Goal: Task Accomplishment & Management: Use online tool/utility

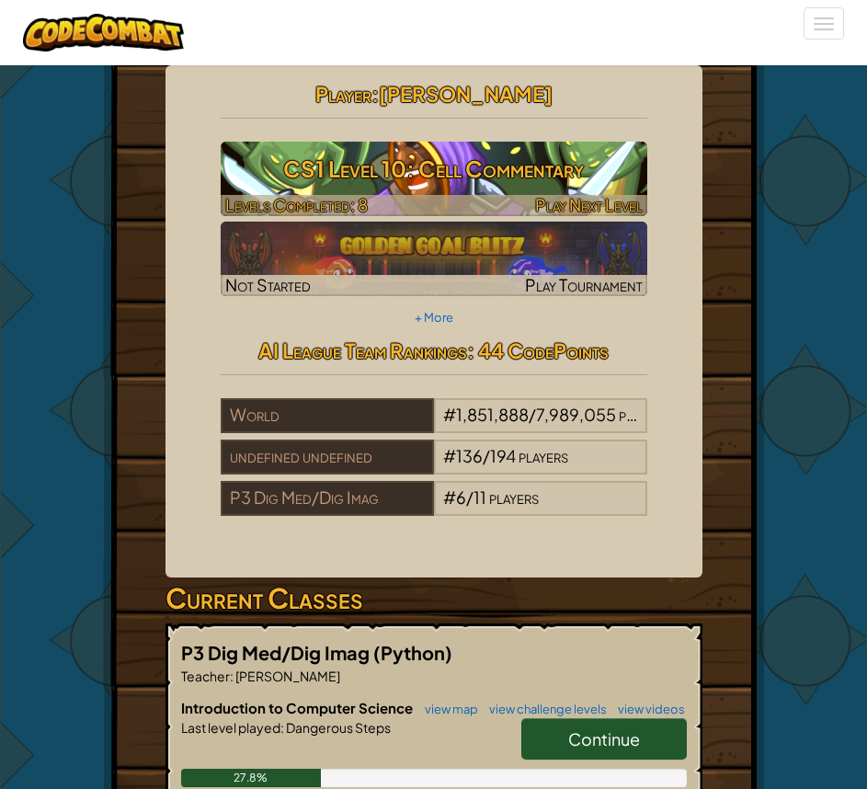
click at [439, 180] on h3 "CS1 Level 10: Cell Commentary" at bounding box center [434, 168] width 427 height 41
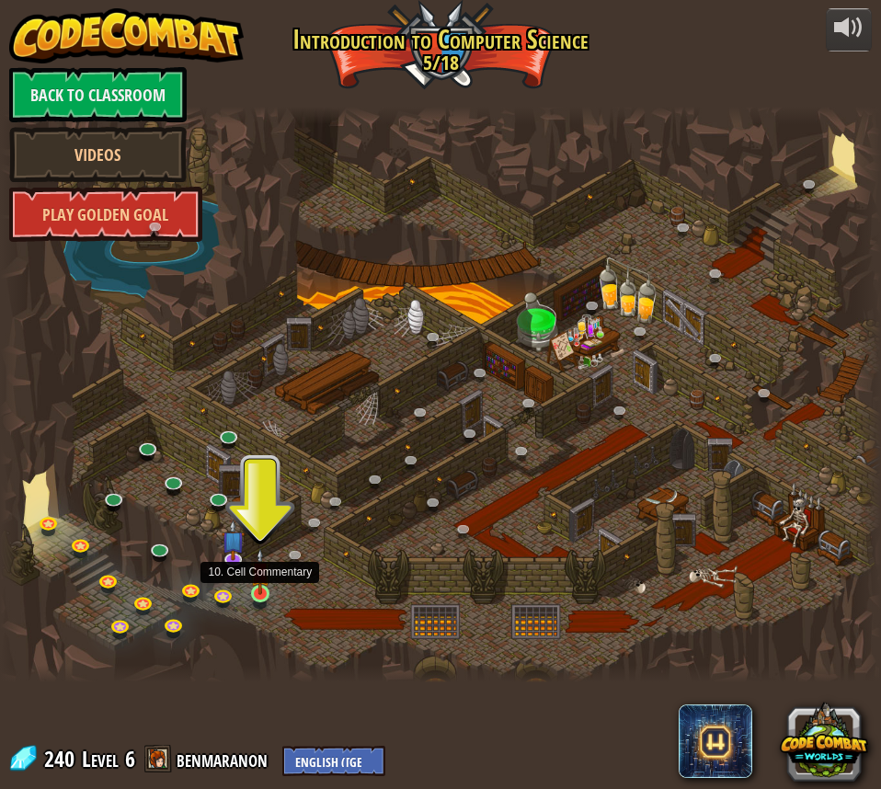
click at [261, 594] on img at bounding box center [260, 571] width 20 height 47
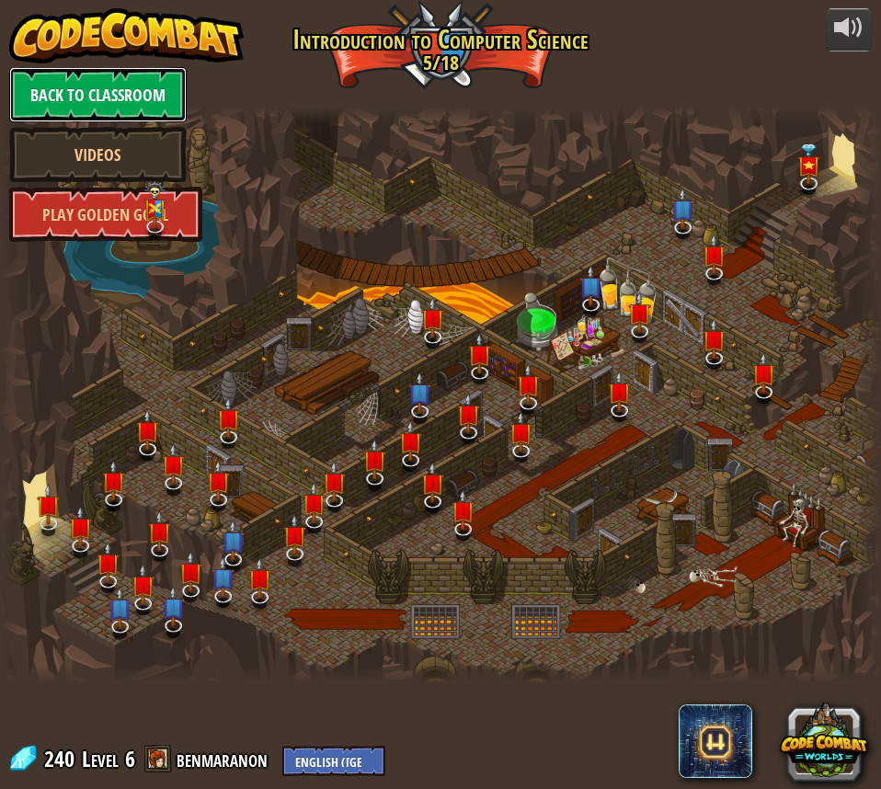
click at [83, 88] on link "Back to Classroom" at bounding box center [97, 94] width 177 height 55
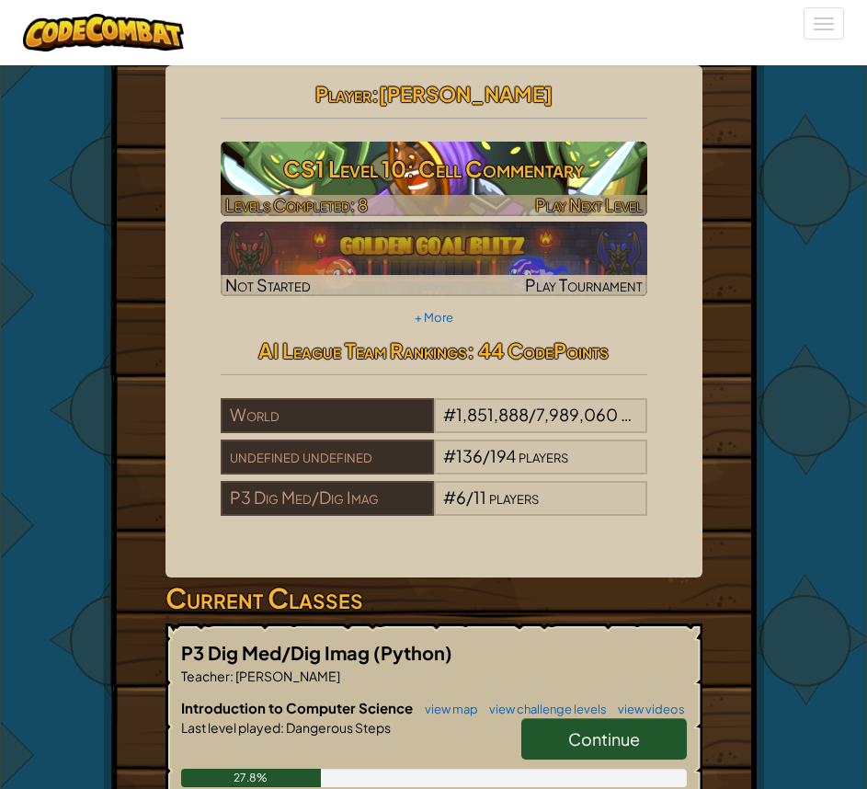
click at [424, 170] on h3 "CS1 Level 10: Cell Commentary" at bounding box center [434, 168] width 427 height 41
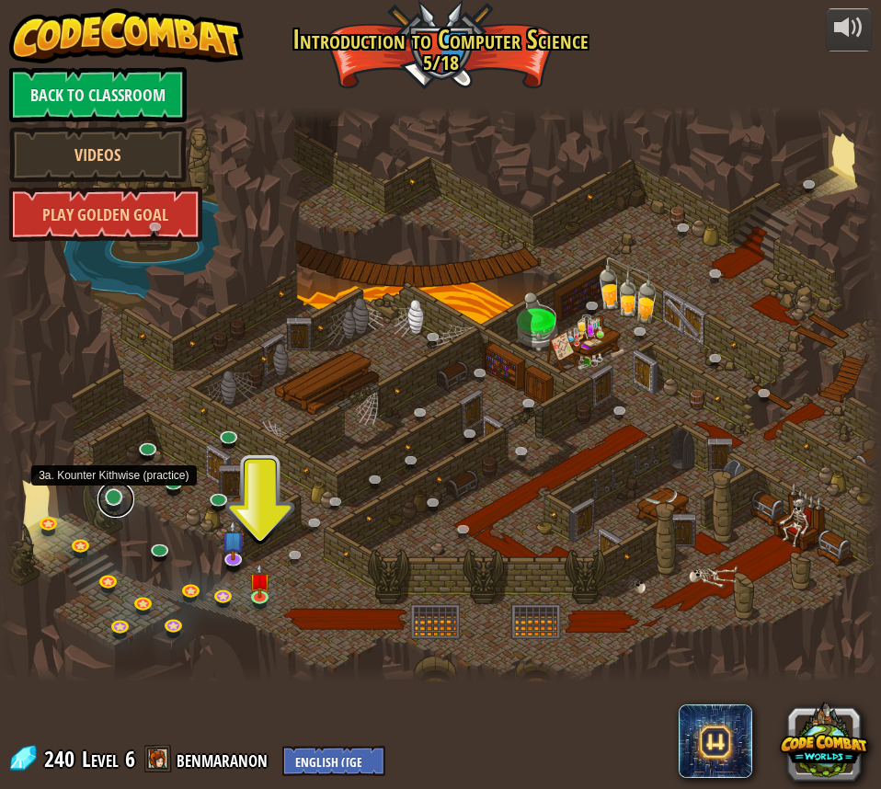
click at [114, 499] on link at bounding box center [115, 499] width 37 height 37
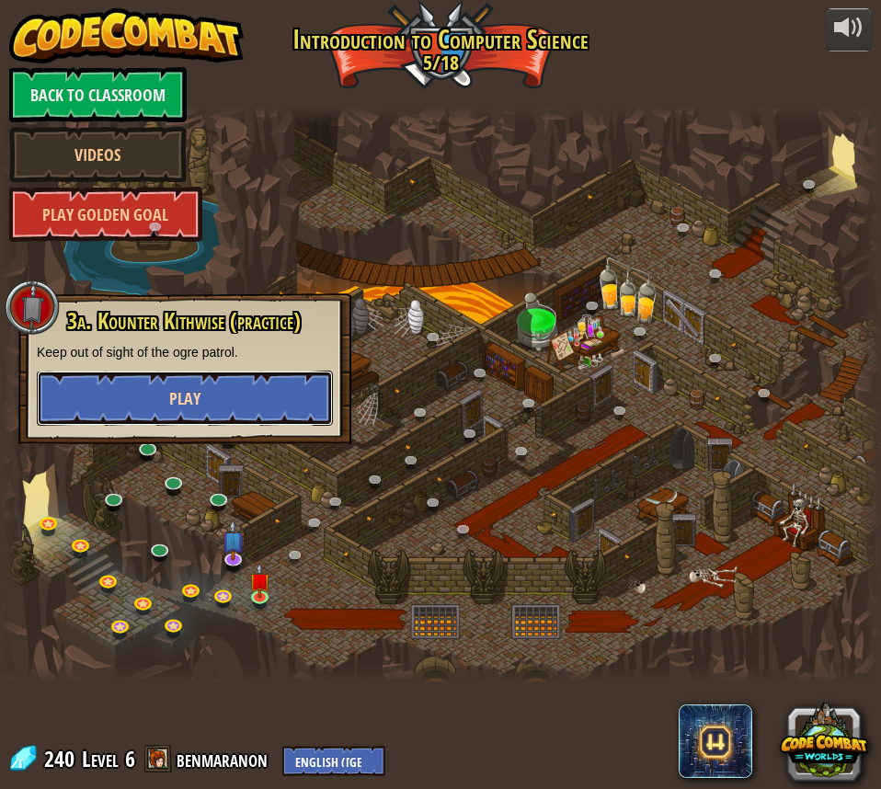
click at [281, 404] on button "Play" at bounding box center [185, 397] width 296 height 55
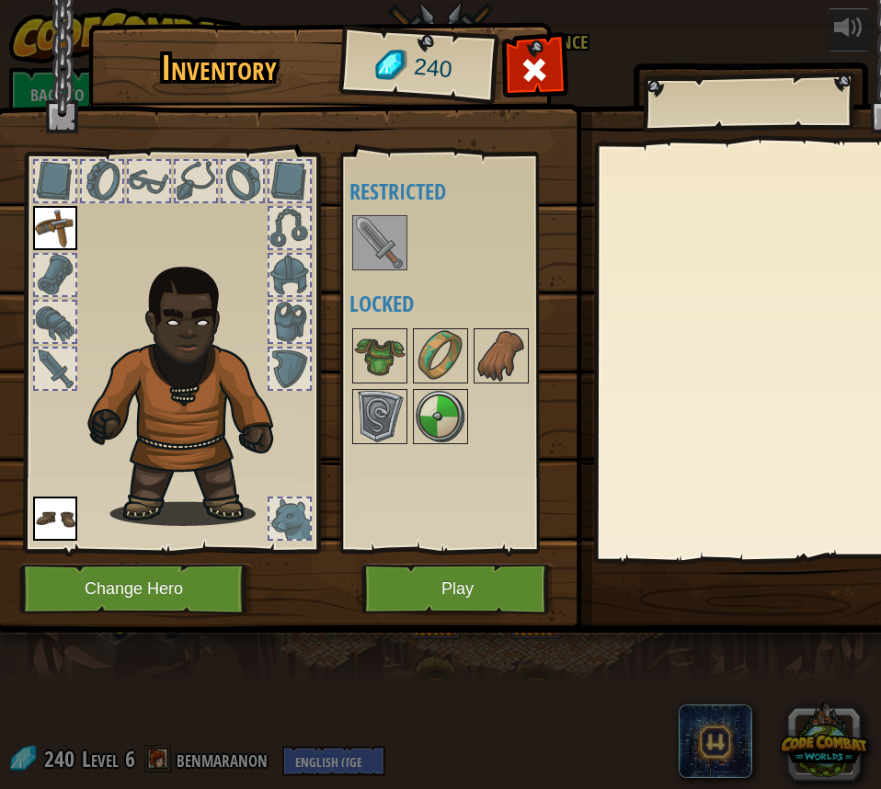
click at [384, 237] on img at bounding box center [379, 242] width 51 height 51
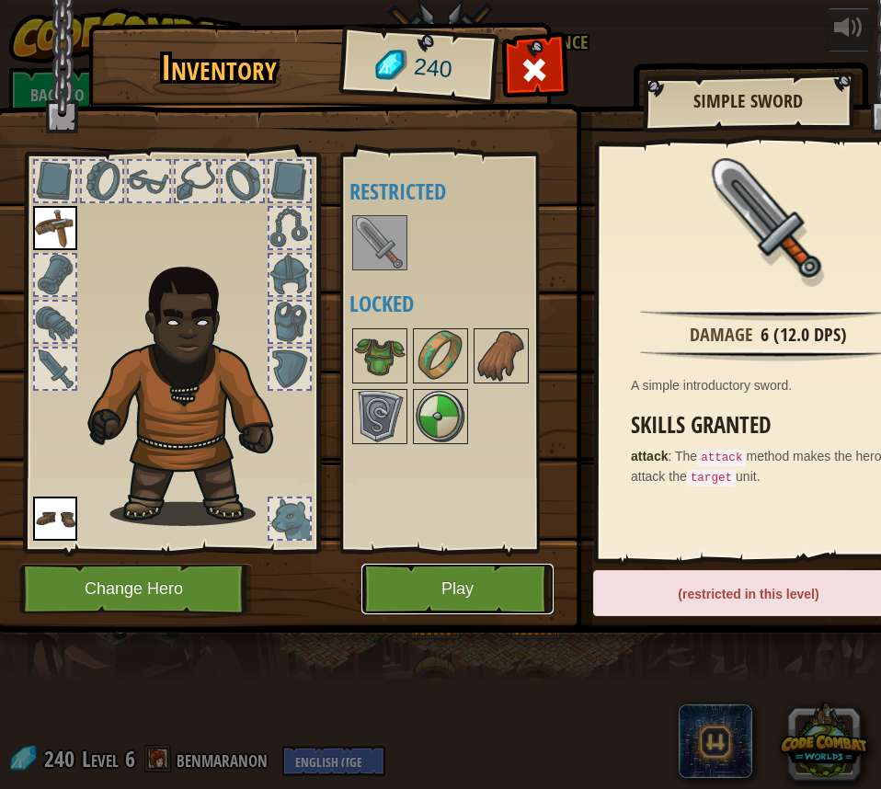
click at [407, 578] on button "Play" at bounding box center [457, 588] width 192 height 51
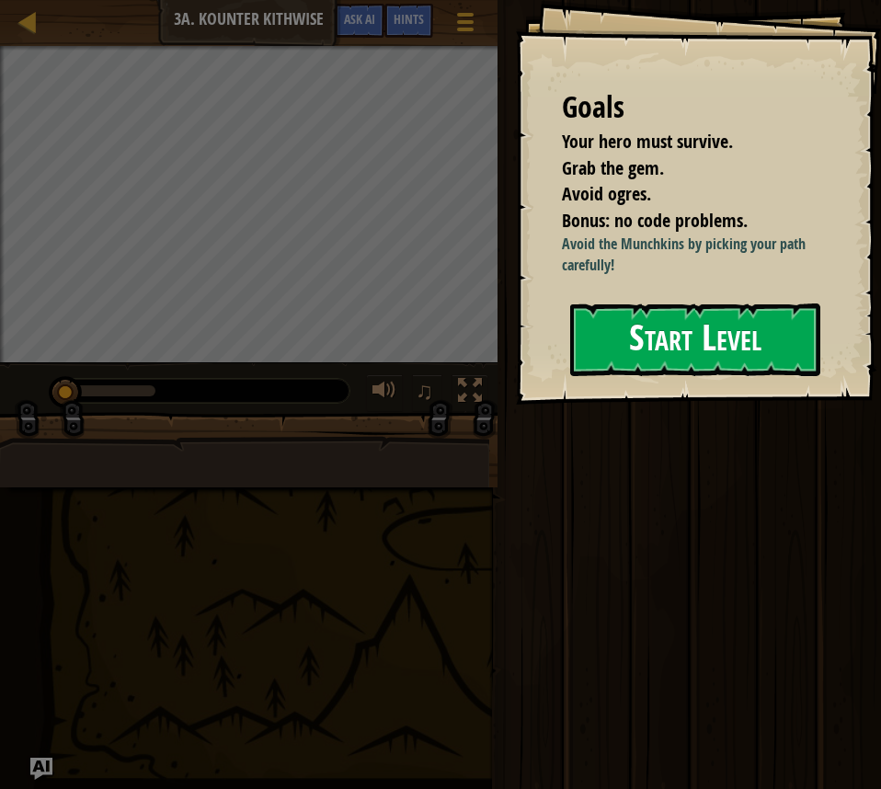
click at [638, 336] on button "Start Level" at bounding box center [695, 339] width 250 height 73
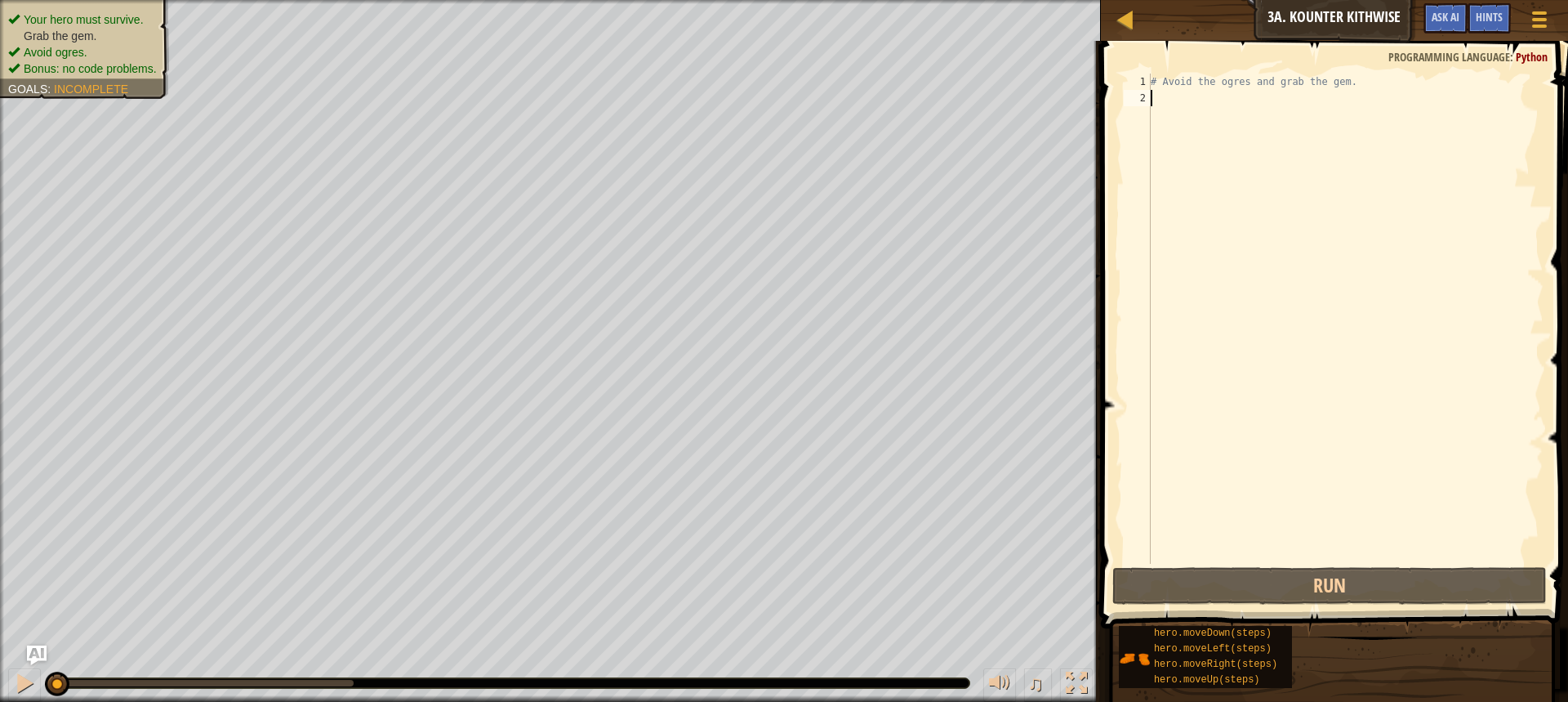
scroll to position [7, 0]
type textarea "he"
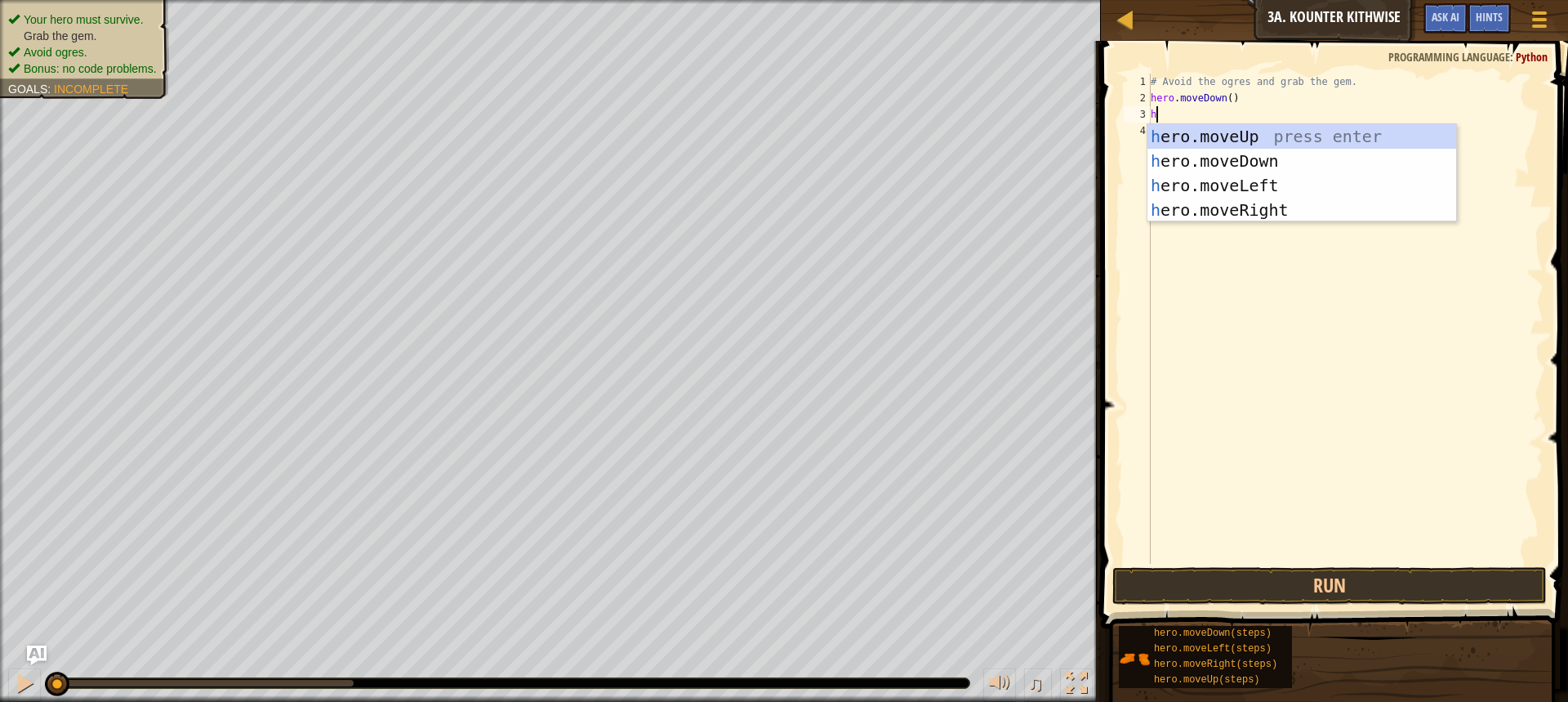
type textarea "he"
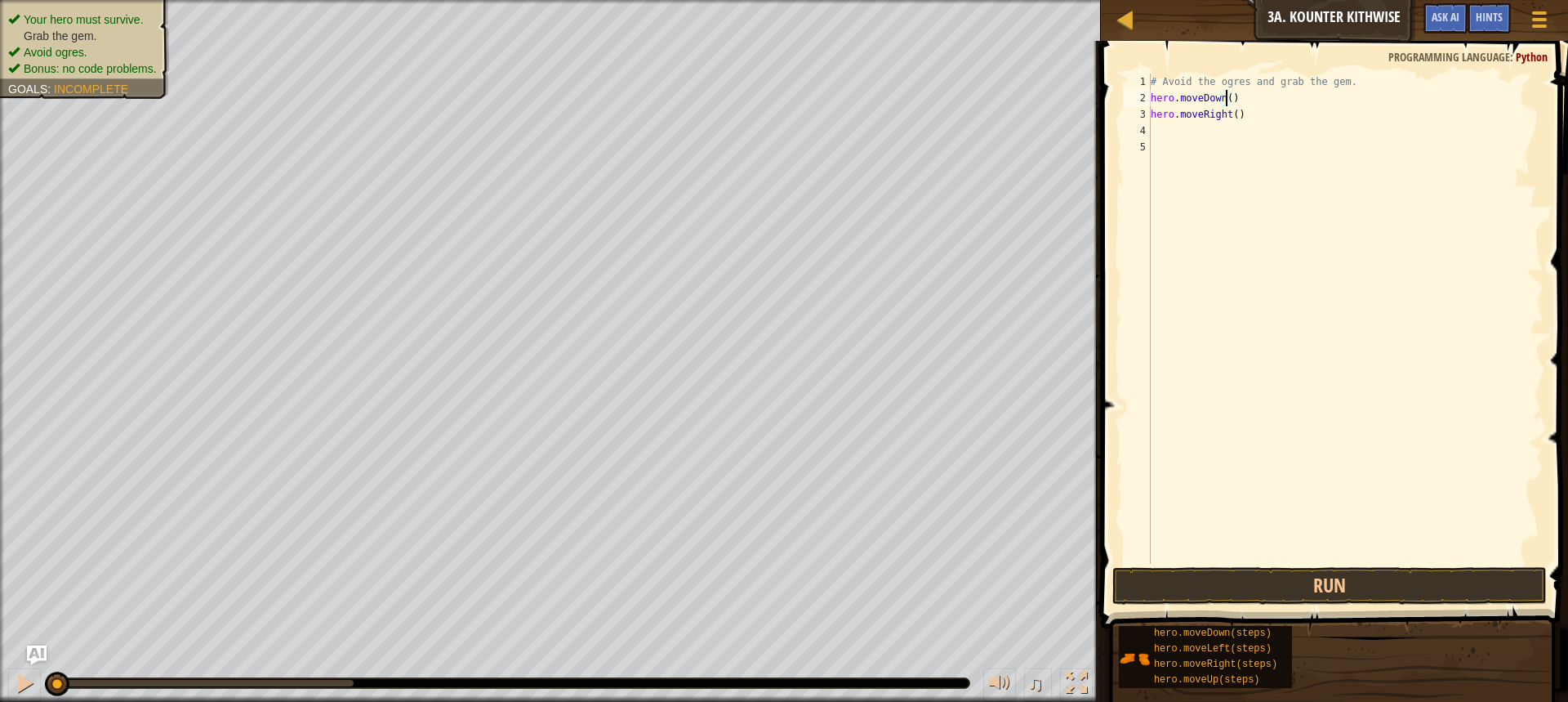
click at [769, 105] on div "# Avoid the ogres and grab the gem. hero . moveDown ( ) hero . moveRight ( )" at bounding box center [1346, 335] width 396 height 523
click at [769, 119] on div "# Avoid the ogres and grab the gem. hero . moveDown ( 1 ) hero . moveRight ( )" at bounding box center [1346, 335] width 396 height 523
click at [769, 120] on div "# Avoid the ogres and grab the gem. hero . moveDown ( 1 ) hero . moveRight ( )" at bounding box center [1346, 335] width 396 height 523
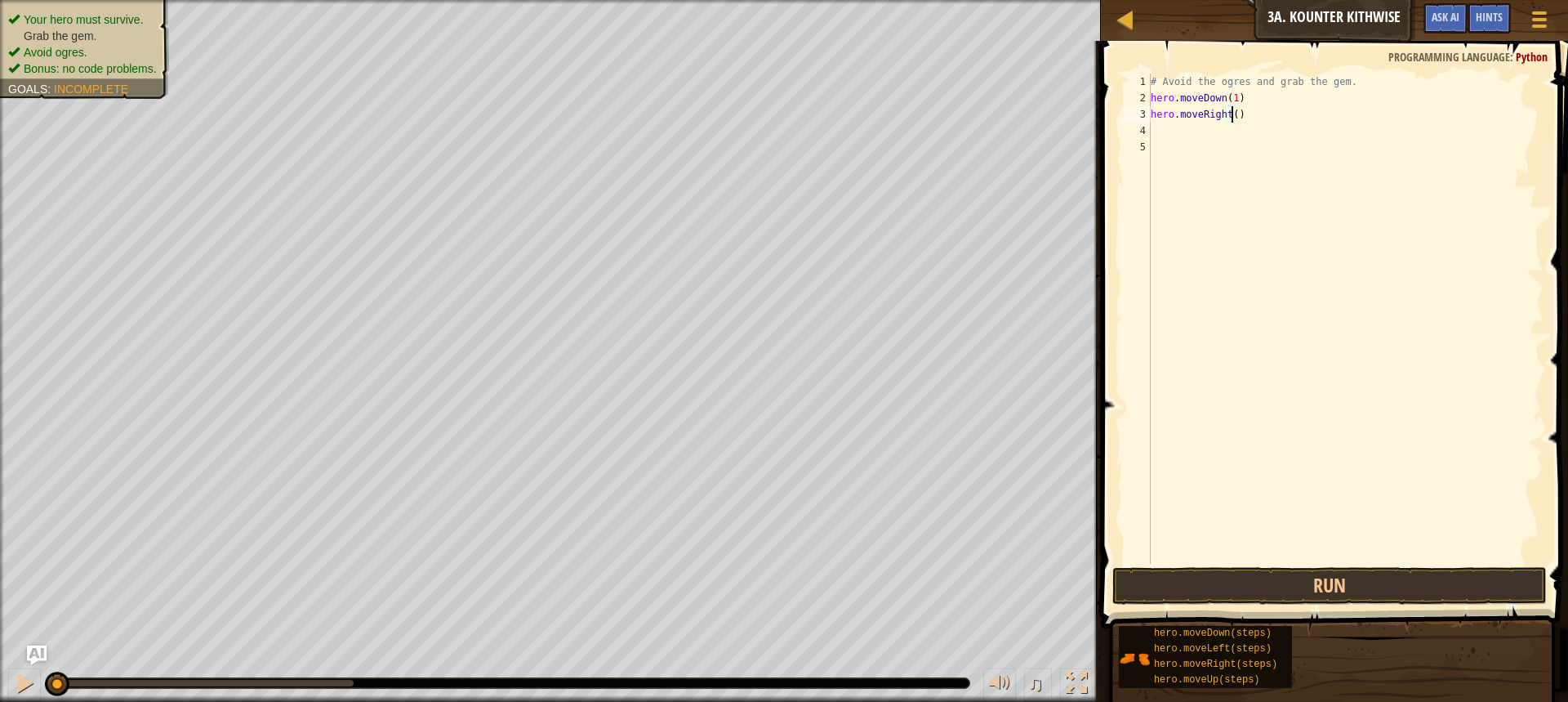
scroll to position [7, 6]
click at [769, 572] on button "Run" at bounding box center [1329, 586] width 434 height 37
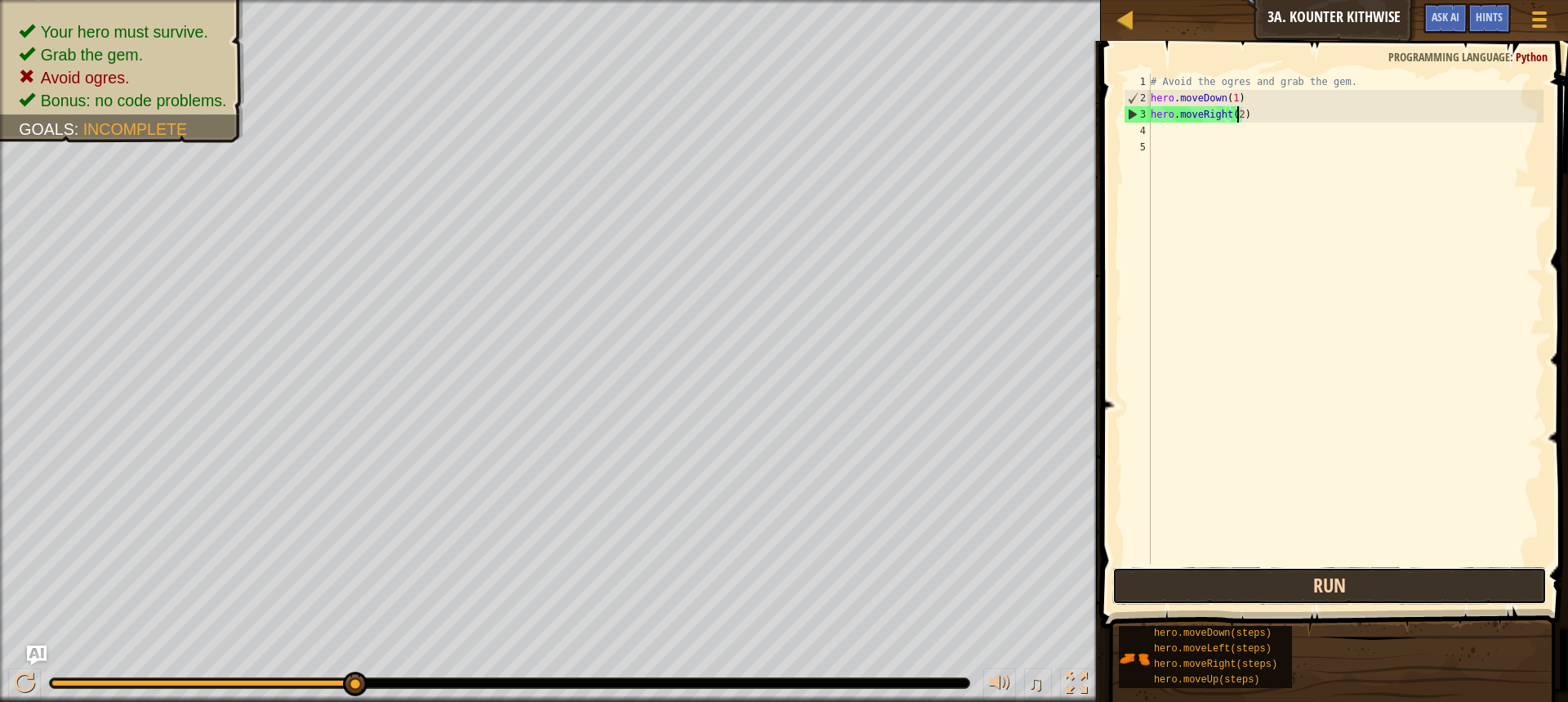
click at [769, 574] on button "Run" at bounding box center [1329, 586] width 434 height 37
click at [769, 99] on div "# Avoid the ogres and grab the gem. hero . moveDown ( 1 ) hero . moveRight ( 2 )" at bounding box center [1346, 335] width 396 height 523
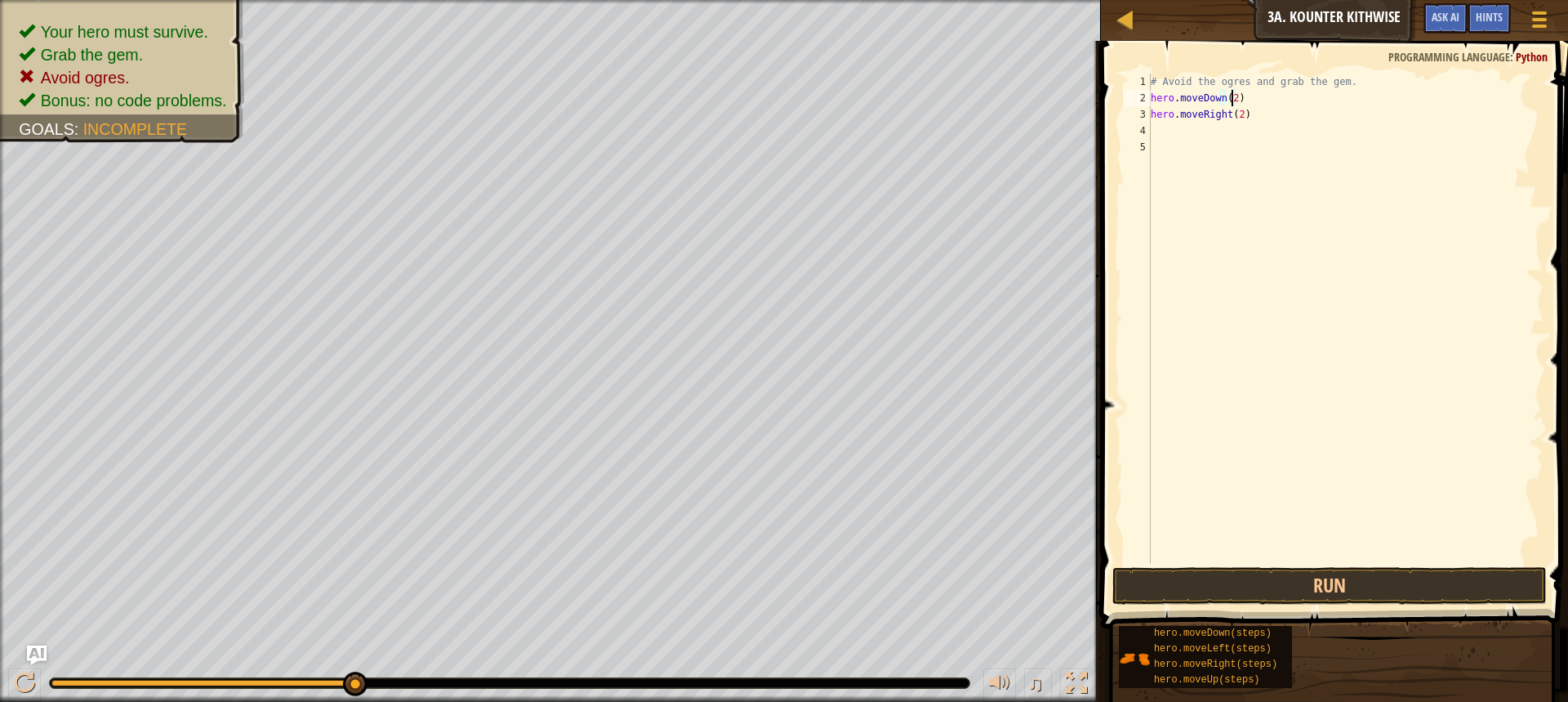
click at [769, 118] on div "# Avoid the ogres and grab the gem. hero . moveDown ( 2 ) hero . moveRight ( 2 )" at bounding box center [1346, 335] width 396 height 523
click at [769, 116] on div "# Avoid the ogres and grab the gem. hero . moveDown ( 2 ) hero . moveRight ( 2 )" at bounding box center [1346, 335] width 396 height 523
type textarea "hero.moveRight(1)"
click at [769, 576] on button "Run" at bounding box center [1329, 586] width 434 height 37
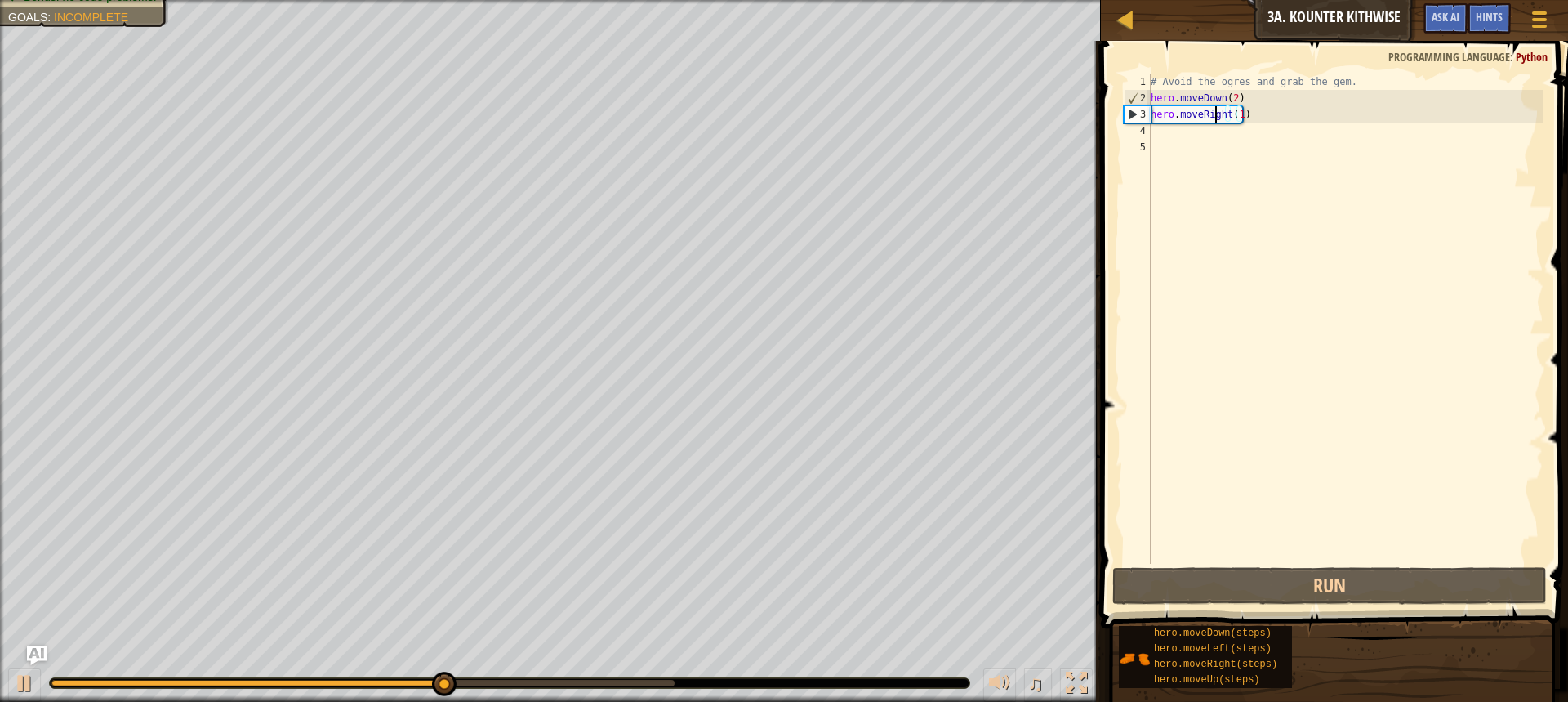
click at [769, 121] on div "# Avoid the ogres and grab the gem. hero . moveDown ( 2 ) hero . moveRight ( 1 )" at bounding box center [1346, 335] width 396 height 523
click at [769, 139] on div "# Avoid the ogres and grab the gem. hero . moveDown ( 2 ) hero . moveRight ( 1 )" at bounding box center [1346, 335] width 396 height 523
click at [769, 134] on div "# Avoid the ogres and grab the gem. hero . moveDown ( 2 ) hero . moveRight ( 1 )" at bounding box center [1346, 335] width 396 height 523
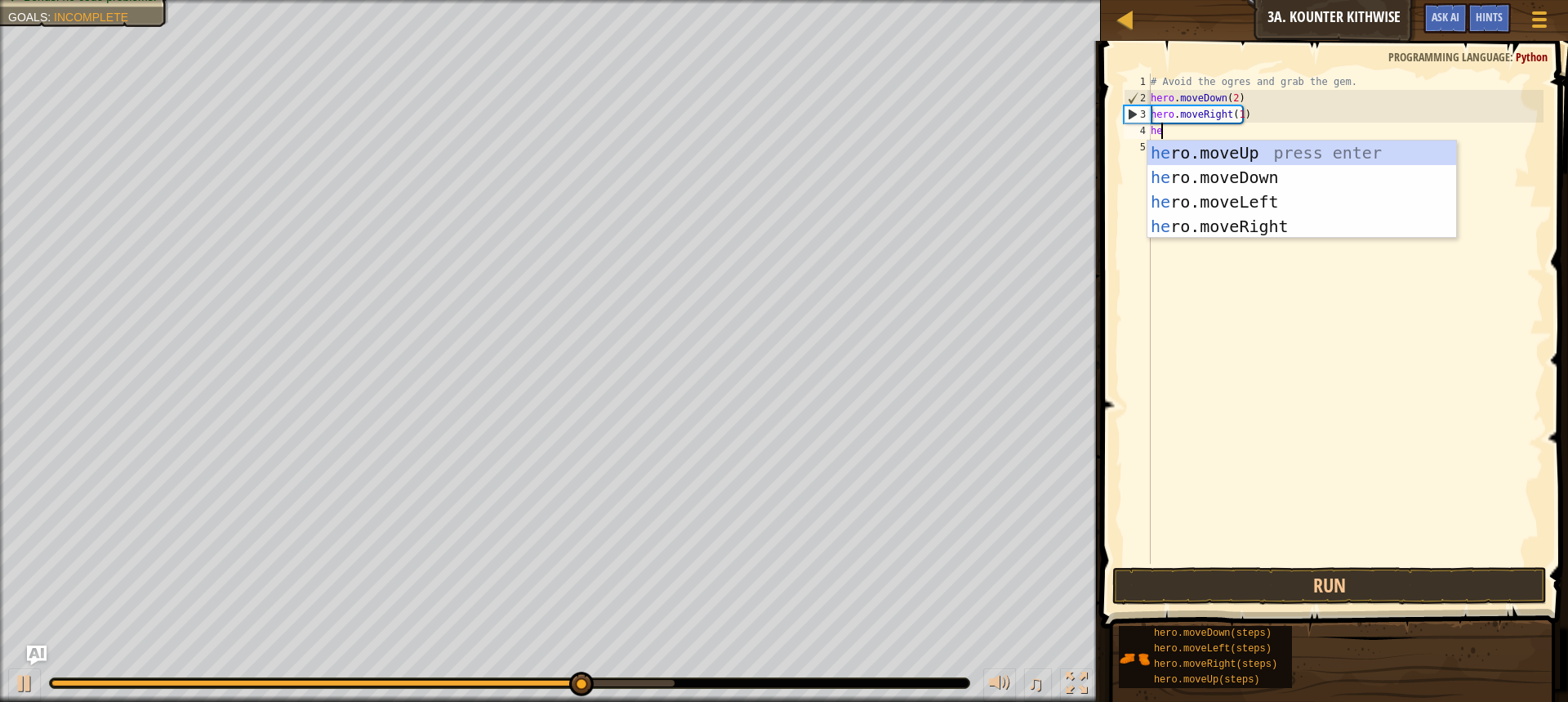
type textarea "her"
click at [769, 154] on div "her o.moveUp press enter her o.moveDown press enter her o.moveLeft press enter …" at bounding box center [1301, 213] width 308 height 147
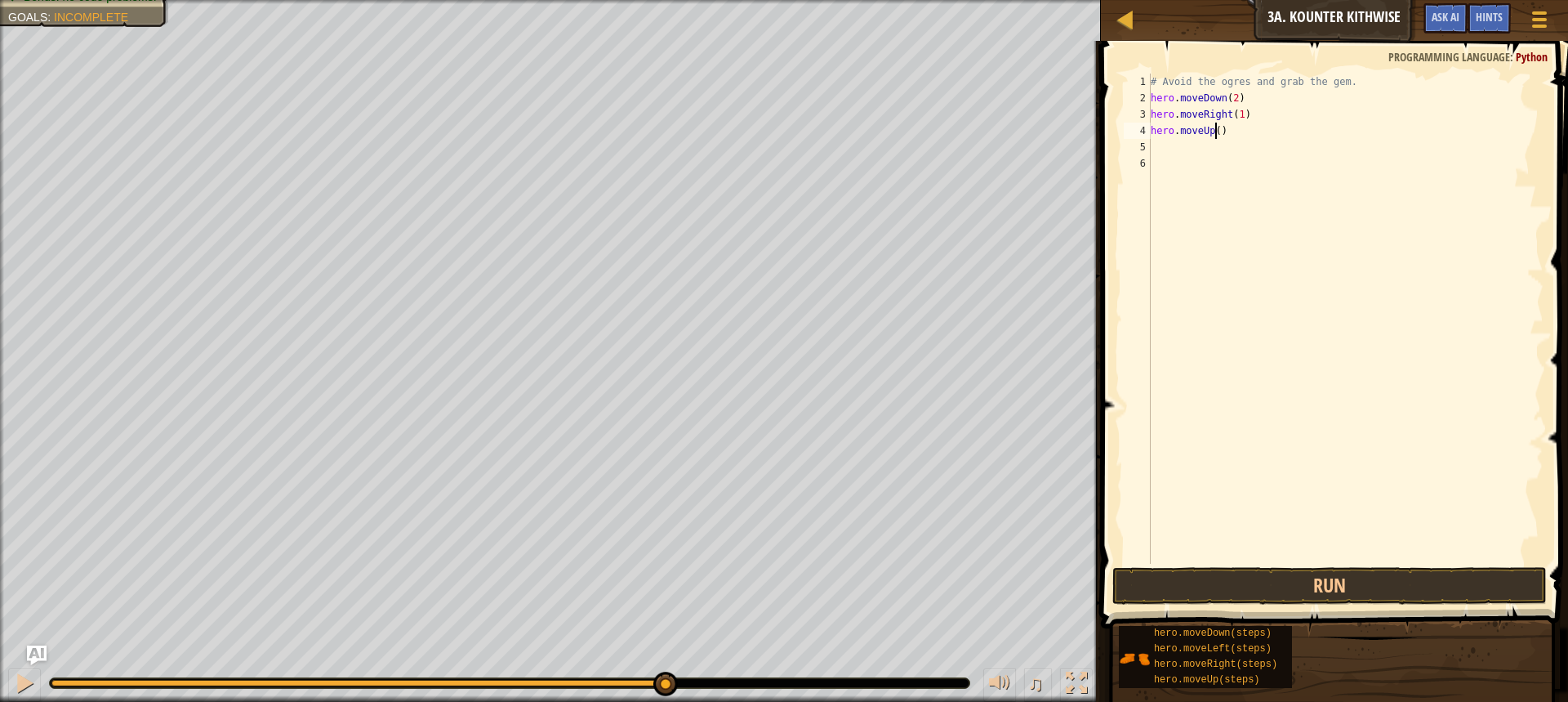
click at [769, 130] on div "# Avoid the ogres and grab the gem. hero . moveDown ( 2 ) hero . moveRight ( 1 …" at bounding box center [1346, 335] width 396 height 523
type textarea "hero.moveUp(1)"
click at [769, 151] on div "# Avoid the ogres and grab the gem. hero . moveDown ( 2 ) hero . moveRight ( 1 …" at bounding box center [1346, 335] width 396 height 523
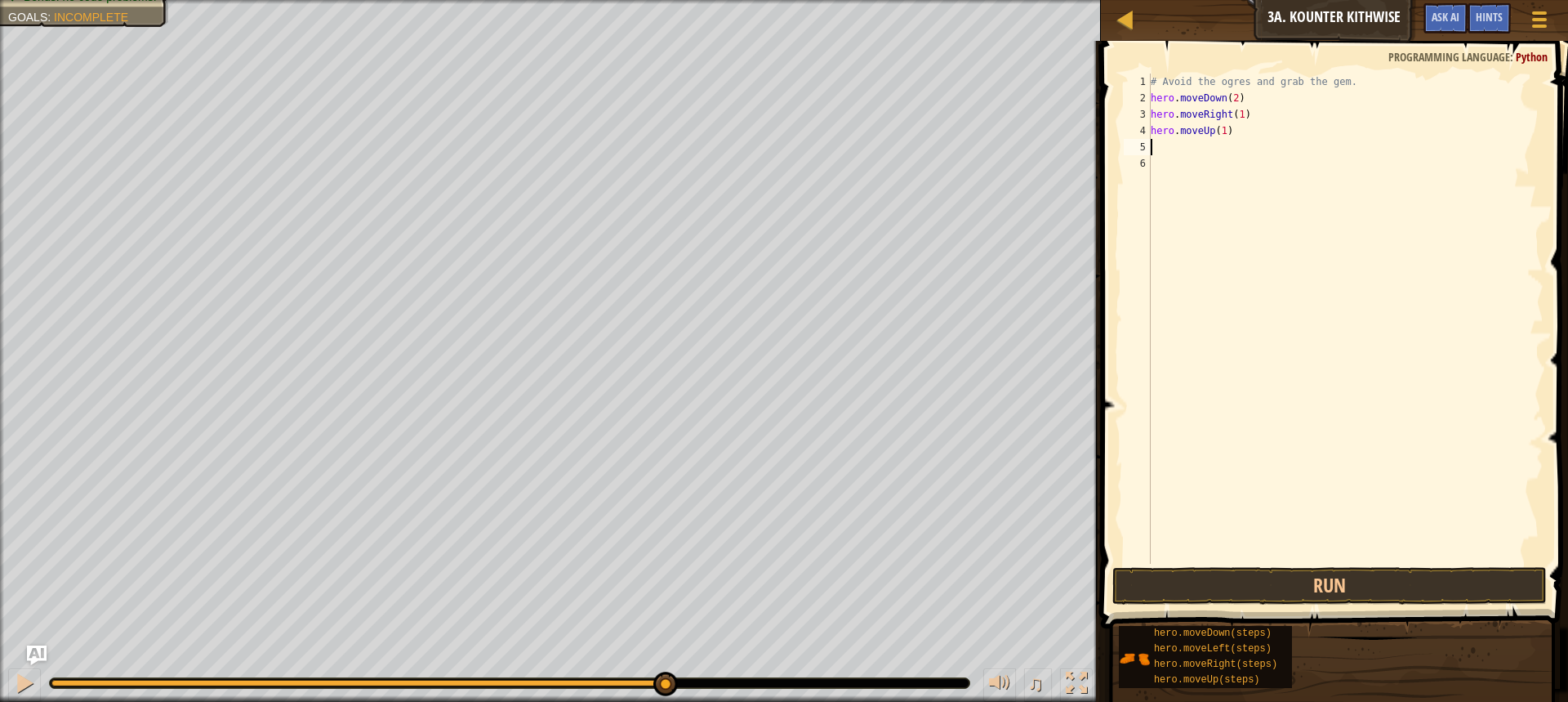
type textarea "h"
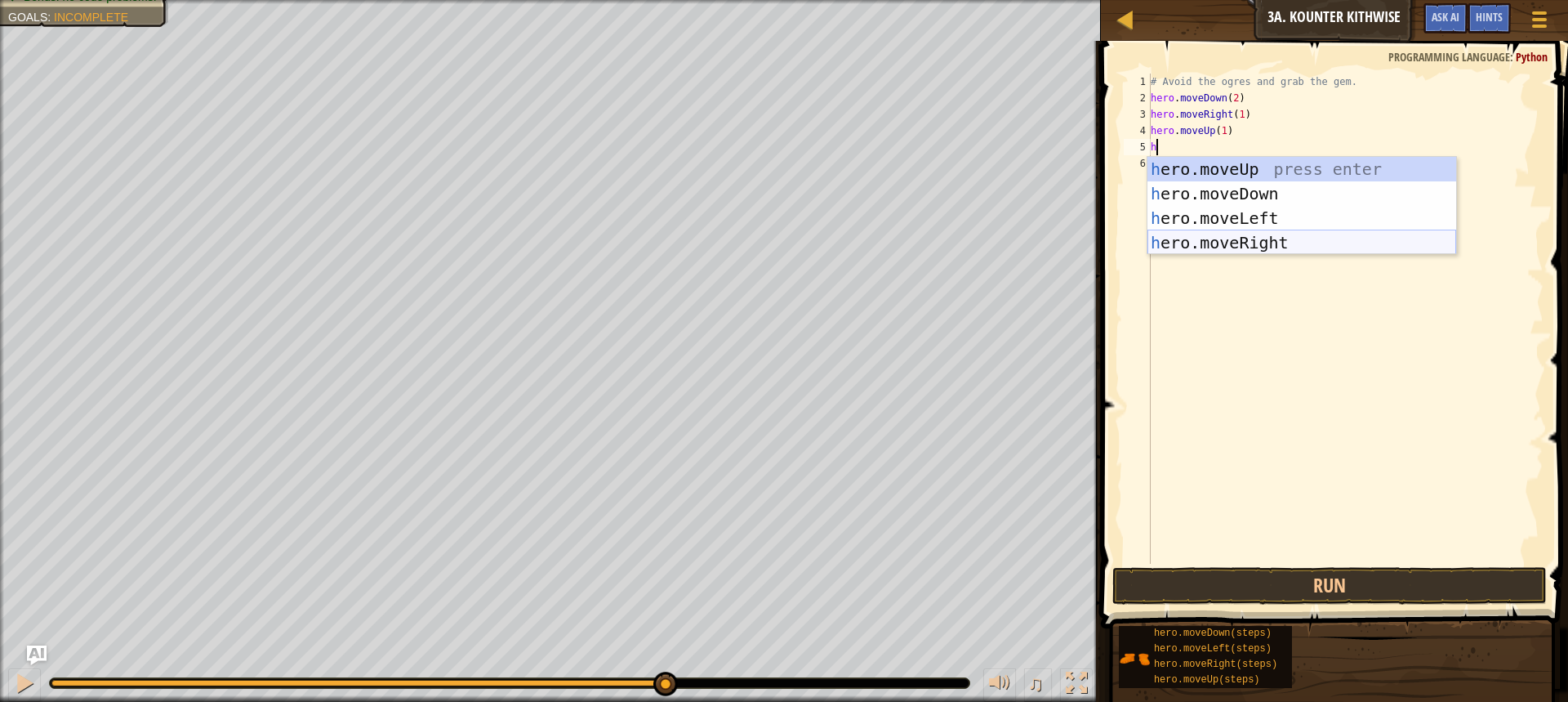
click at [769, 238] on div "h ero.moveUp press enter h ero.moveDown press enter h ero.moveLeft press enter …" at bounding box center [1301, 229] width 308 height 147
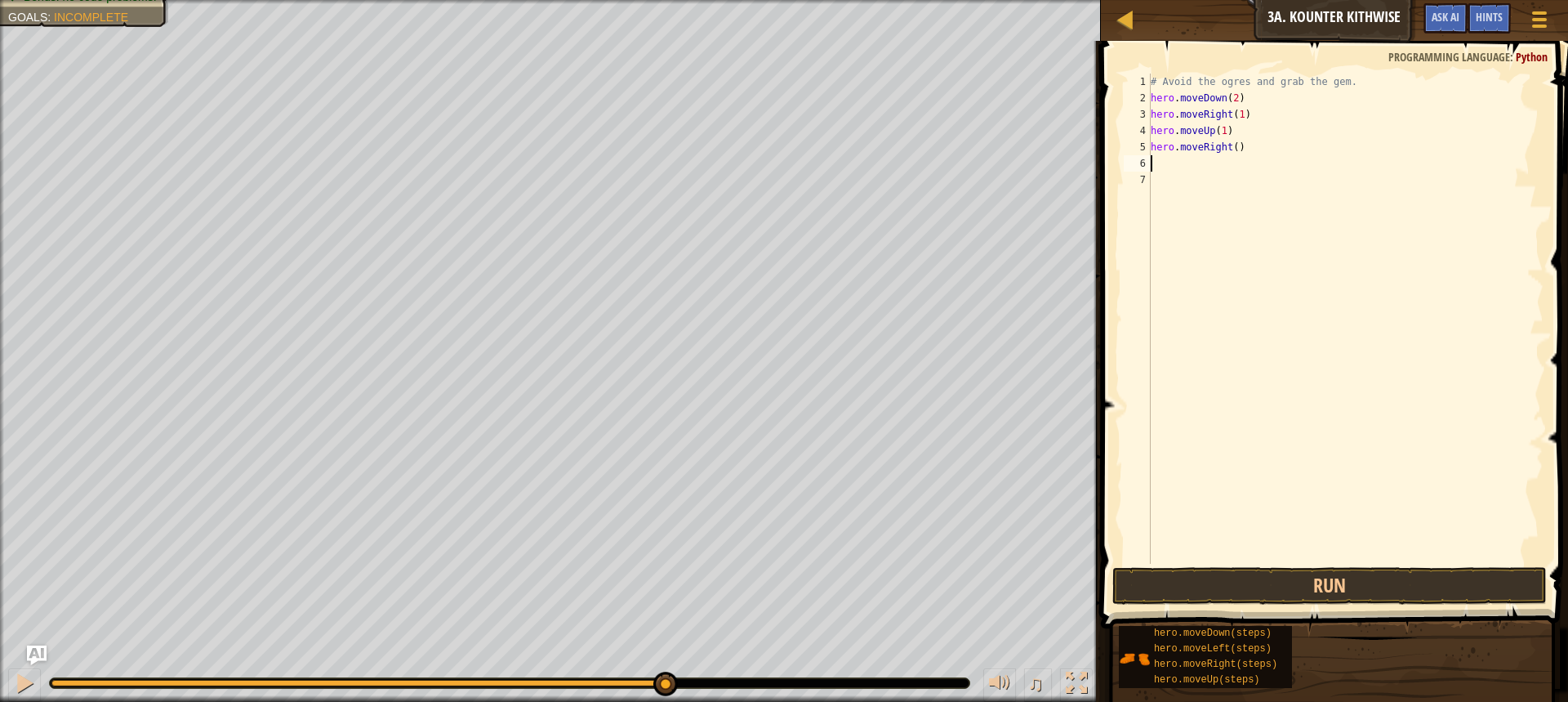
click at [769, 143] on div "# Avoid the ogres and grab the gem. hero . moveDown ( 2 ) hero . moveRight ( 1 …" at bounding box center [1346, 335] width 396 height 523
type textarea "hero.moveRight(1)"
click at [769, 573] on button "Run" at bounding box center [1329, 586] width 434 height 37
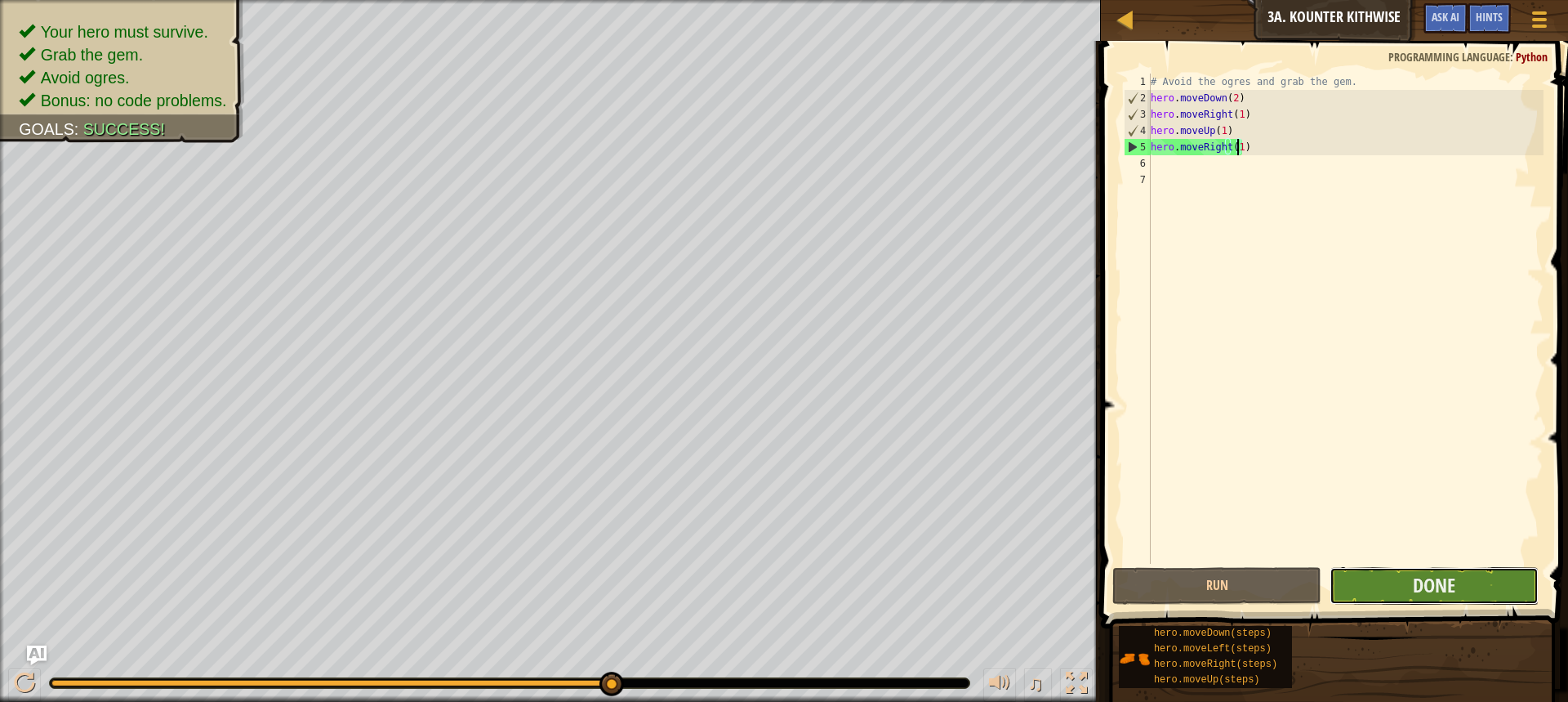
click at [769, 599] on button "Done" at bounding box center [1434, 586] width 209 height 37
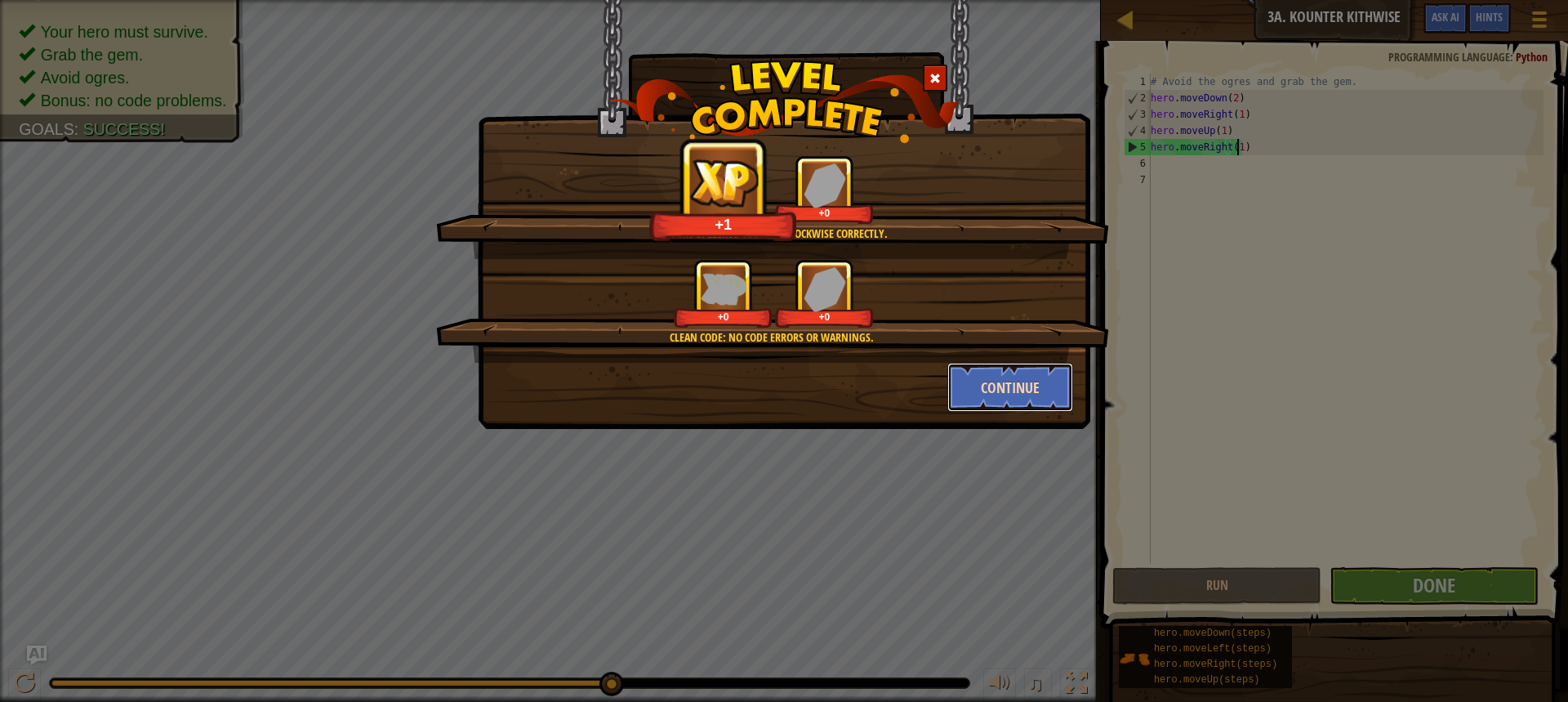
click at [769, 398] on button "Continue" at bounding box center [1010, 387] width 126 height 49
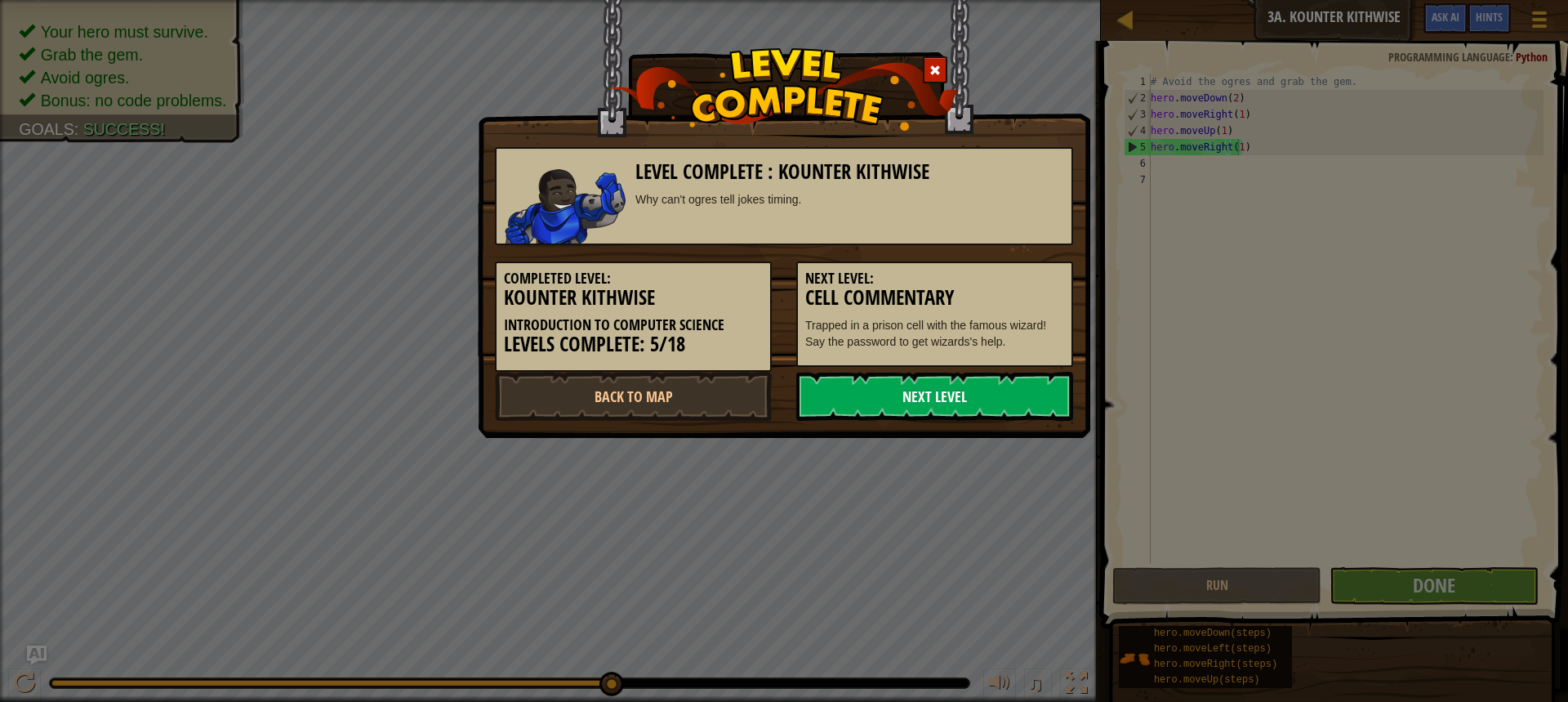
click at [769, 396] on link "Next Level" at bounding box center [935, 395] width 277 height 49
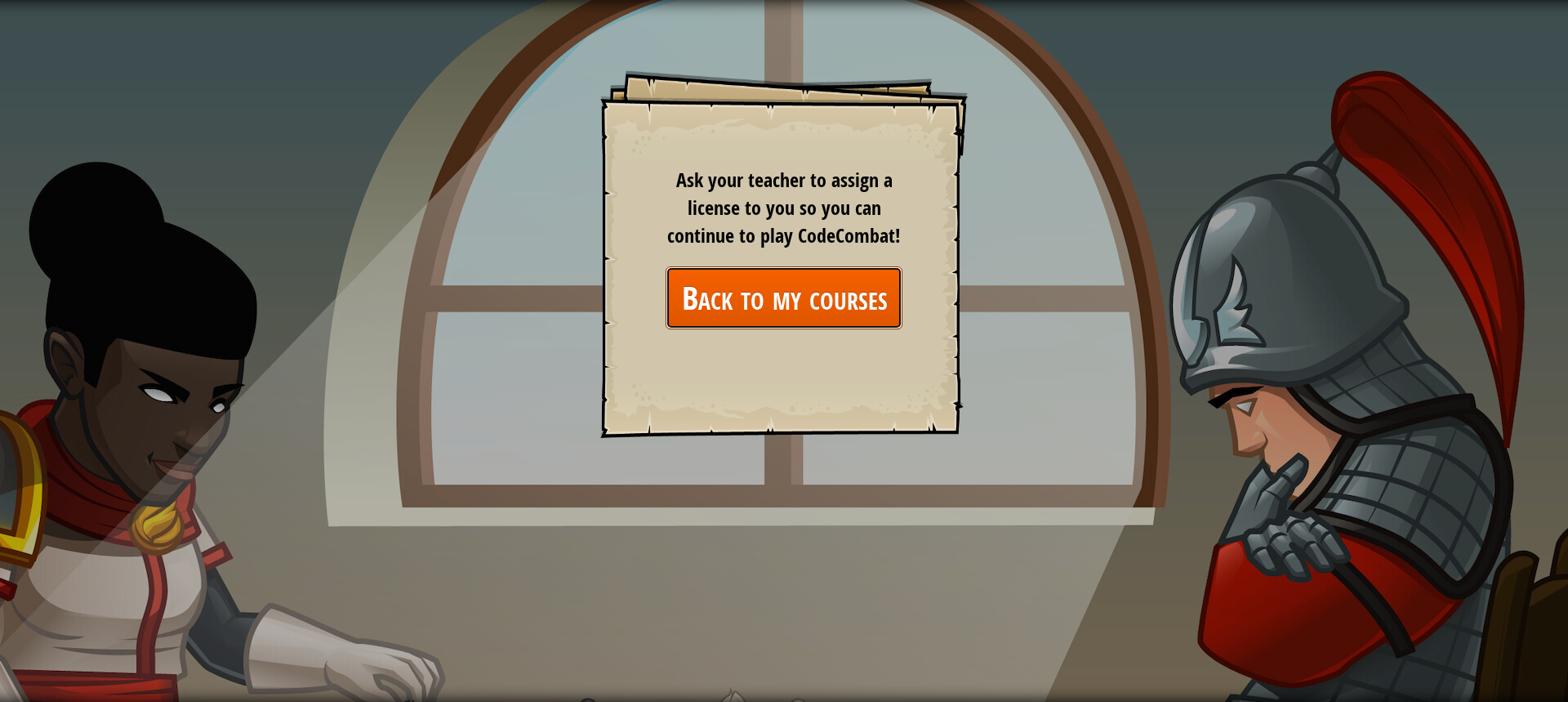
click at [769, 291] on link "Back to my courses" at bounding box center [784, 298] width 237 height 63
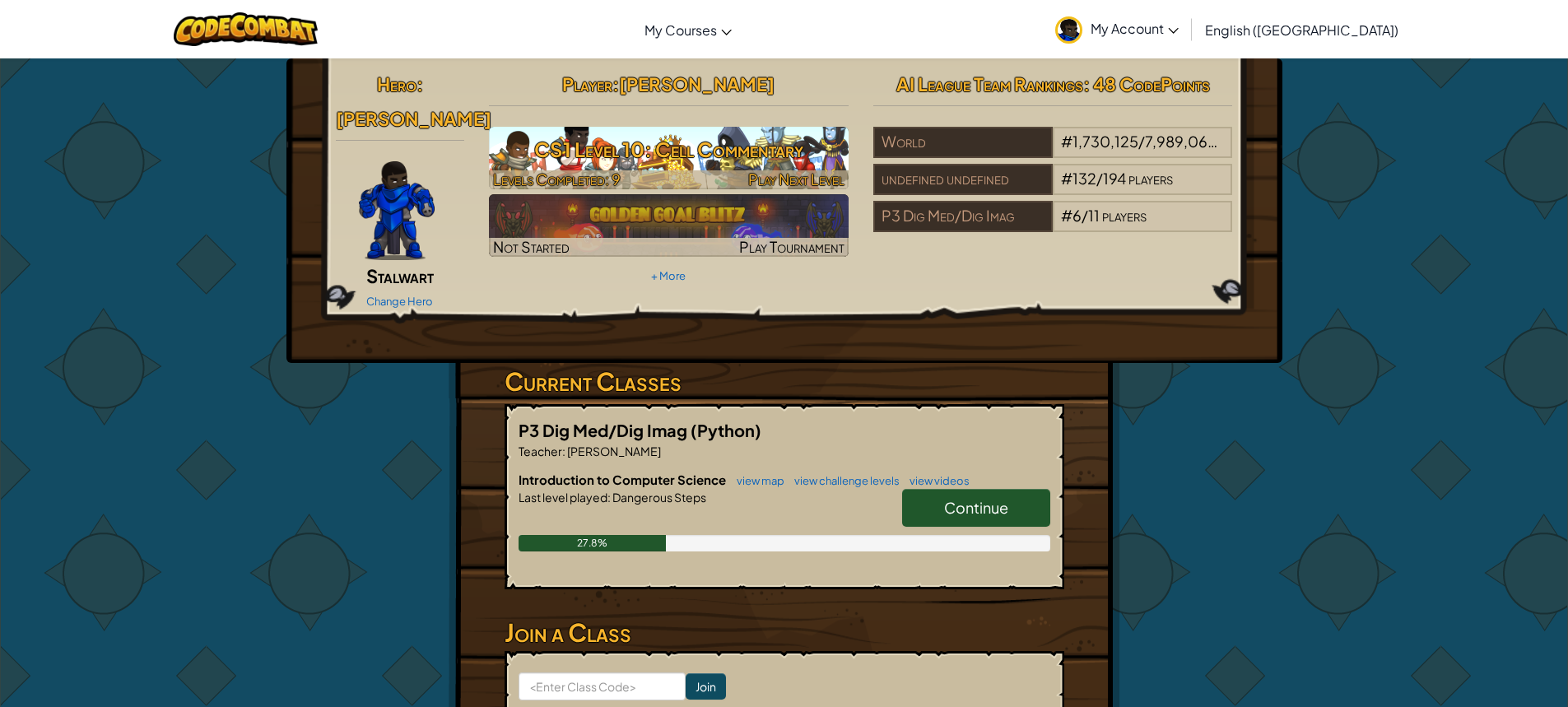
click at [730, 148] on h3 "CS1 Level 10: Cell Commentary" at bounding box center [669, 149] width 360 height 37
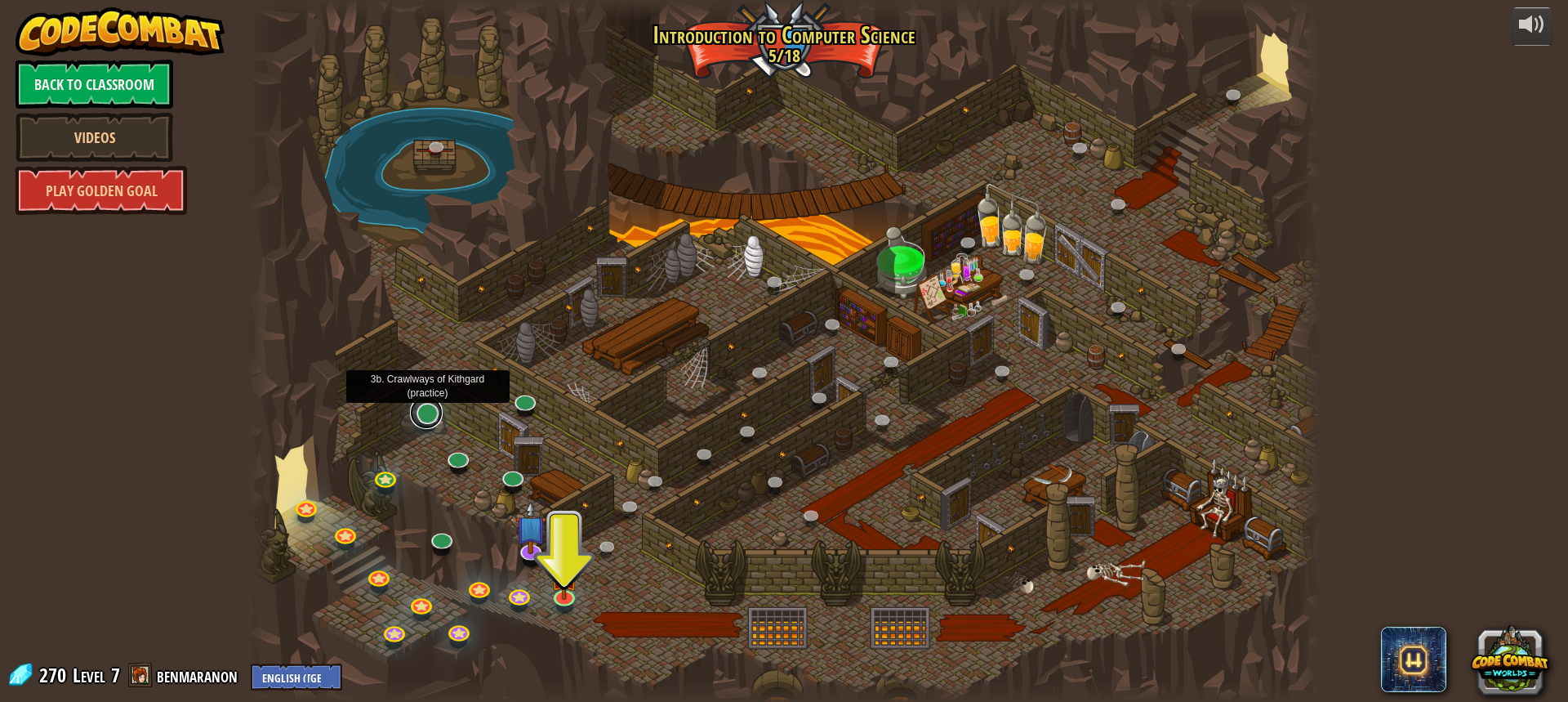
click at [426, 419] on link at bounding box center [426, 412] width 33 height 33
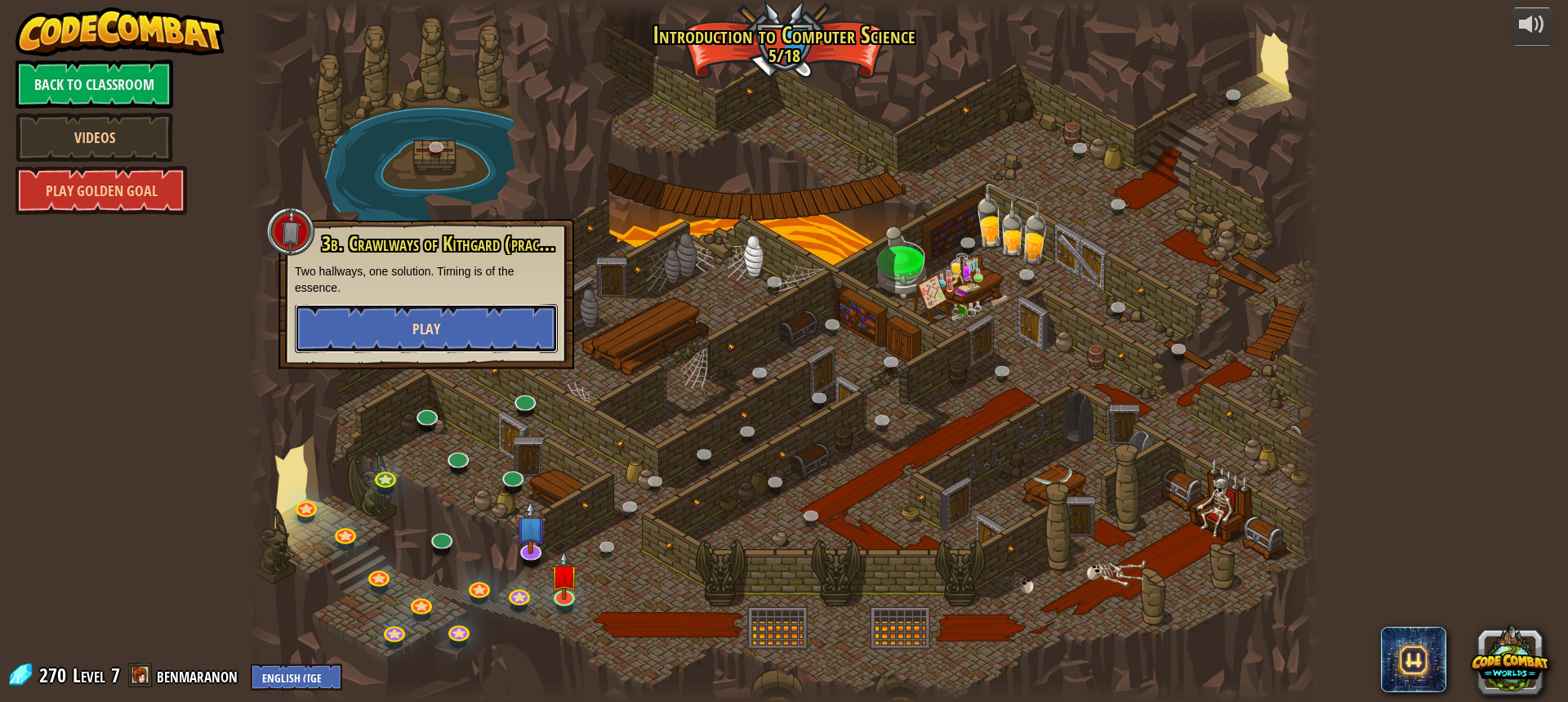
click at [446, 323] on button "Play" at bounding box center [426, 328] width 263 height 49
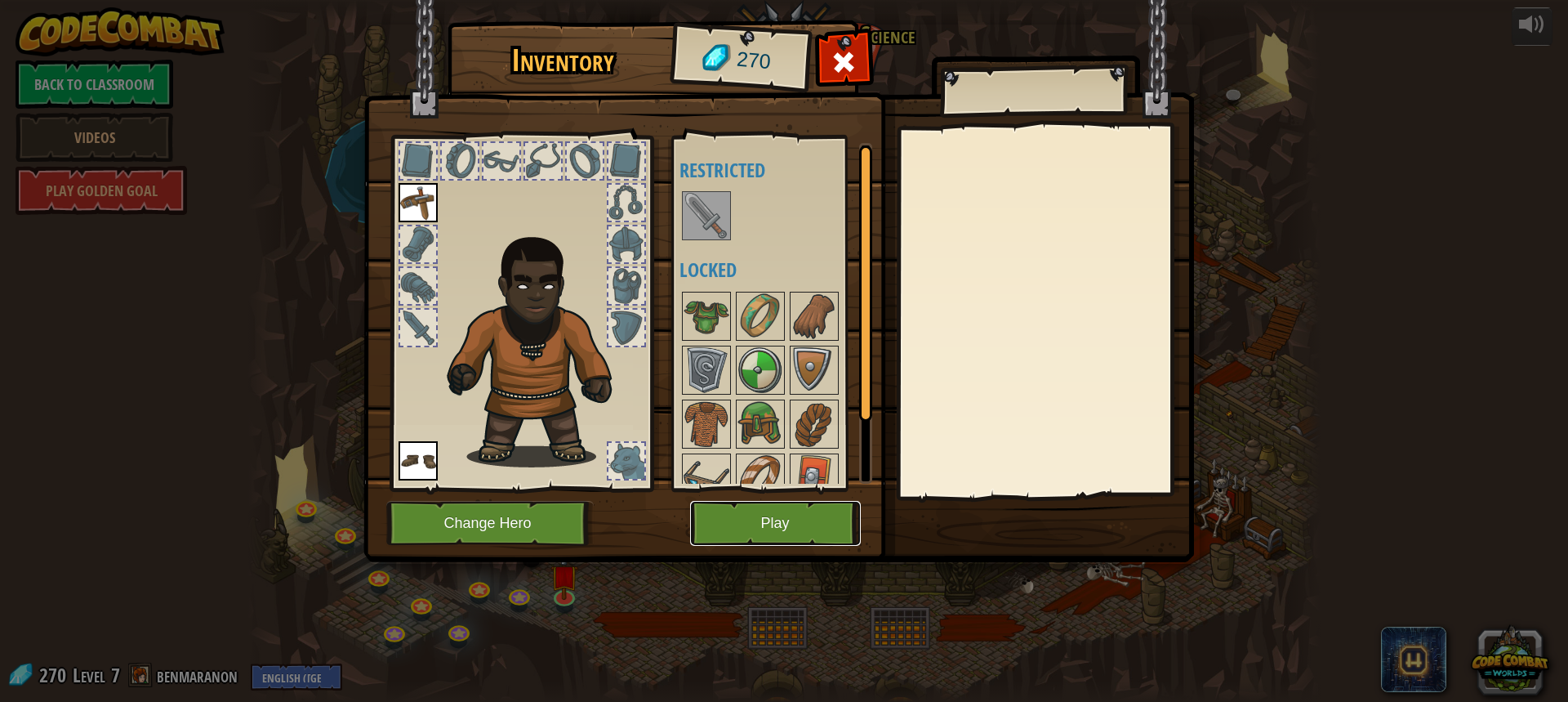
click at [767, 504] on button "Play" at bounding box center [776, 523] width 171 height 45
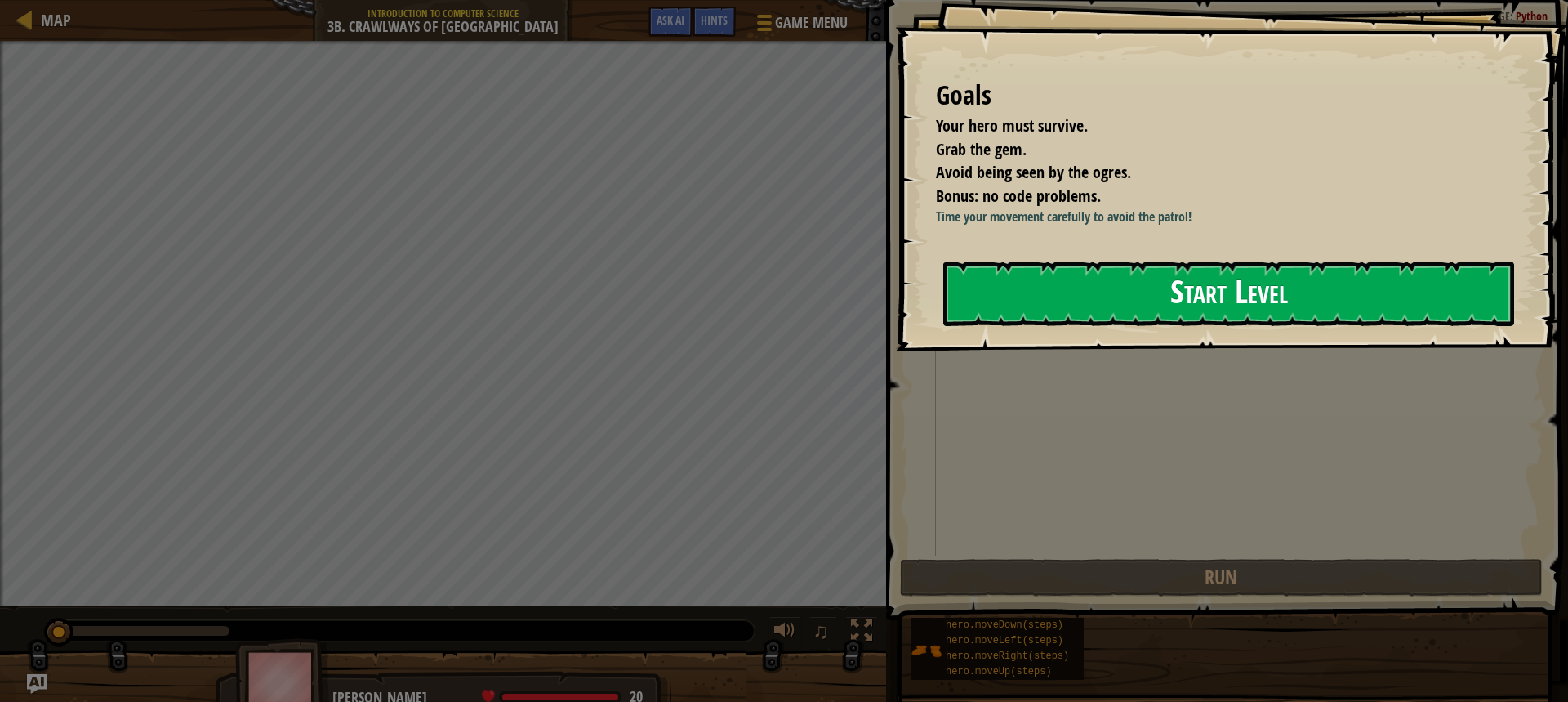
click at [769, 351] on div "Goals Your hero must survive. Grab the gem. Avoid being seen by the ogres. Bonu…" at bounding box center [1230, 175] width 673 height 351
click at [769, 339] on div "Goals Your hero must survive. Grab the gem. Avoid being seen by the ogres. Bonu…" at bounding box center [1230, 175] width 673 height 351
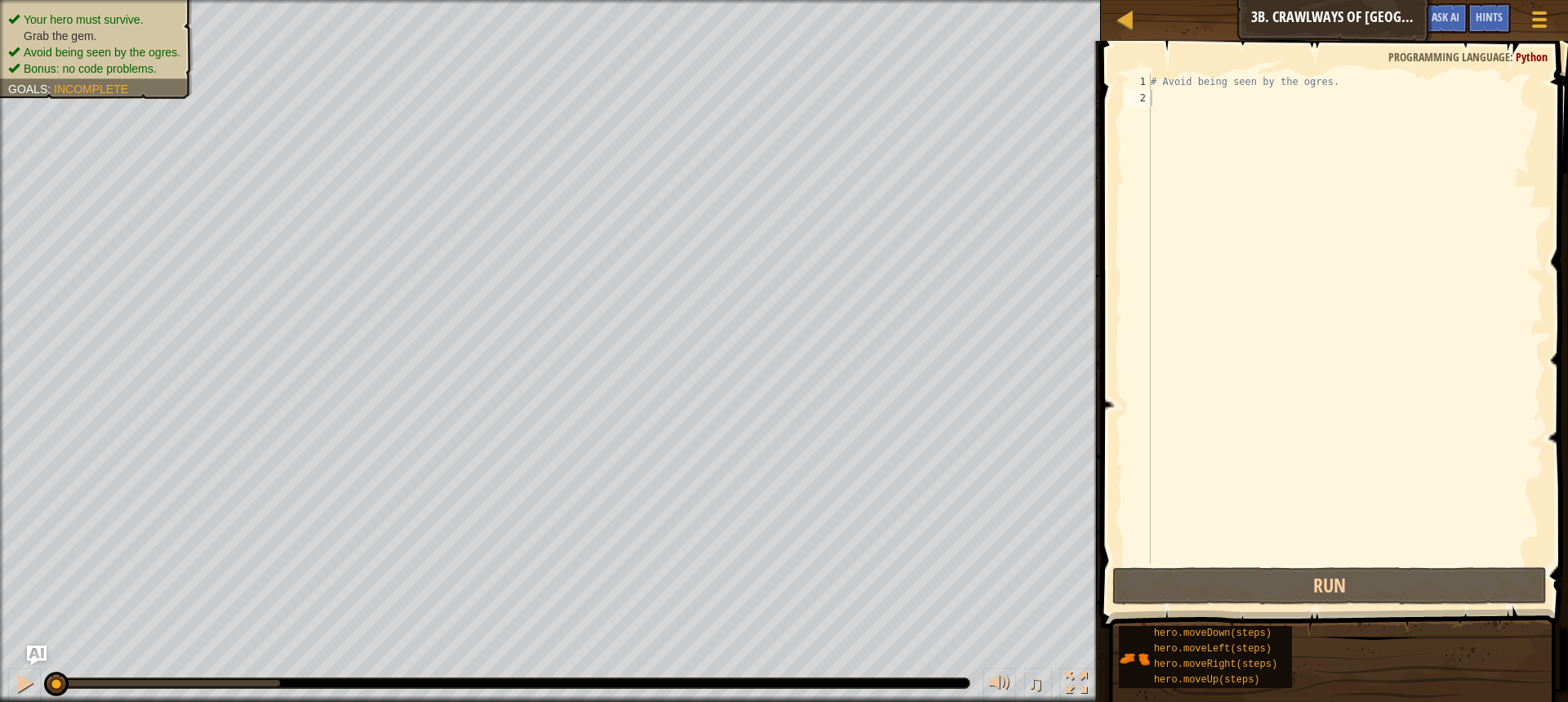
click at [769, 99] on div "# Avoid being seen by the ogres." at bounding box center [1346, 335] width 396 height 523
type textarea "h"
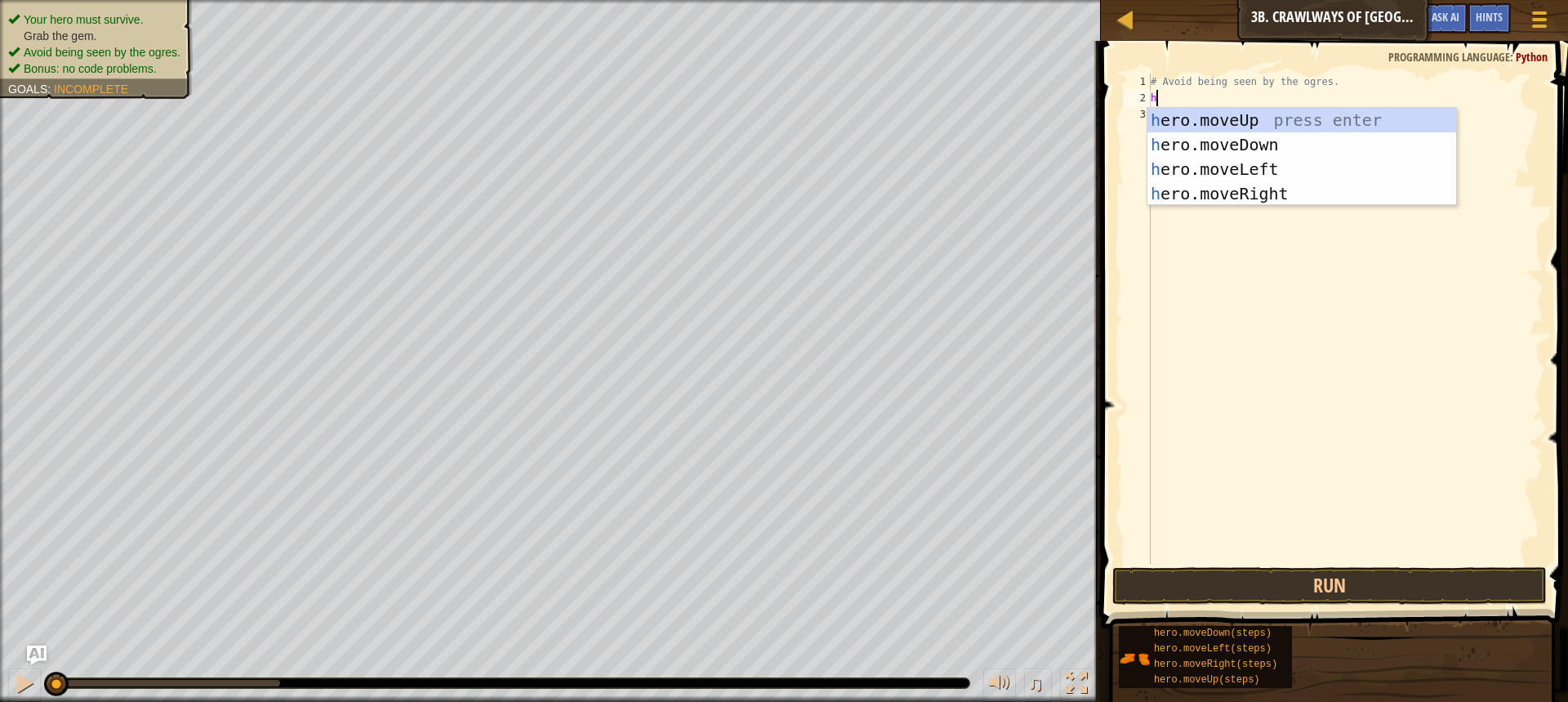
scroll to position [7, 0]
click at [769, 191] on div "h ero.moveUp press enter h ero.moveDown press enter h ero.moveLeft press enter …" at bounding box center [1301, 180] width 308 height 147
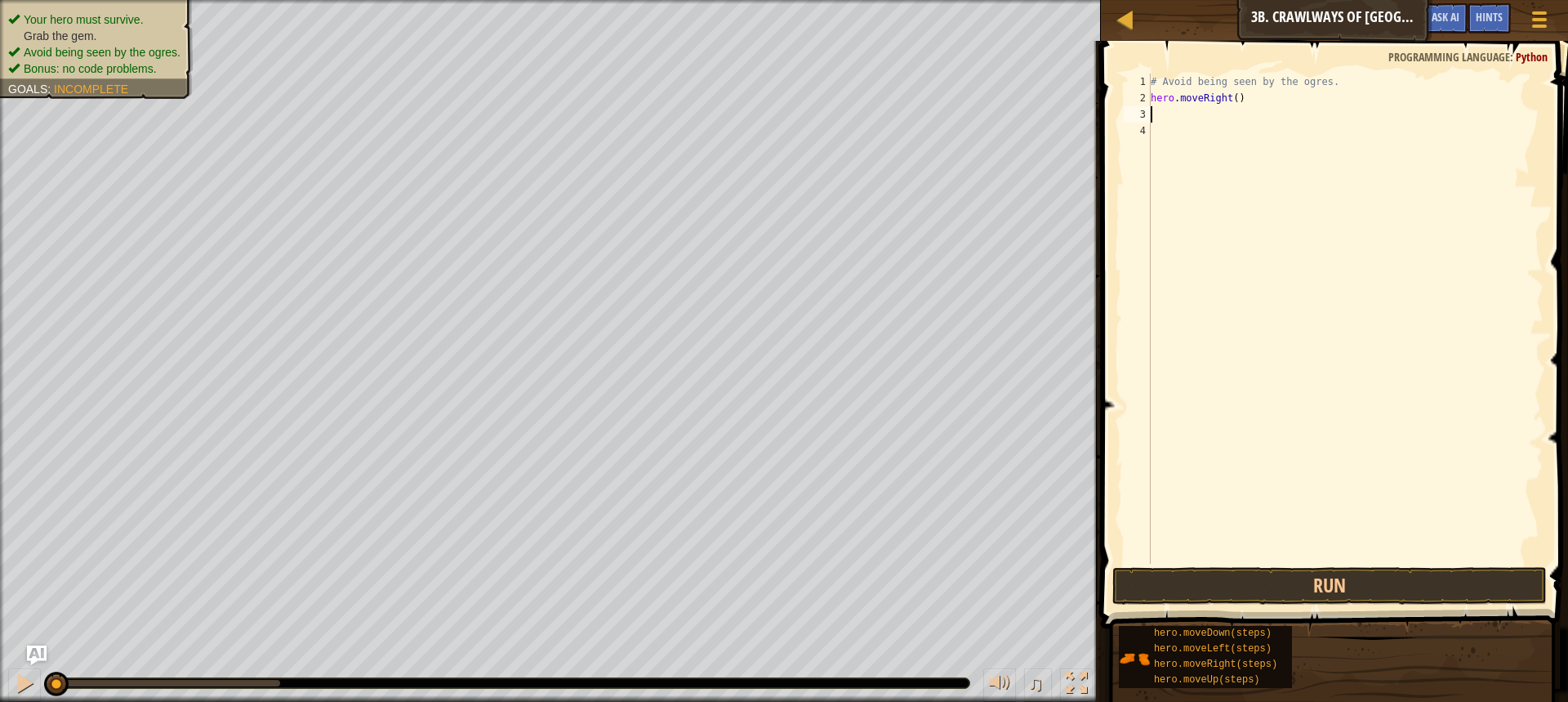
click at [769, 96] on div "# Avoid being seen by the ogres. hero . moveRight ( )" at bounding box center [1346, 335] width 396 height 523
click at [769, 589] on button "Run" at bounding box center [1329, 586] width 434 height 37
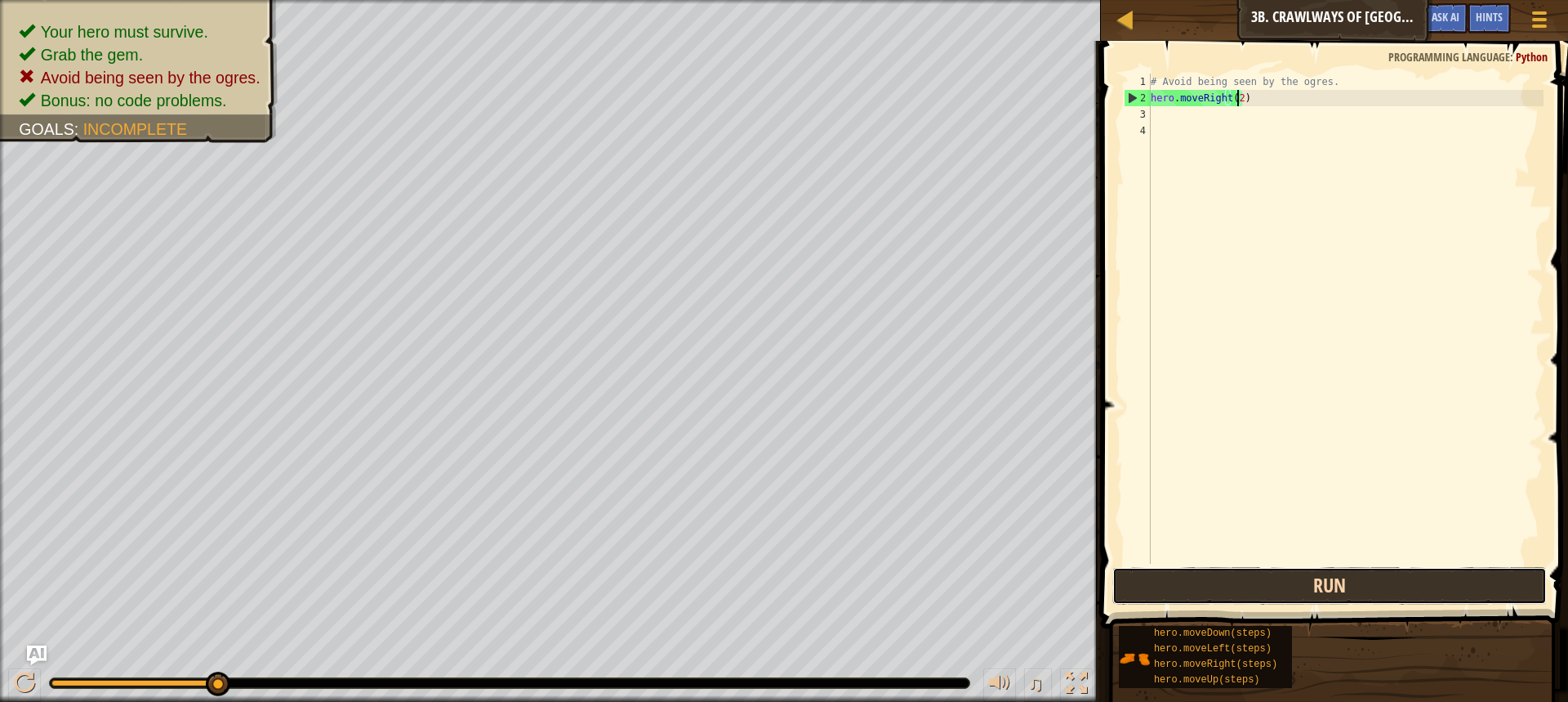
click at [769, 589] on button "Run" at bounding box center [1329, 586] width 434 height 37
type textarea "hero.moveRight(1)"
click at [769, 121] on div "# Avoid being seen by the ogres. hero . moveRight ( 1 )" at bounding box center [1346, 335] width 396 height 523
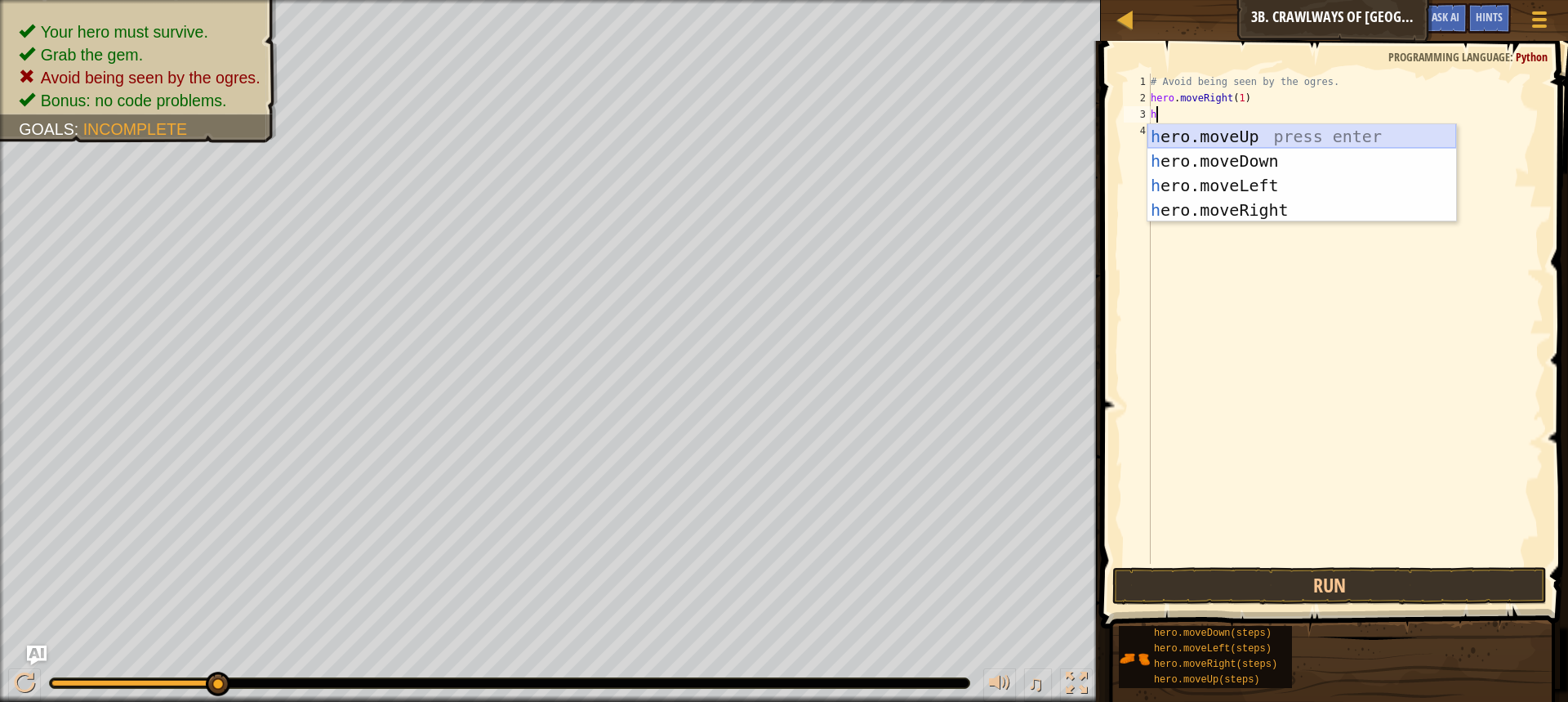
type textarea "her"
click at [769, 182] on div "her o.moveUp press enter her o.moveDown press enter her o.moveLeft press enter …" at bounding box center [1301, 197] width 308 height 147
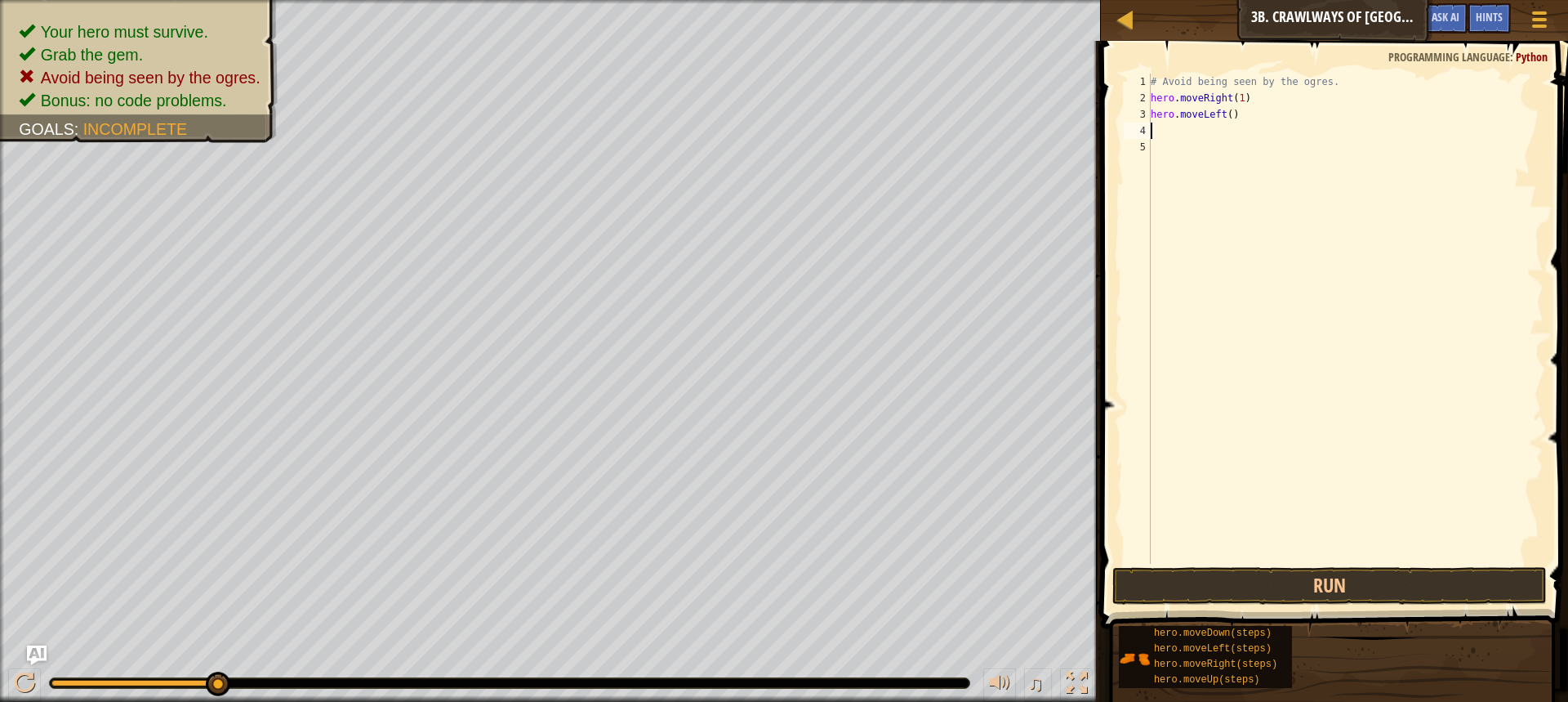
click at [769, 113] on div "# Avoid being seen by the ogres. hero . moveRight ( 1 ) hero . moveLeft ( )" at bounding box center [1346, 335] width 396 height 523
type textarea "hero.moveLeft(1)"
click at [769, 138] on div "# Avoid being seen by the ogres. hero . moveRight ( 1 ) hero . moveLeft ( 1 )" at bounding box center [1346, 335] width 396 height 523
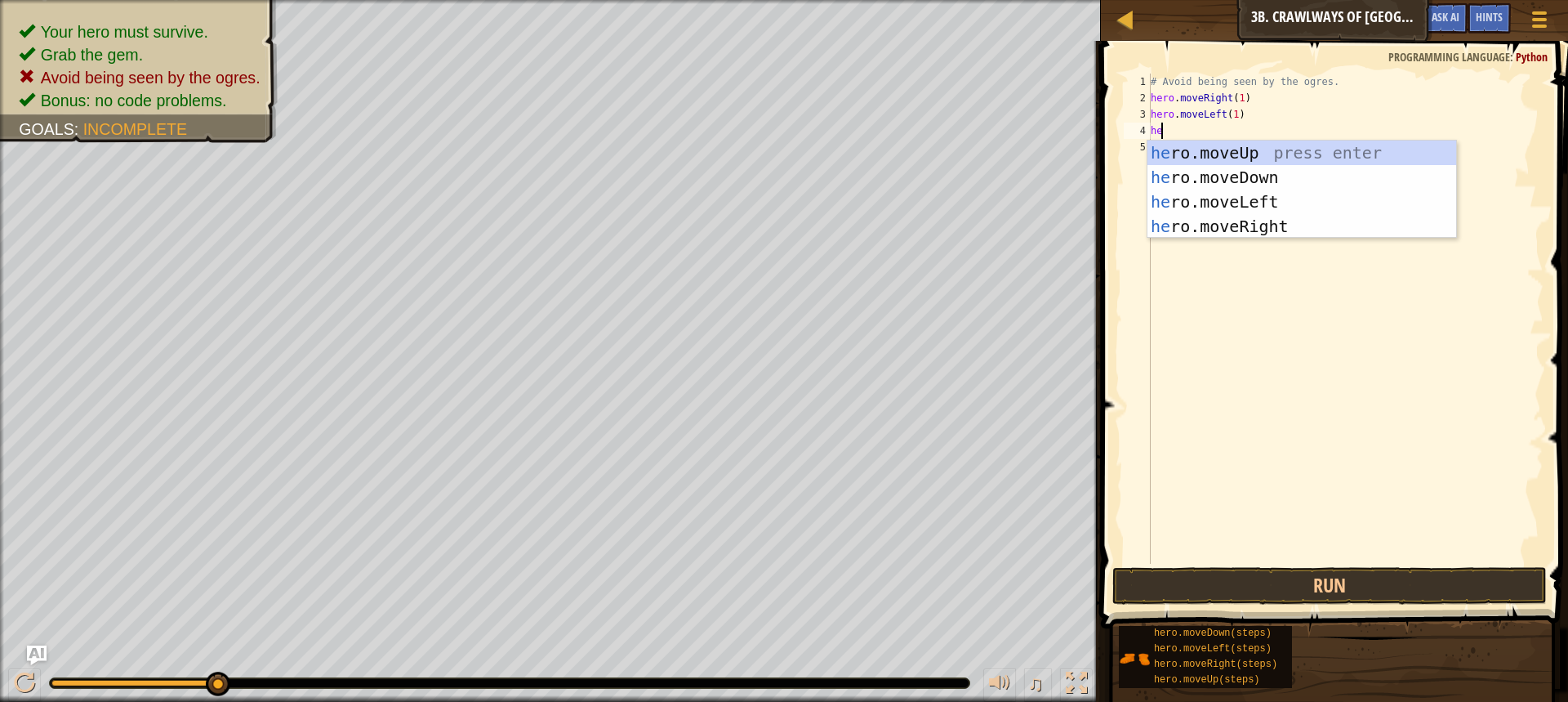
type textarea "her"
click at [769, 224] on div "her o.moveUp press enter her o.moveDown press enter her o.moveLeft press enter …" at bounding box center [1301, 213] width 308 height 147
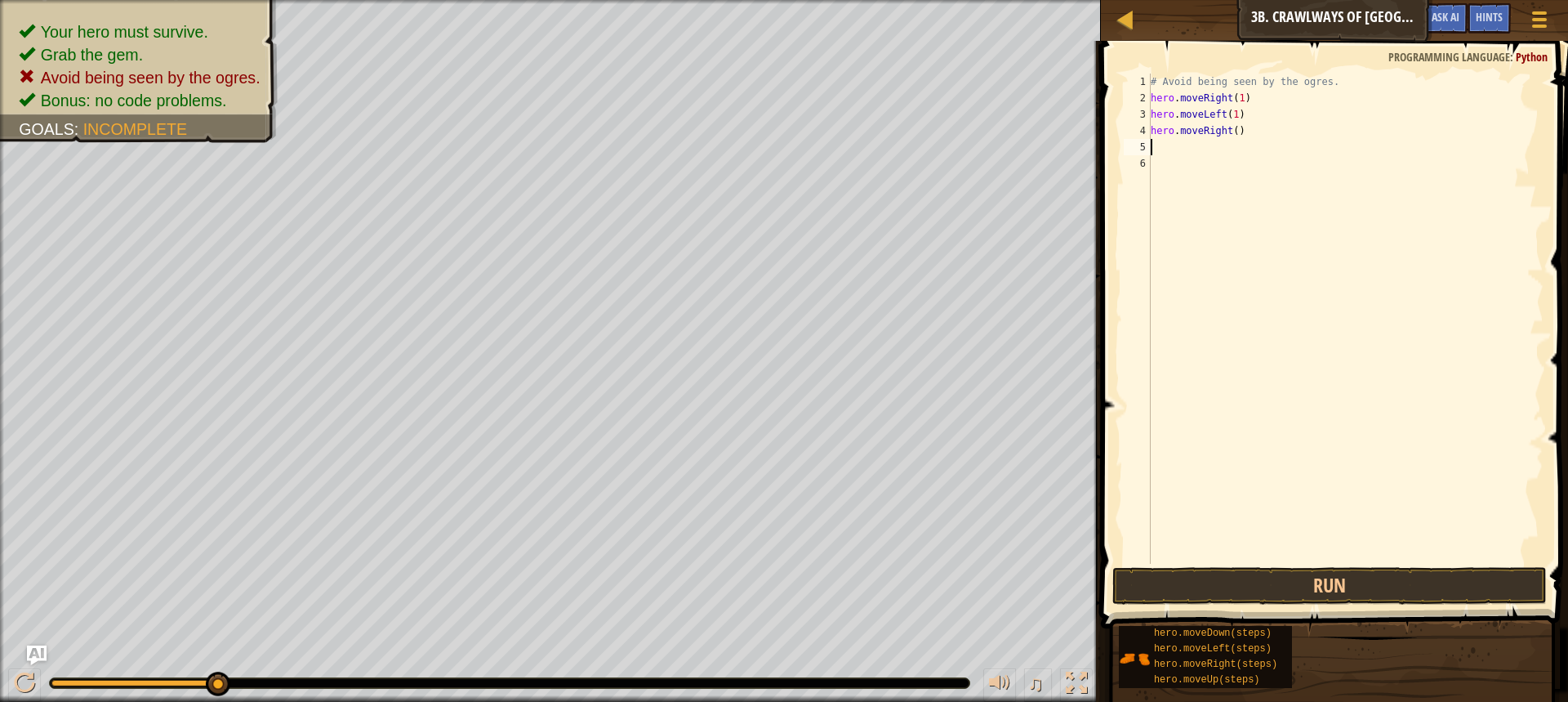
click at [769, 133] on div "# Avoid being seen by the ogres. hero . moveRight ( 1 ) hero . moveLeft ( 1 ) h…" at bounding box center [1346, 335] width 396 height 523
type textarea "hero.moveRight(2)"
click at [769, 589] on button "Run" at bounding box center [1329, 586] width 434 height 37
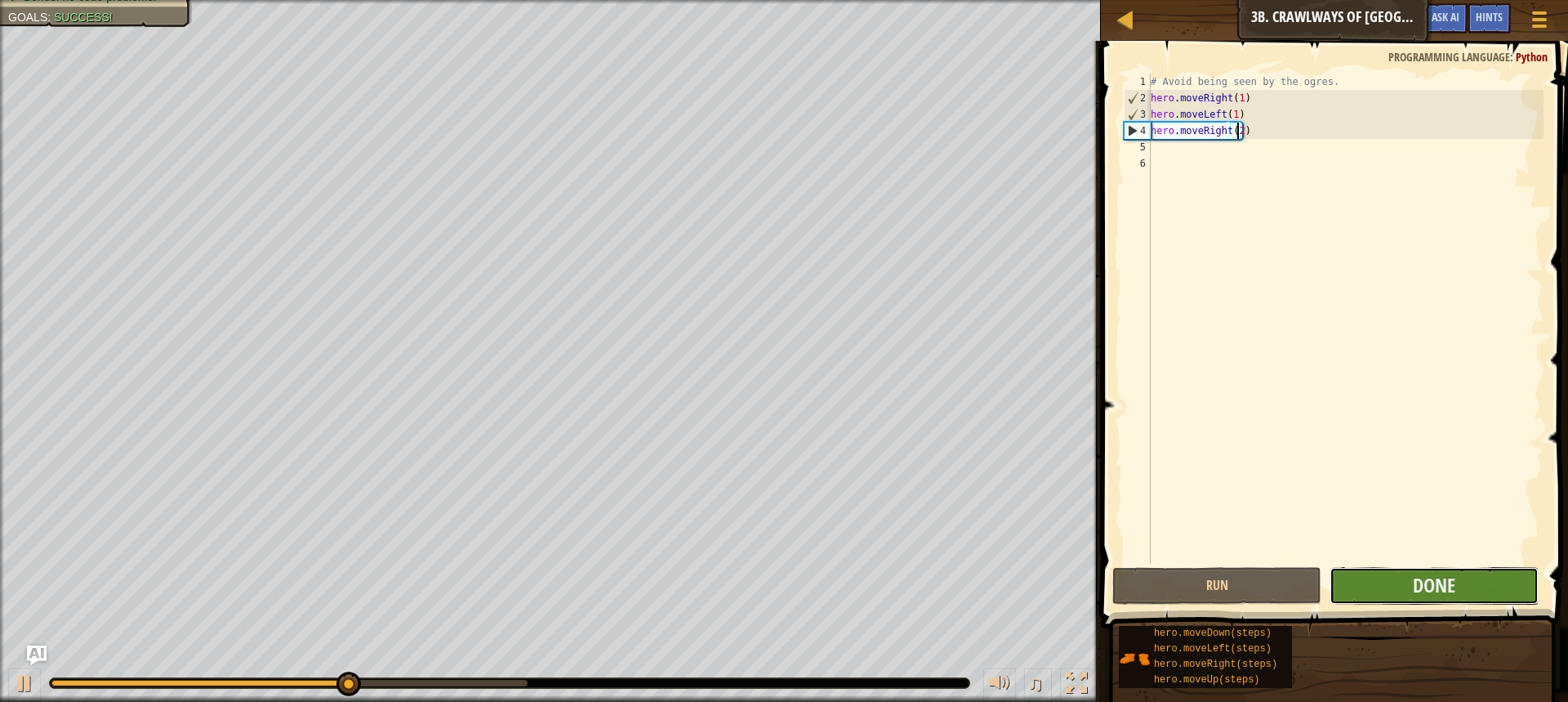
click at [769, 593] on button "Done" at bounding box center [1434, 586] width 209 height 37
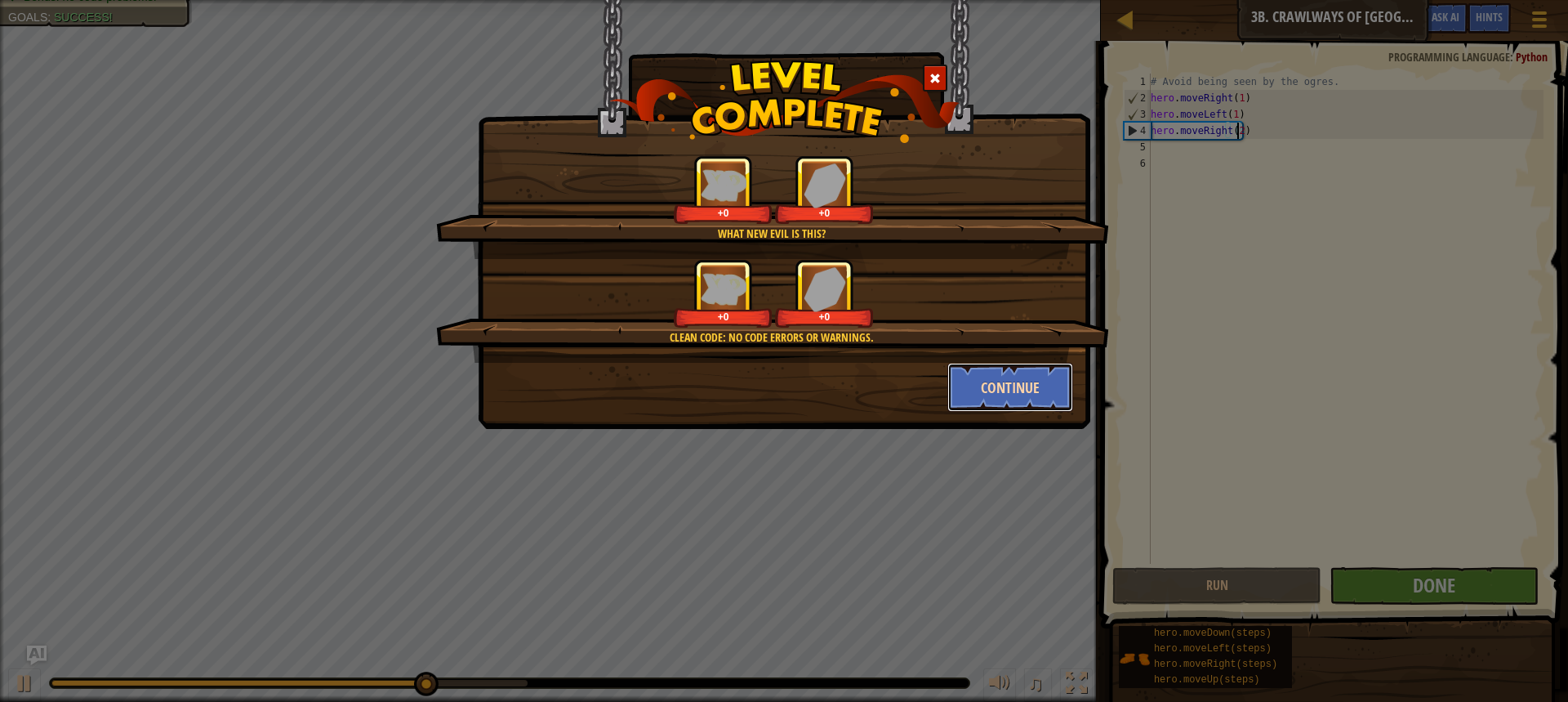
click at [769, 379] on button "Continue" at bounding box center [1010, 387] width 126 height 49
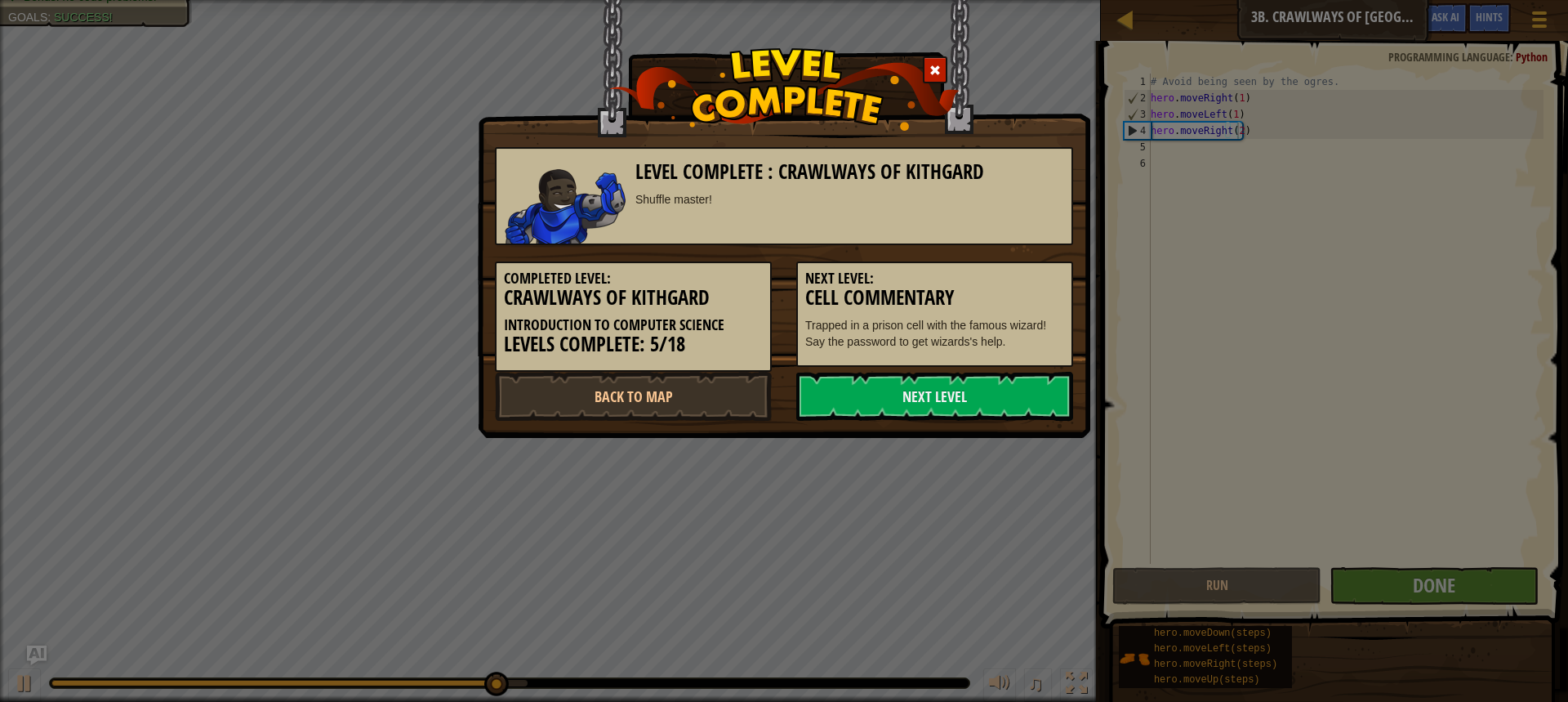
click at [769, 379] on link "Next Level" at bounding box center [935, 395] width 277 height 49
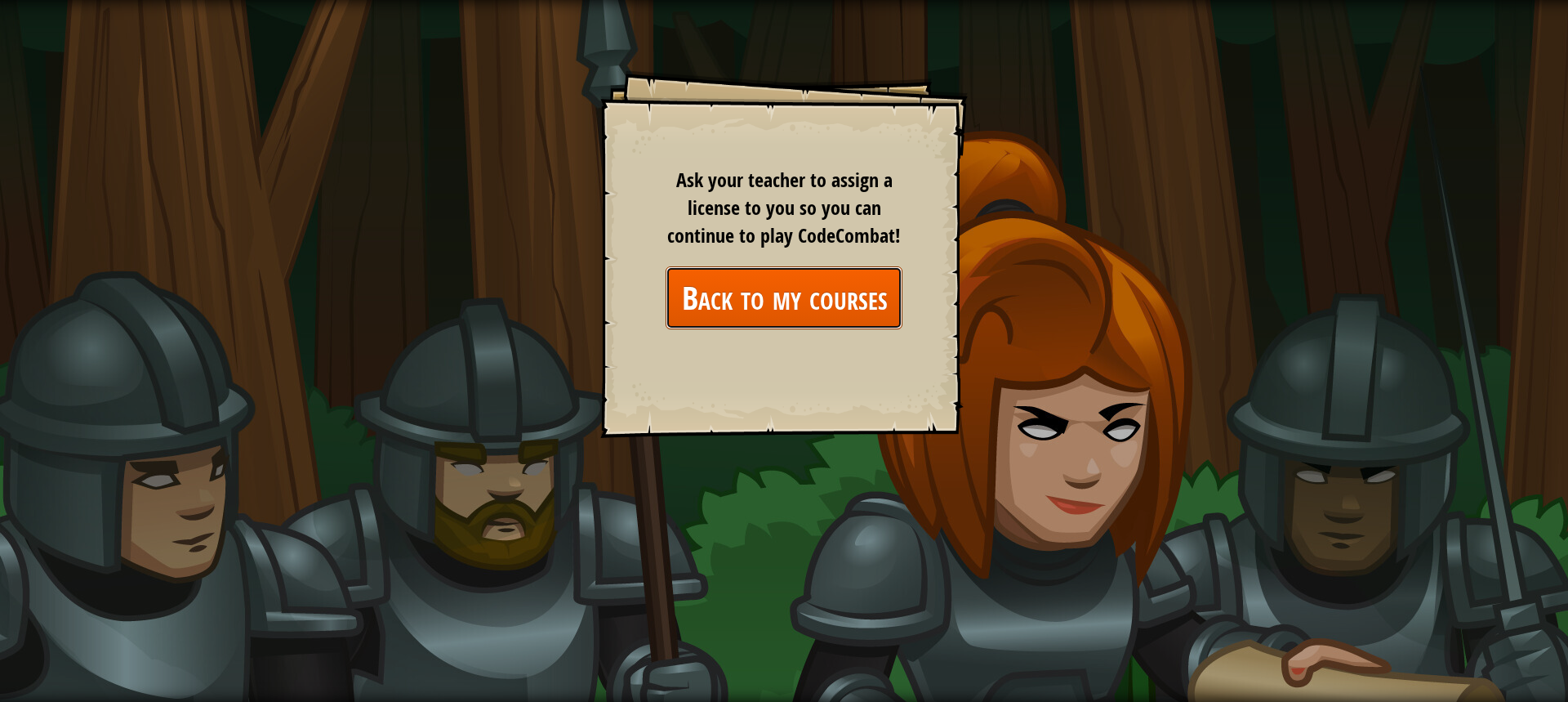
click at [769, 292] on link "Back to my courses" at bounding box center [784, 298] width 237 height 63
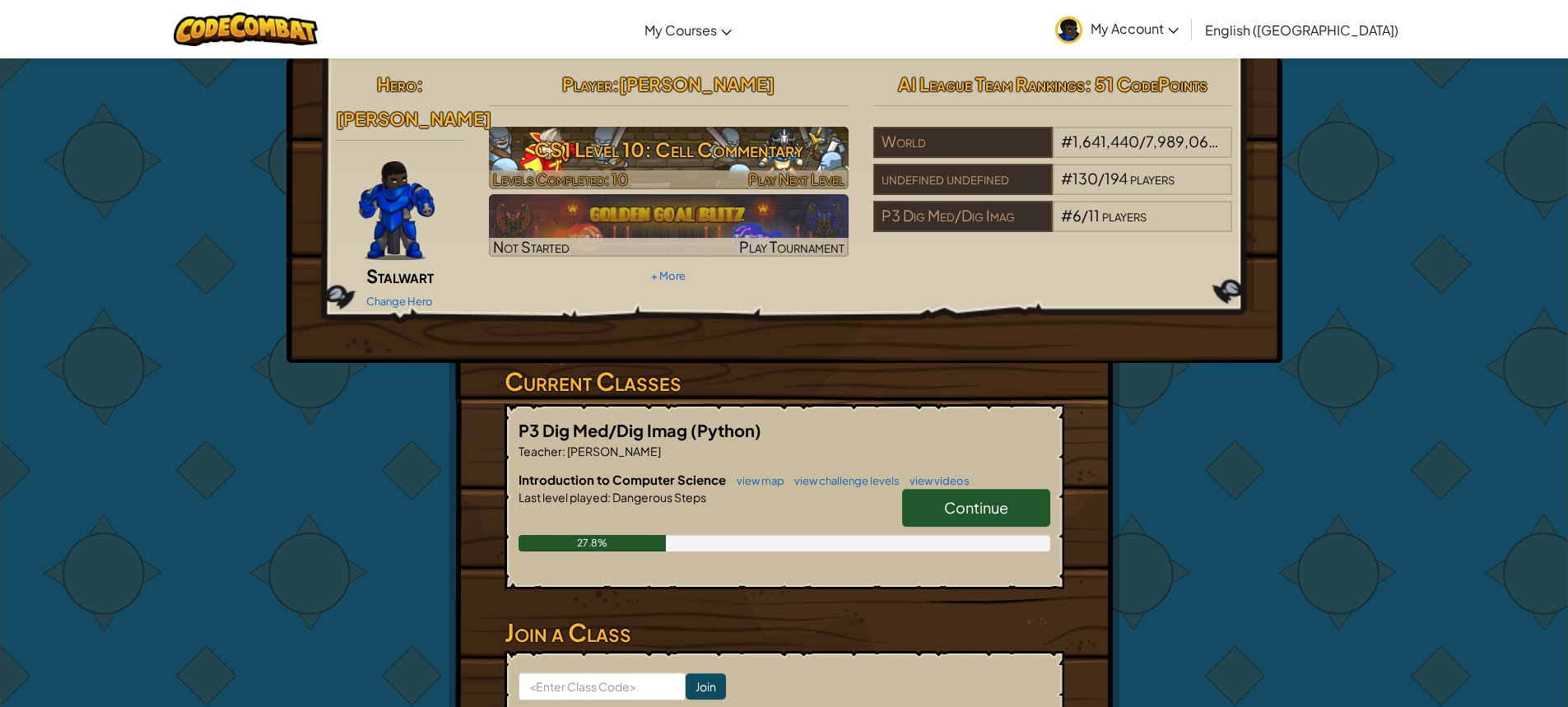
click at [756, 146] on h3 "CS1 Level 10: Cell Commentary" at bounding box center [669, 149] width 360 height 37
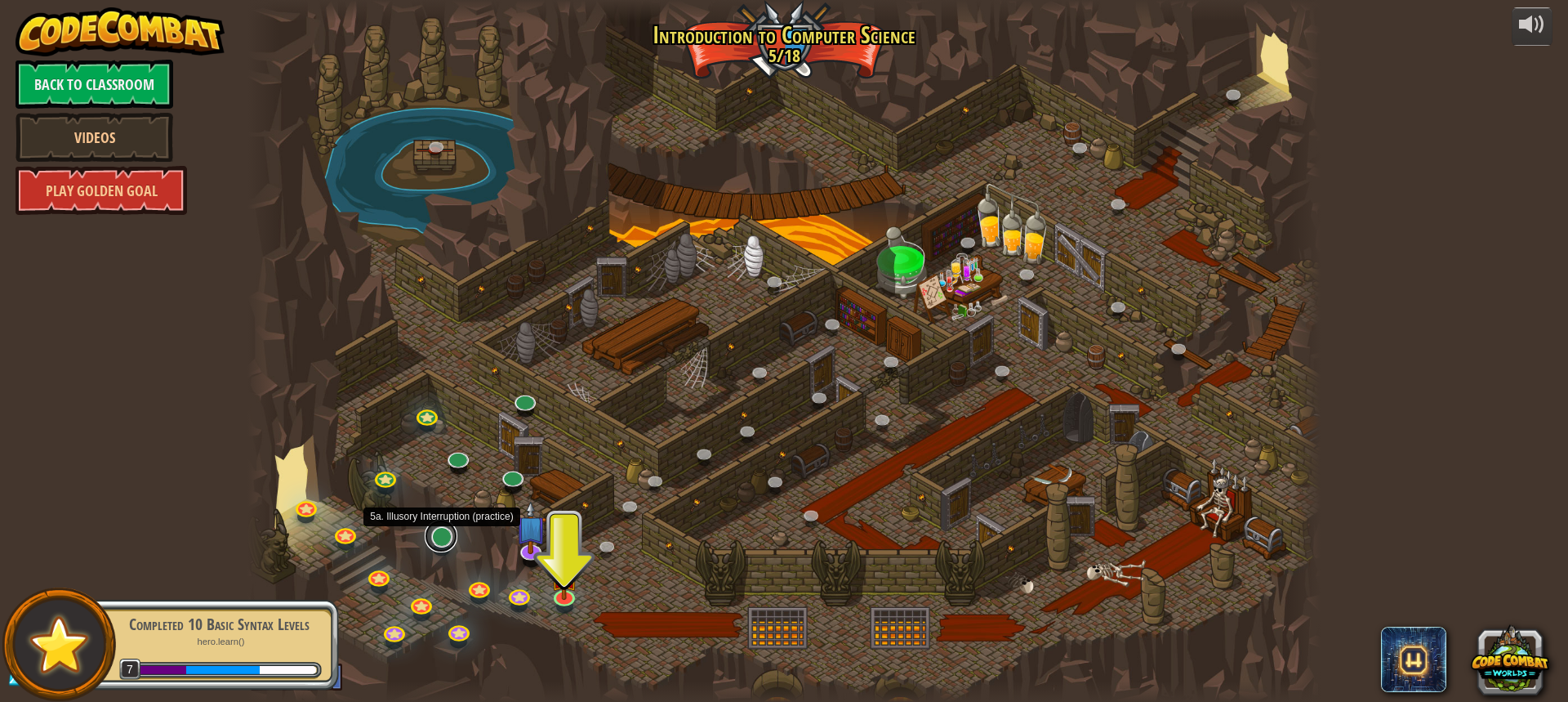
click at [450, 531] on link at bounding box center [441, 536] width 33 height 33
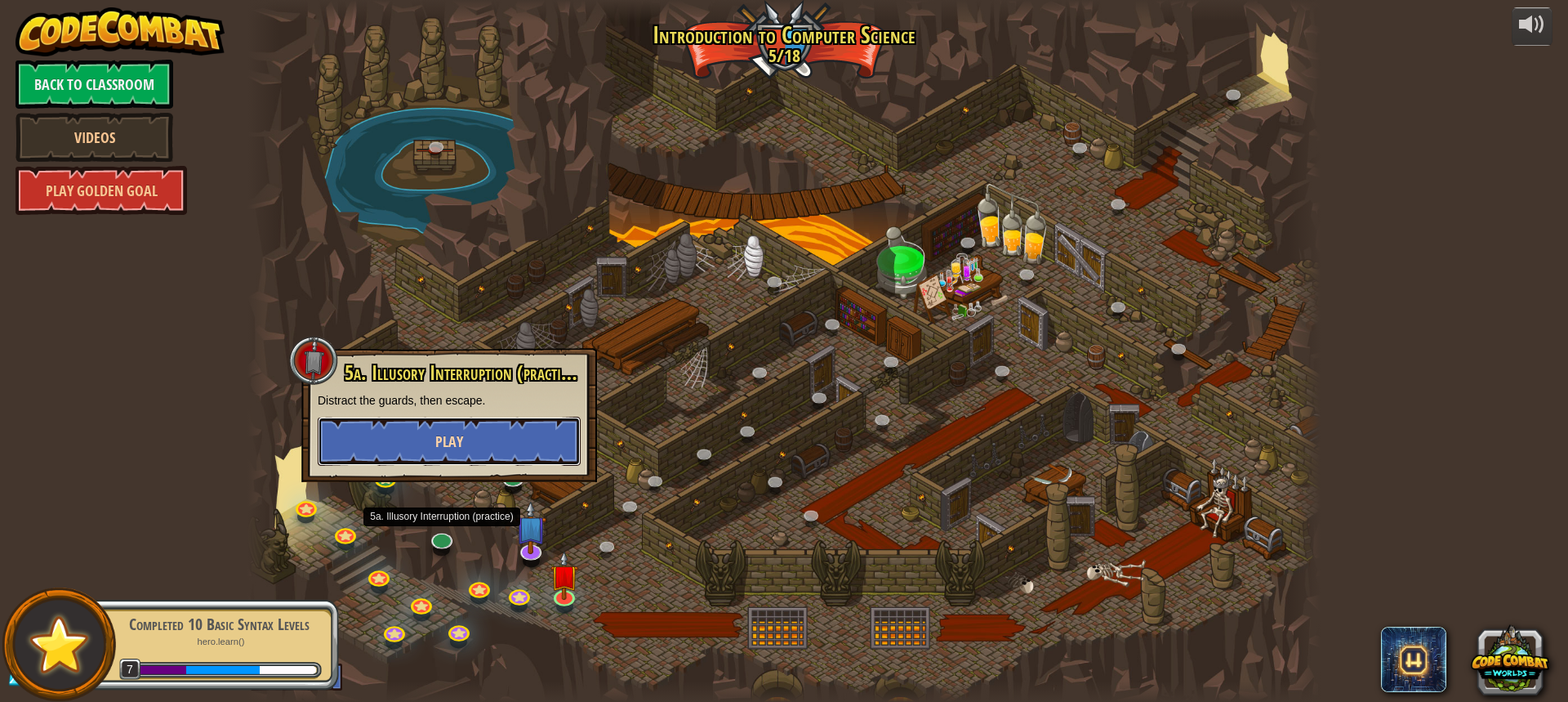
click at [495, 451] on button "Play" at bounding box center [450, 441] width 263 height 49
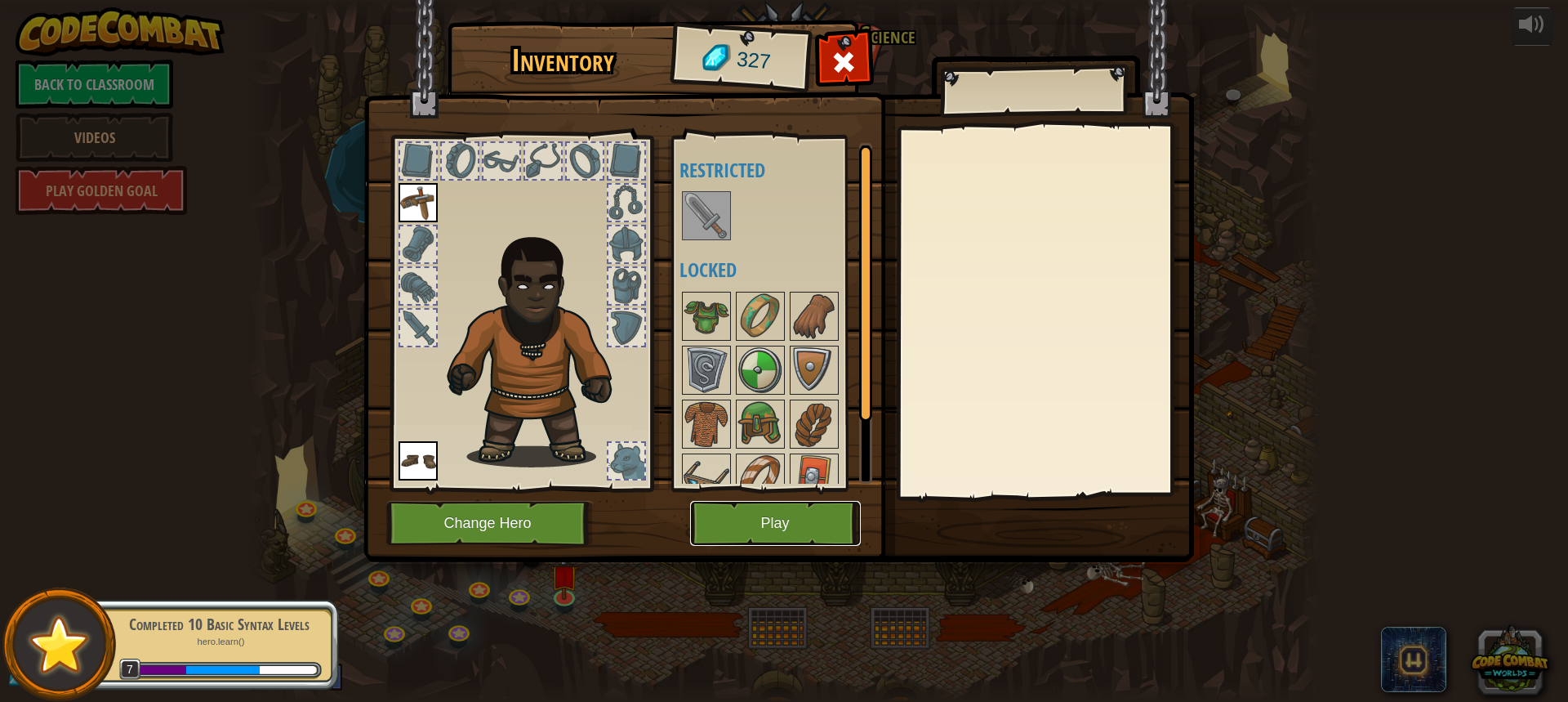
click at [748, 511] on button "Play" at bounding box center [776, 523] width 171 height 45
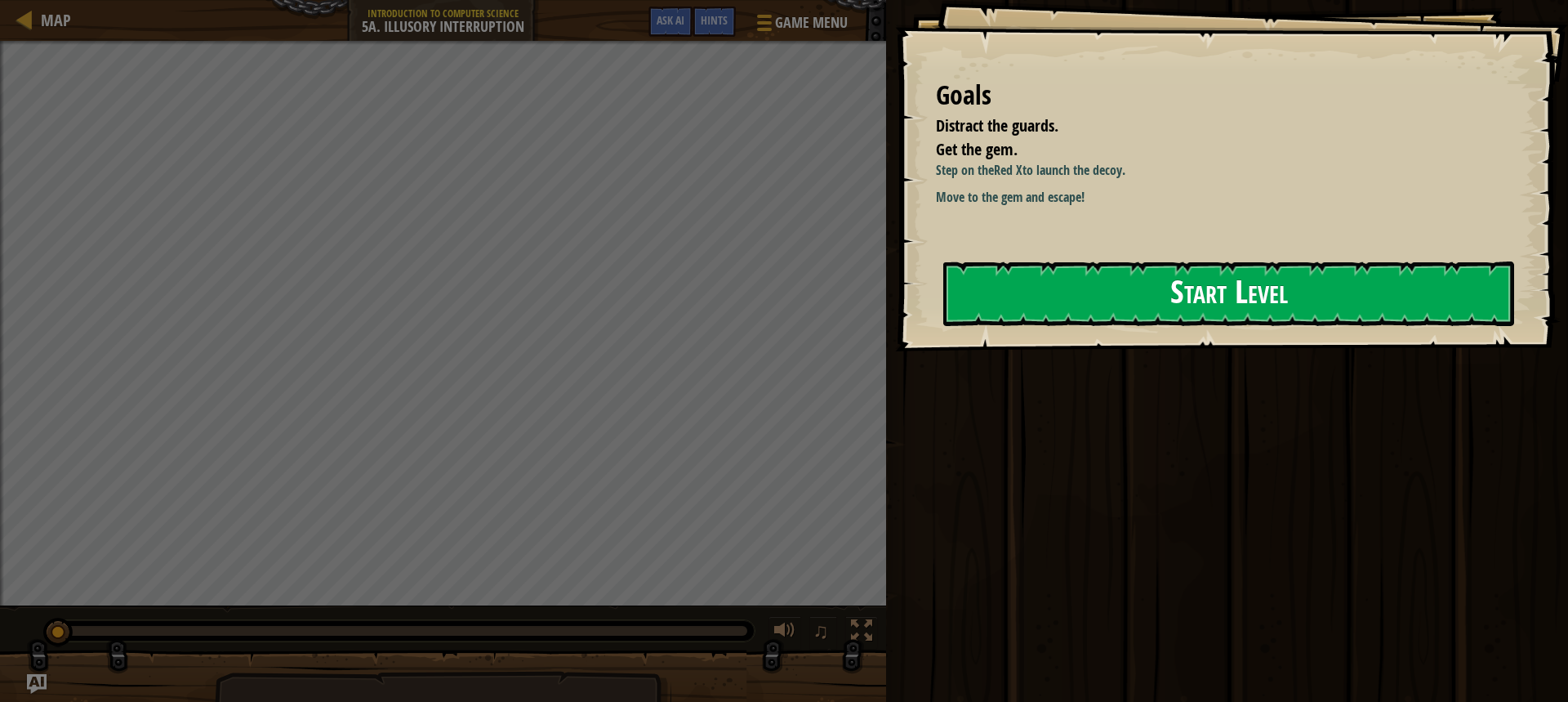
click at [769, 301] on button "Start Level" at bounding box center [1229, 293] width 571 height 65
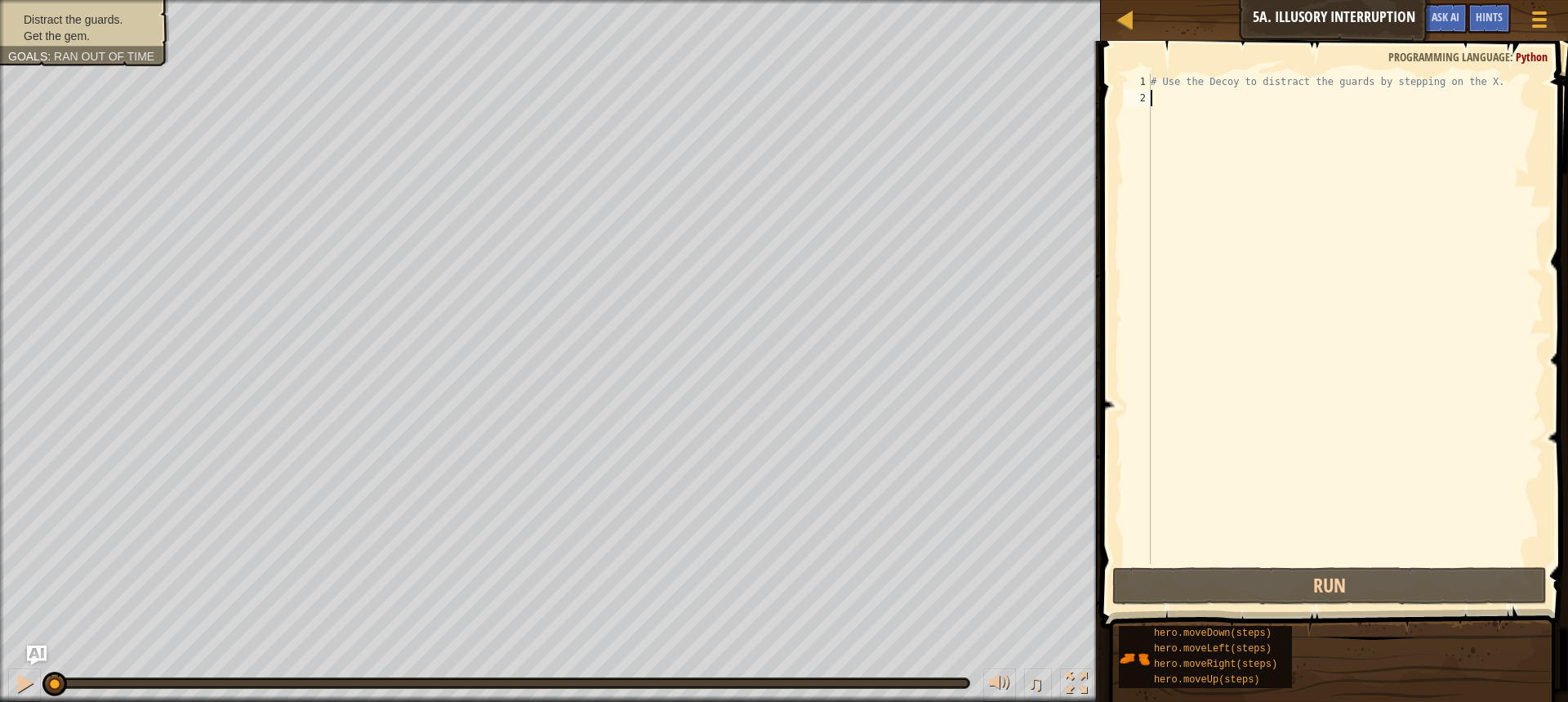
type textarea "h"
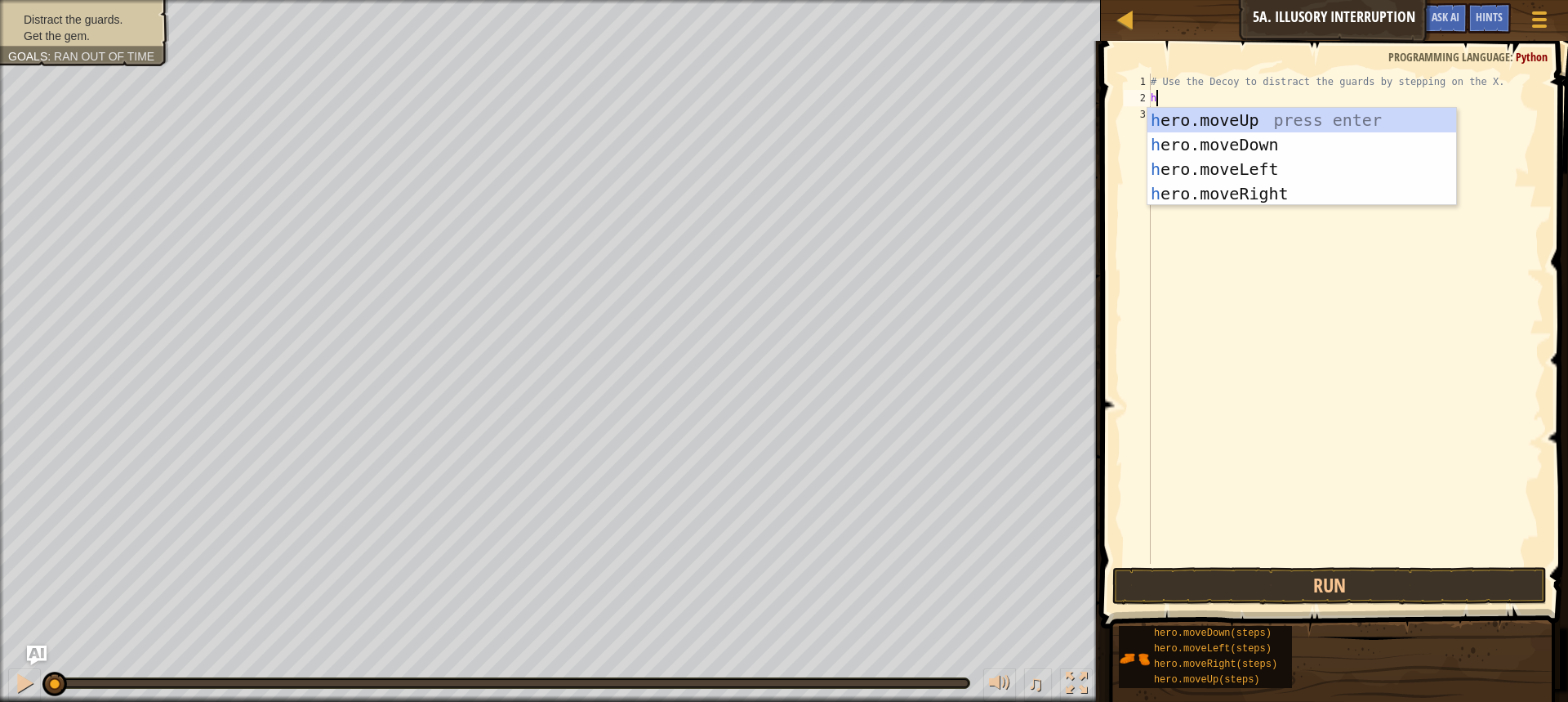
scroll to position [7, 0]
click at [769, 191] on div "h ero.moveUp press enter h ero.moveDown press enter h ero.moveLeft press enter …" at bounding box center [1301, 180] width 308 height 147
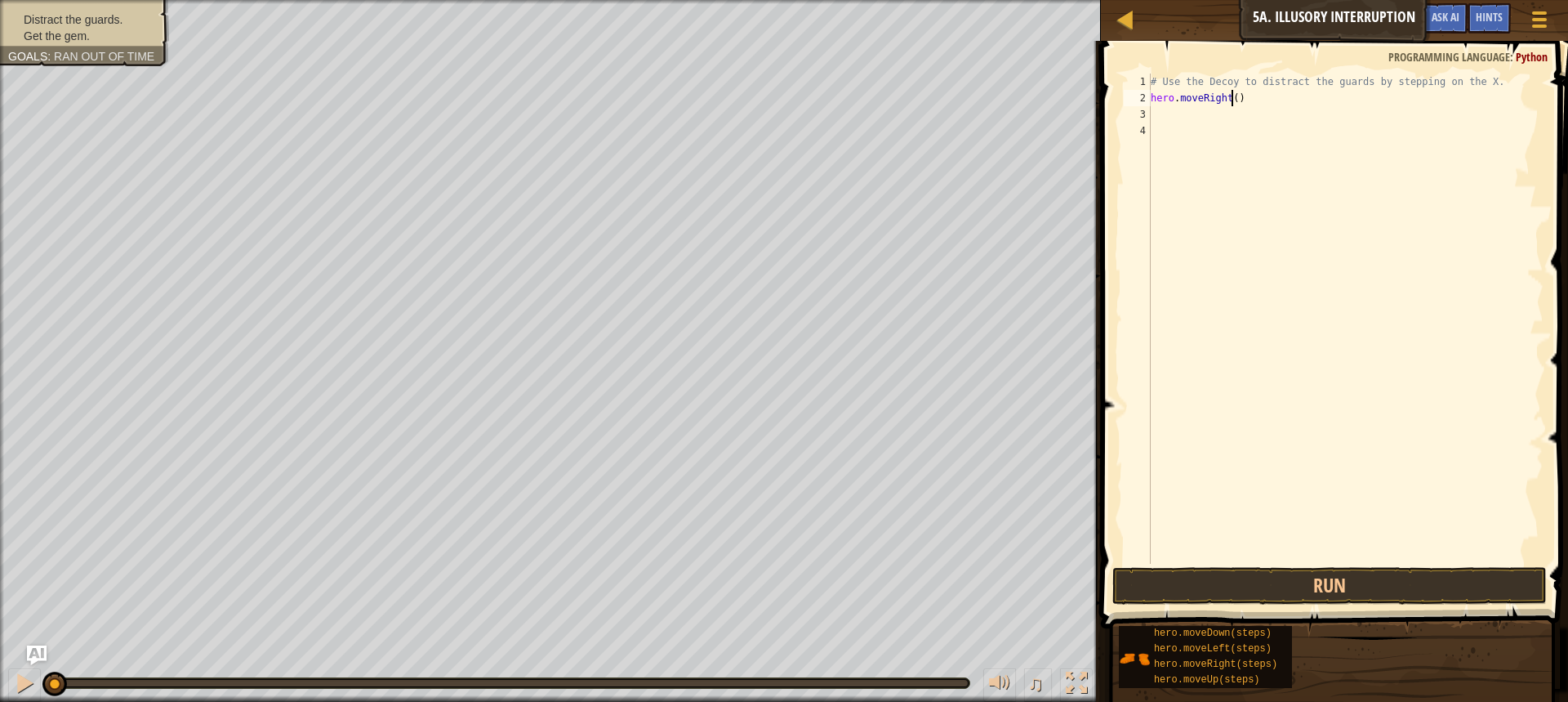
click at [769, 101] on div "# Use the Decoy to distract the guards by stepping on the X. hero . moveRight (…" at bounding box center [1346, 335] width 396 height 523
type textarea "hero.moveRight(1)"
click at [769, 149] on div "# Use the Decoy to distract the guards by stepping on the X. hero . moveRight (…" at bounding box center [1346, 335] width 396 height 523
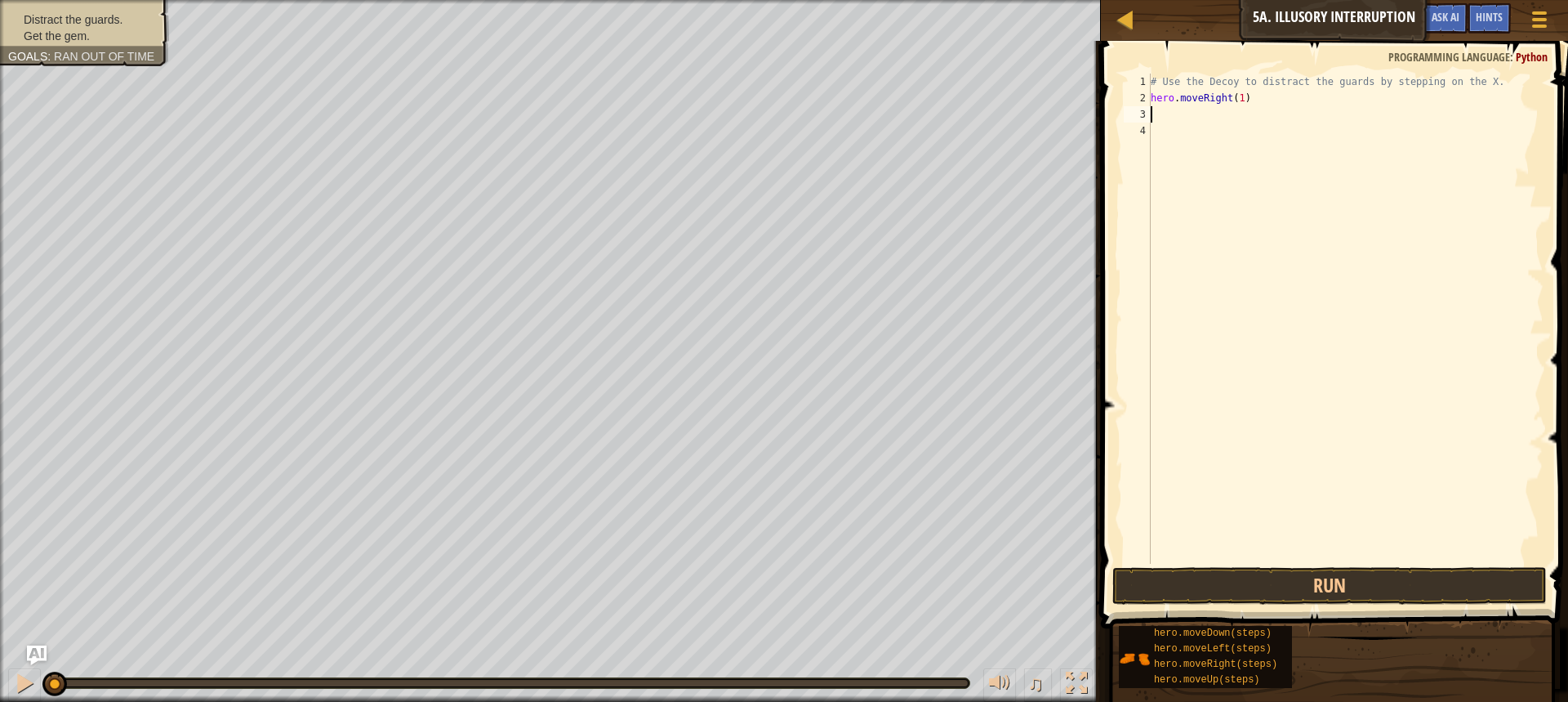
click at [769, 116] on div "# Use the Decoy to distract the guards by stepping on the X. hero . moveRight (…" at bounding box center [1346, 335] width 396 height 523
type textarea "h"
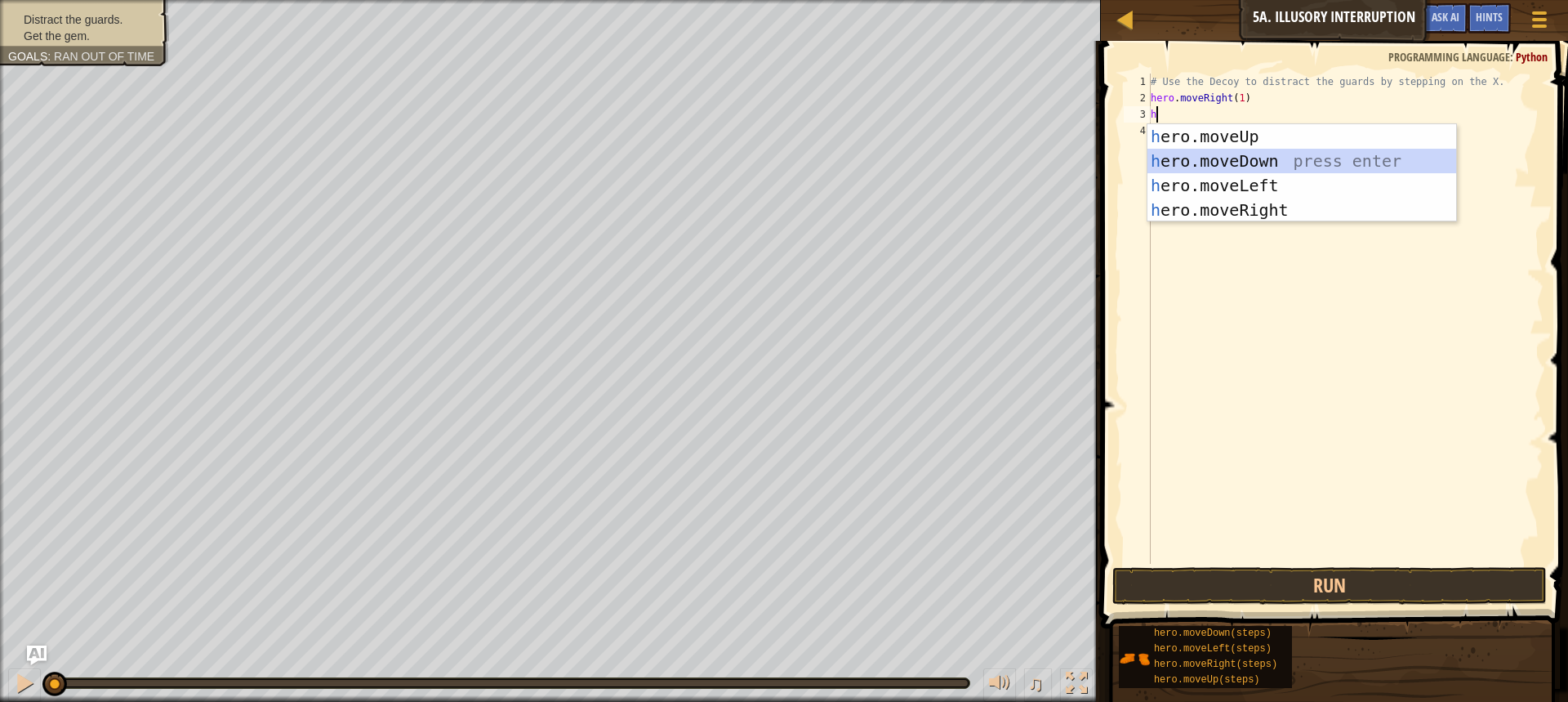
click at [769, 171] on div "h ero.moveUp press enter h ero.moveDown press enter h ero.moveLeft press enter …" at bounding box center [1301, 197] width 308 height 147
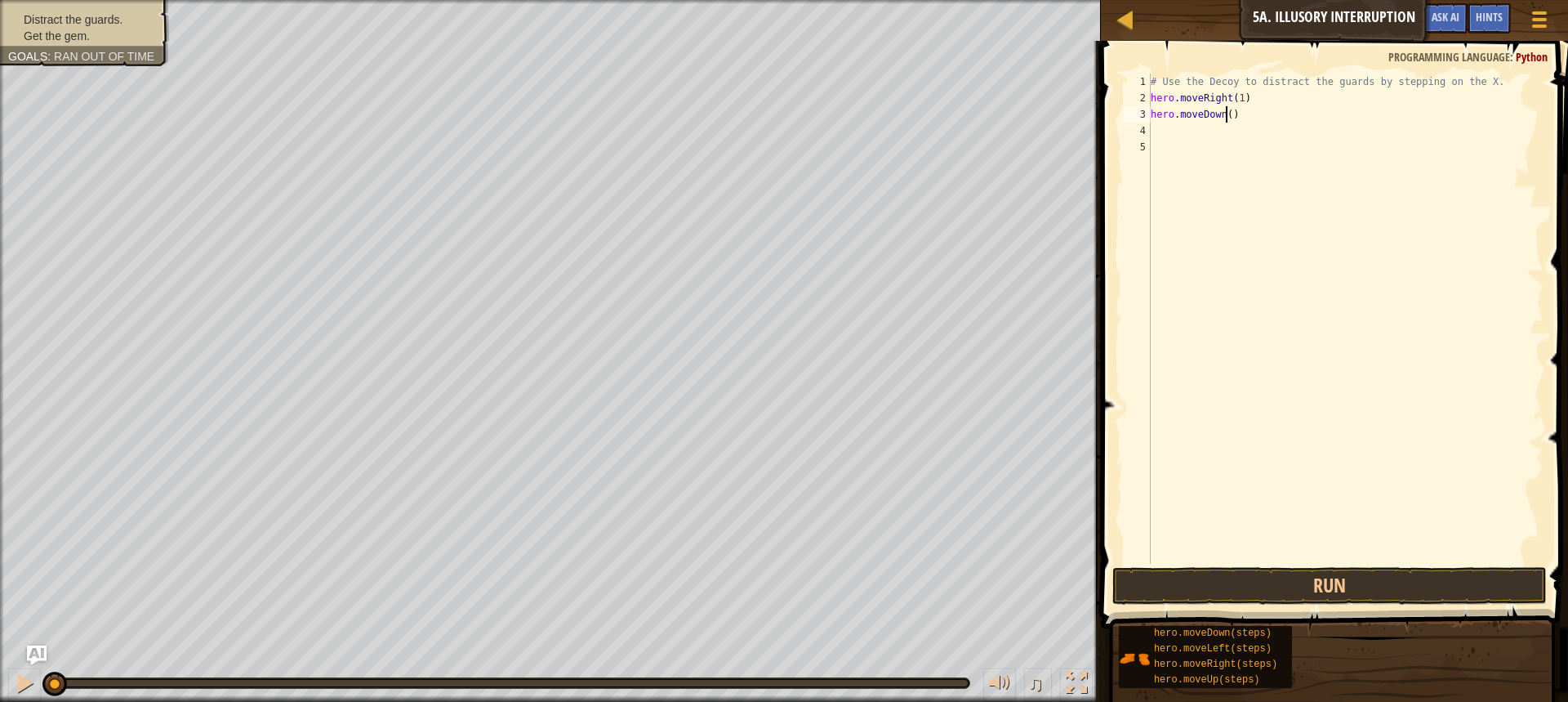
click at [769, 114] on div "# Use the Decoy to distract the guards by stepping on the X. hero . moveRight (…" at bounding box center [1346, 335] width 396 height 523
type textarea "hero.moveDown(2)"
click at [769, 135] on div "# Use the Decoy to distract the guards by stepping on the X. hero . moveRight (…" at bounding box center [1346, 335] width 396 height 523
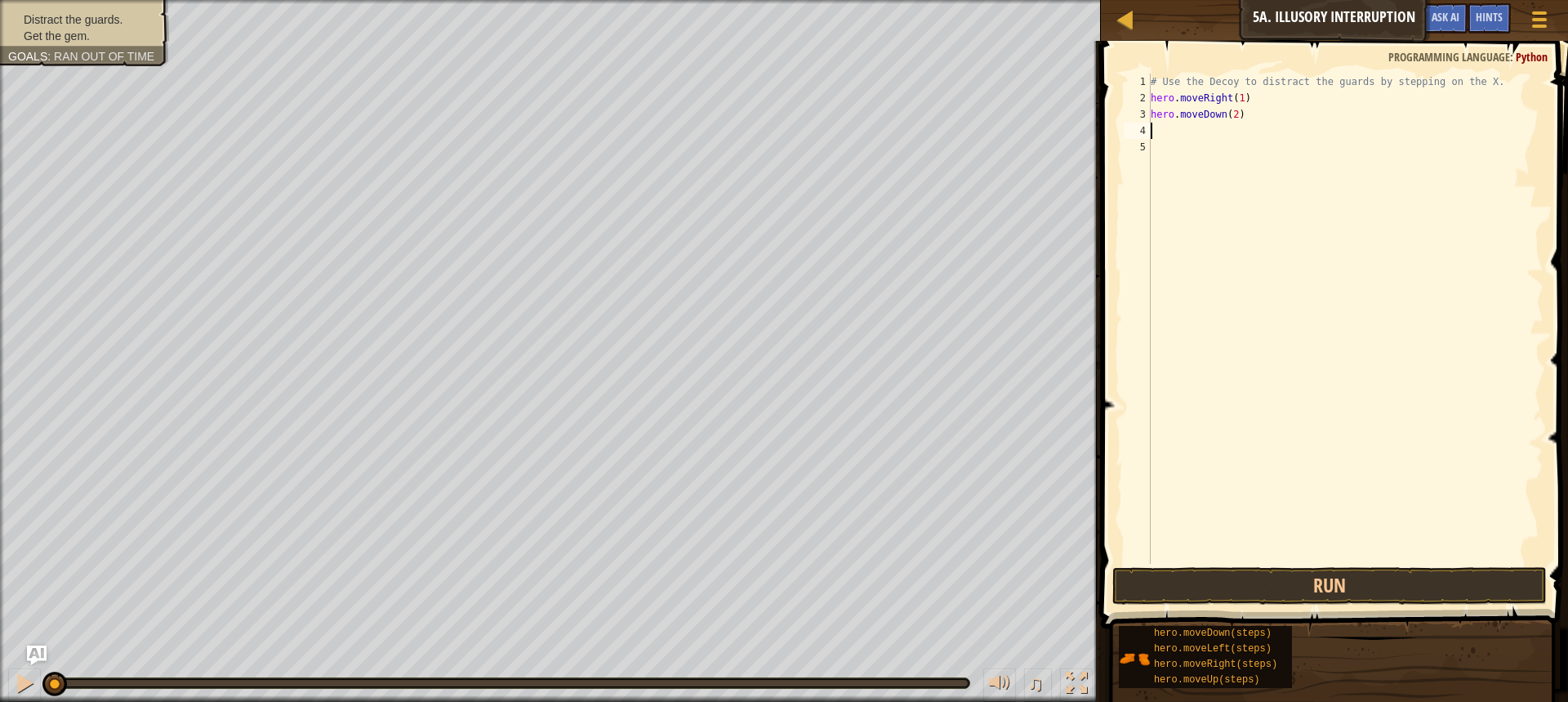
type textarea "h"
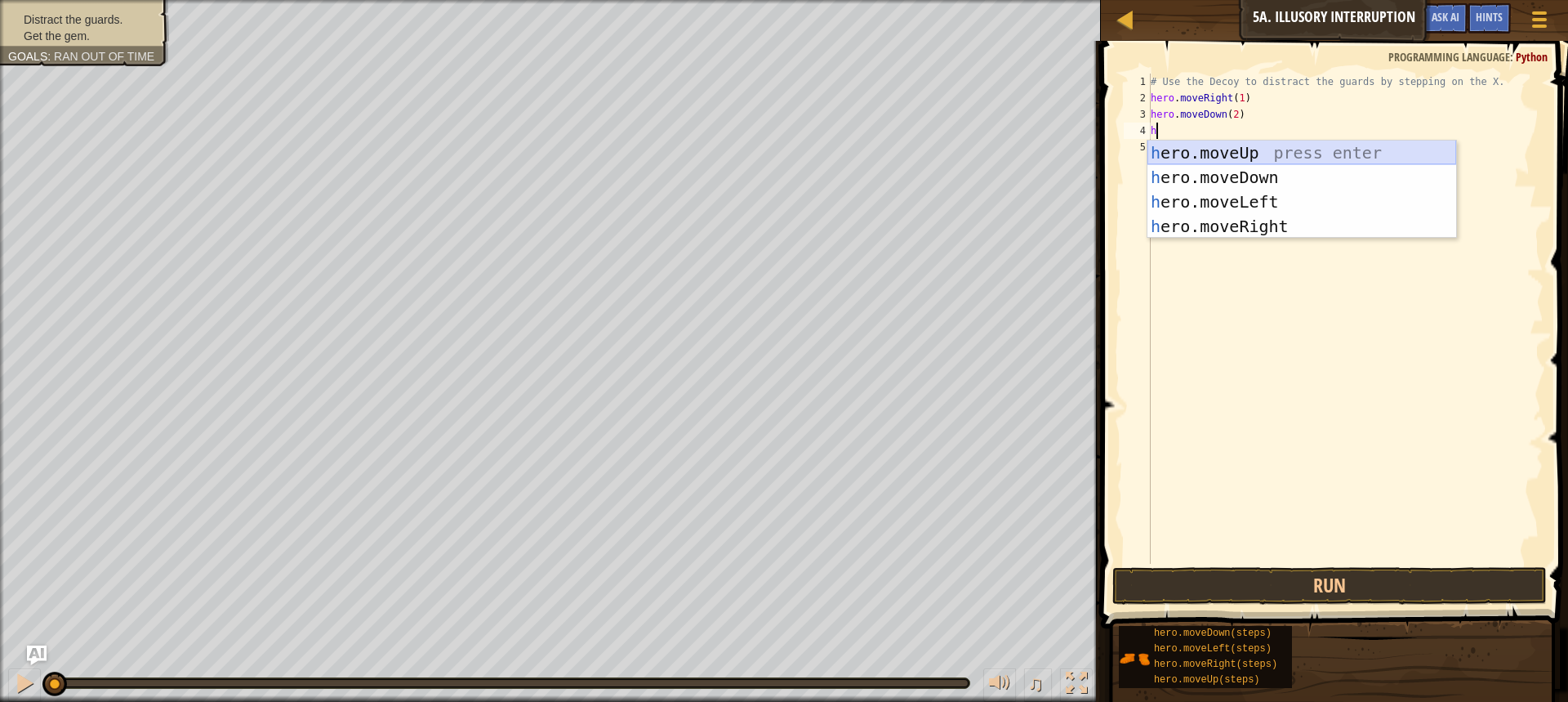
click at [769, 150] on div "h ero.moveUp press enter h ero.moveDown press enter h ero.moveLeft press enter …" at bounding box center [1301, 213] width 308 height 147
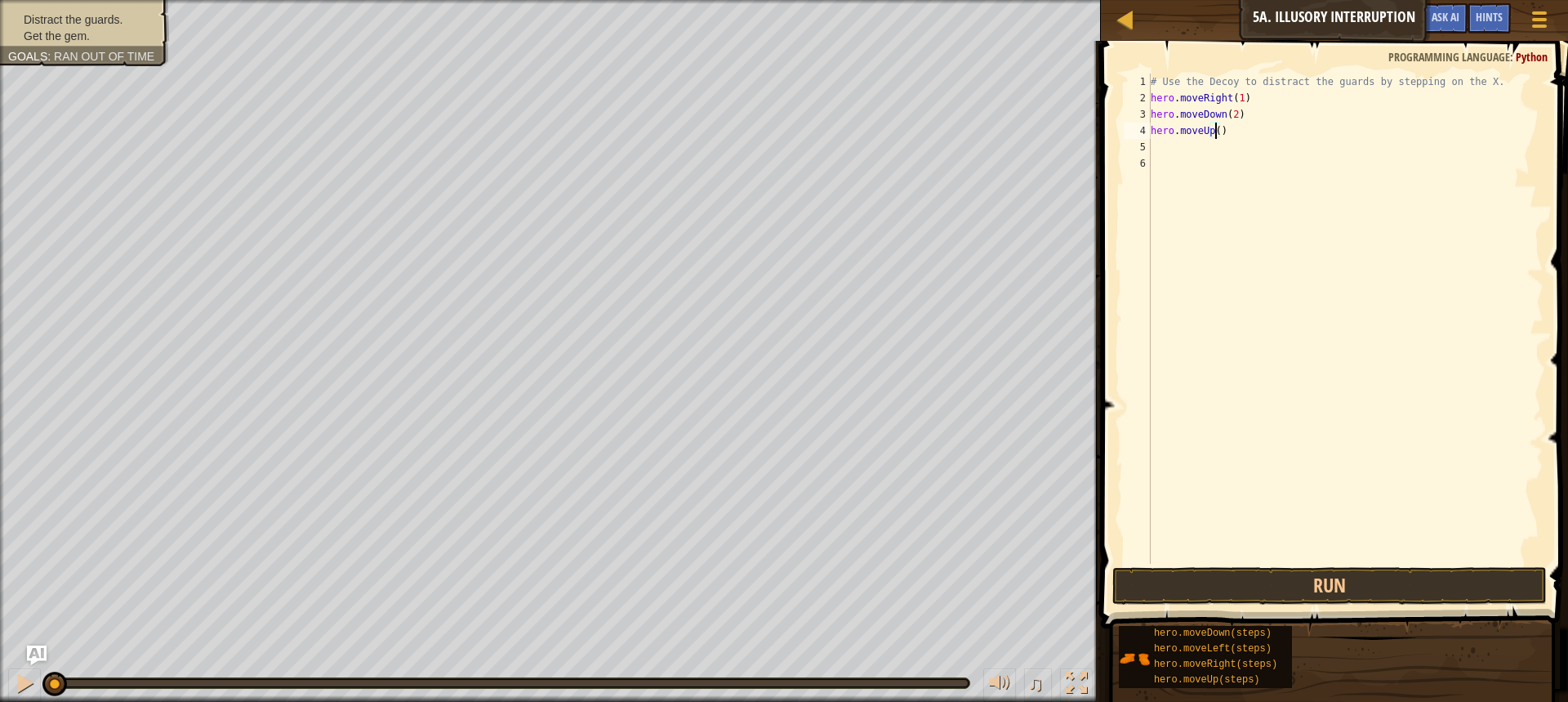
click at [769, 128] on div "# Use the Decoy to distract the guards by stepping on the X. hero . moveRight (…" at bounding box center [1346, 335] width 396 height 523
type textarea "hero.moveUp(2)"
click at [769, 147] on div "# Use the Decoy to distract the guards by stepping on the X. hero . moveRight (…" at bounding box center [1346, 335] width 396 height 523
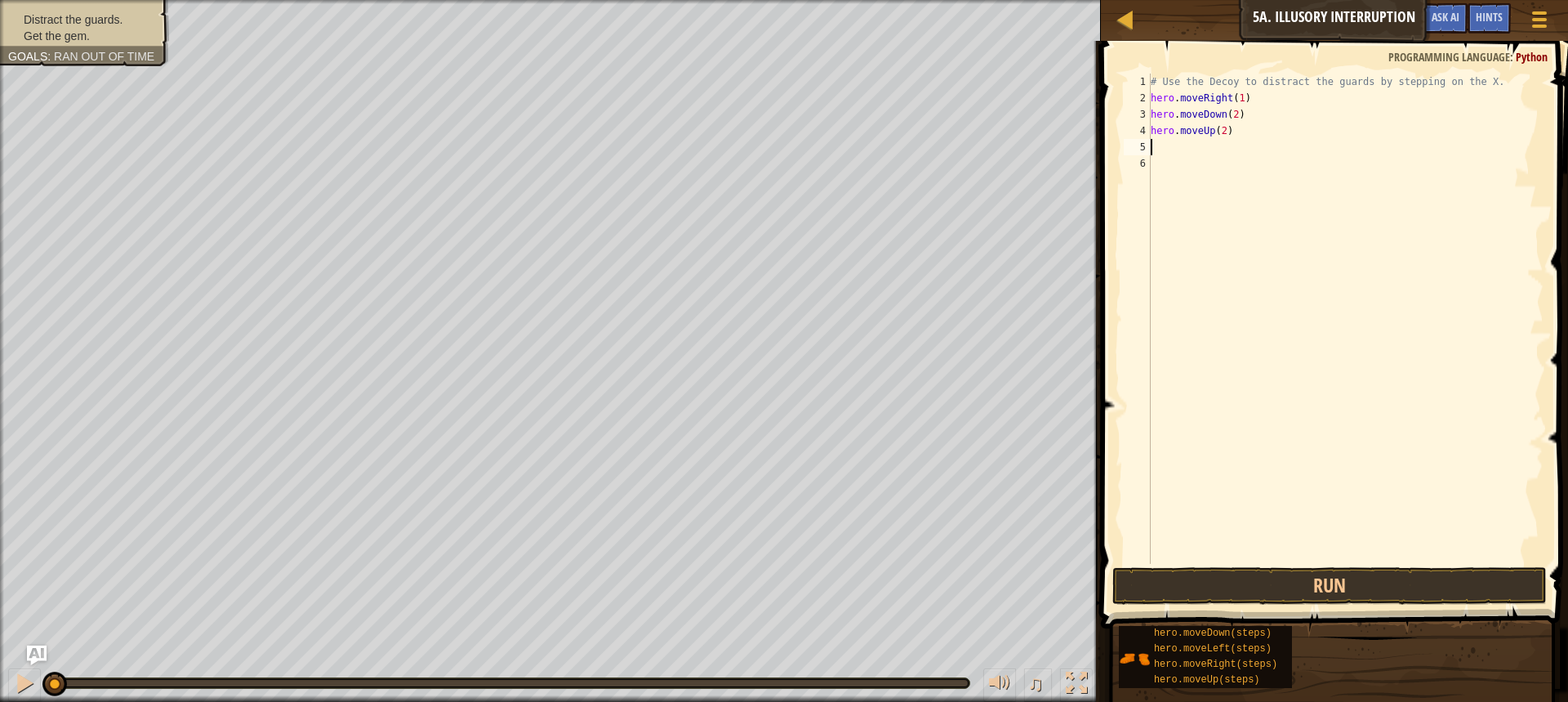
type textarea "h"
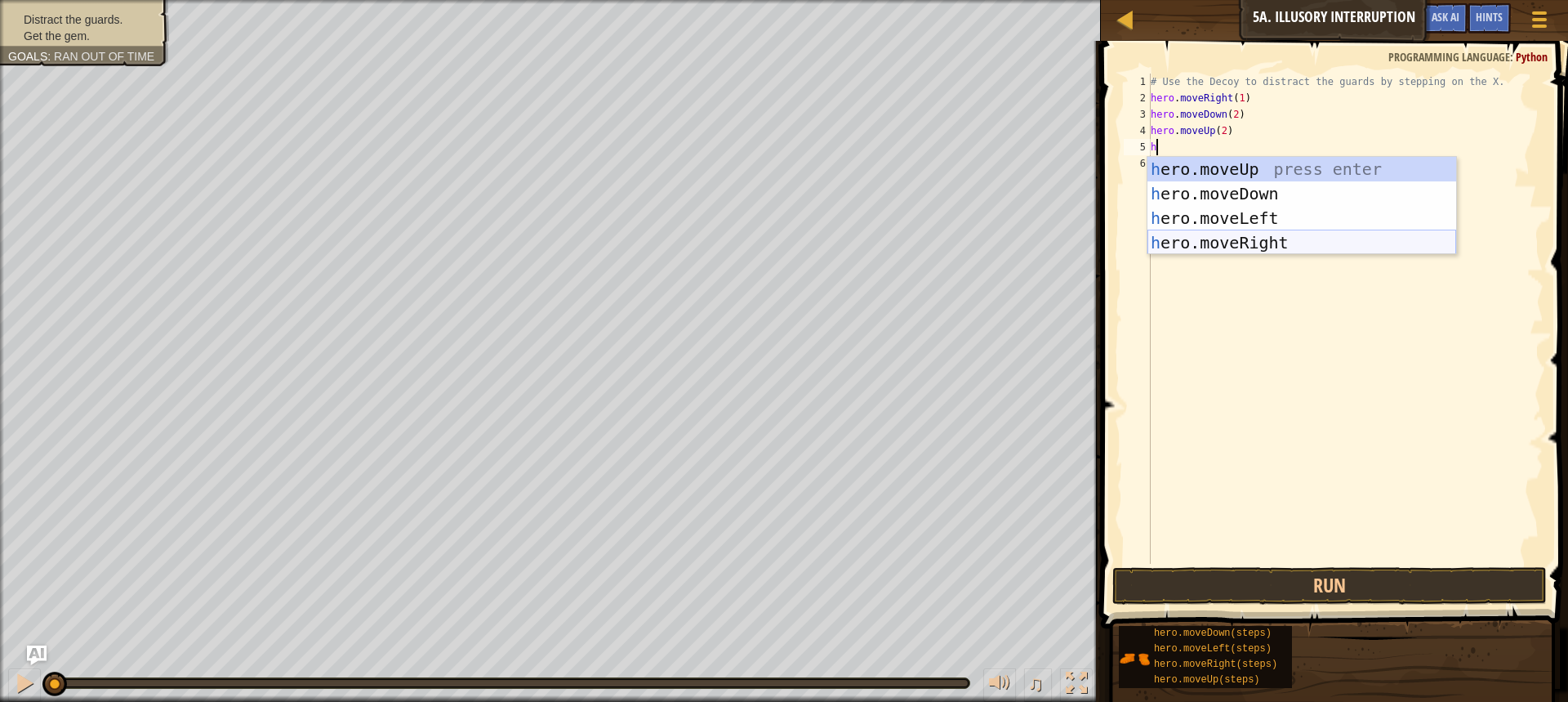
click at [769, 235] on div "h ero.moveUp press enter h ero.moveDown press enter h ero.moveLeft press enter …" at bounding box center [1301, 229] width 308 height 147
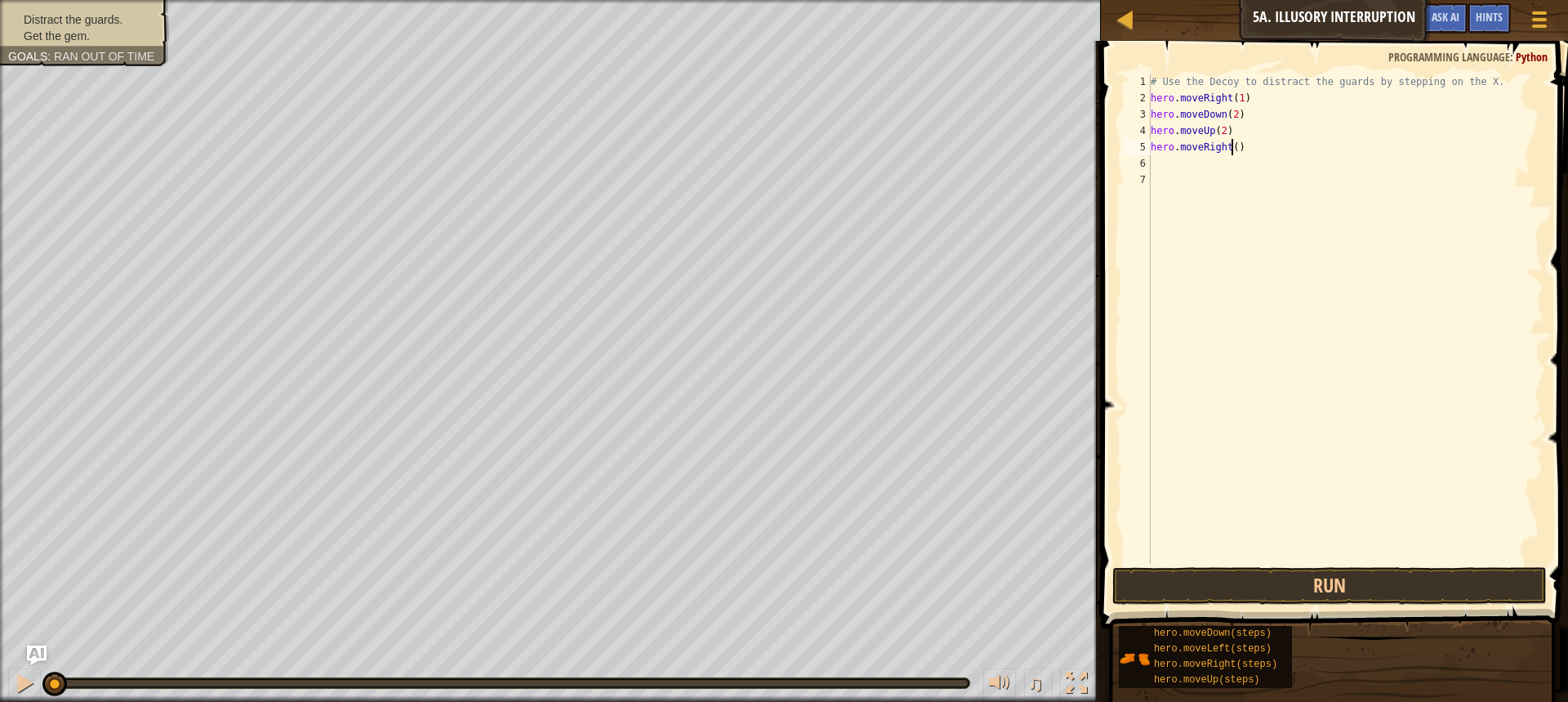
click at [769, 147] on div "# Use the Decoy to distract the guards by stepping on the X. hero . moveRight (…" at bounding box center [1346, 335] width 396 height 523
type textarea "hero.moveRight(3)"
click at [769, 585] on button "Run" at bounding box center [1329, 586] width 434 height 37
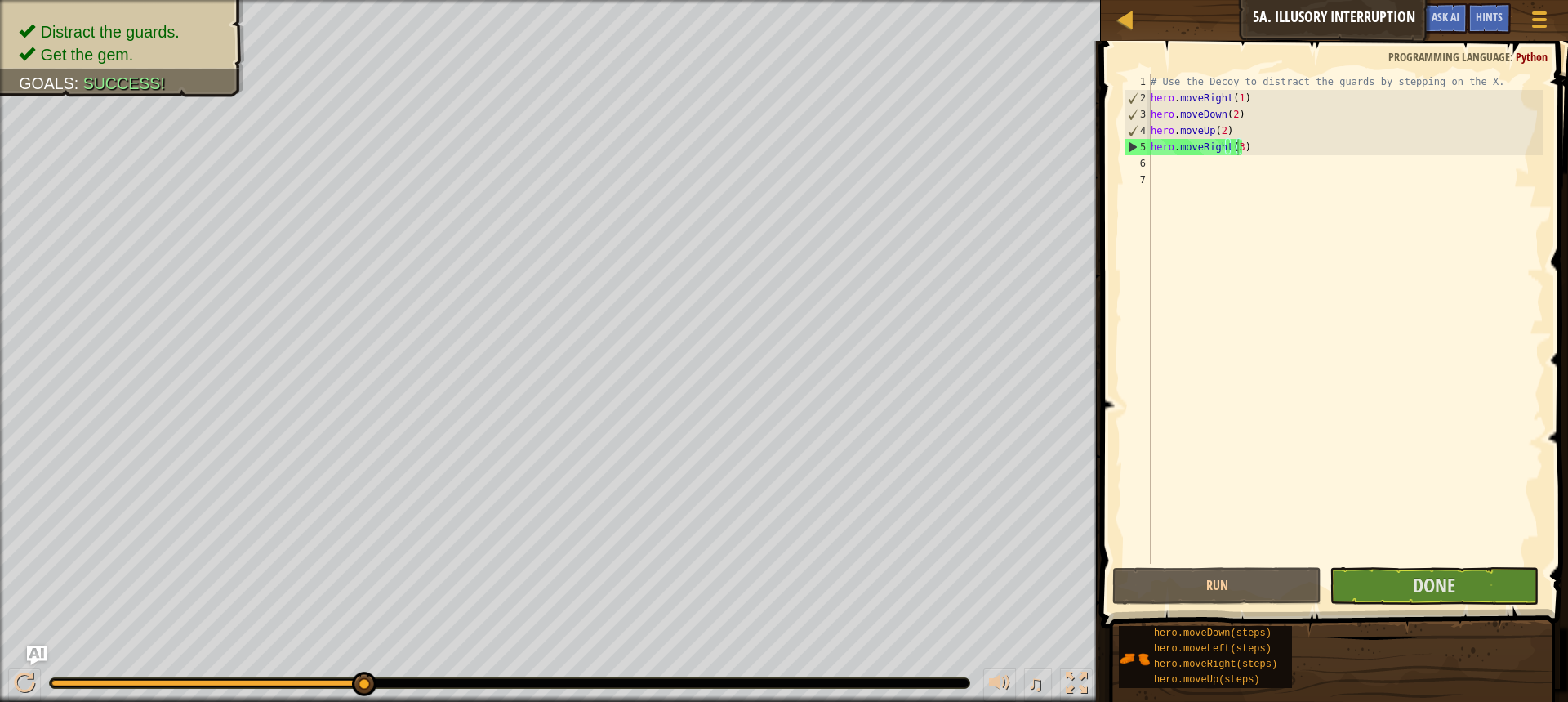
click at [769, 281] on div "# Use the Decoy to distract the guards by stepping on the X. hero . moveRight (…" at bounding box center [1346, 335] width 396 height 523
click at [769, 599] on button "Done" at bounding box center [1434, 586] width 209 height 37
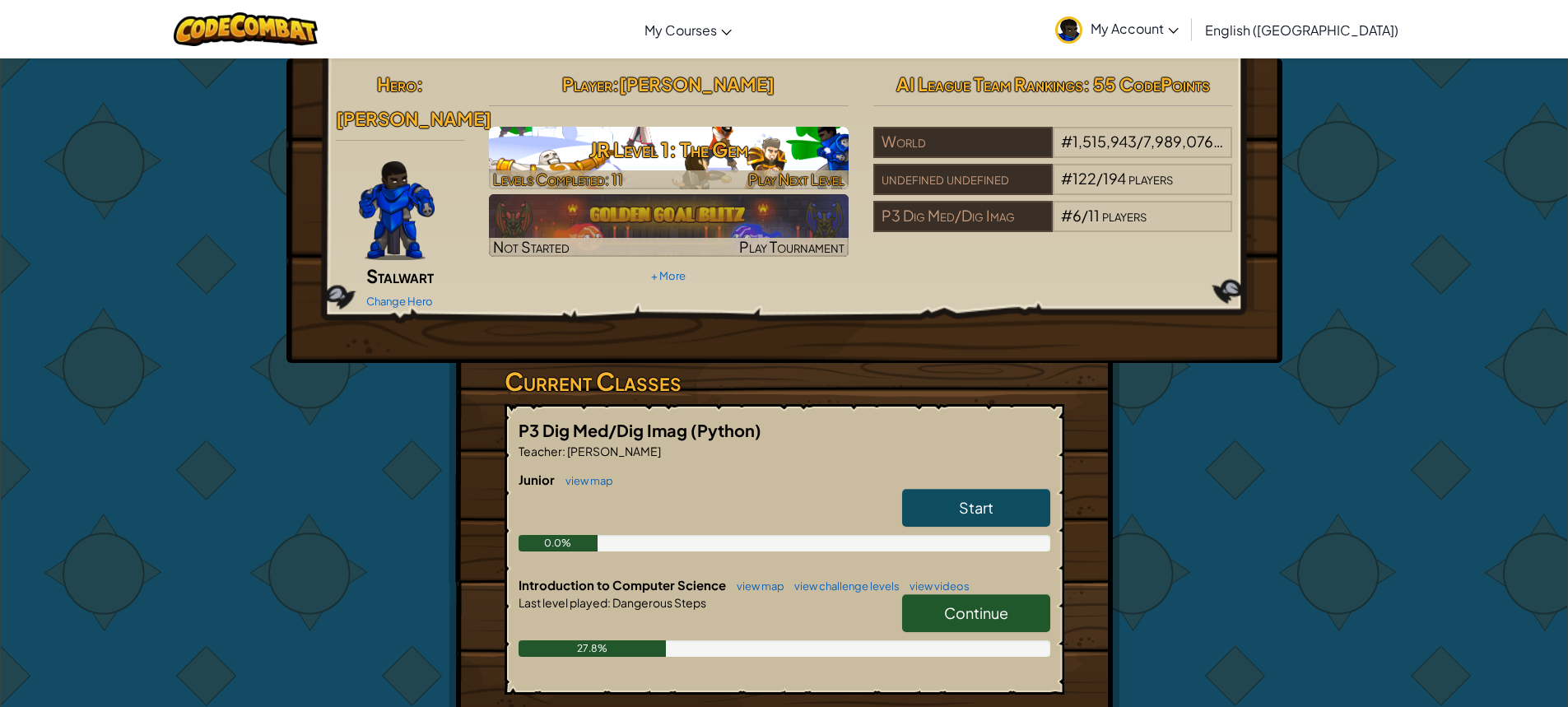
click at [768, 132] on h3 "JR Level 1: The Gem" at bounding box center [669, 149] width 360 height 37
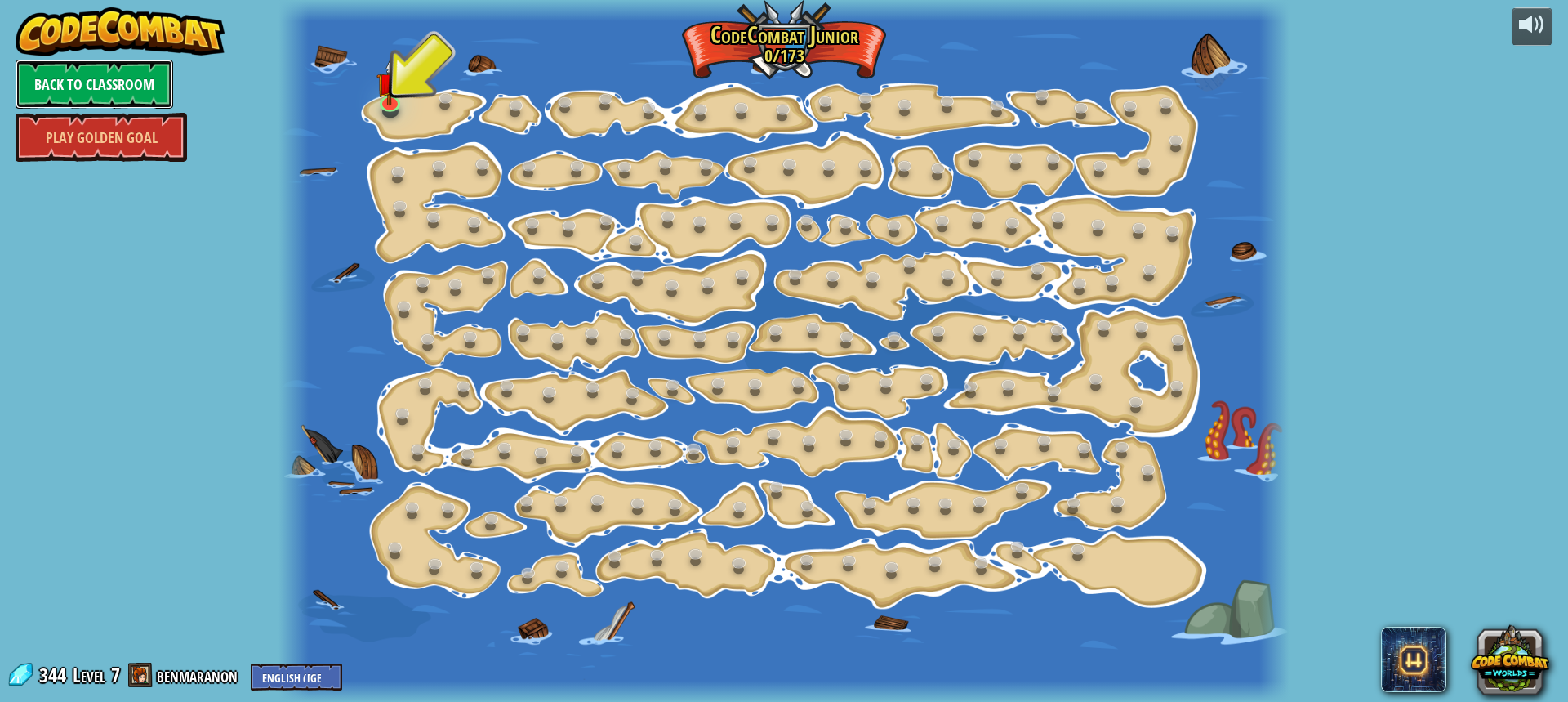
click at [107, 87] on link "Back to Classroom" at bounding box center [93, 84] width 157 height 49
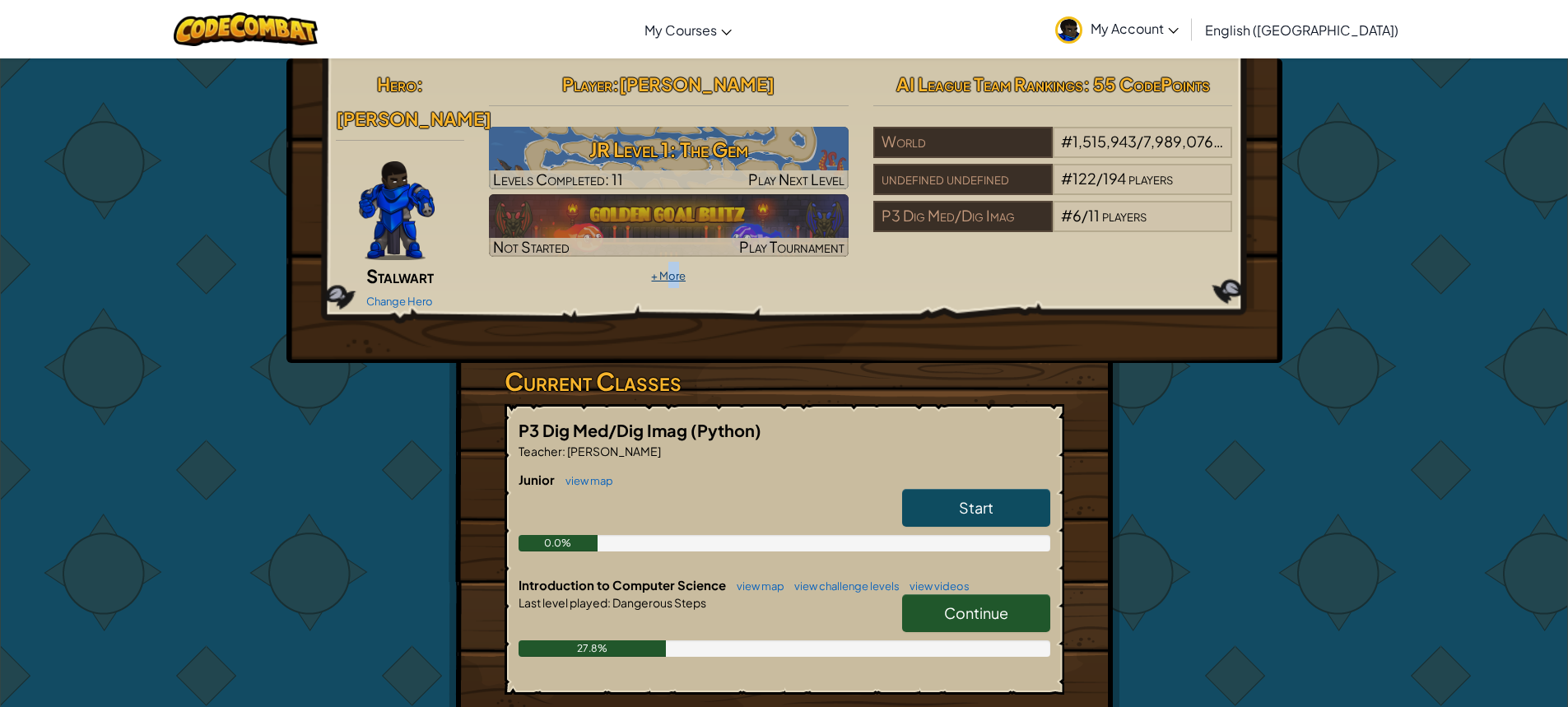
click at [672, 281] on link "+ More" at bounding box center [668, 276] width 35 height 13
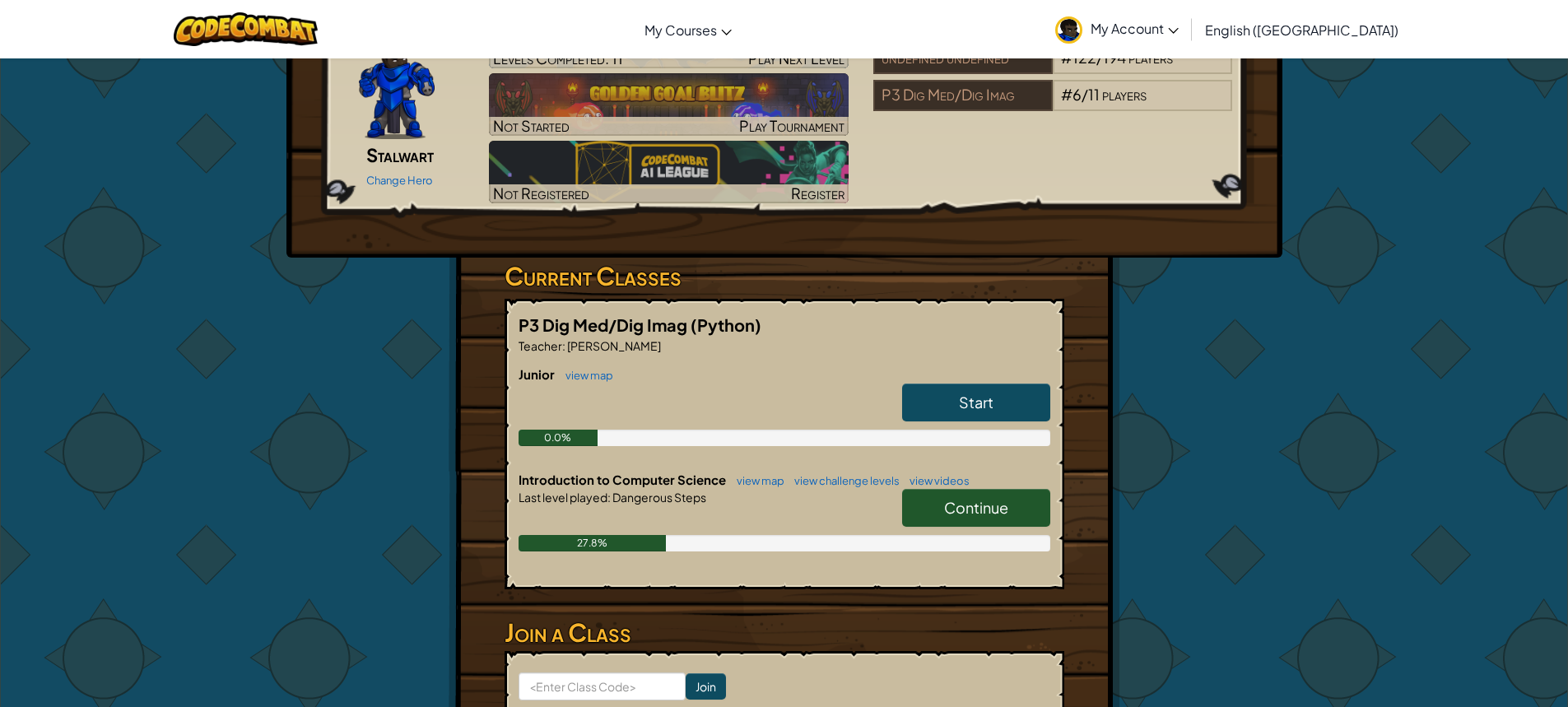
scroll to position [247, 0]
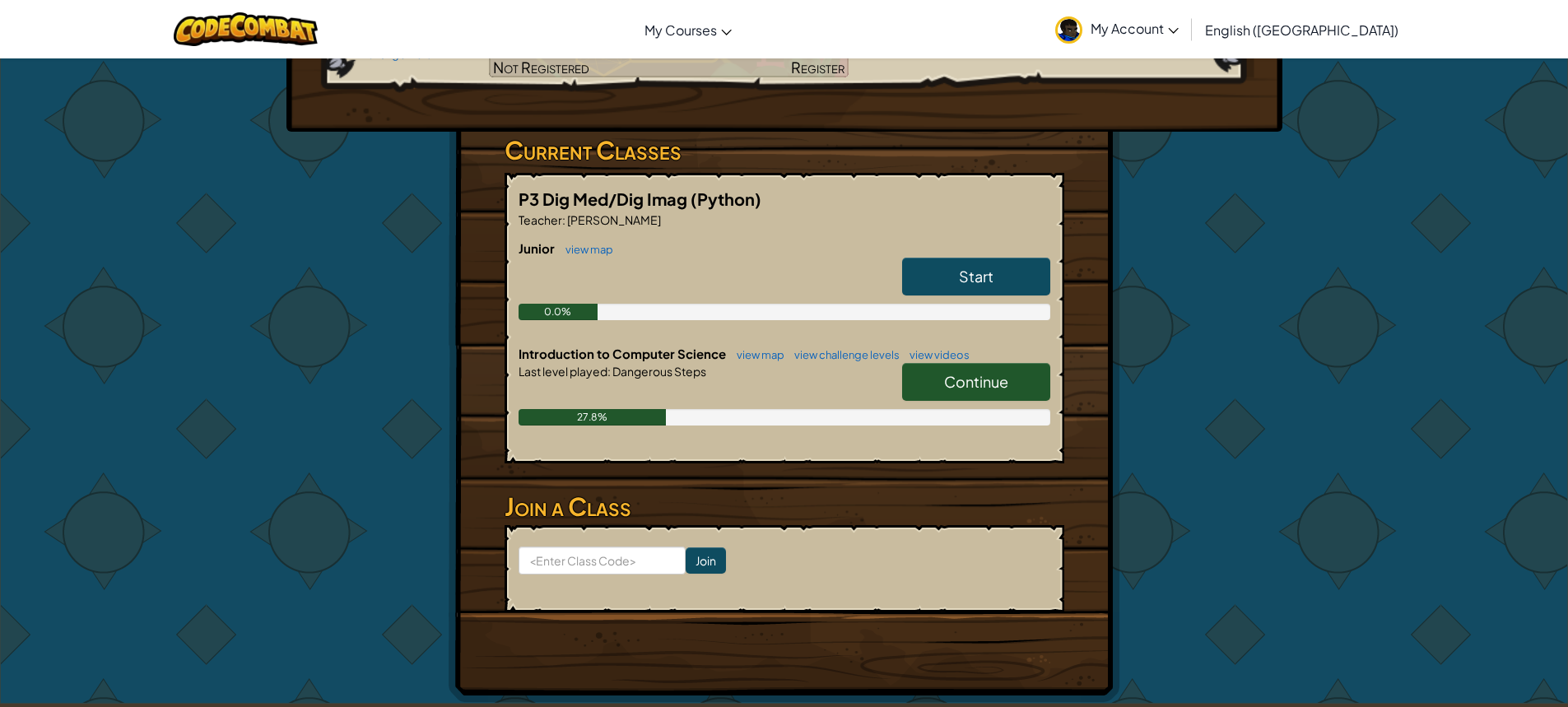
click at [953, 379] on span "Continue" at bounding box center [976, 381] width 64 height 19
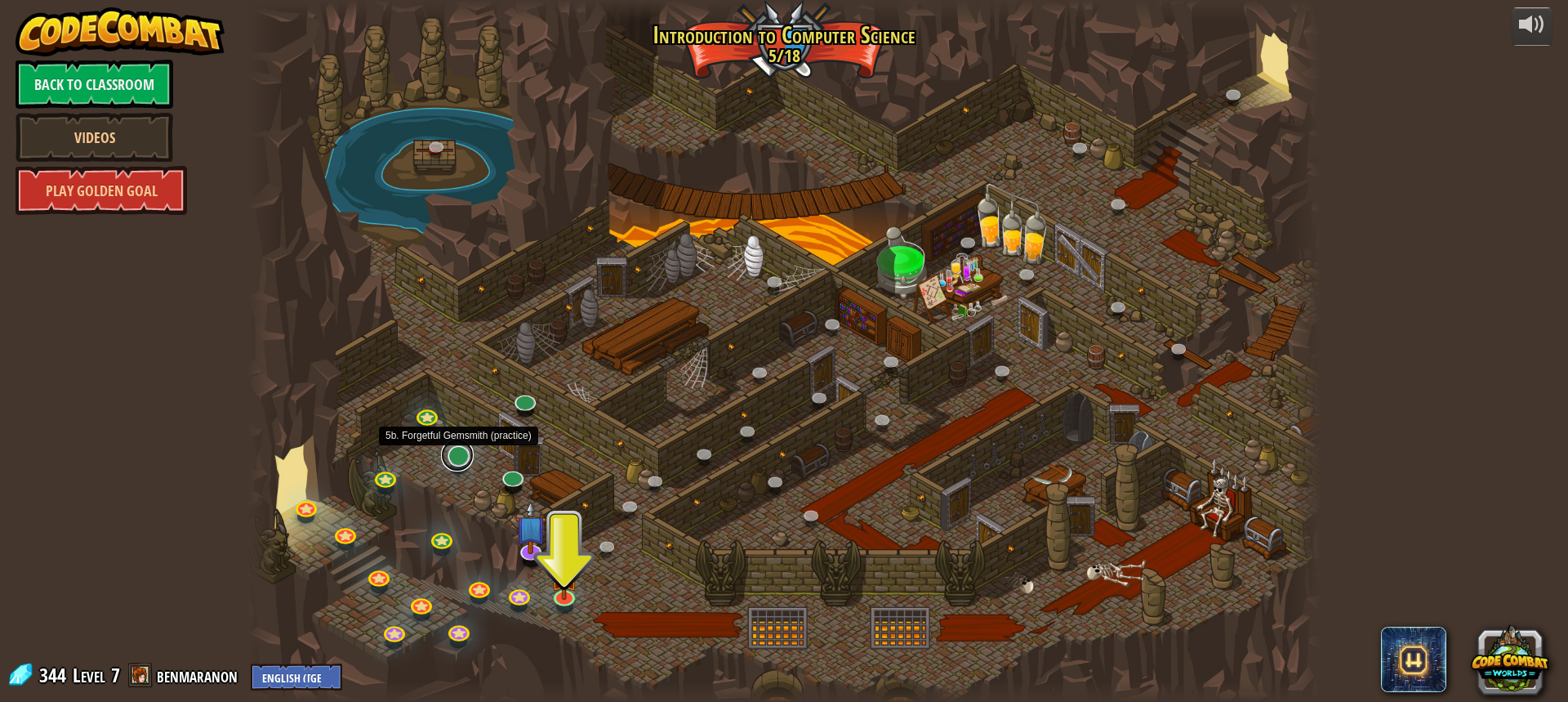
click at [461, 451] on link at bounding box center [457, 455] width 33 height 33
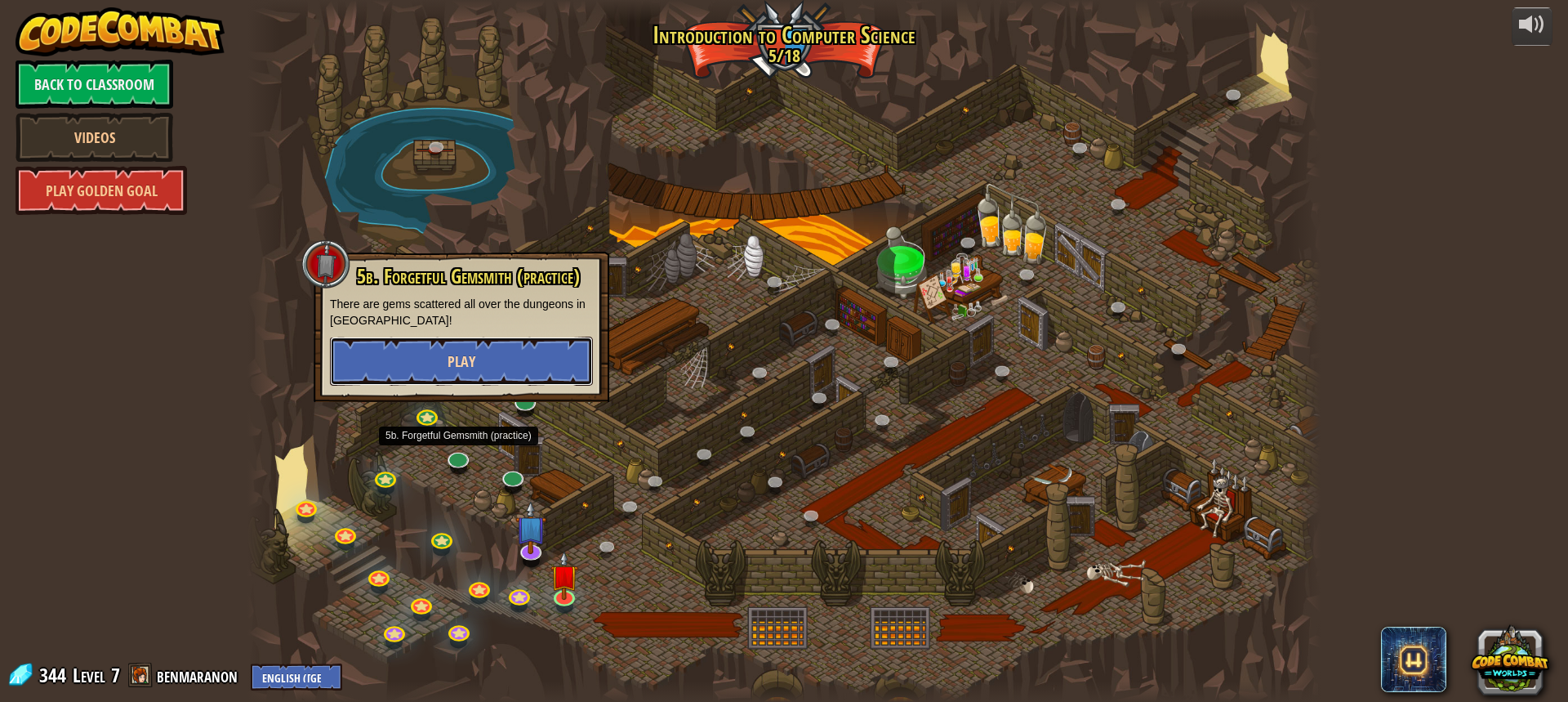
click at [484, 372] on button "Play" at bounding box center [461, 361] width 263 height 49
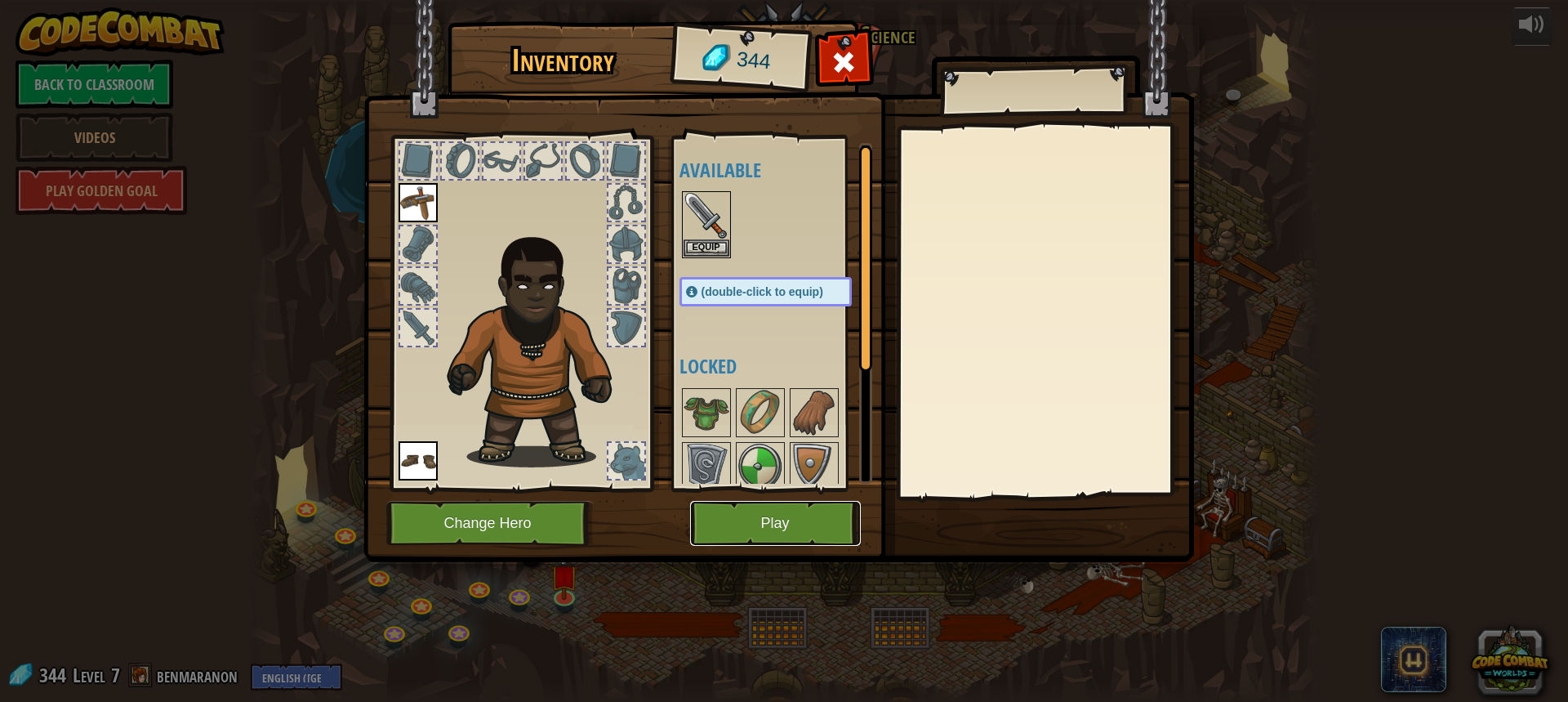
click at [804, 538] on button "Play" at bounding box center [776, 523] width 171 height 45
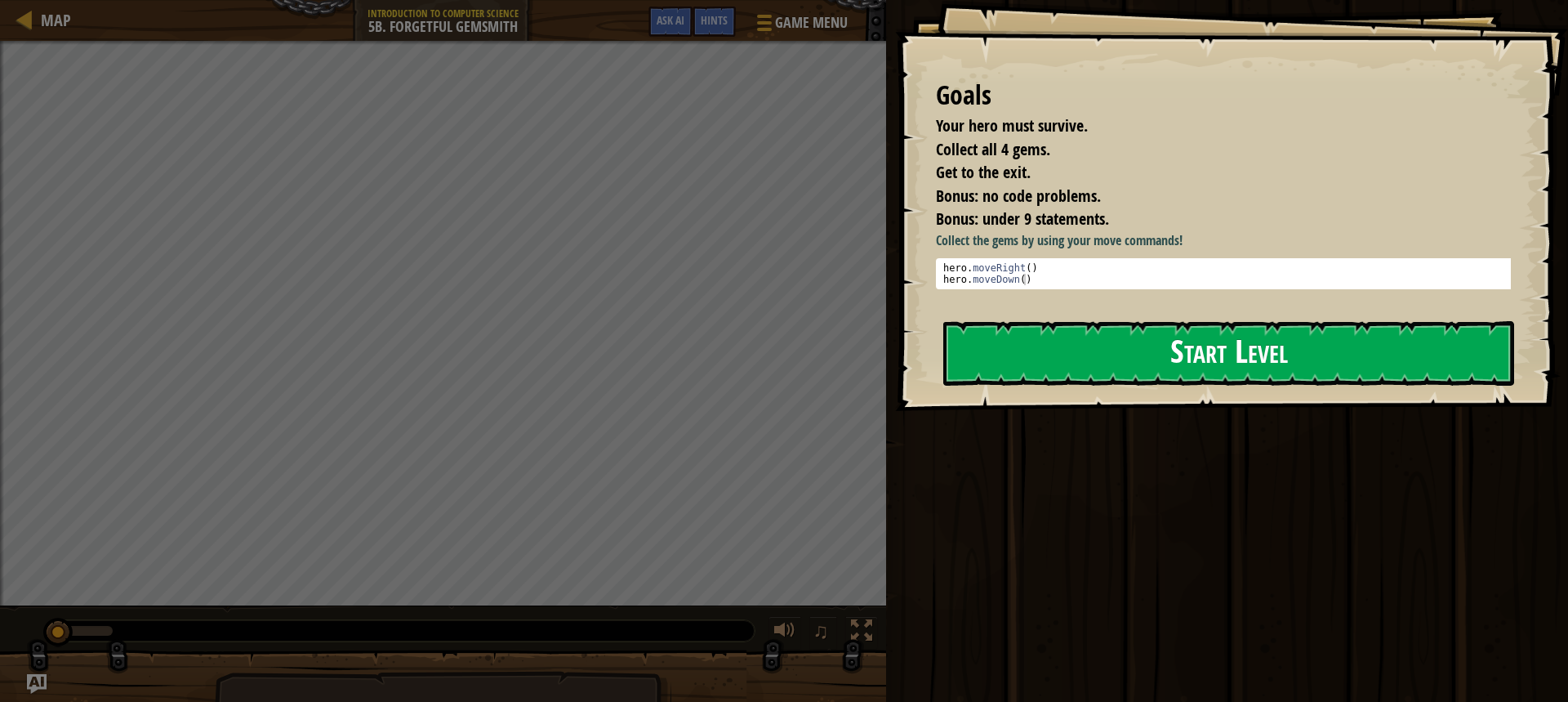
click at [1041, 380] on button "Start Level" at bounding box center [1229, 353] width 571 height 65
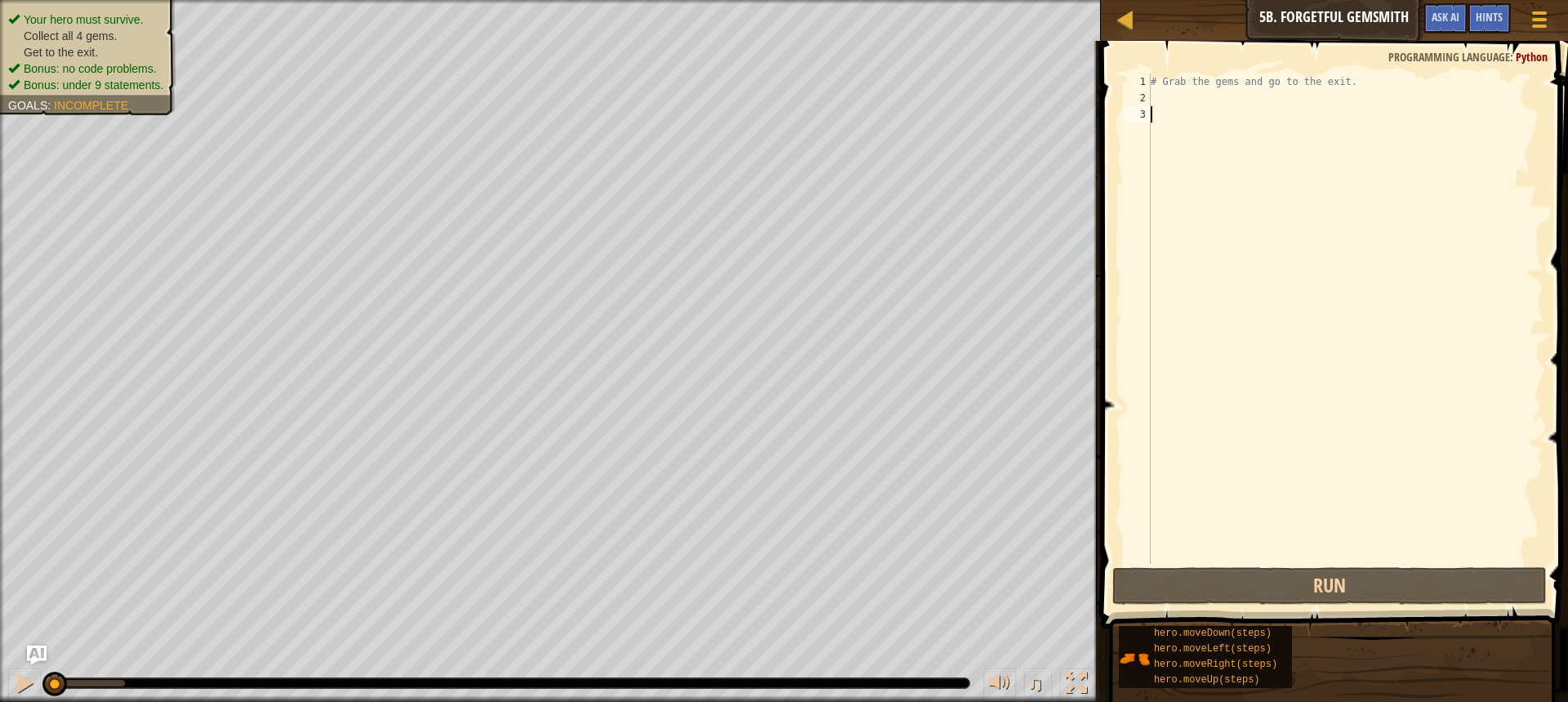
type textarea "h"
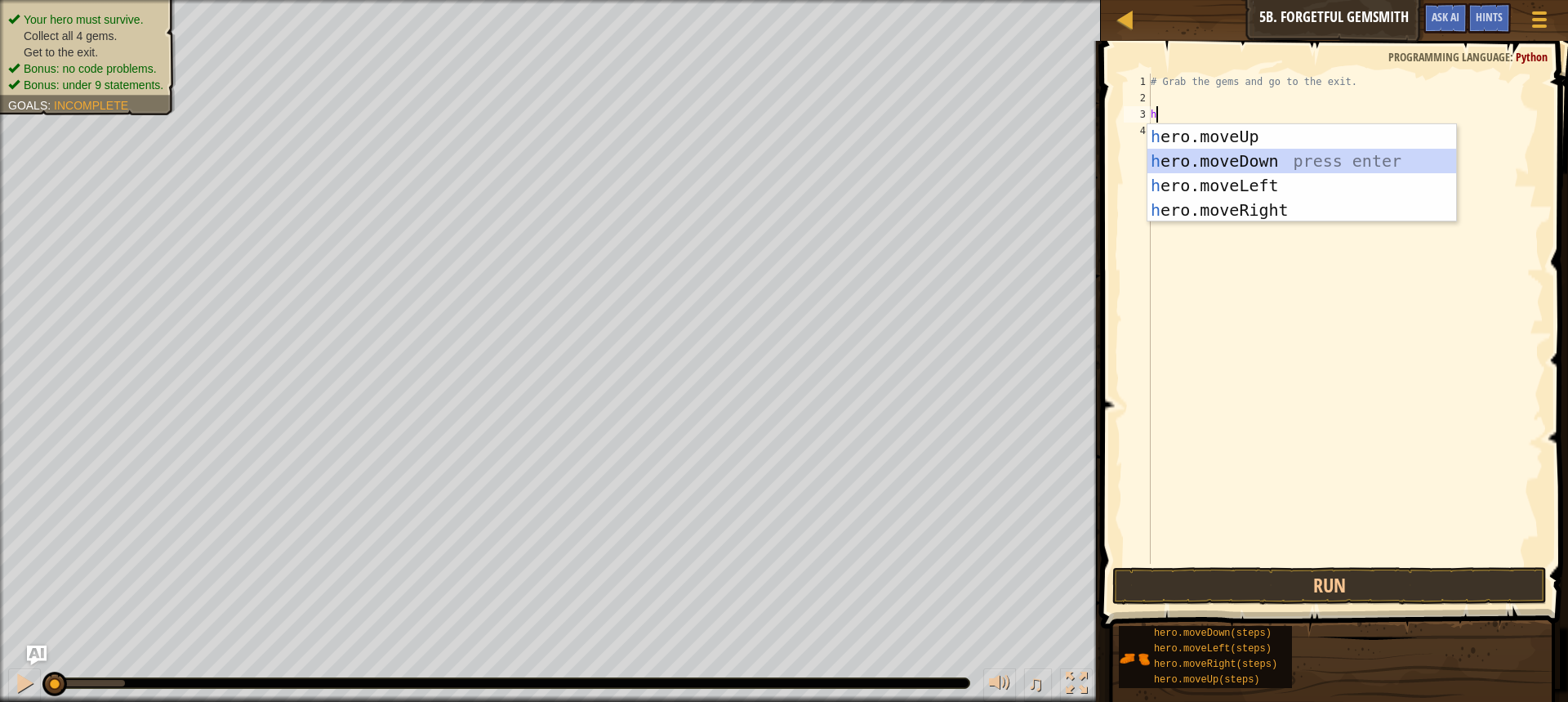
click at [1206, 162] on div "h ero.moveUp press enter h ero.moveDown press enter h ero.moveLeft press enter …" at bounding box center [1301, 197] width 308 height 147
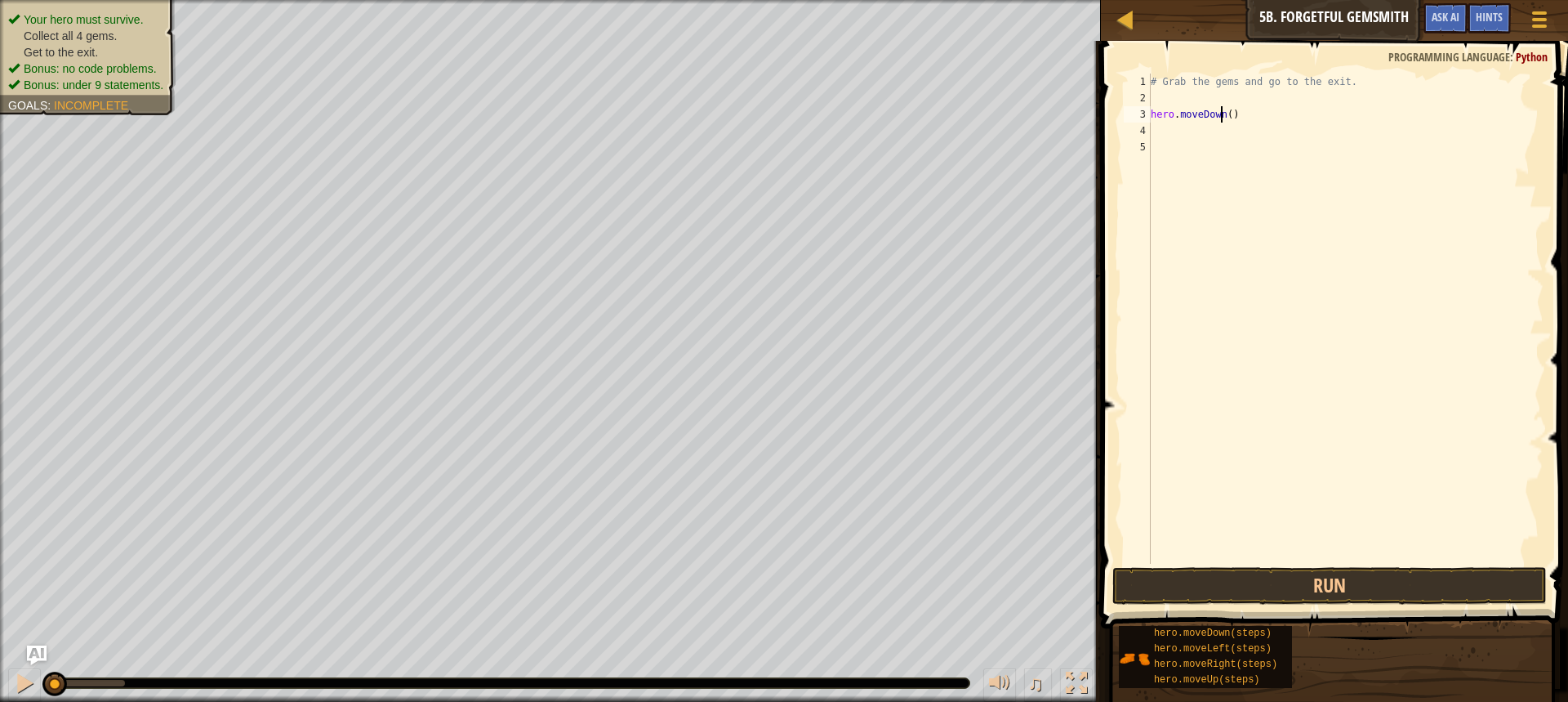
click at [1220, 115] on div "# Grab the gems and go to the exit. hero . moveDown ( )" at bounding box center [1346, 335] width 396 height 523
drag, startPoint x: 1174, startPoint y: 112, endPoint x: 1124, endPoint y: 126, distance: 51.9
click at [1124, 126] on div "() 1 2 3 4 5 # Grab the gems and go to the exit. ( ) הההההההההההההההההההההההההה…" at bounding box center [1332, 319] width 423 height 491
type textarea "("
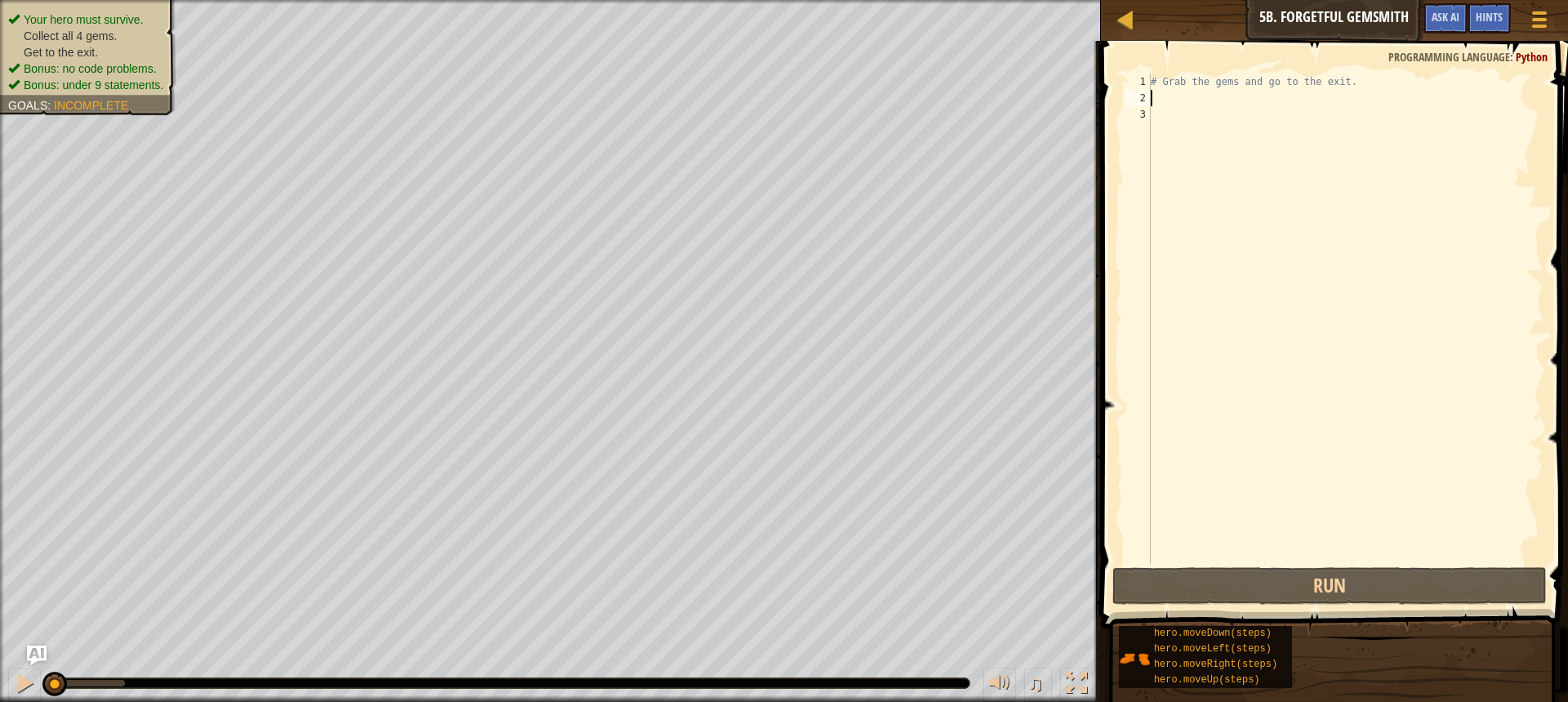
type textarea "h"
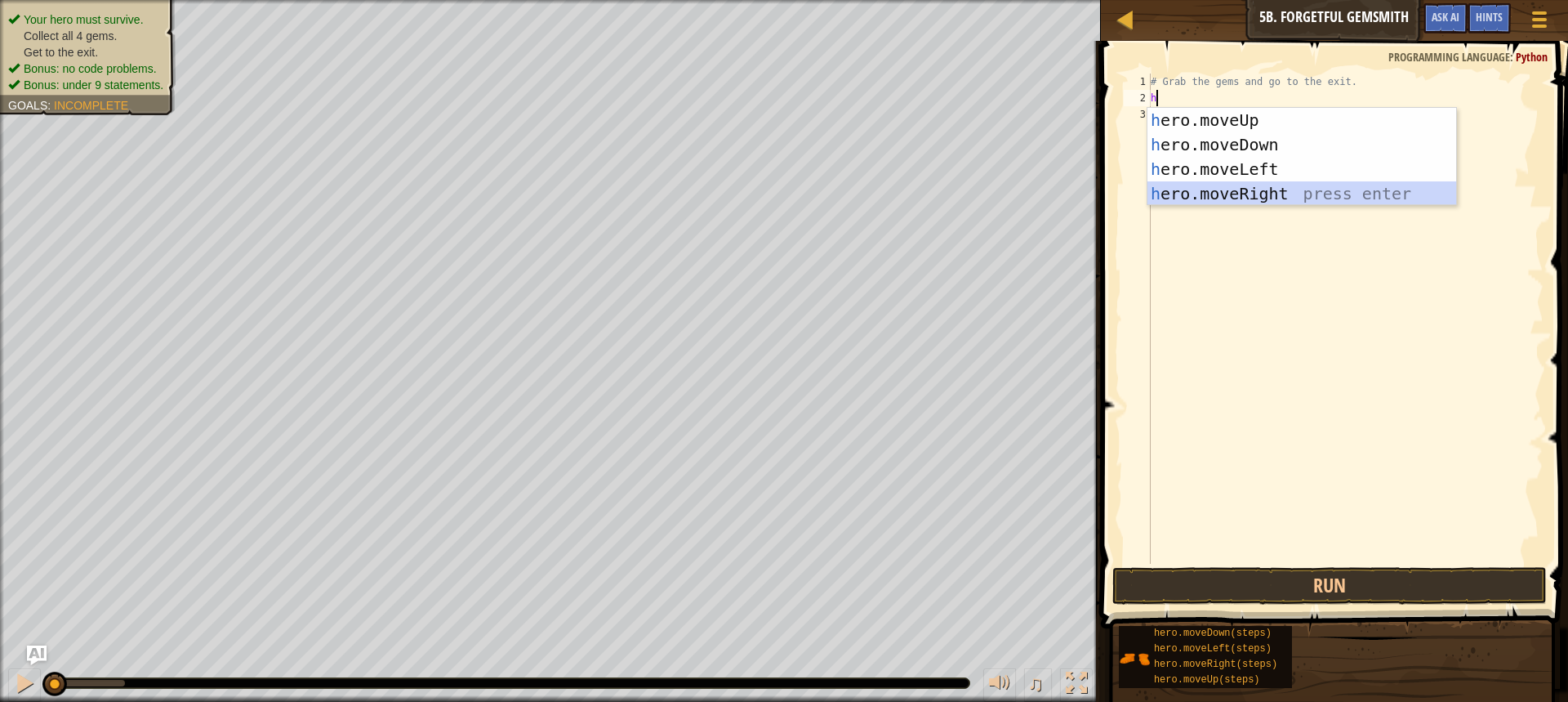
click at [1252, 182] on div "h ero.moveUp press enter h ero.moveDown press enter h ero.moveLeft press enter …" at bounding box center [1301, 180] width 308 height 147
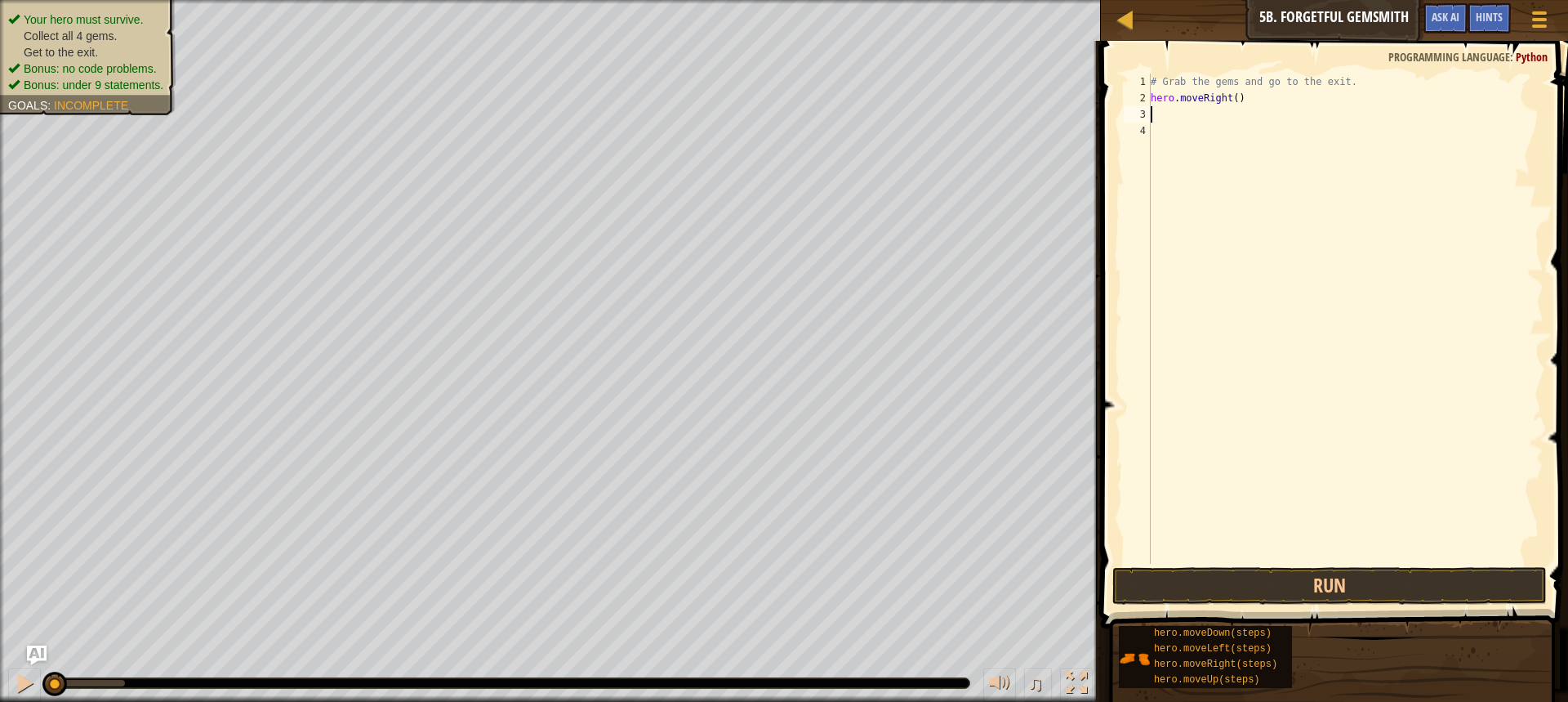
click at [1228, 97] on div "# Grab the gems and go to the exit. hero . moveRight ( )" at bounding box center [1346, 335] width 396 height 523
click at [1230, 105] on div "# Grab the gems and go to the exit. hero . moveRight ( )" at bounding box center [1346, 335] width 396 height 523
type textarea "hero.moveRight(1)"
click at [1220, 119] on div "# Grab the gems and go to the exit. hero . moveRight ( 1 )" at bounding box center [1346, 335] width 396 height 523
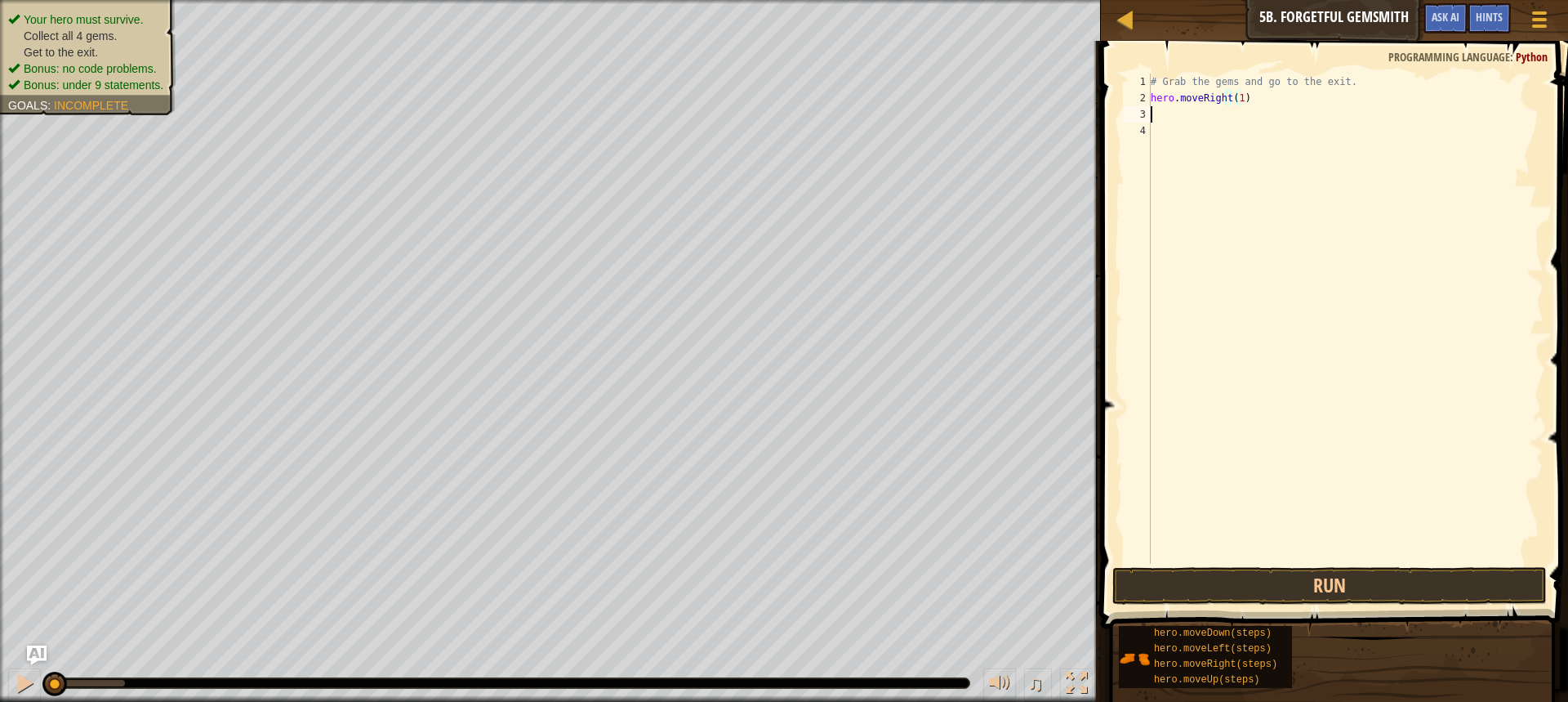
scroll to position [7, 0]
type textarea "h"
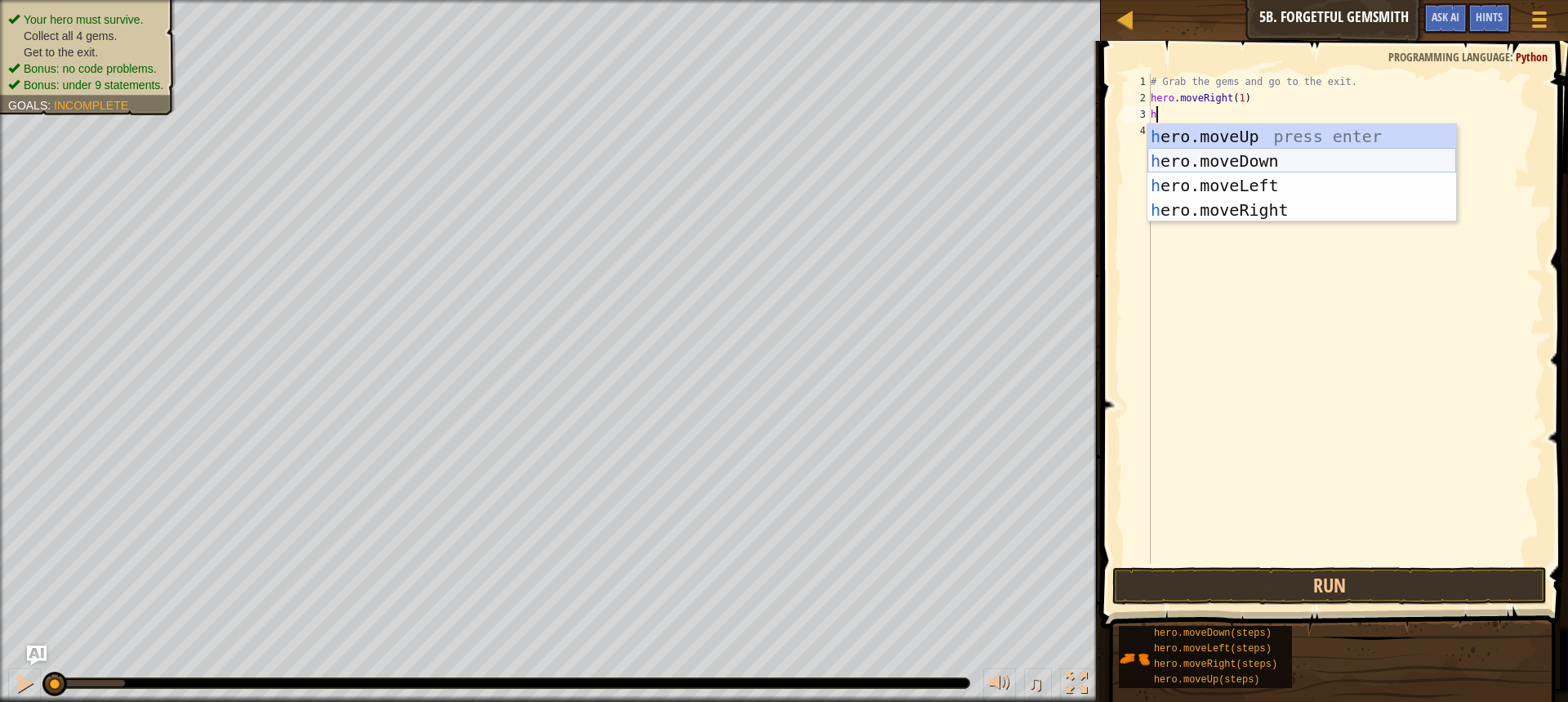
click at [1241, 166] on div "h ero.moveUp press enter h ero.moveDown press enter h ero.moveLeft press enter …" at bounding box center [1301, 197] width 308 height 147
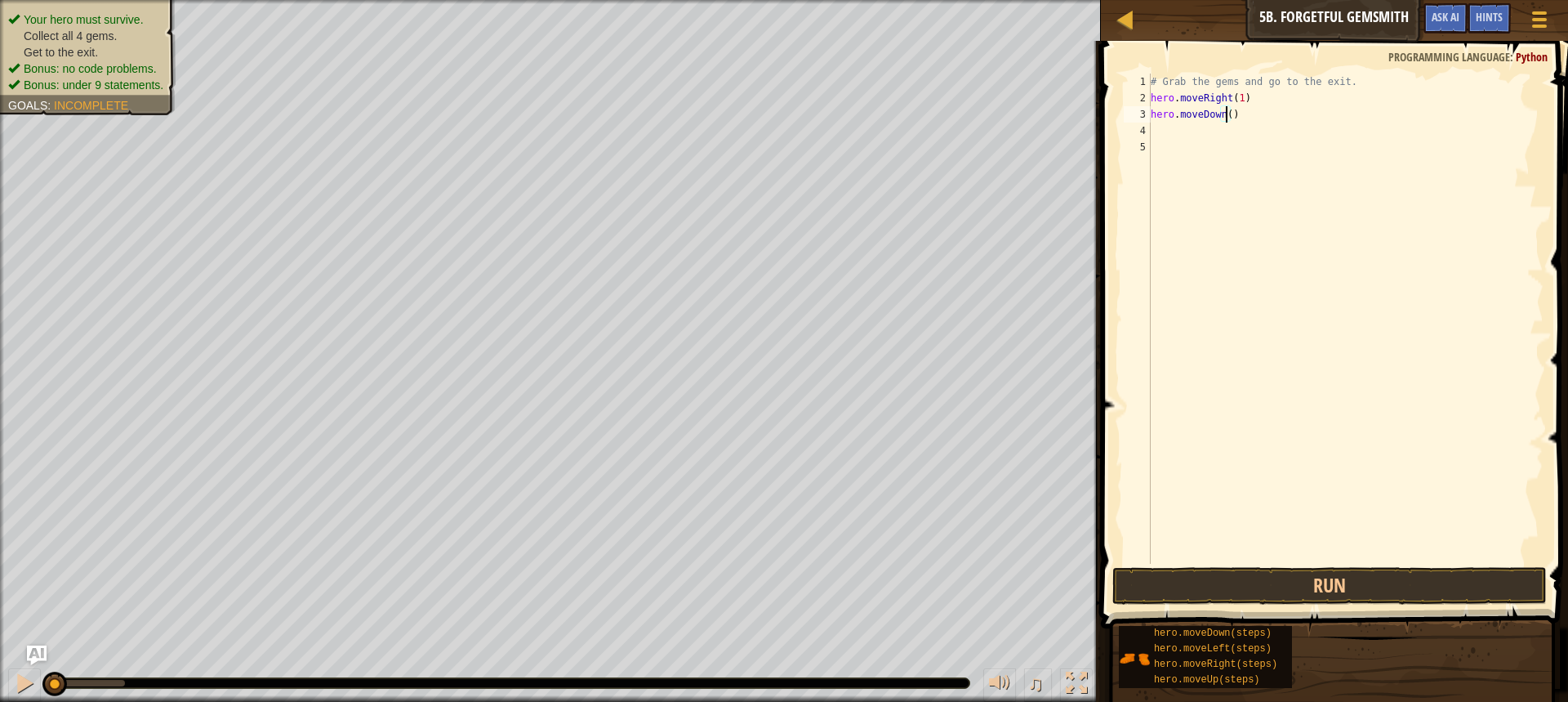
click at [1226, 114] on div "# Grab the gems and go to the exit. hero . moveRight ( 1 ) hero . moveDown ( )" at bounding box center [1346, 335] width 396 height 523
type textarea "hero.moveDown(1)"
click at [1220, 132] on div "# Grab the gems and go to the exit. hero . moveRight ( 1 ) hero . moveDown ( 1 )" at bounding box center [1346, 335] width 396 height 523
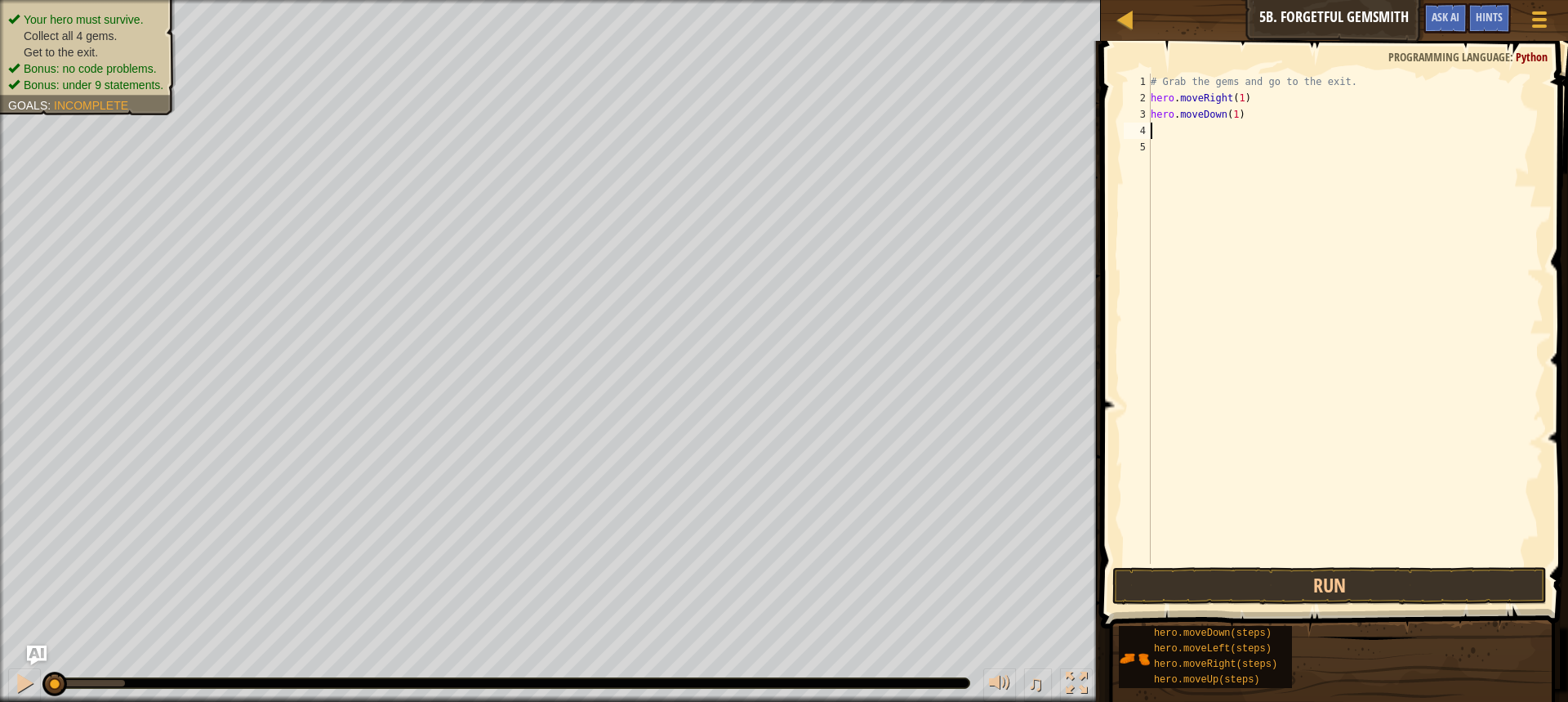
type textarea "h"
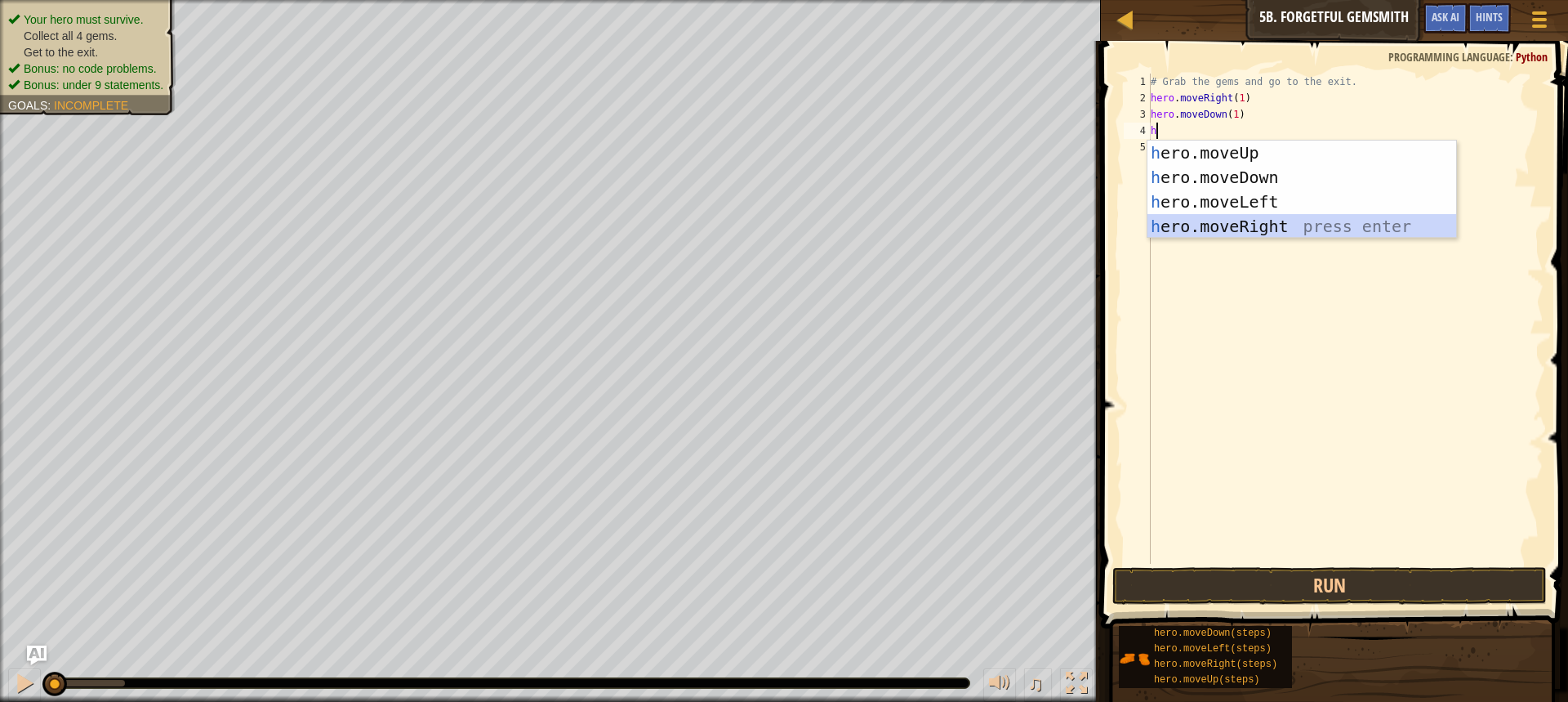
click at [1221, 216] on div "h ero.moveUp press enter h ero.moveDown press enter h ero.moveLeft press enter …" at bounding box center [1301, 213] width 308 height 147
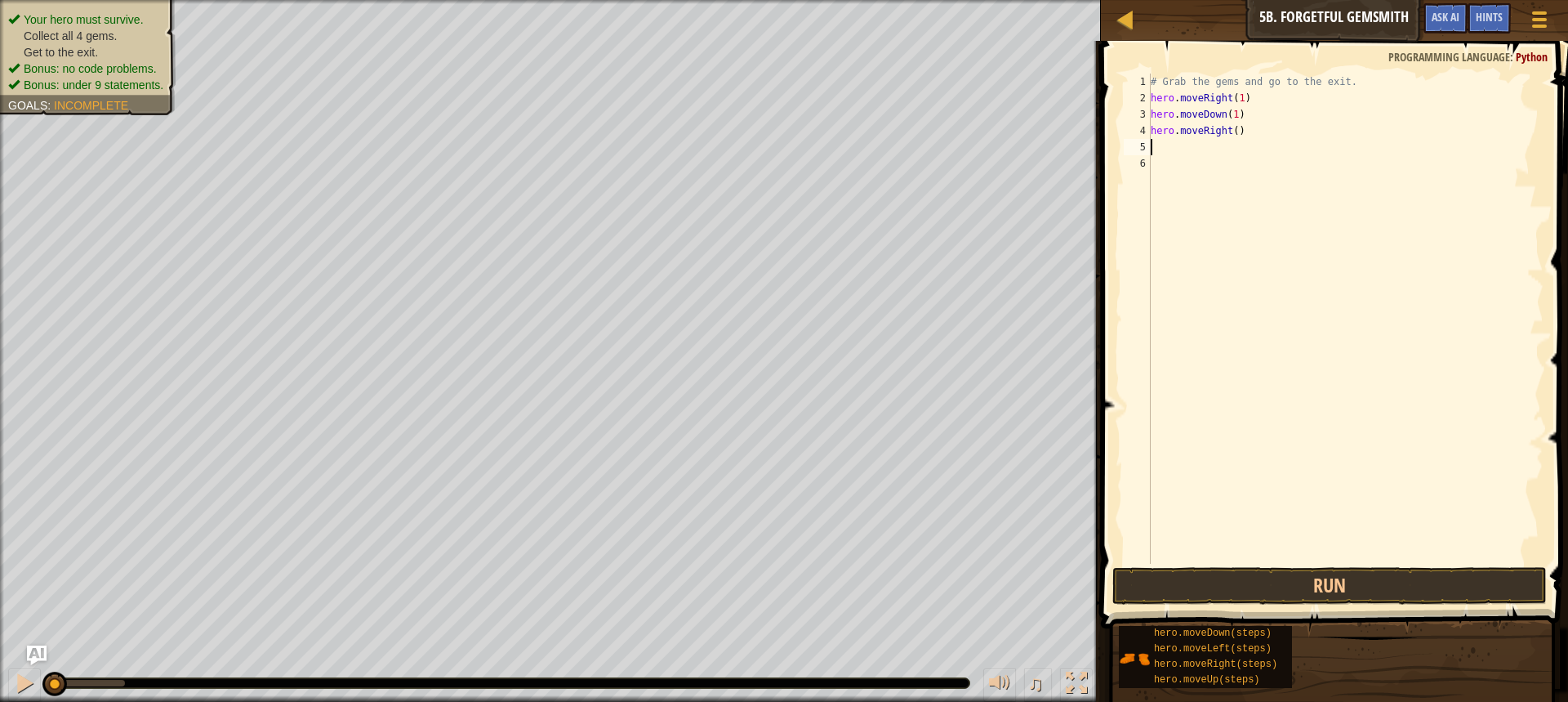
click at [1230, 130] on div "# Grab the gems and go to the exit. hero . moveRight ( 1 ) hero . moveDown ( 1 …" at bounding box center [1346, 335] width 396 height 523
type textarea "hero.moveRight(2)"
click at [1198, 157] on div "# Grab the gems and go to the exit. hero . moveRight ( 1 ) hero . moveDown ( 1 …" at bounding box center [1346, 335] width 396 height 523
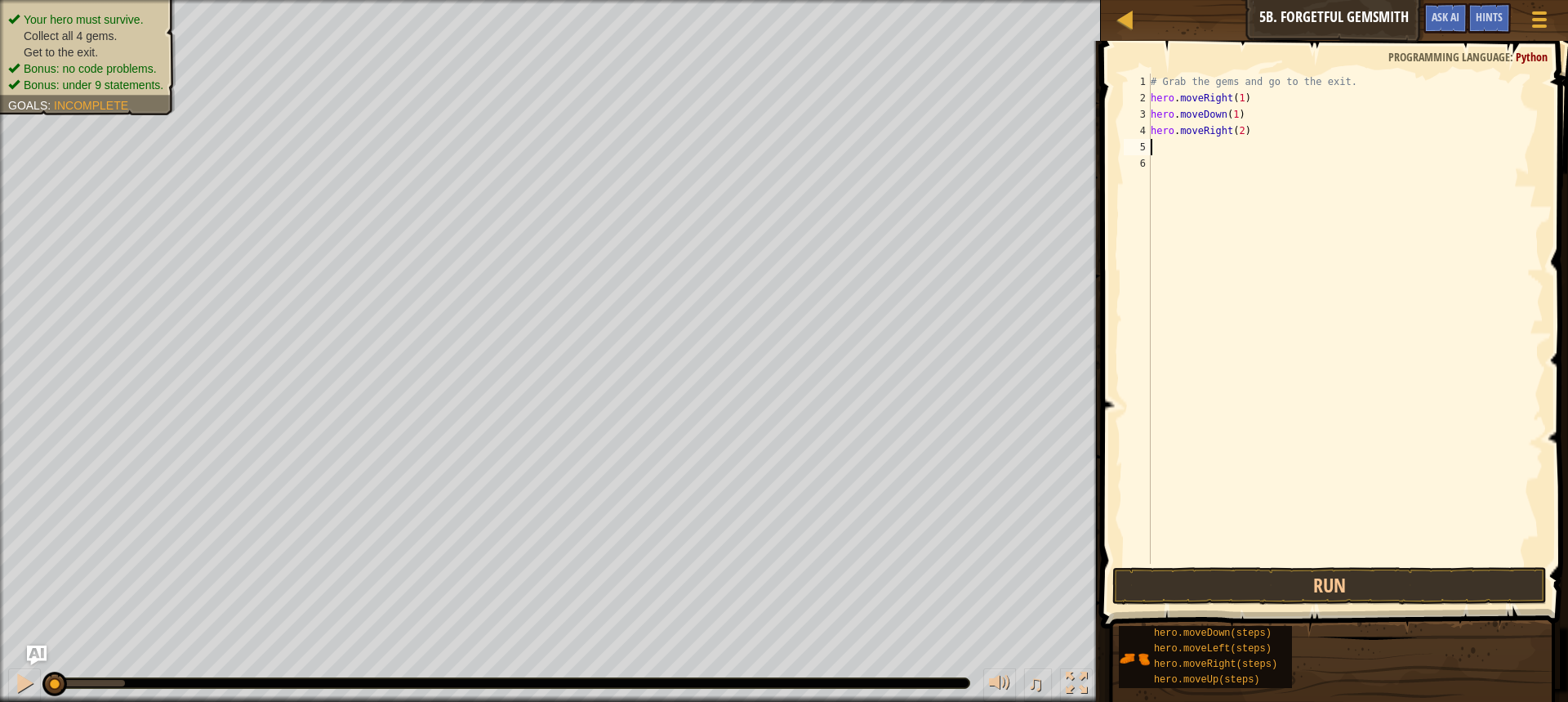
click at [1190, 152] on div "# Grab the gems and go to the exit. hero . moveRight ( 1 ) hero . moveDown ( 1 …" at bounding box center [1346, 335] width 396 height 523
type textarea "h"
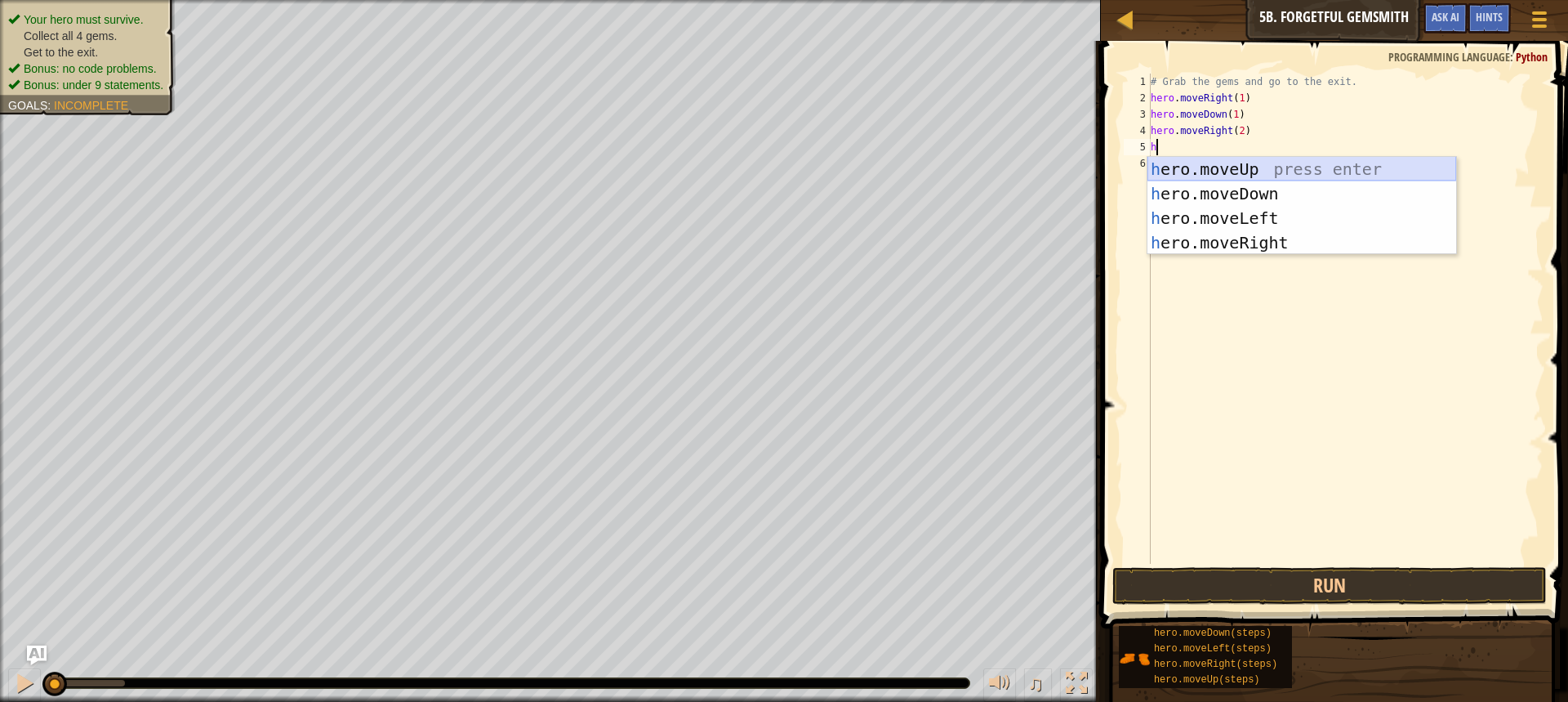
click at [1206, 169] on div "h ero.moveUp press enter h ero.moveDown press enter h ero.moveLeft press enter …" at bounding box center [1301, 229] width 308 height 147
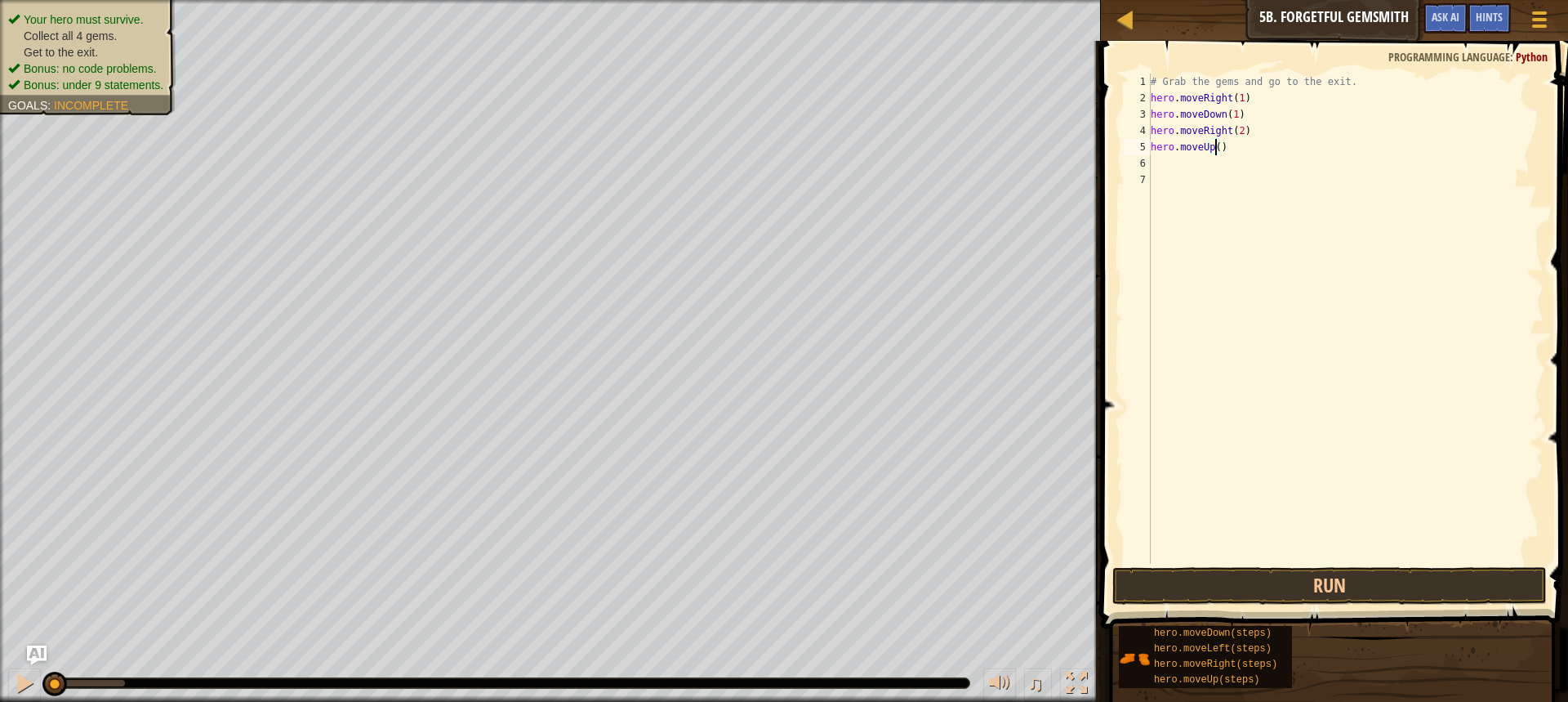
click at [1215, 150] on div "# Grab the gems and go to the exit. hero . moveRight ( 1 ) hero . moveDown ( 1 …" at bounding box center [1346, 335] width 396 height 523
type textarea "hero.moveUp(1)"
click at [1205, 161] on div "# Grab the gems and go to the exit. hero . moveRight ( 1 ) hero . moveDown ( 1 …" at bounding box center [1346, 335] width 396 height 523
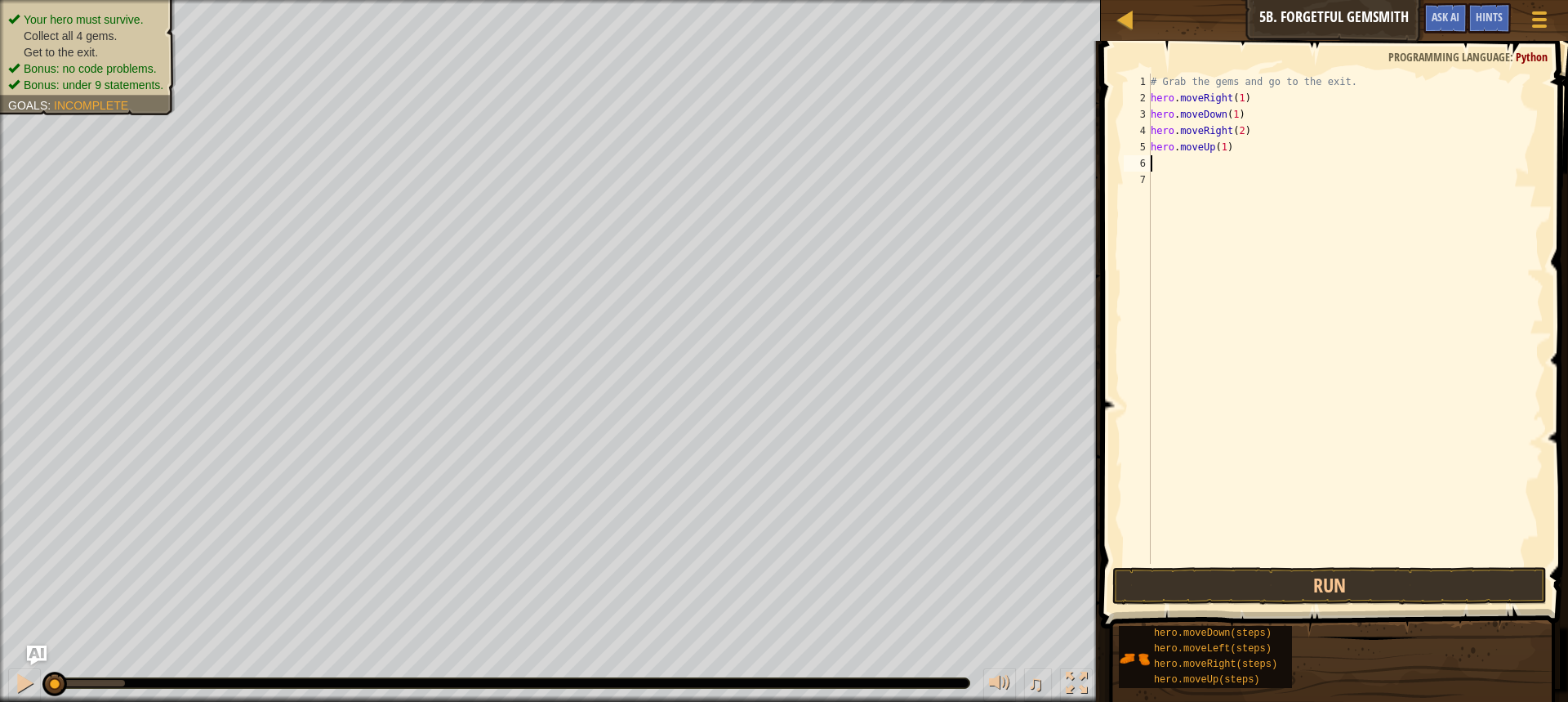
type textarea "h"
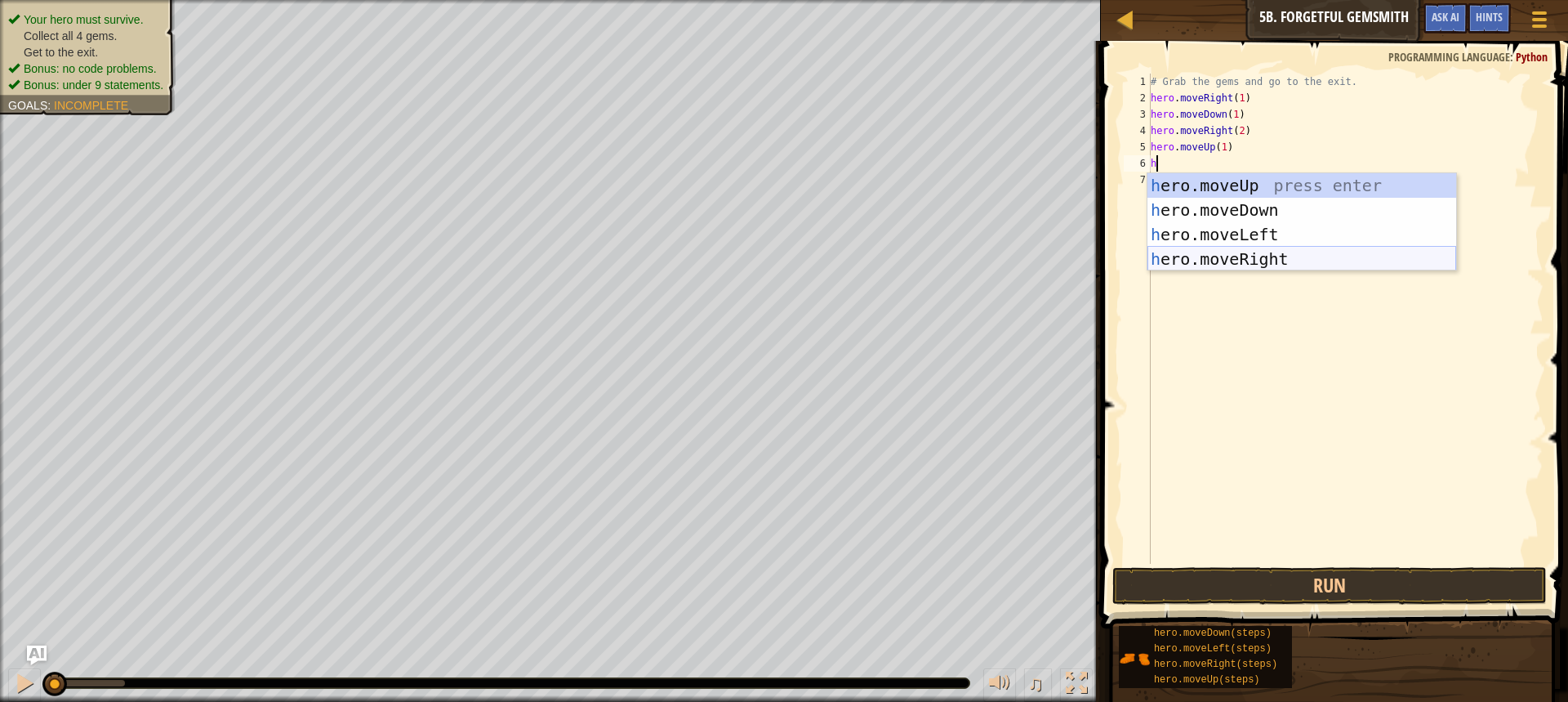
click at [1273, 249] on div "h ero.moveUp press enter h ero.moveDown press enter h ero.moveLeft press enter …" at bounding box center [1301, 246] width 308 height 147
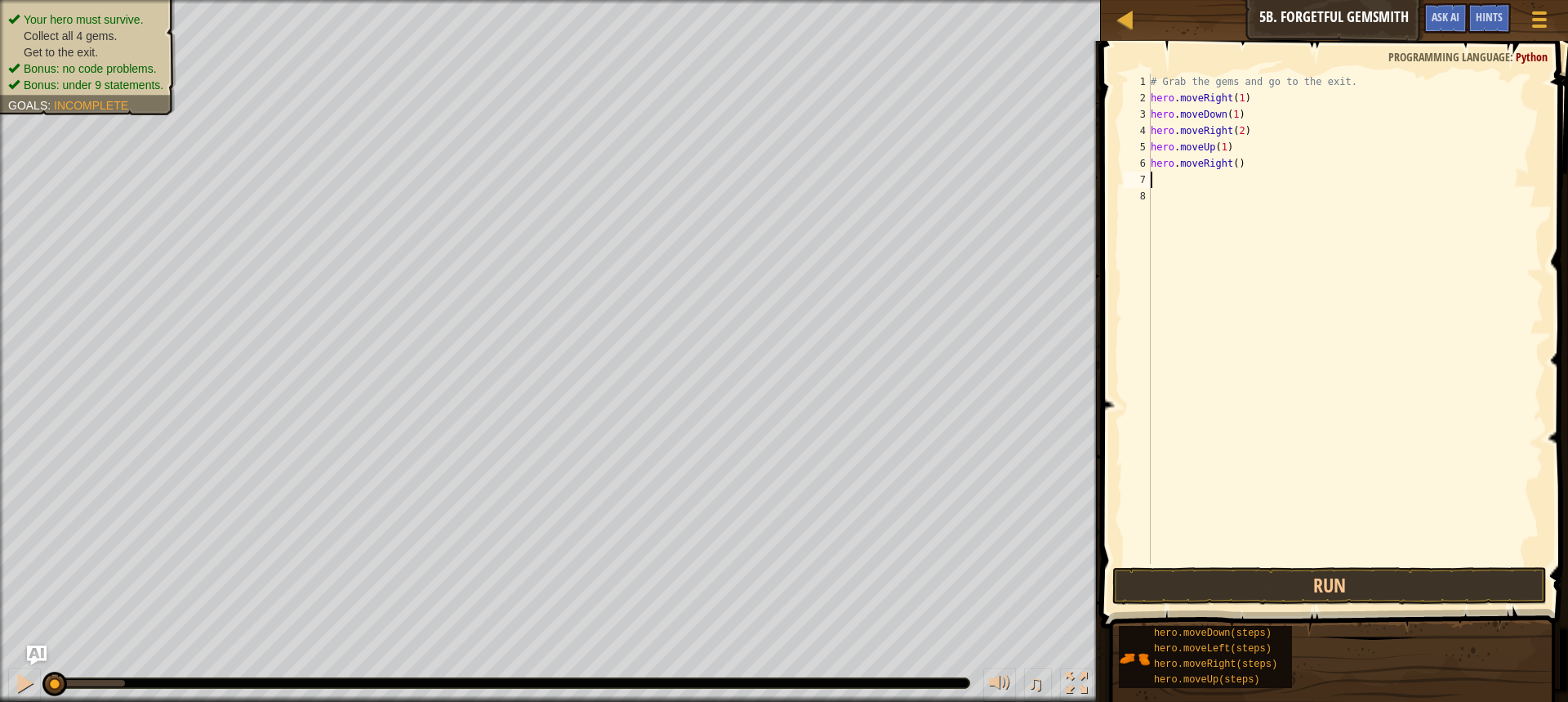
click at [1232, 163] on div "# Grab the gems and go to the exit. hero . moveRight ( 1 ) hero . moveDown ( 1 …" at bounding box center [1346, 335] width 396 height 523
type textarea "hero.moveRight(1)"
click at [1346, 582] on button "Run" at bounding box center [1329, 586] width 434 height 37
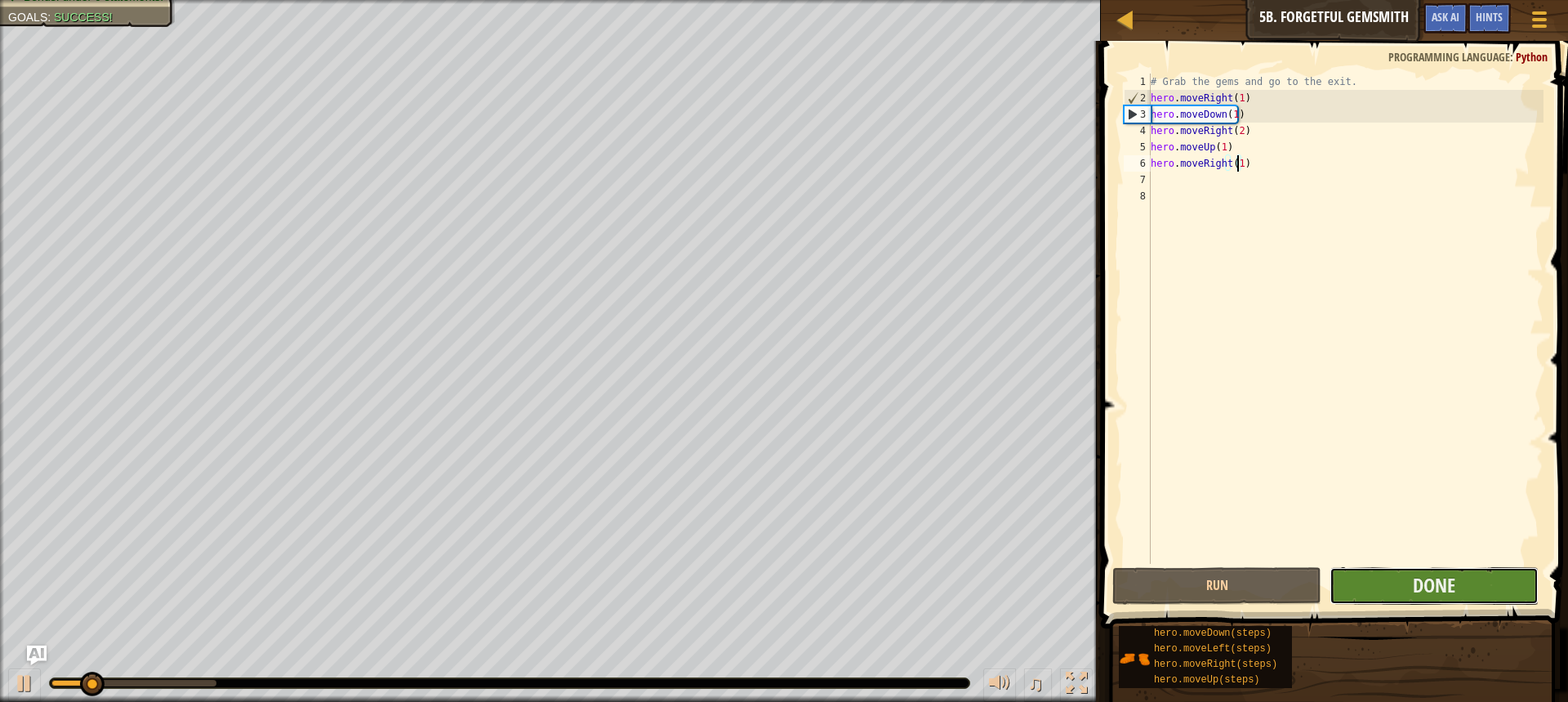
click at [1394, 583] on button "Done" at bounding box center [1434, 586] width 209 height 37
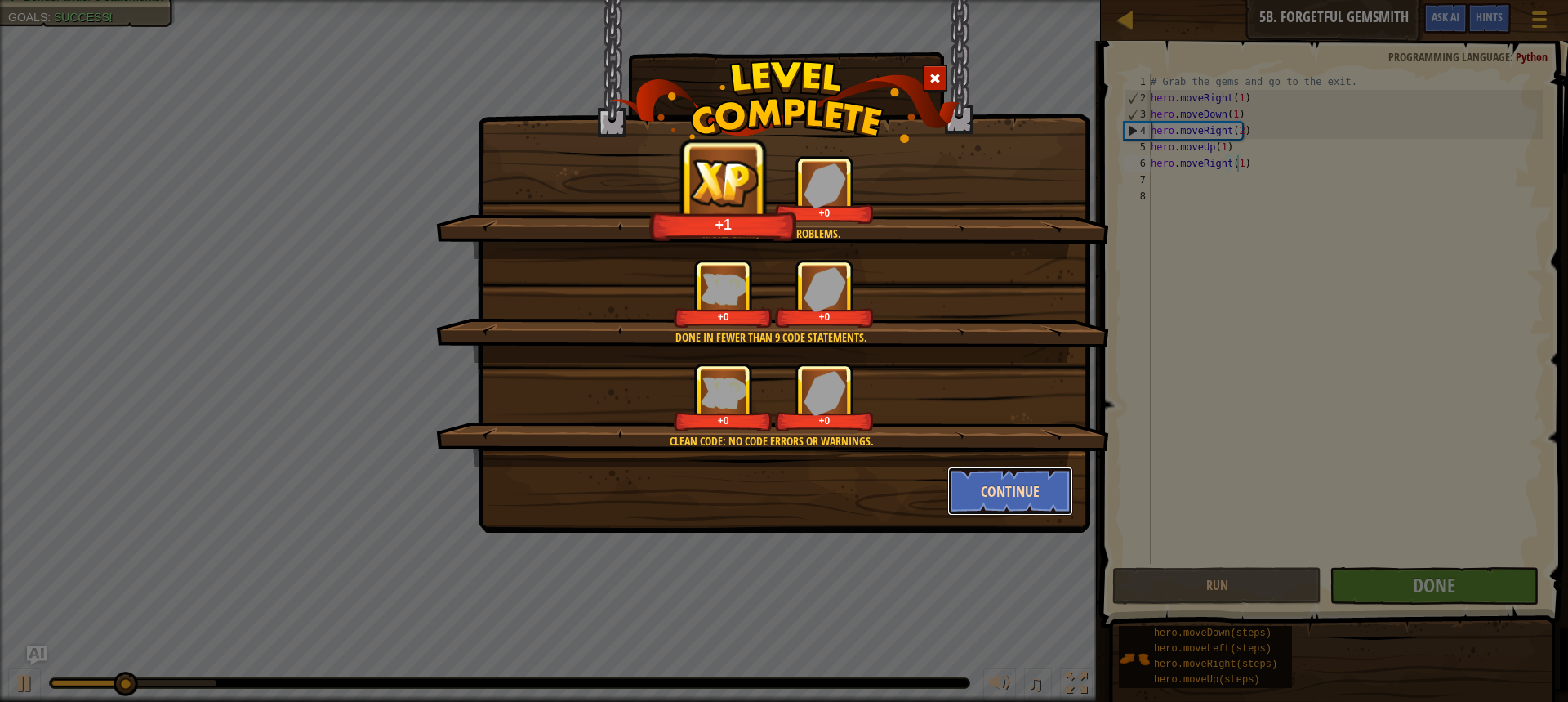
click at [1011, 484] on button "Continue" at bounding box center [1010, 491] width 126 height 49
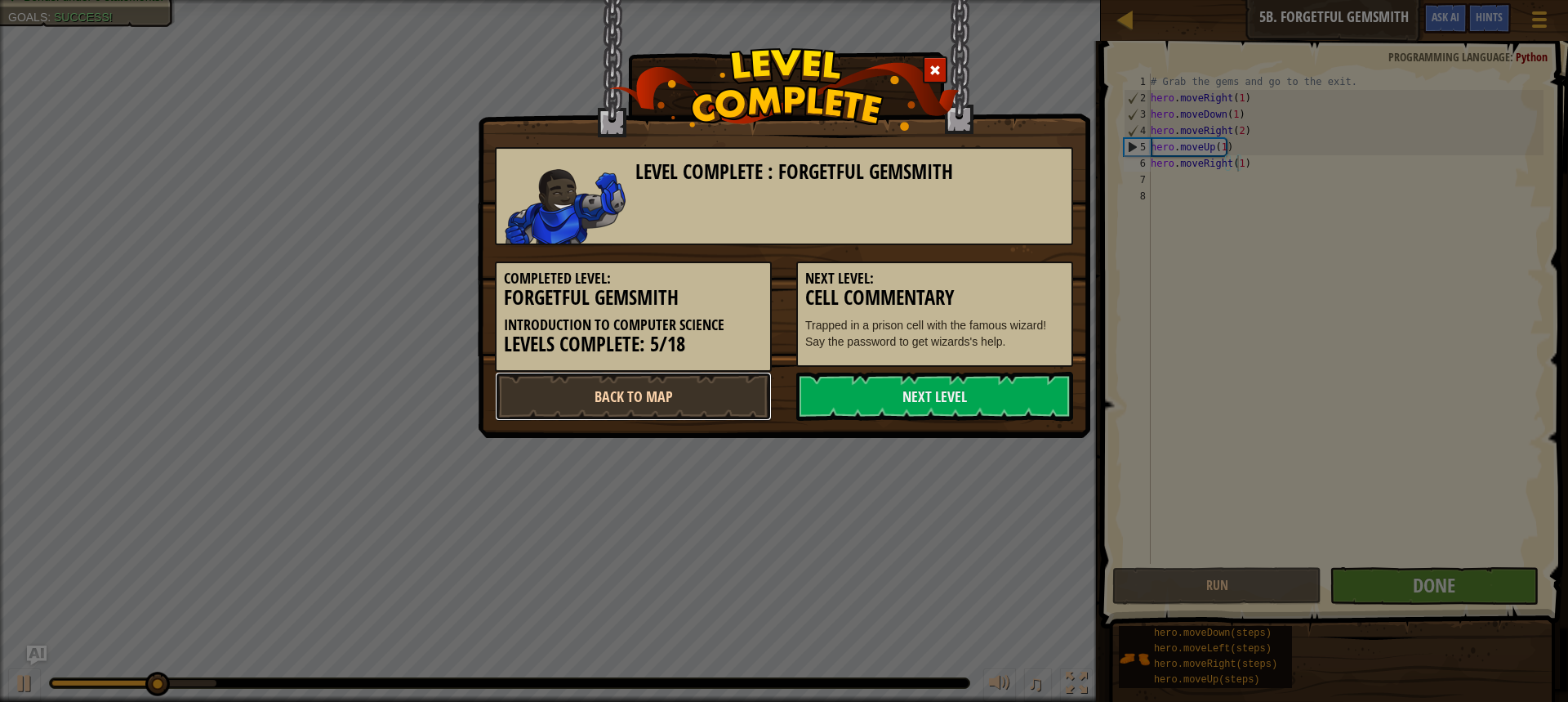
click at [714, 379] on link "Back to Map" at bounding box center [633, 395] width 277 height 49
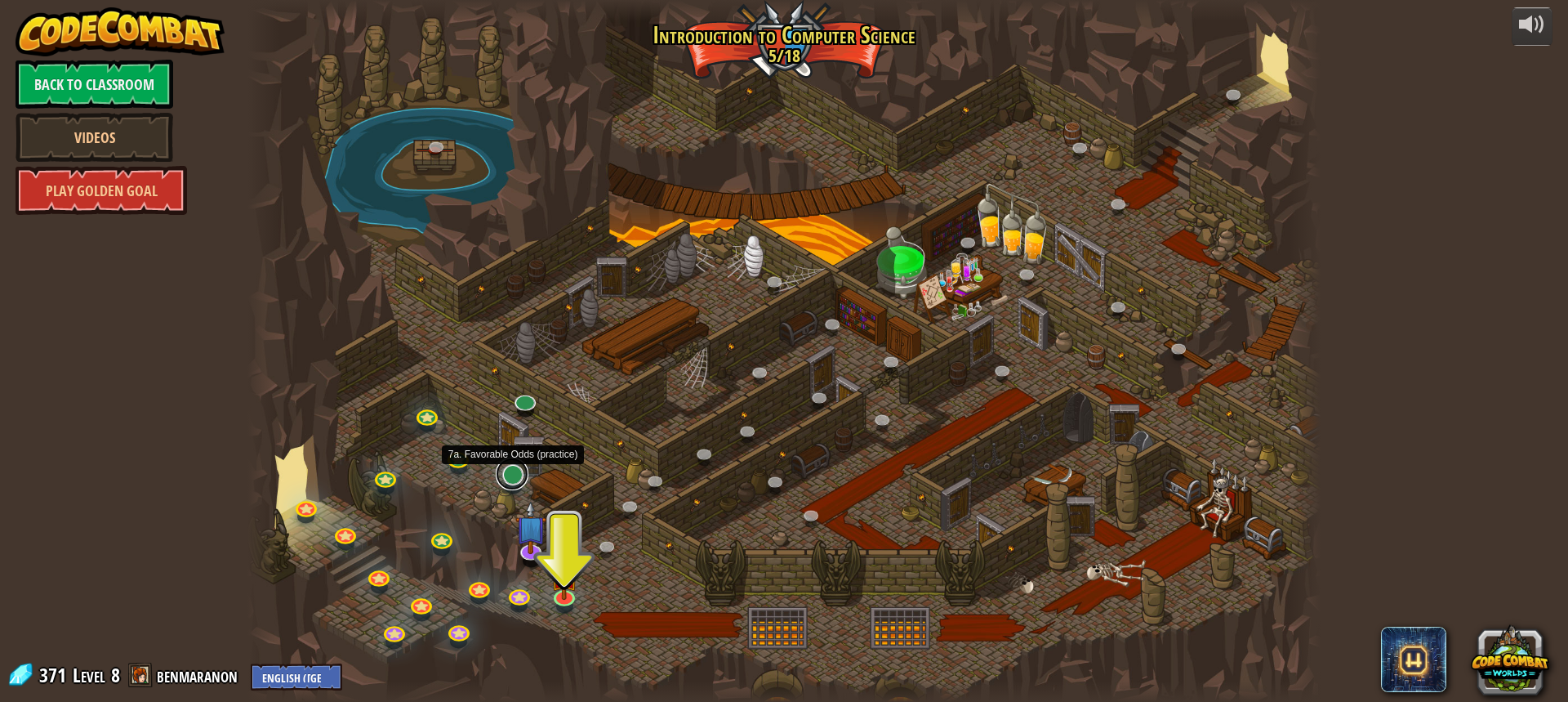
click at [508, 478] on link at bounding box center [512, 474] width 33 height 33
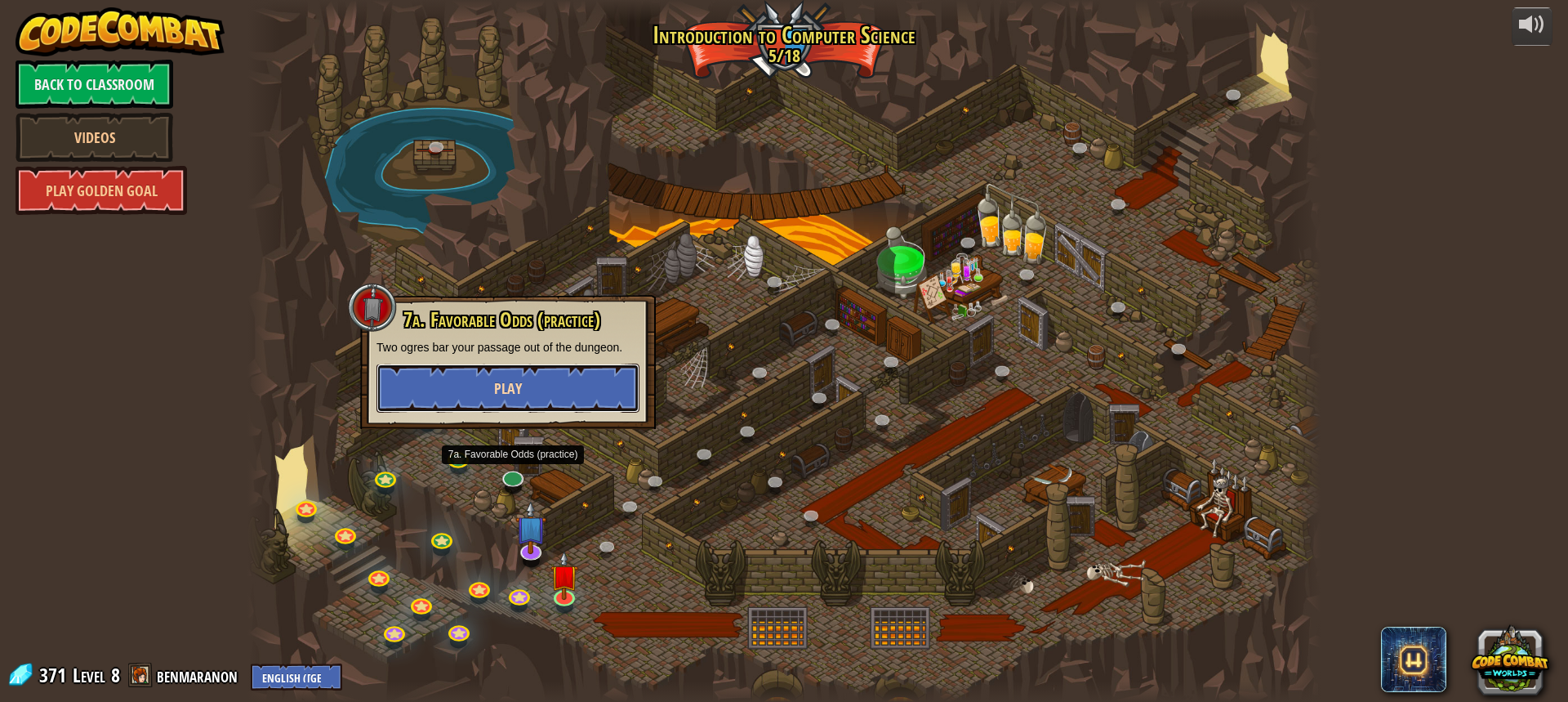
click at [540, 384] on button "Play" at bounding box center [508, 387] width 263 height 49
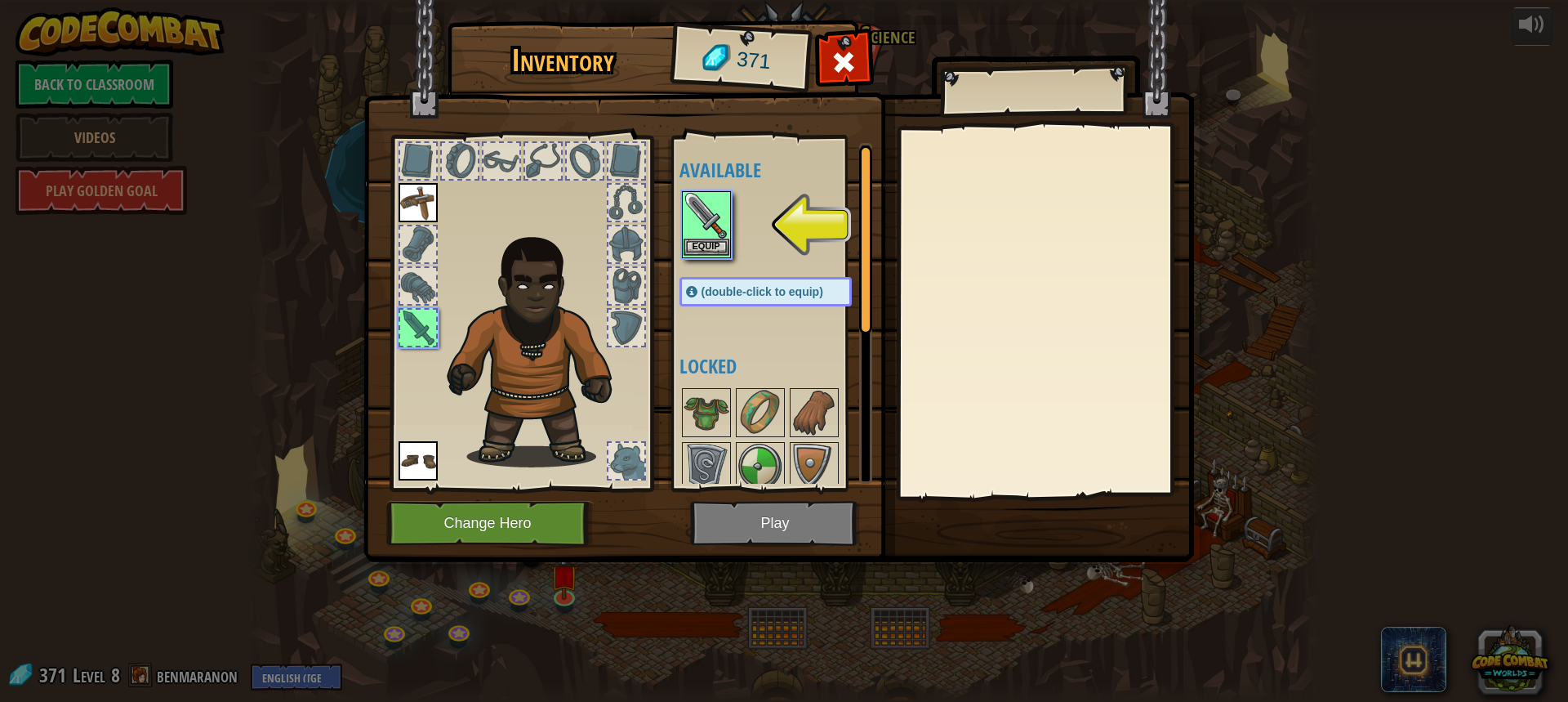
click at [718, 209] on img at bounding box center [705, 215] width 45 height 45
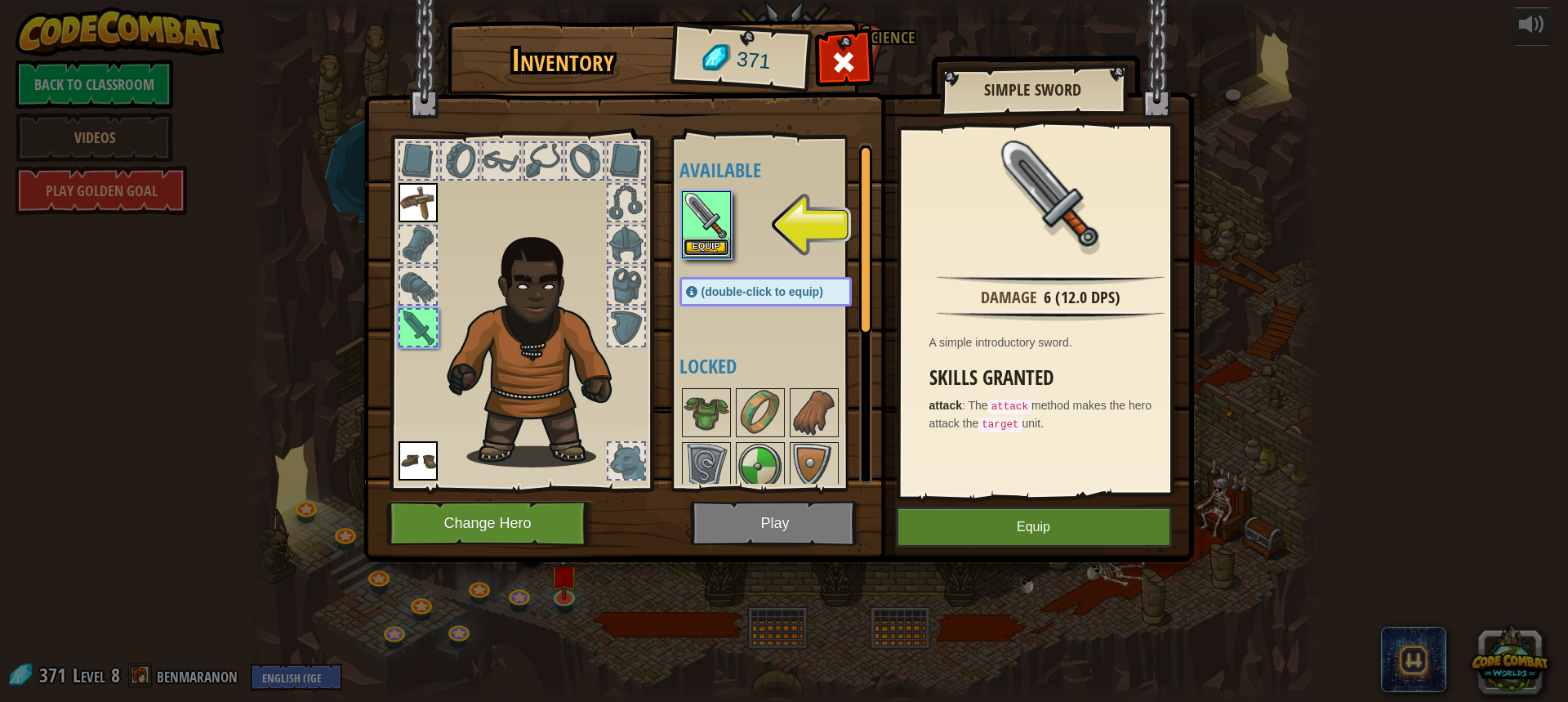
click at [703, 254] on button "Equip" at bounding box center [705, 246] width 45 height 17
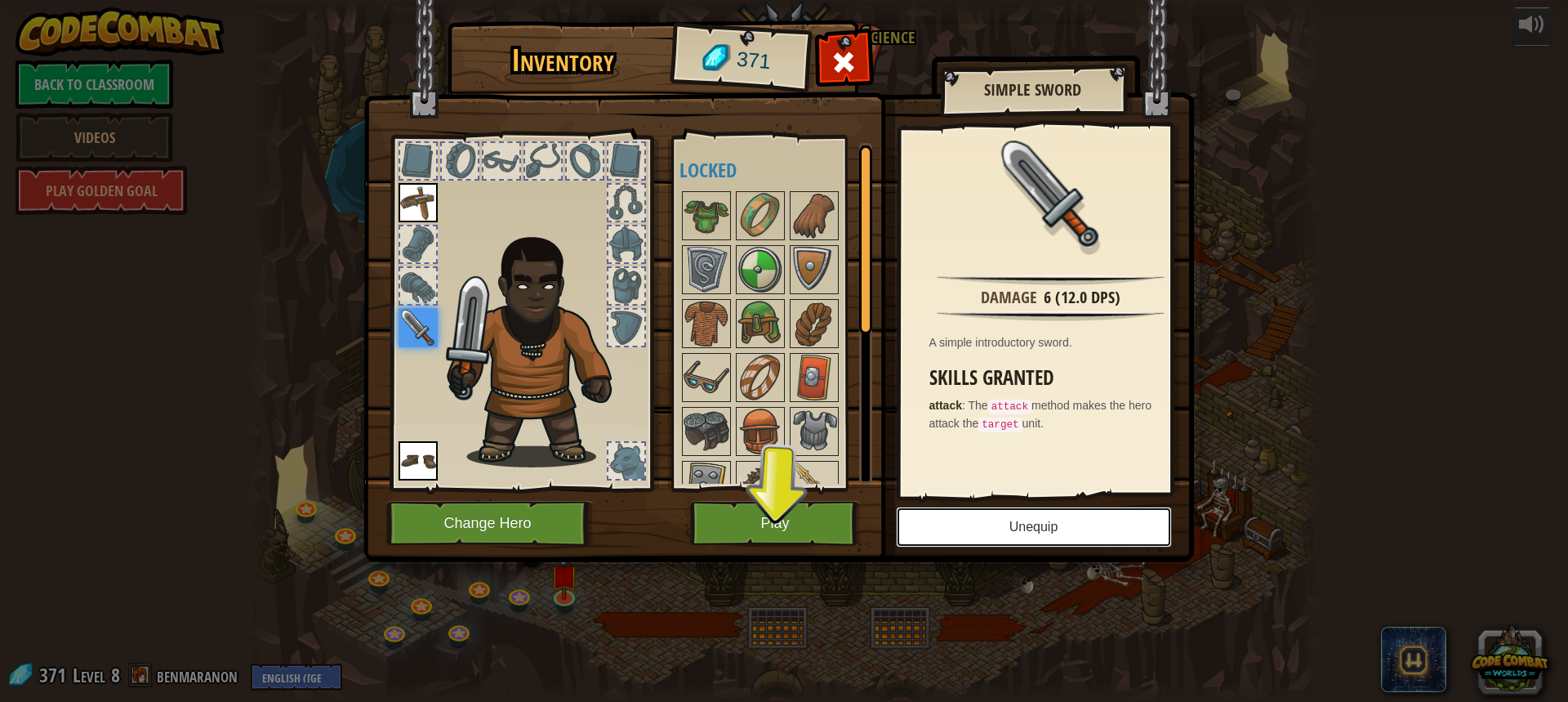
click at [1030, 528] on button "Unequip" at bounding box center [1033, 527] width 276 height 41
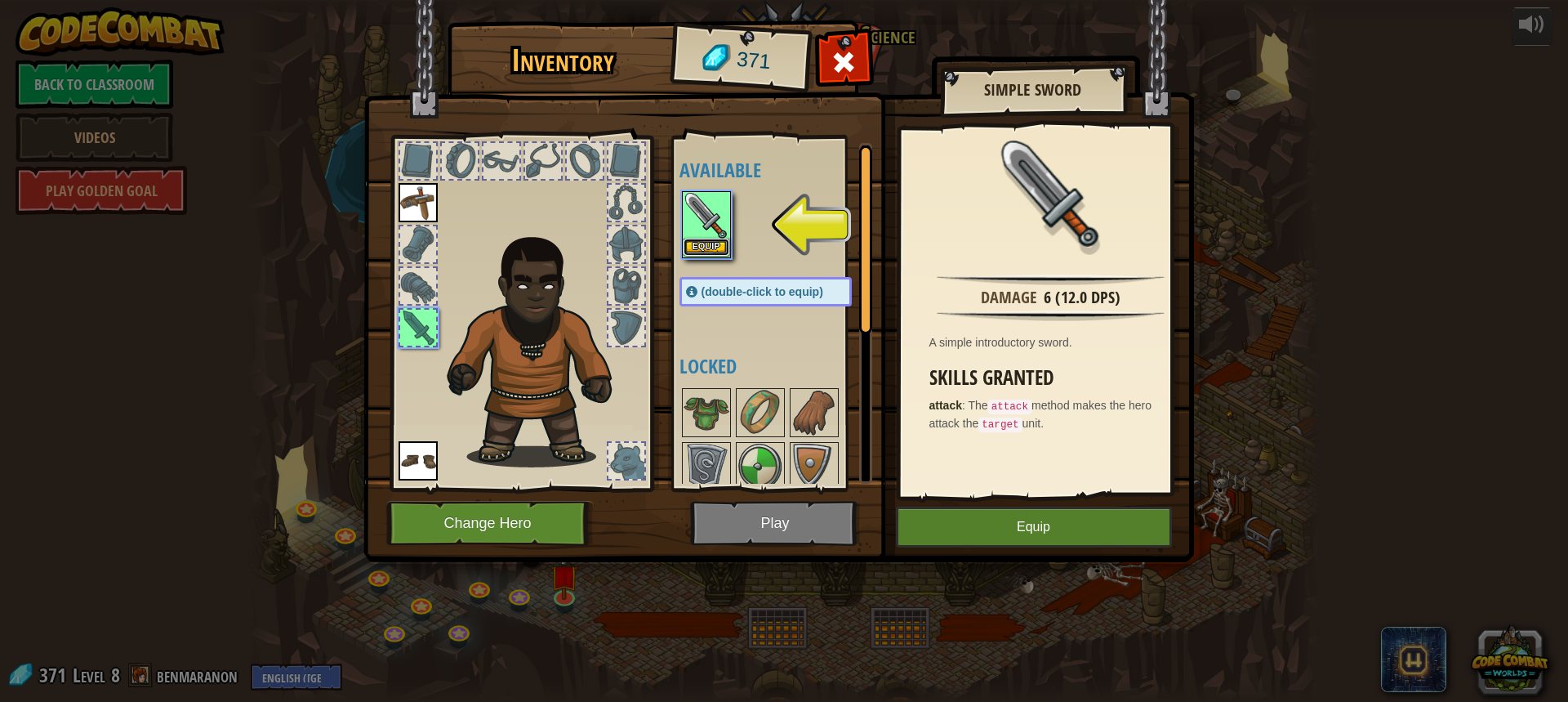
click at [710, 243] on button "Equip" at bounding box center [705, 246] width 45 height 17
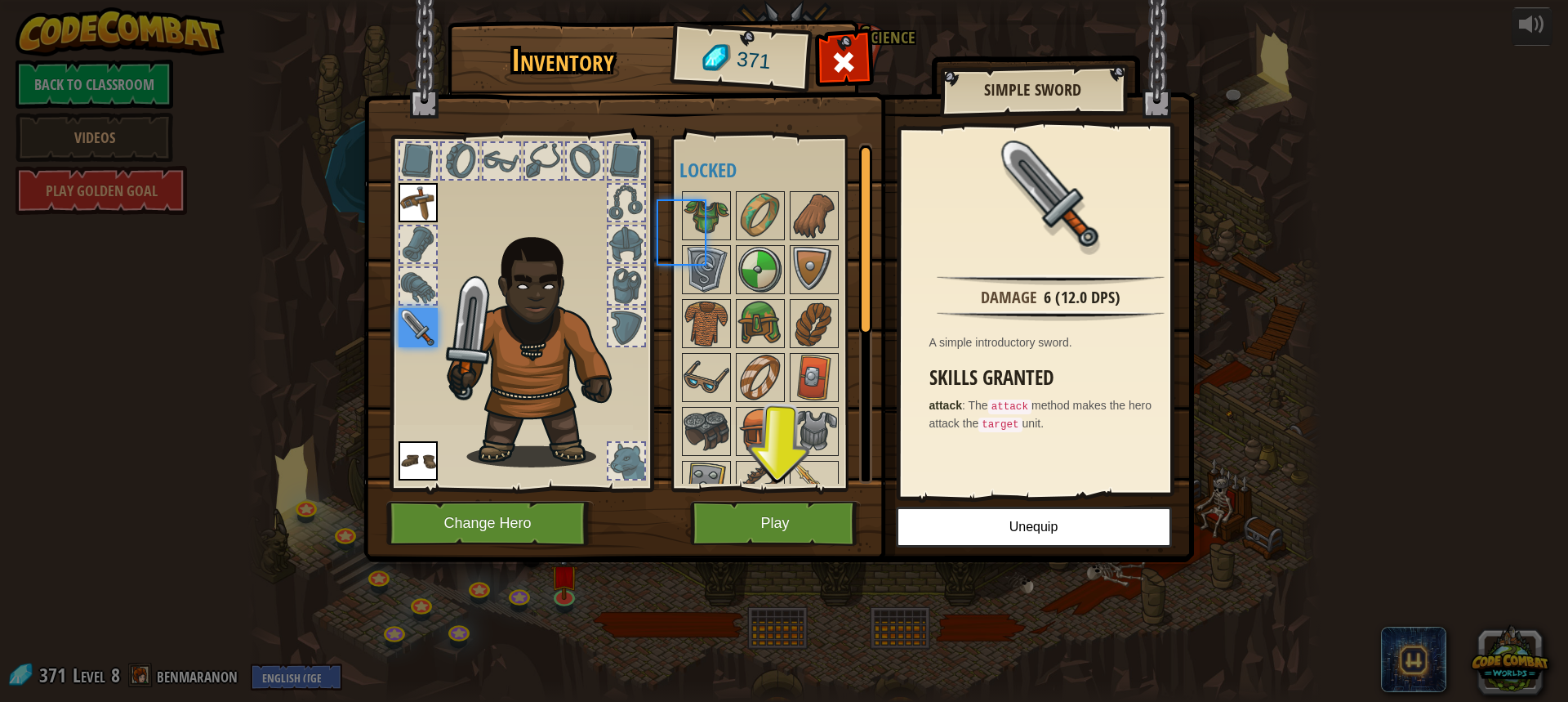
click at [710, 243] on div at bounding box center [782, 377] width 205 height 378
click at [758, 528] on button "Play" at bounding box center [776, 523] width 171 height 45
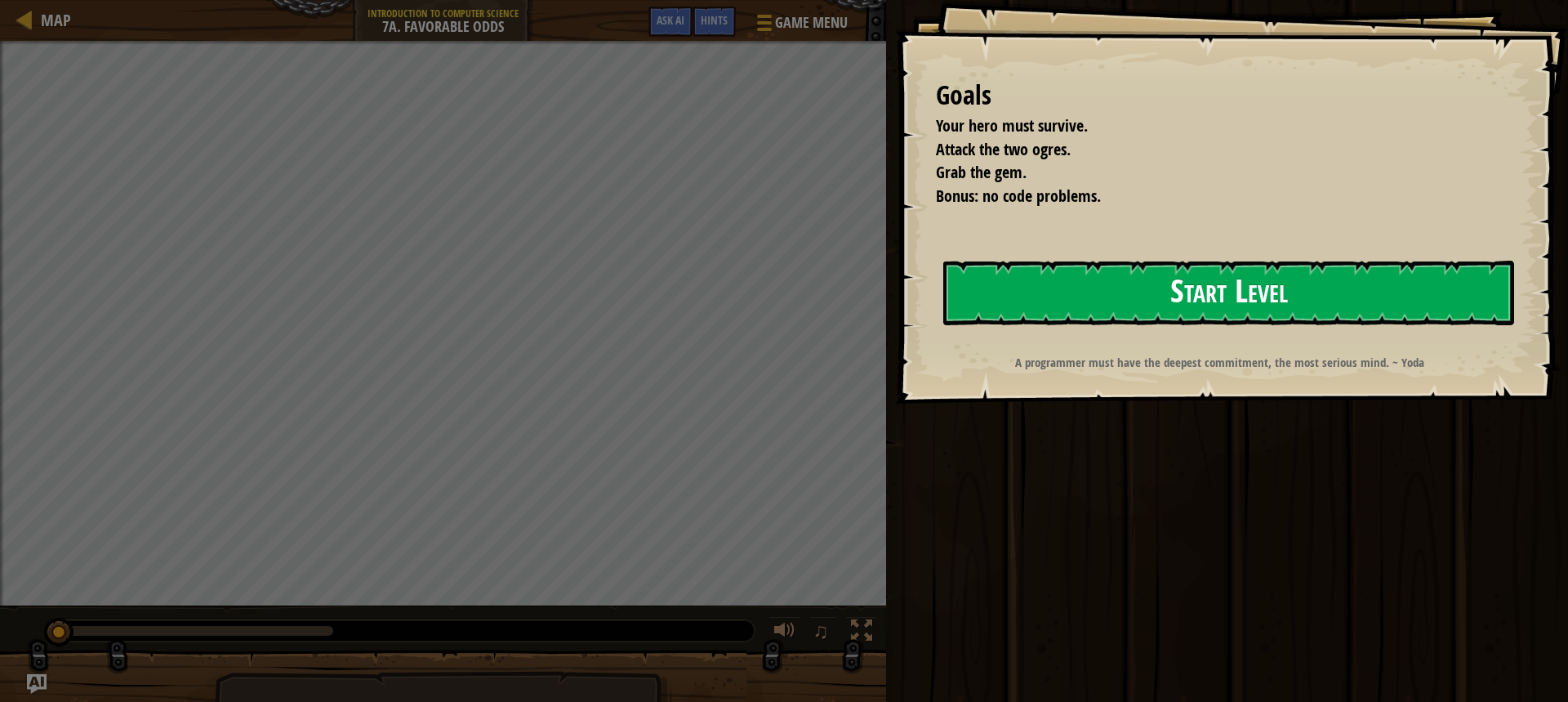
click at [1077, 313] on button "Start Level" at bounding box center [1229, 292] width 571 height 65
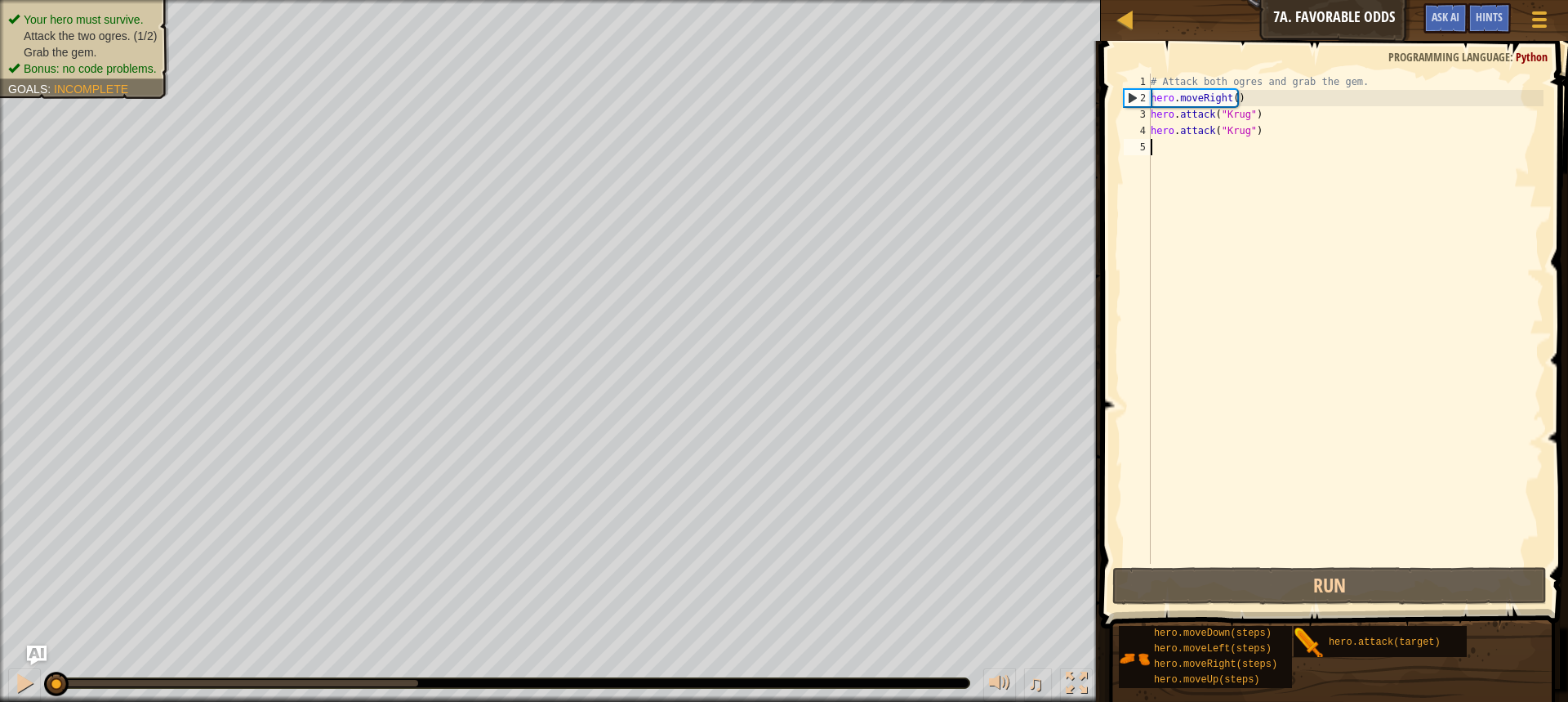
type textarea "h"
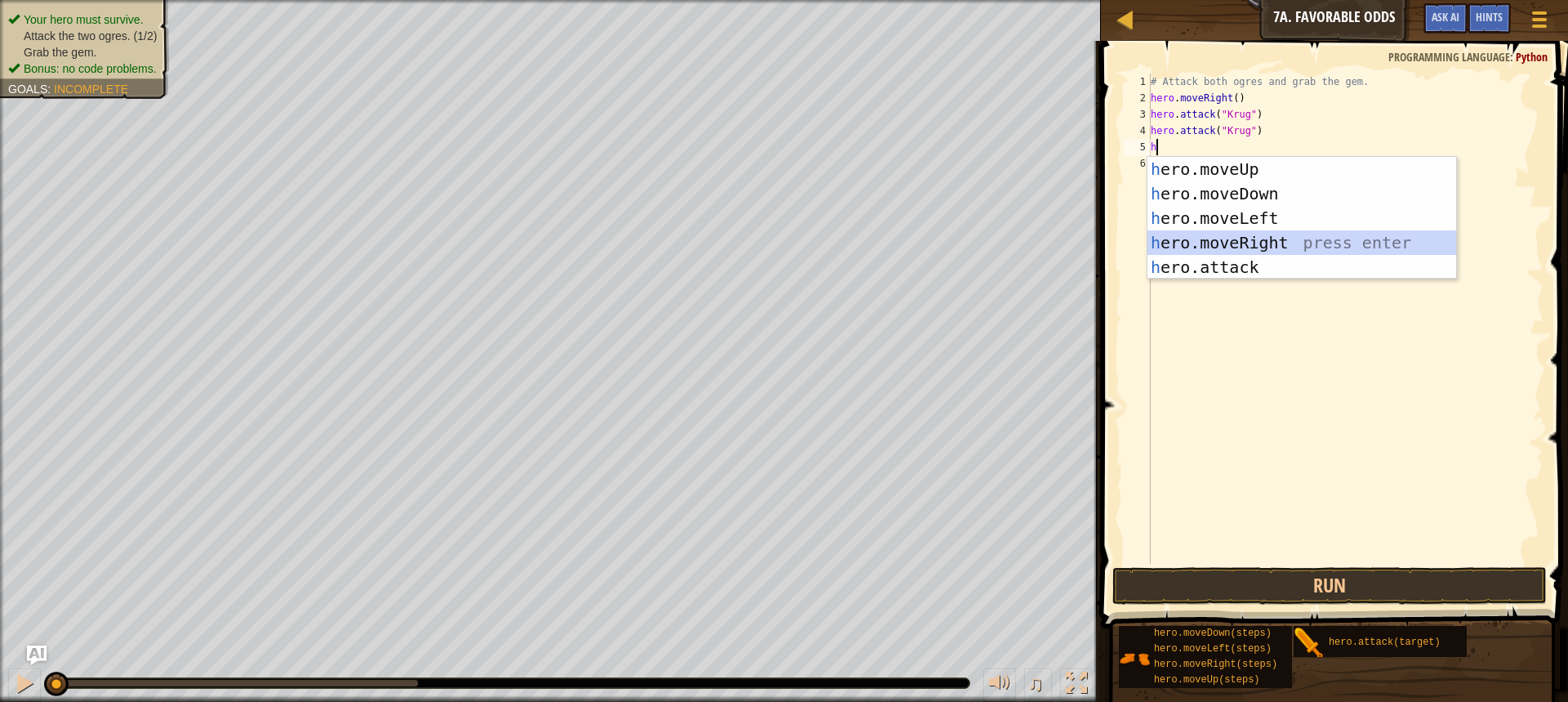
click at [1270, 240] on div "h ero.moveUp press enter h ero.moveDown press enter h ero.moveLeft press enter …" at bounding box center [1301, 242] width 308 height 172
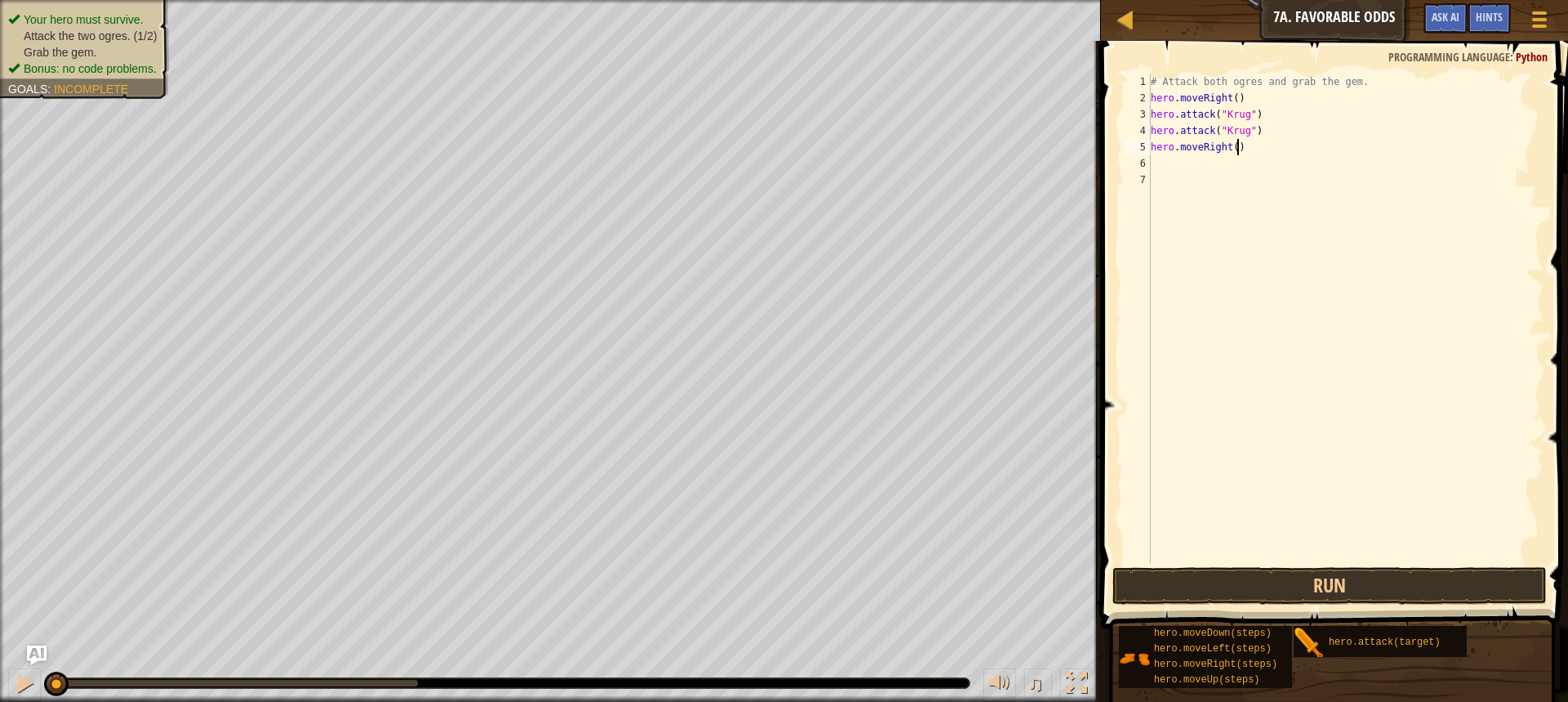
click at [1234, 147] on div "# Attack both ogres and grab the gem. hero . moveRight ( ) hero . attack ( "[PE…" at bounding box center [1346, 335] width 396 height 523
click at [1228, 149] on div "# Attack both ogres and grab the gem. hero . moveRight ( ) hero . attack ( "[PE…" at bounding box center [1346, 335] width 396 height 523
click at [1229, 149] on div "# Attack both ogres and grab the gem. hero . moveRight ( ) hero . attack ( "[PE…" at bounding box center [1346, 335] width 396 height 523
click at [1230, 149] on div "# Attack both ogres and grab the gem. hero . moveRight ( ) hero . attack ( "[PE…" at bounding box center [1346, 335] width 396 height 523
type textarea "hero.moveRight(1)"
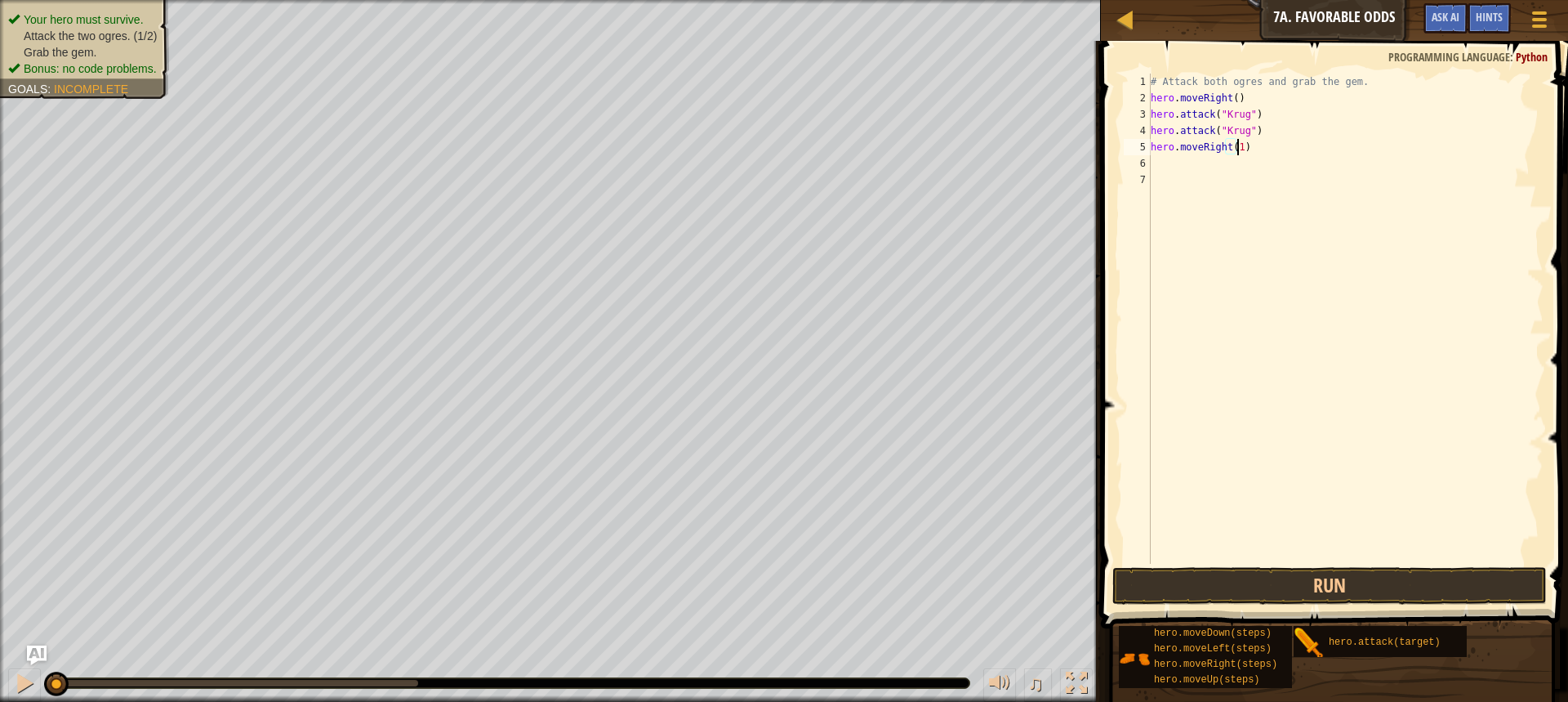
scroll to position [7, 6]
click at [1184, 177] on div "# Attack both ogres and grab the gem. hero . moveRight ( ) hero . attack ( "[PE…" at bounding box center [1346, 335] width 396 height 523
click at [1185, 164] on div "# Attack both ogres and grab the gem. hero . moveRight ( ) hero . attack ( "[PE…" at bounding box center [1346, 335] width 396 height 523
type textarea "h"
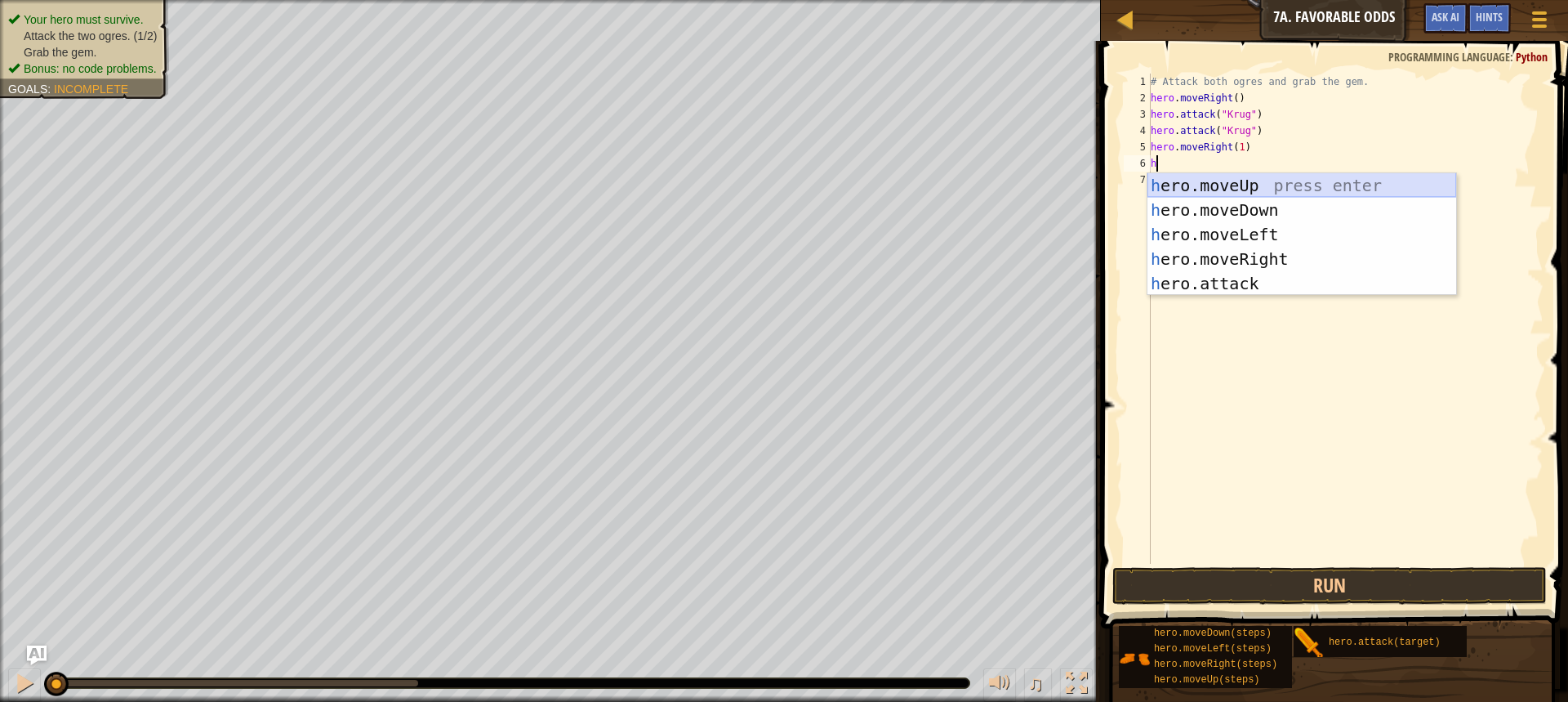
click at [1229, 189] on div "h ero.moveUp press enter h ero.moveDown press enter h ero.moveLeft press enter …" at bounding box center [1301, 259] width 308 height 172
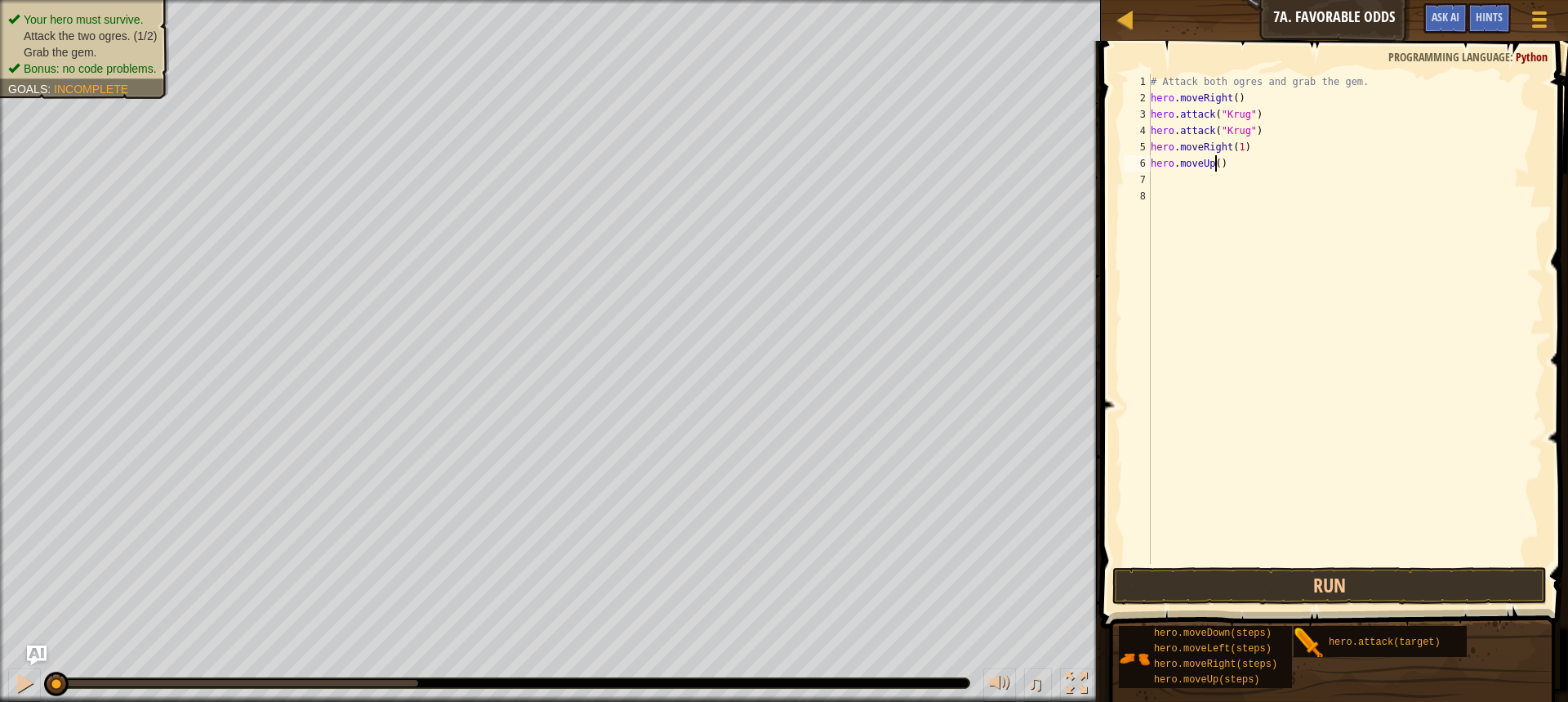
click at [1215, 167] on div "# Attack both ogres and grab the gem. hero . moveRight ( ) hero . attack ( "[PE…" at bounding box center [1346, 335] width 396 height 523
type textarea "hero.moveUp(1)"
click at [1208, 185] on div "# Attack both ogres and grab the gem. hero . moveRight ( ) hero . attack ( "[PE…" at bounding box center [1346, 335] width 396 height 523
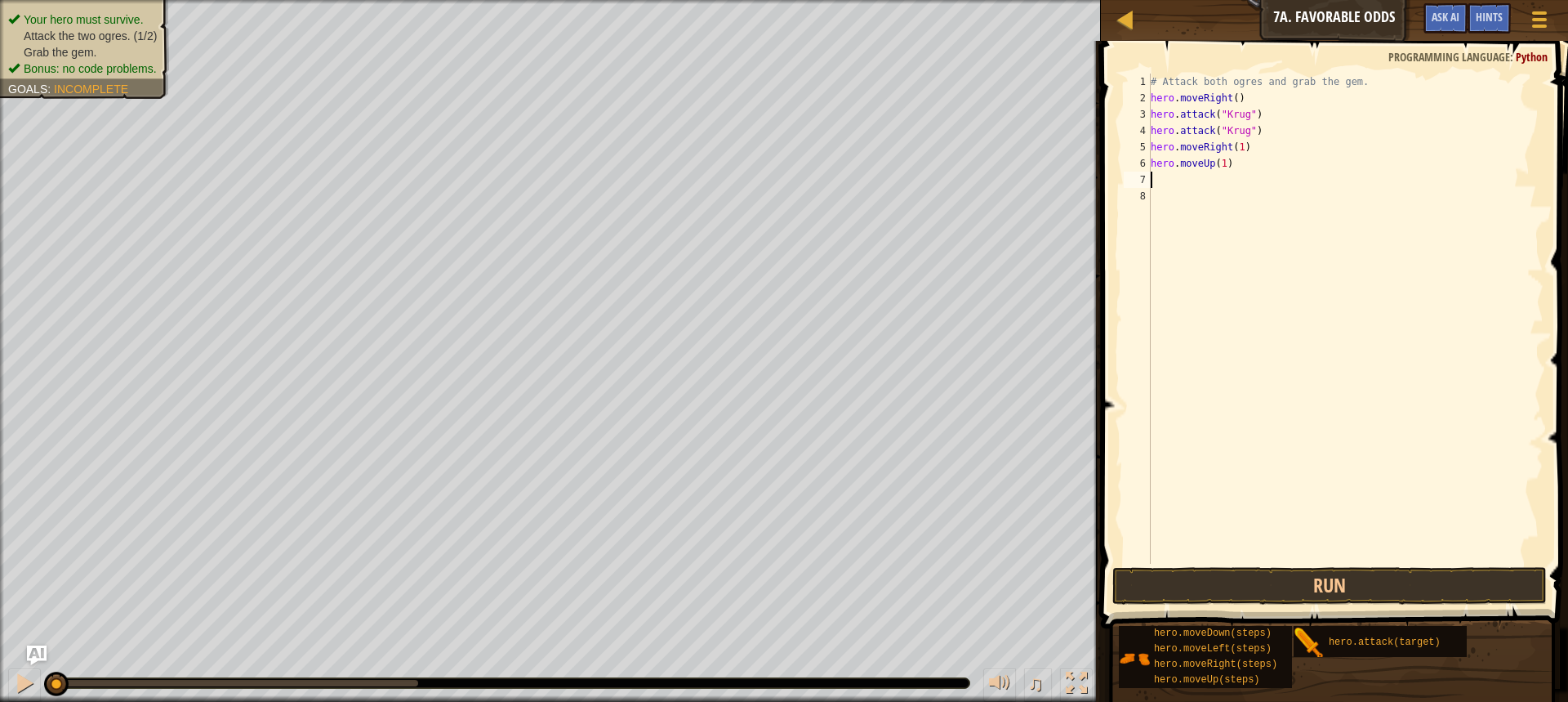
type textarea "h"
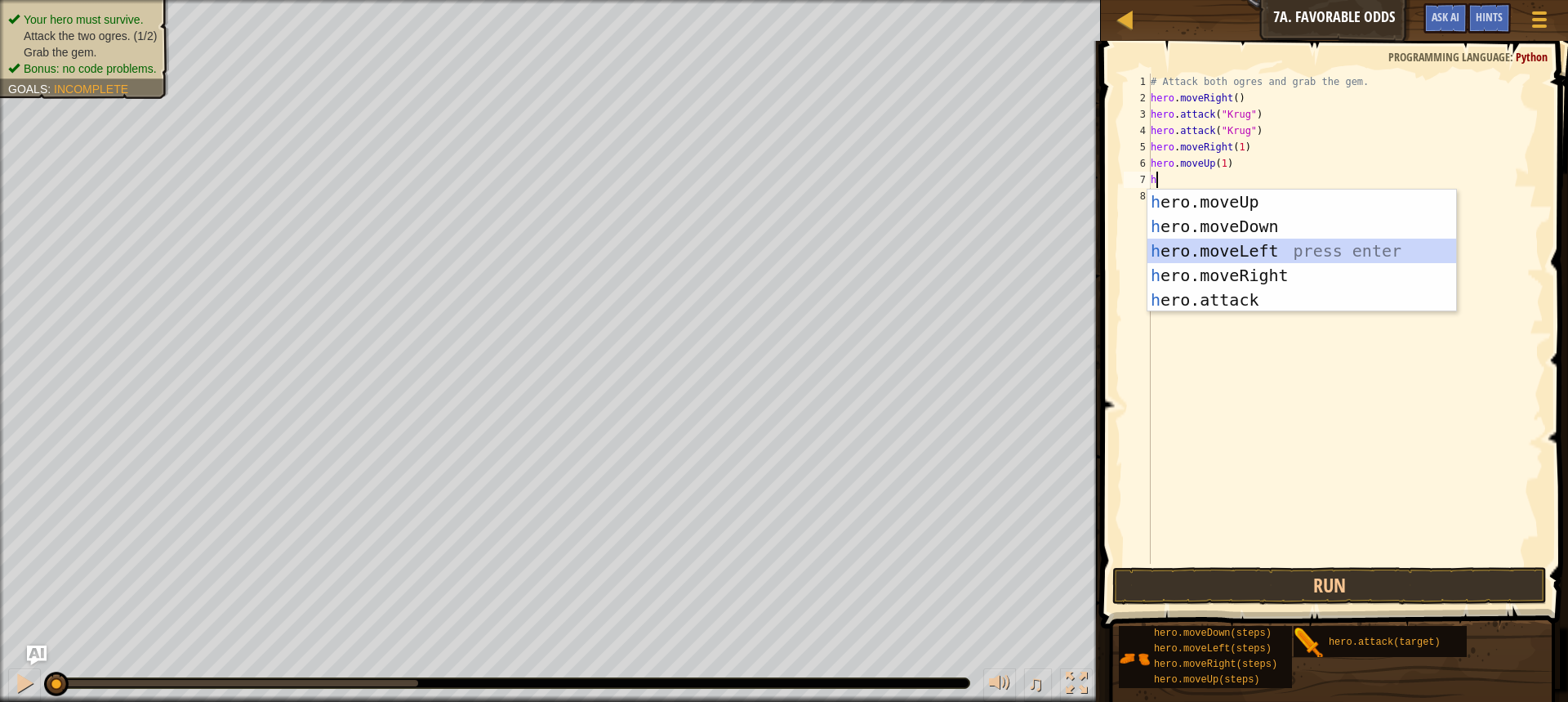
click at [1235, 251] on div "h ero.moveUp press enter h ero.moveDown press enter h ero.moveLeft press enter …" at bounding box center [1301, 275] width 308 height 172
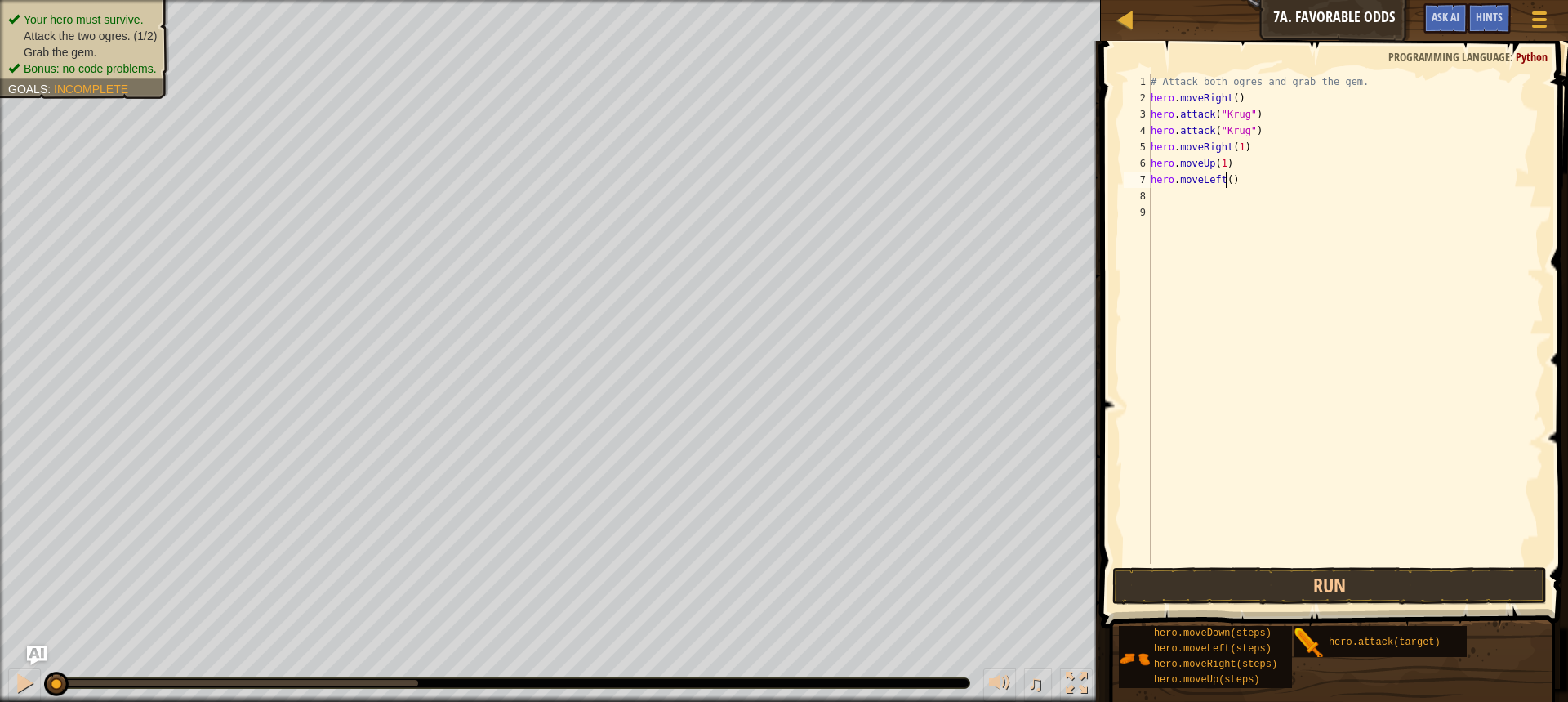
click at [1226, 183] on div "# Attack both ogres and grab the gem. hero . moveRight ( ) hero . attack ( "[PE…" at bounding box center [1346, 335] width 396 height 523
type textarea "hero.moveLeft(1)"
click at [1207, 201] on div "# Attack both ogres and grab the gem. hero . moveRight ( ) hero . attack ( "[PE…" at bounding box center [1346, 335] width 396 height 523
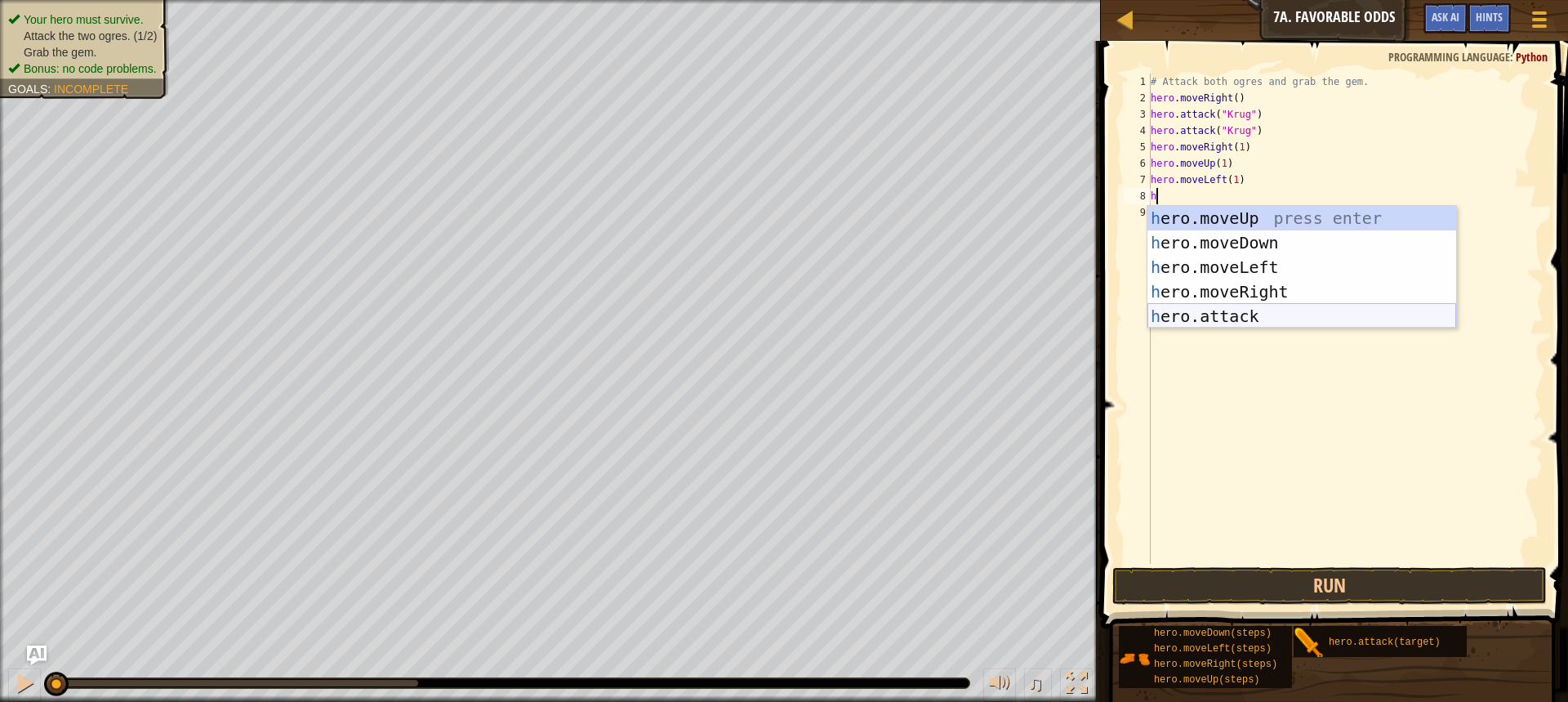
click at [1249, 308] on div "h ero.moveUp press enter h ero.moveDown press enter h ero.moveLeft press enter …" at bounding box center [1301, 291] width 308 height 172
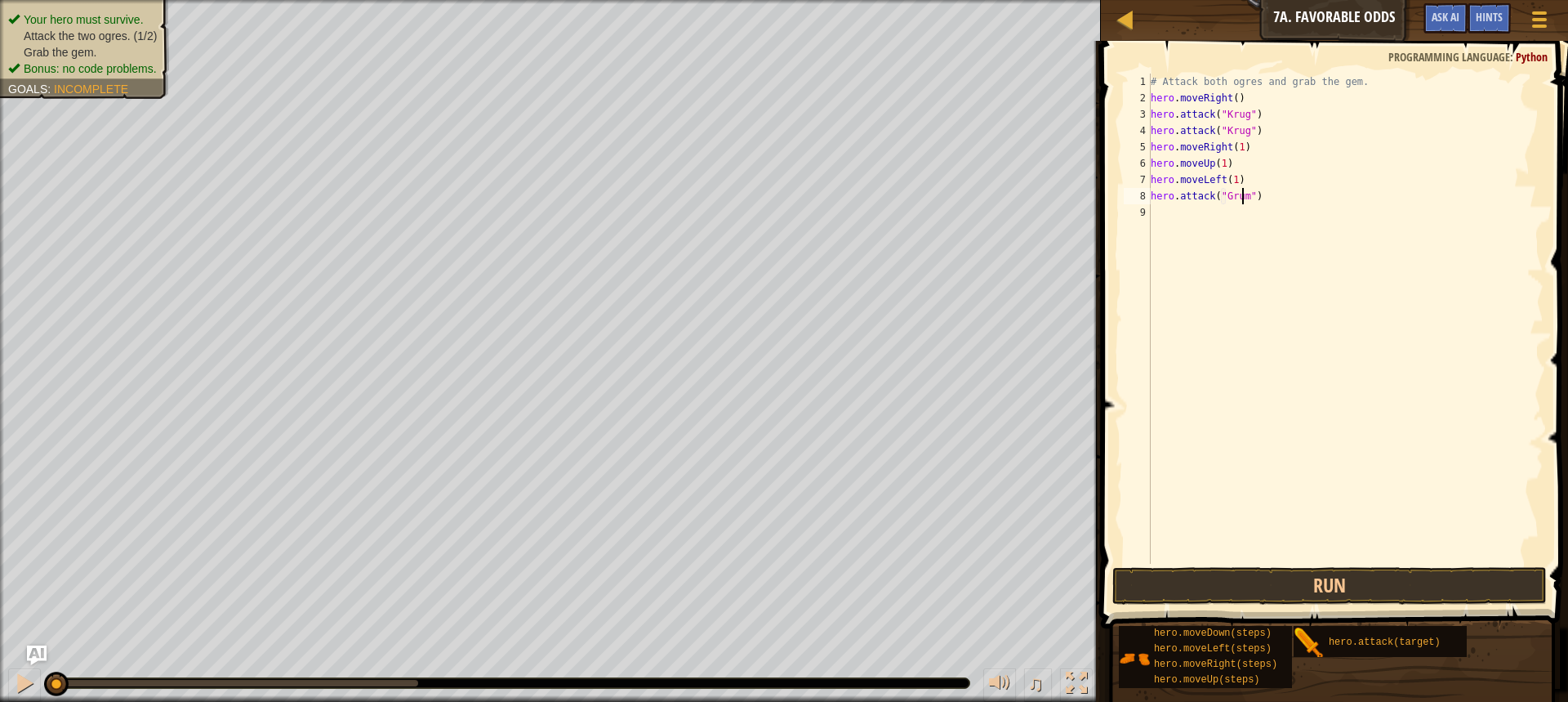
scroll to position [7, 7]
type textarea "hero.attack("Grump")"
click at [1246, 207] on div "# Attack both ogres and grab the gem. hero . moveRight ( ) hero . attack ( "[PE…" at bounding box center [1346, 335] width 396 height 523
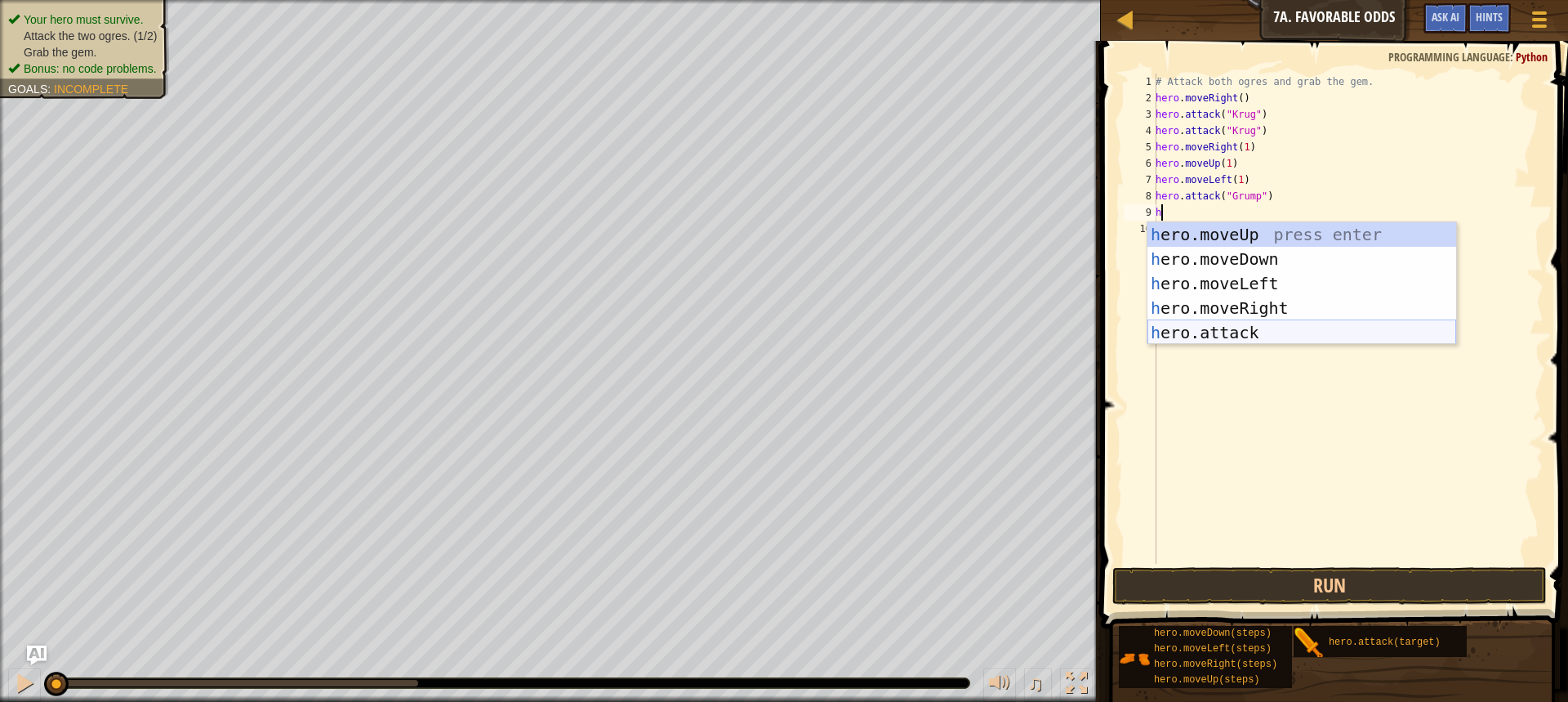
click at [1260, 327] on div "h ero.moveUp press enter h ero.moveDown press enter h ero.moveLeft press enter …" at bounding box center [1301, 307] width 308 height 172
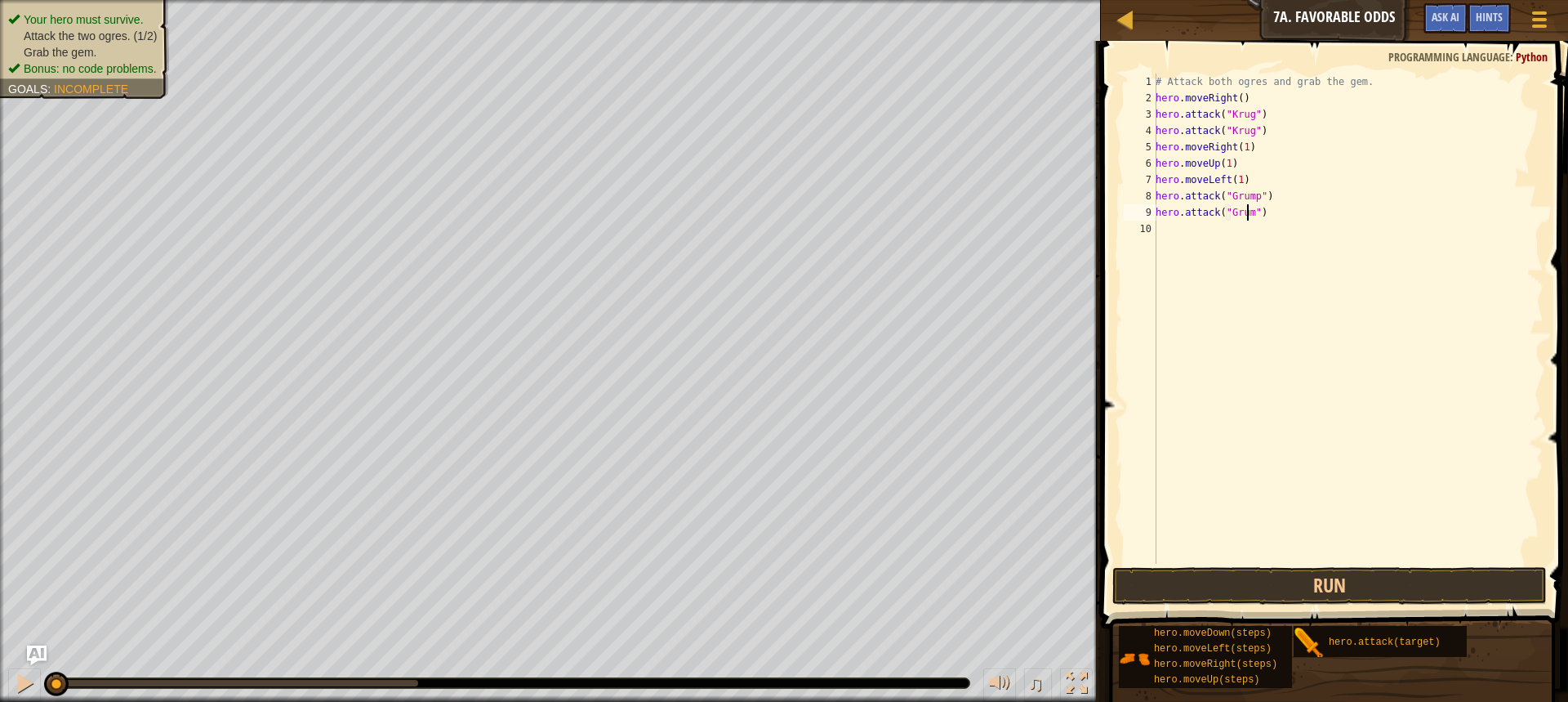
scroll to position [7, 7]
type textarea "hero.attack("Grump")"
click at [1256, 251] on div "# Attack both ogres and grab the gem. hero . moveRight ( ) hero . attack ( "[PE…" at bounding box center [1348, 335] width 391 height 523
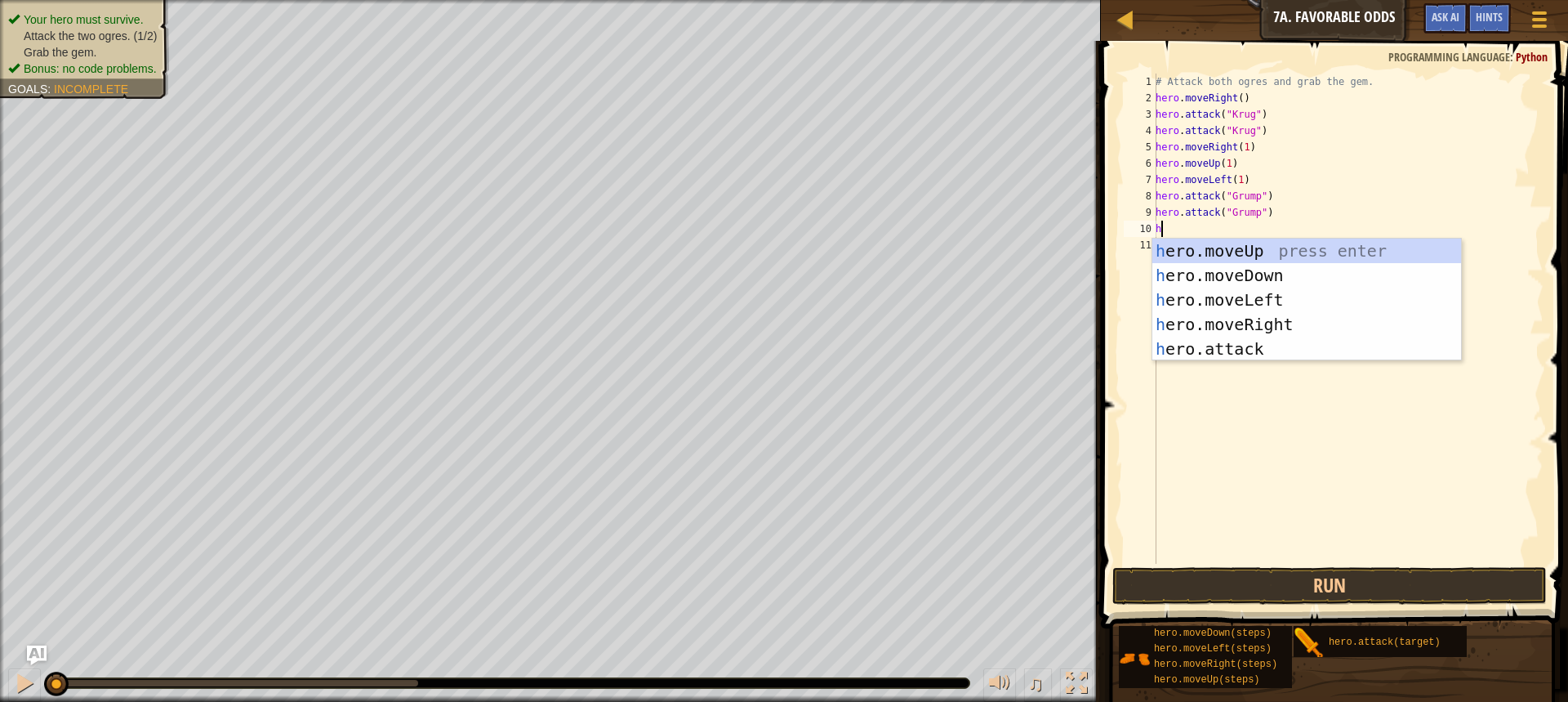
type textarea "her"
click at [1270, 291] on div "her o.moveUp press enter her o.moveDown press enter her o.moveLeft press enter …" at bounding box center [1306, 323] width 308 height 172
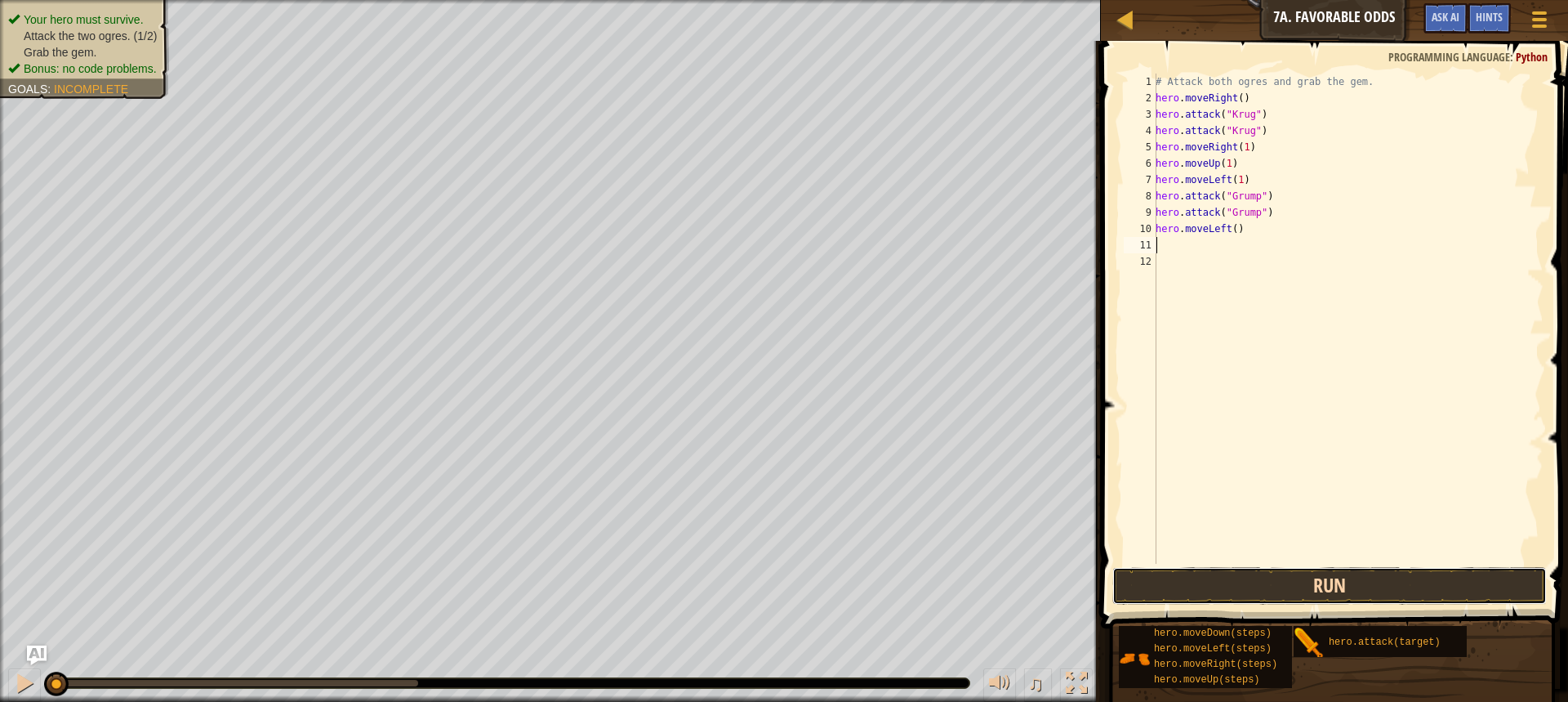
click at [1360, 572] on button "Run" at bounding box center [1329, 586] width 434 height 37
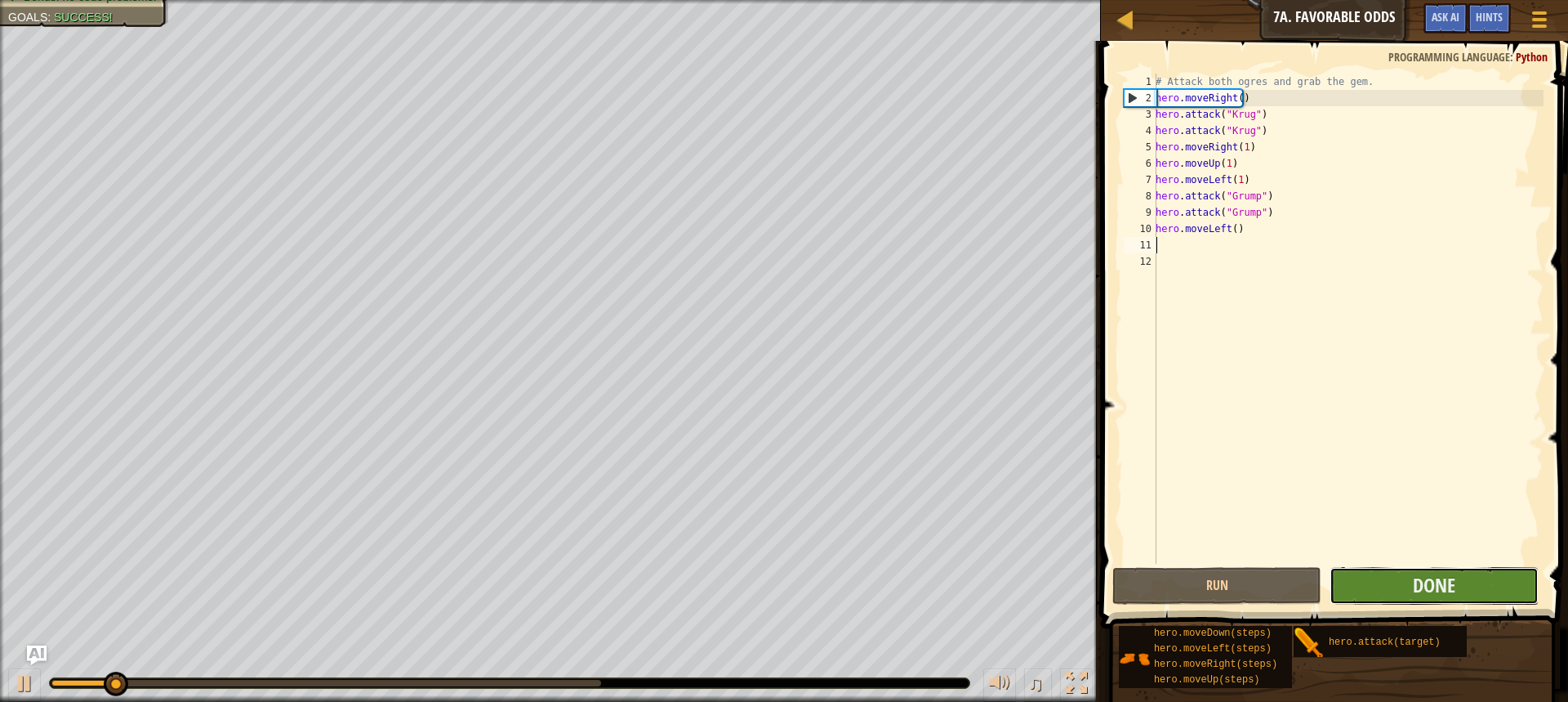
click at [1360, 576] on button "Done" at bounding box center [1434, 586] width 209 height 37
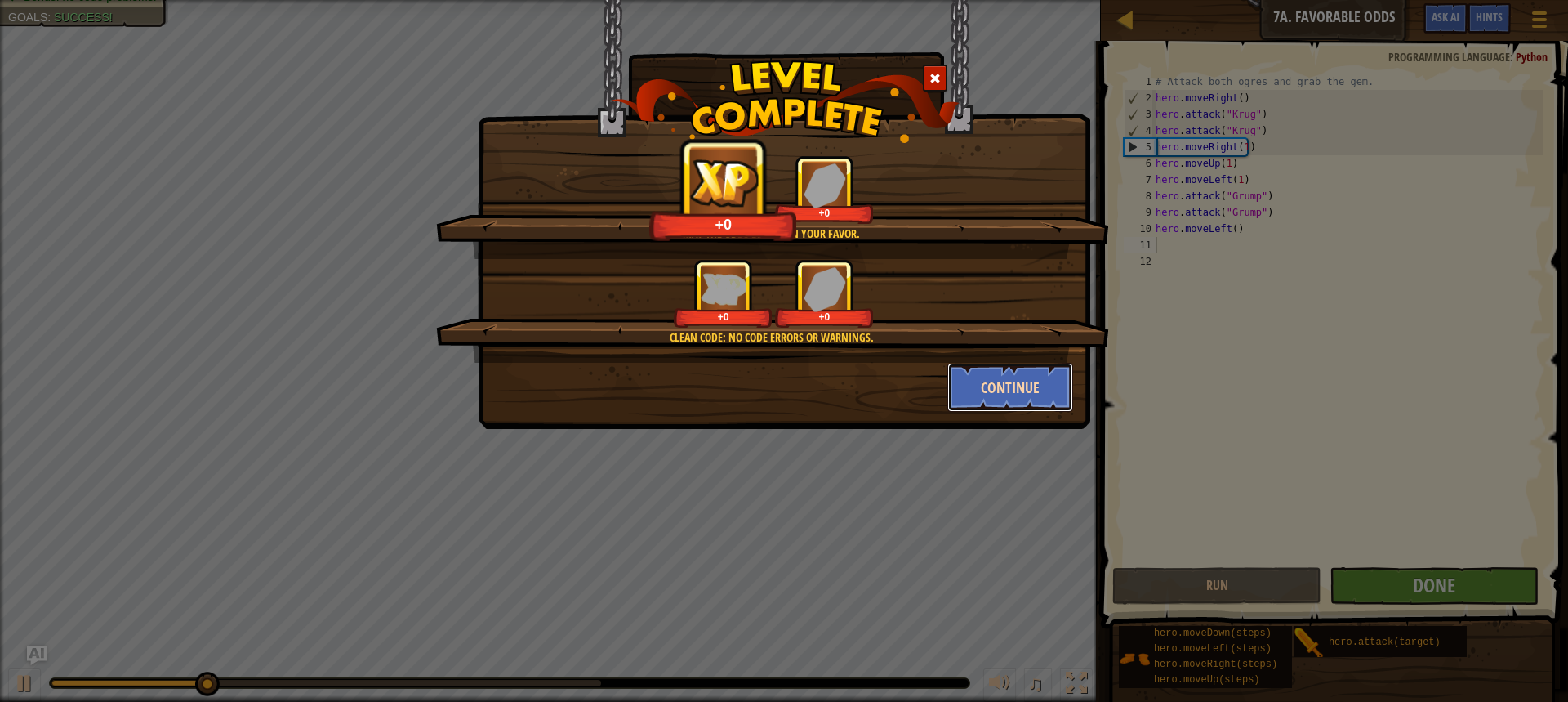
click at [978, 403] on button "Continue" at bounding box center [1010, 387] width 126 height 49
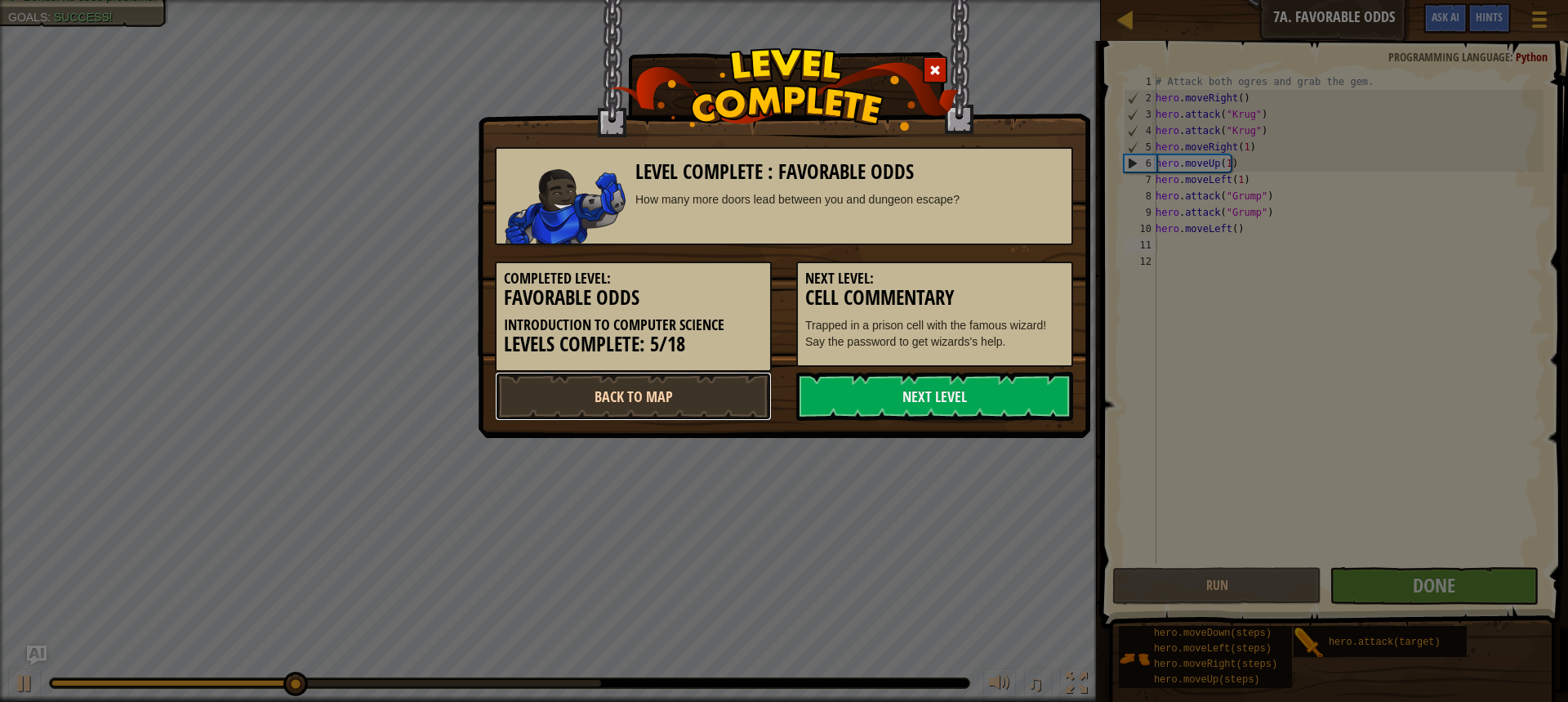
click at [723, 414] on link "Back to Map" at bounding box center [633, 395] width 277 height 49
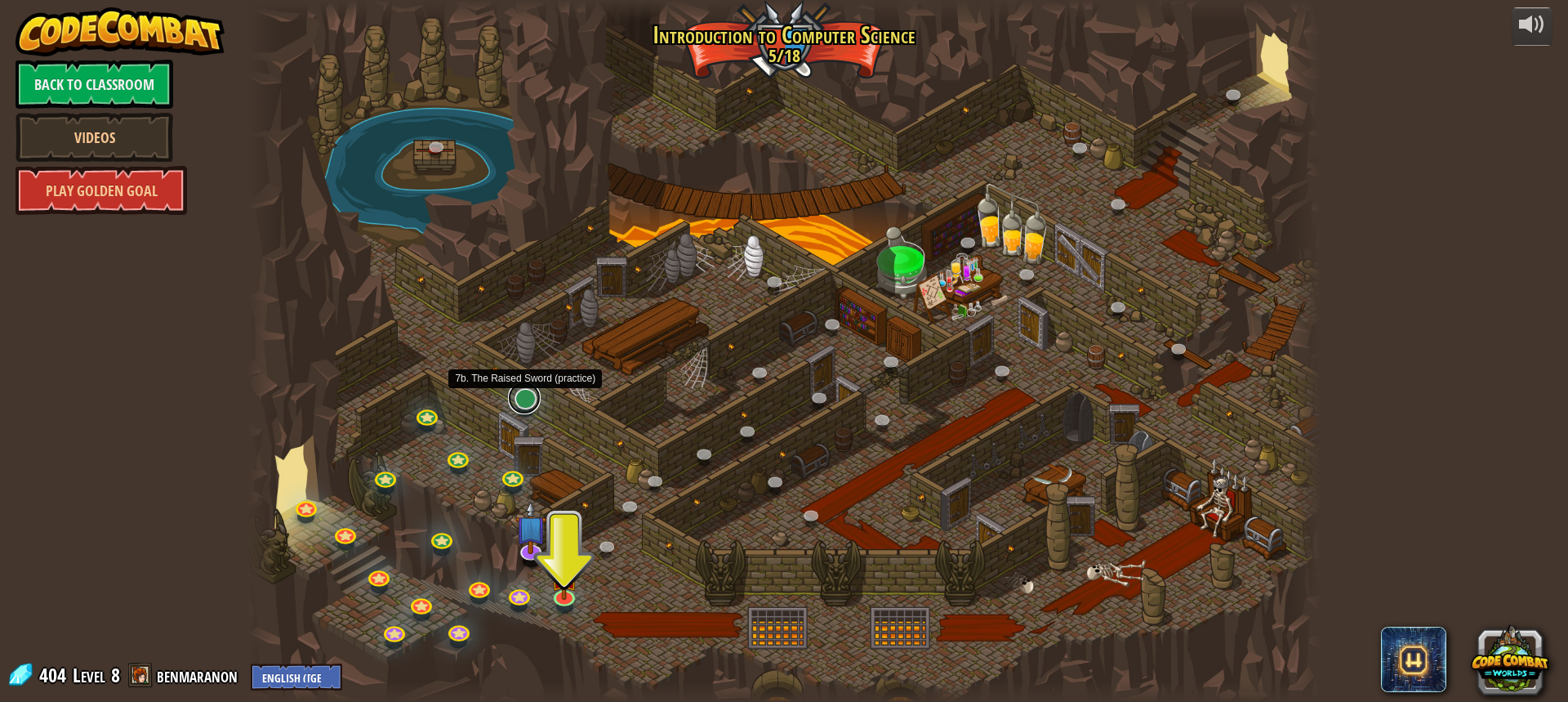
click at [529, 404] on link at bounding box center [524, 397] width 33 height 33
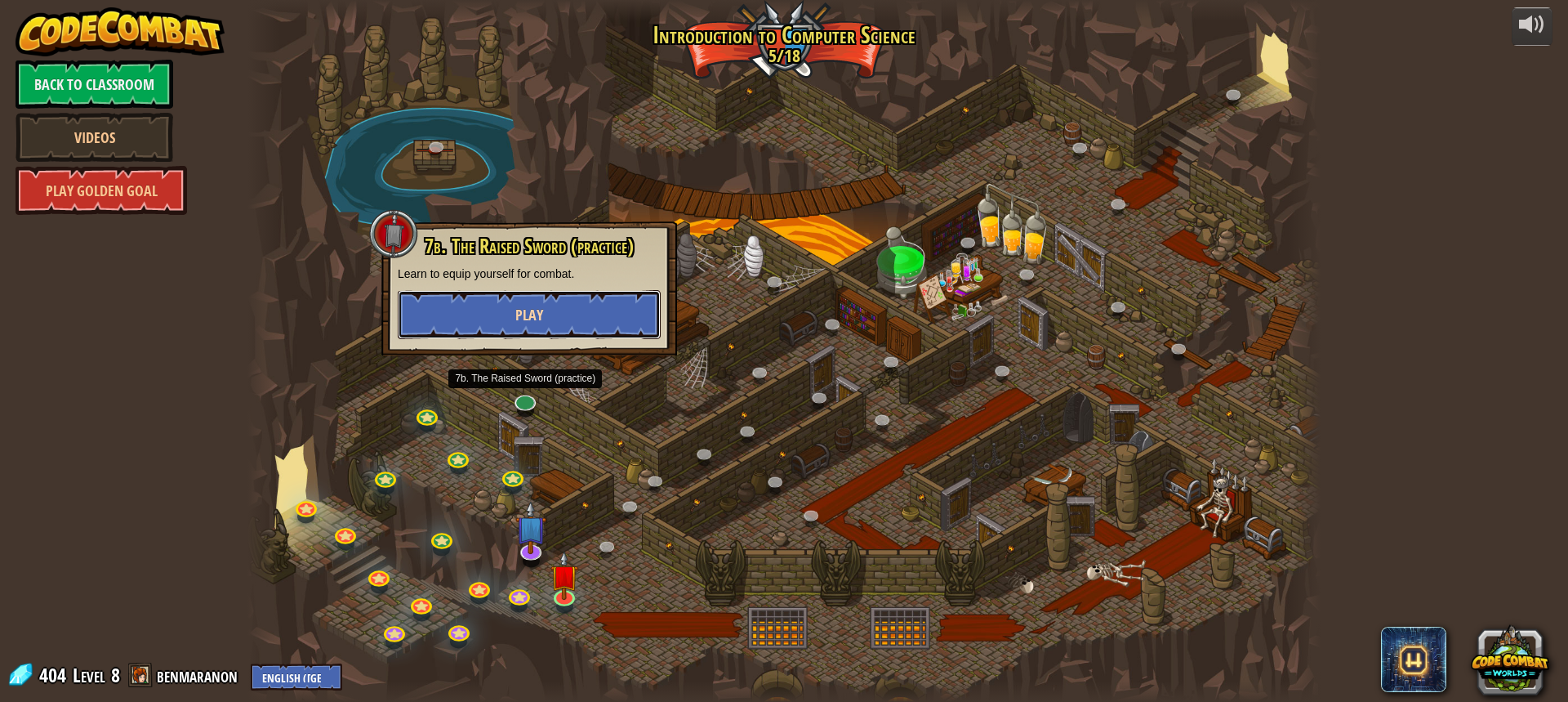
click at [573, 319] on button "Play" at bounding box center [529, 314] width 263 height 49
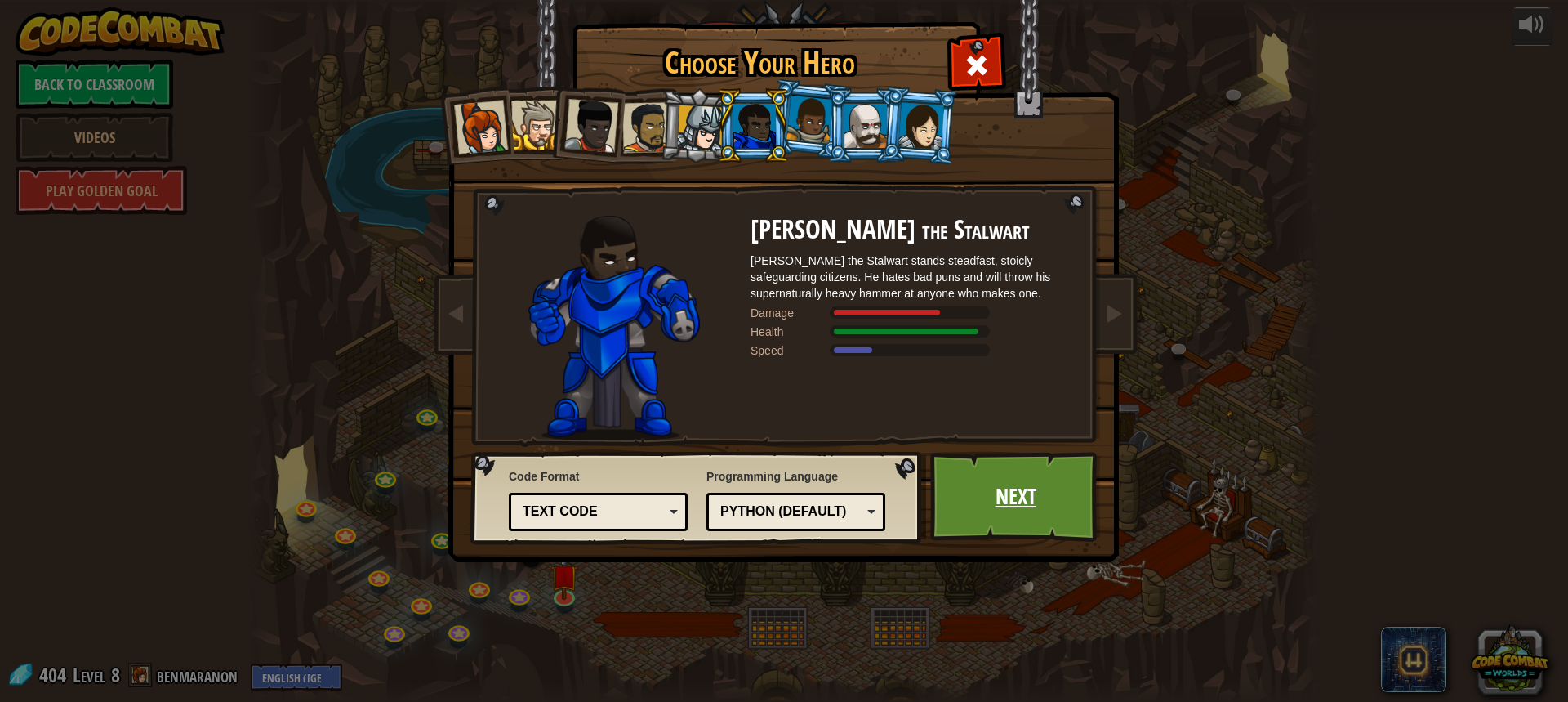
click at [1018, 483] on link "Next" at bounding box center [1015, 496] width 171 height 90
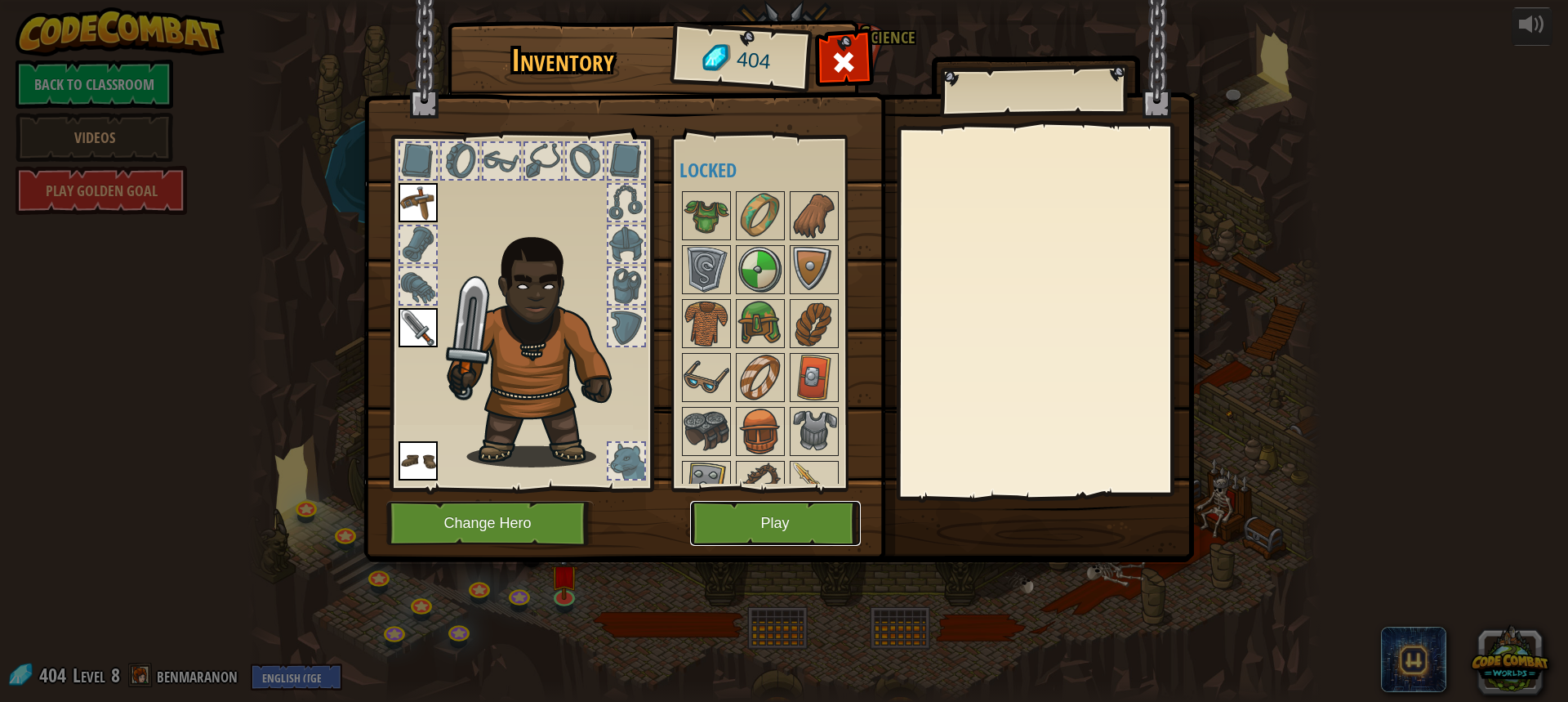
click at [763, 518] on button "Play" at bounding box center [776, 523] width 171 height 45
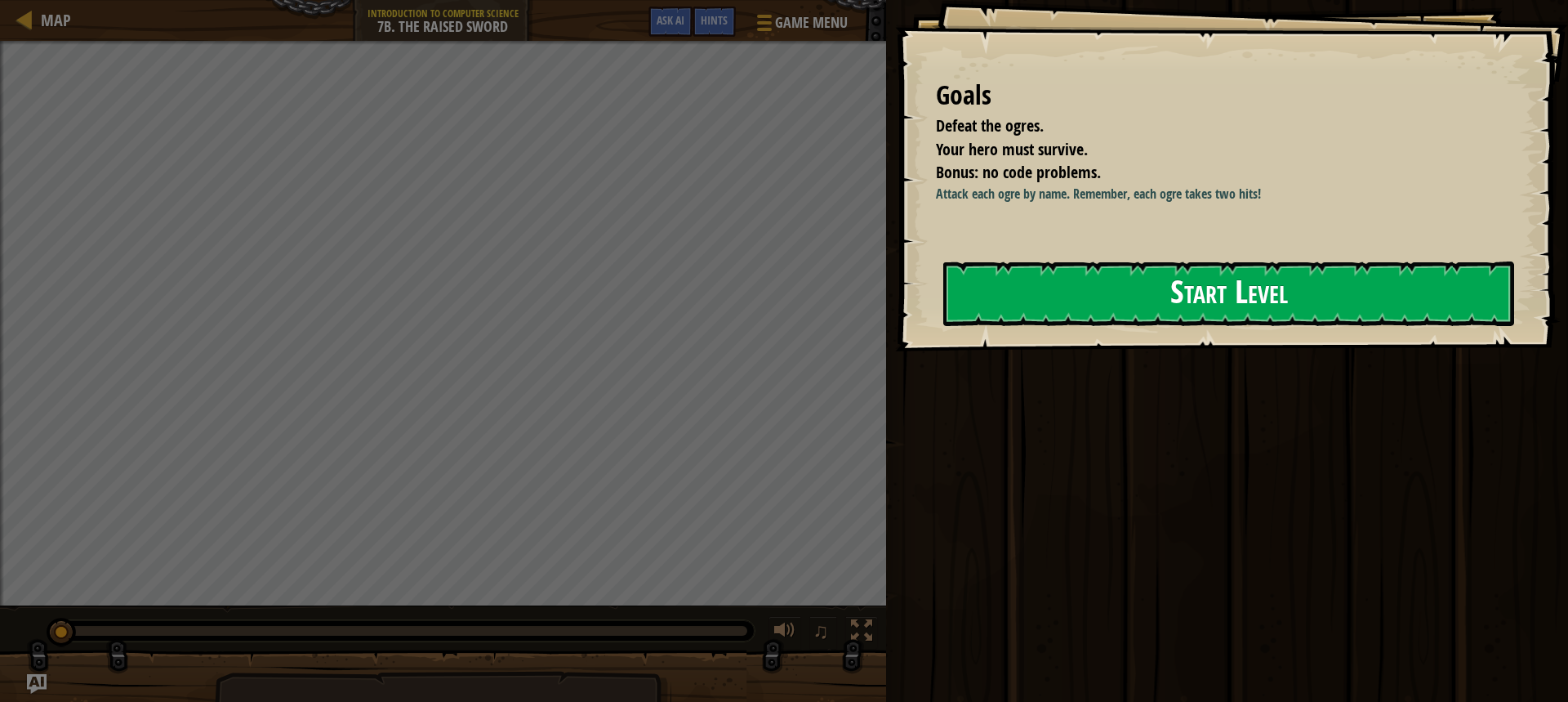
click at [1142, 326] on button "Start Level" at bounding box center [1229, 293] width 571 height 65
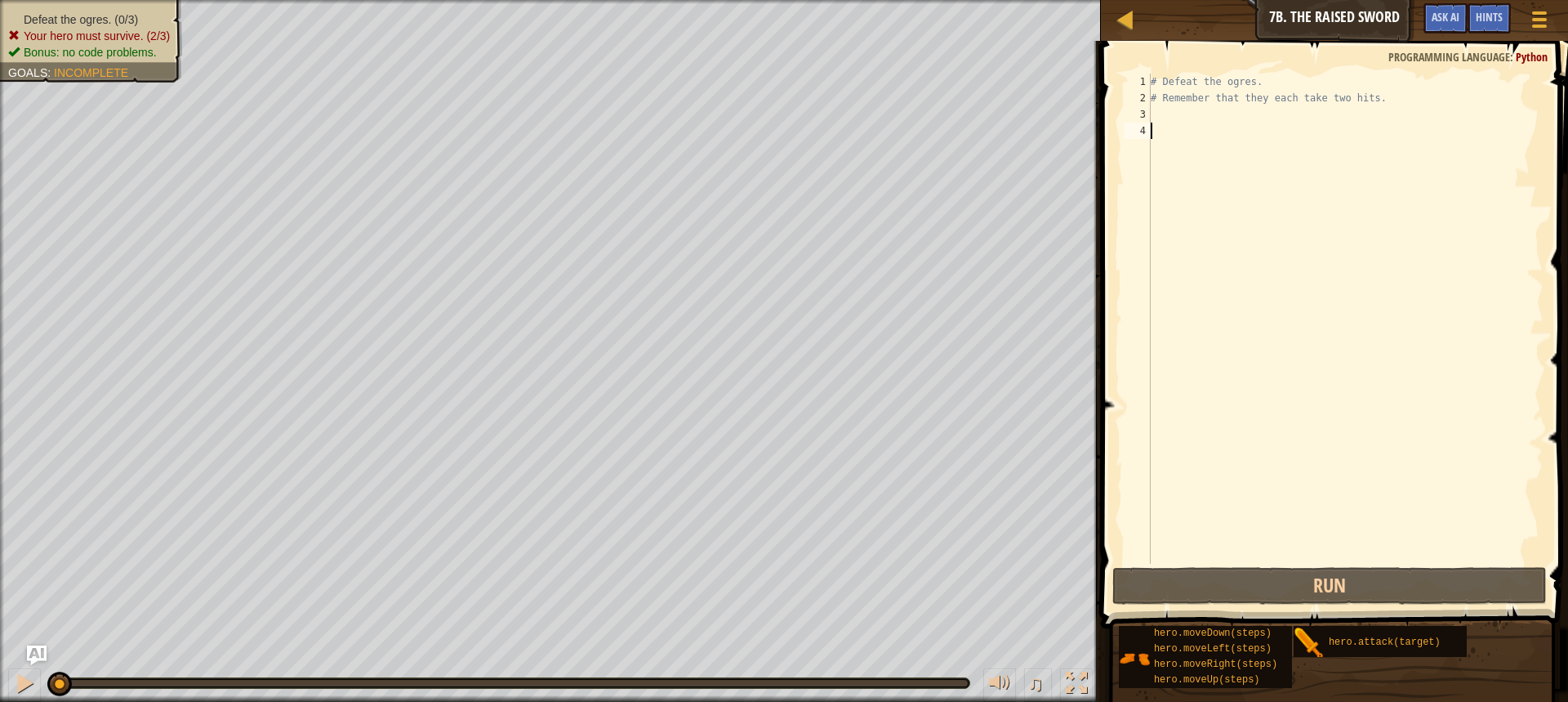
click at [1200, 109] on div "# Defeat the ogres. # Remember that they each take two hits." at bounding box center [1346, 335] width 396 height 523
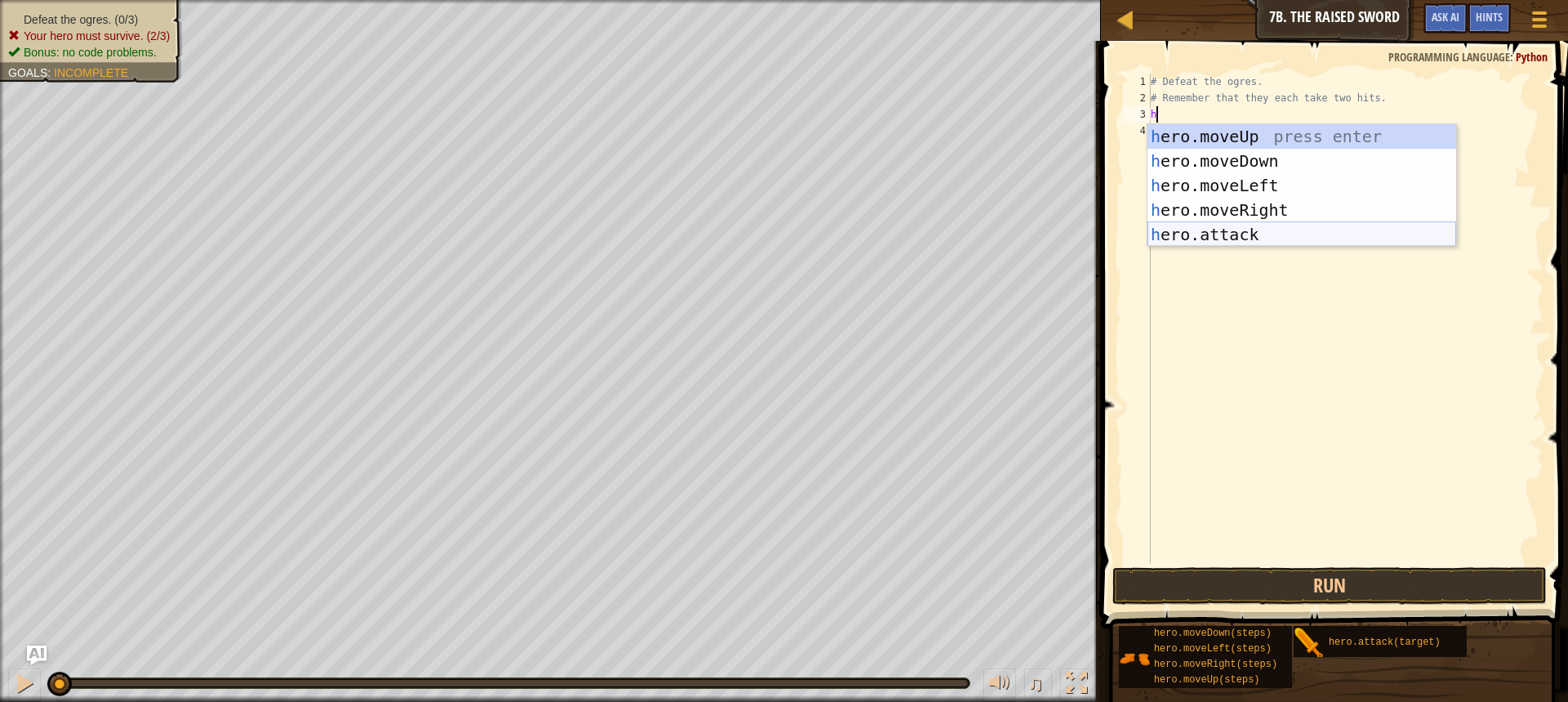
click at [1255, 233] on div "h ero.moveUp press enter h ero.moveDown press enter h ero.moveLeft press enter …" at bounding box center [1301, 210] width 308 height 172
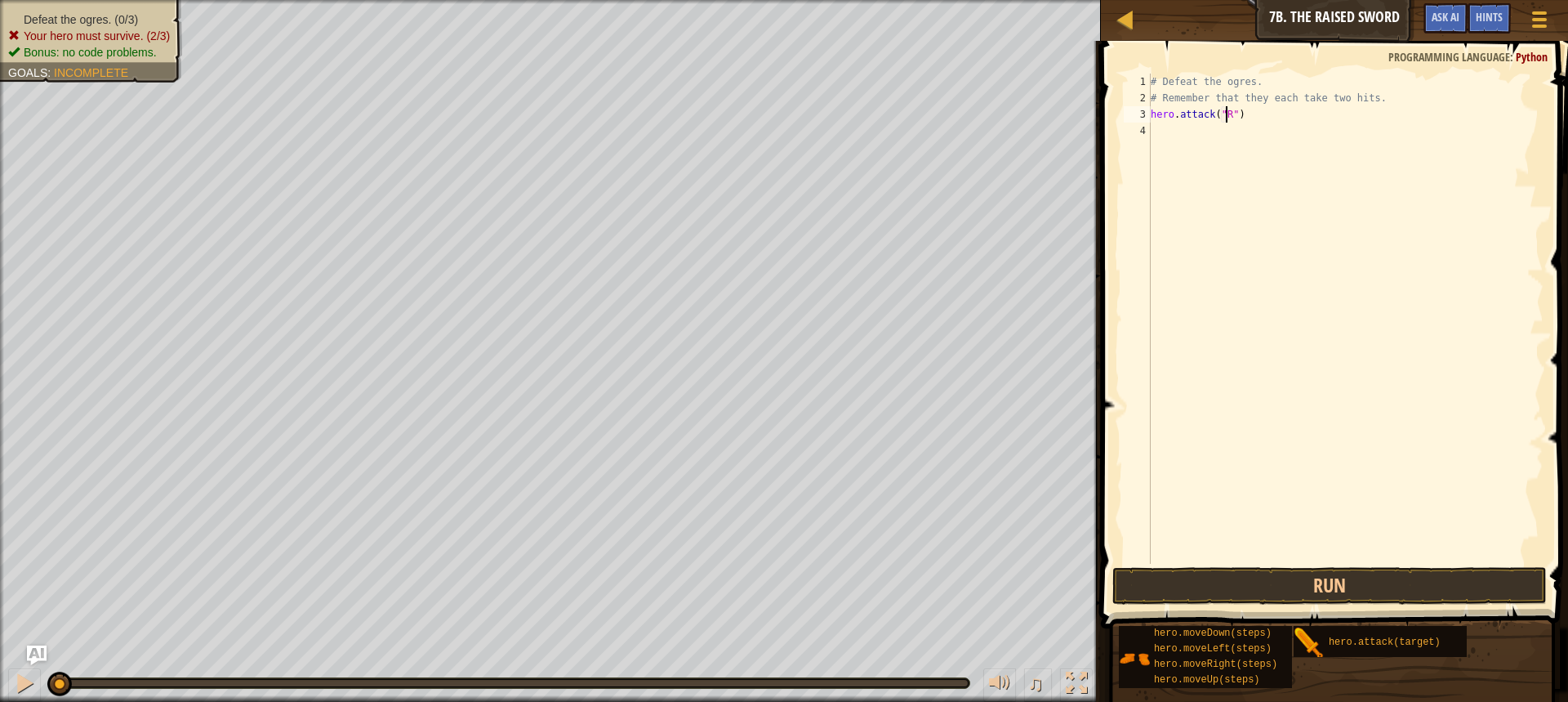
scroll to position [7, 6]
type textarea "hero.attack("Rig")"
click at [1248, 132] on div "# Defeat the ogres. # Remember that they each take two hits. hero . attack ( "R…" at bounding box center [1346, 335] width 396 height 523
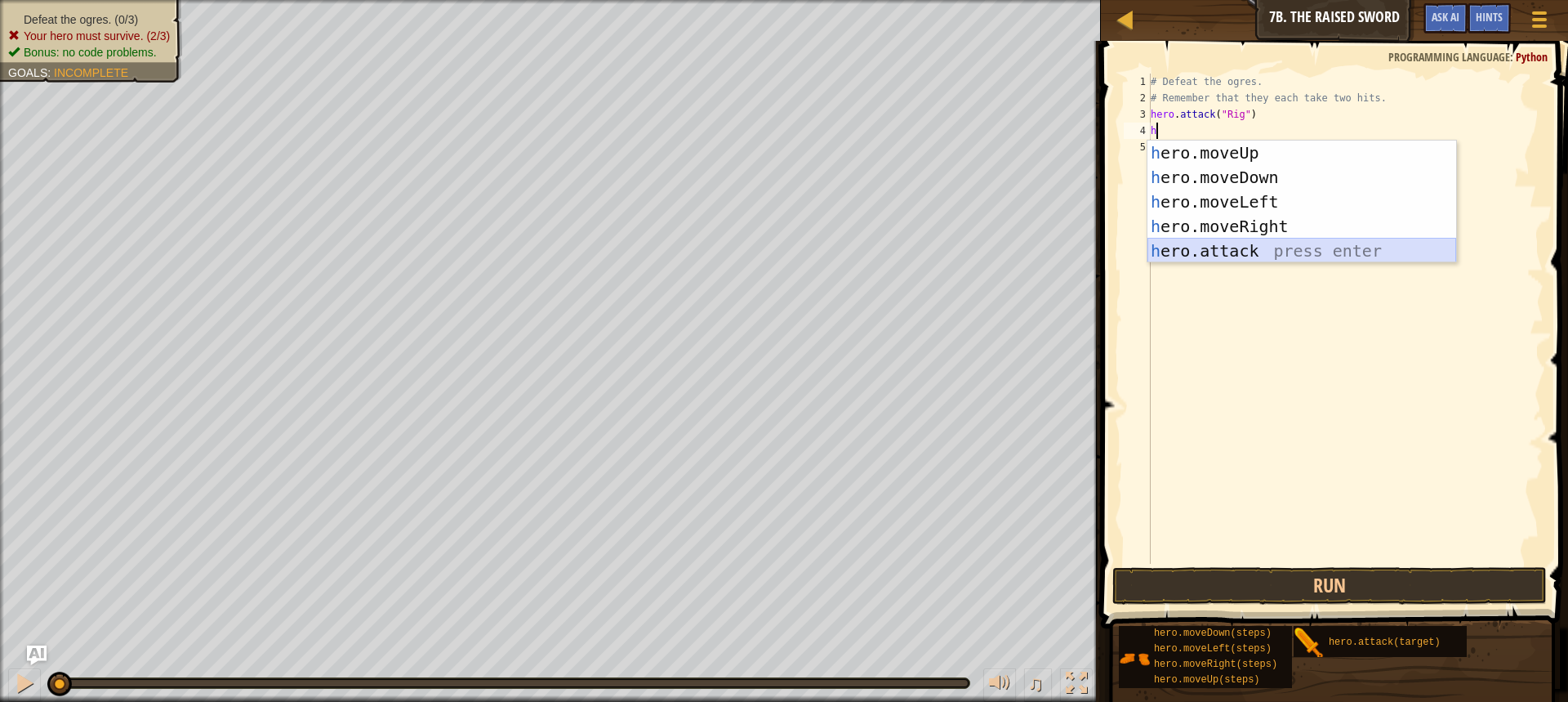
click at [1257, 244] on div "h ero.moveUp press enter h ero.moveDown press enter h ero.moveLeft press enter …" at bounding box center [1301, 226] width 308 height 172
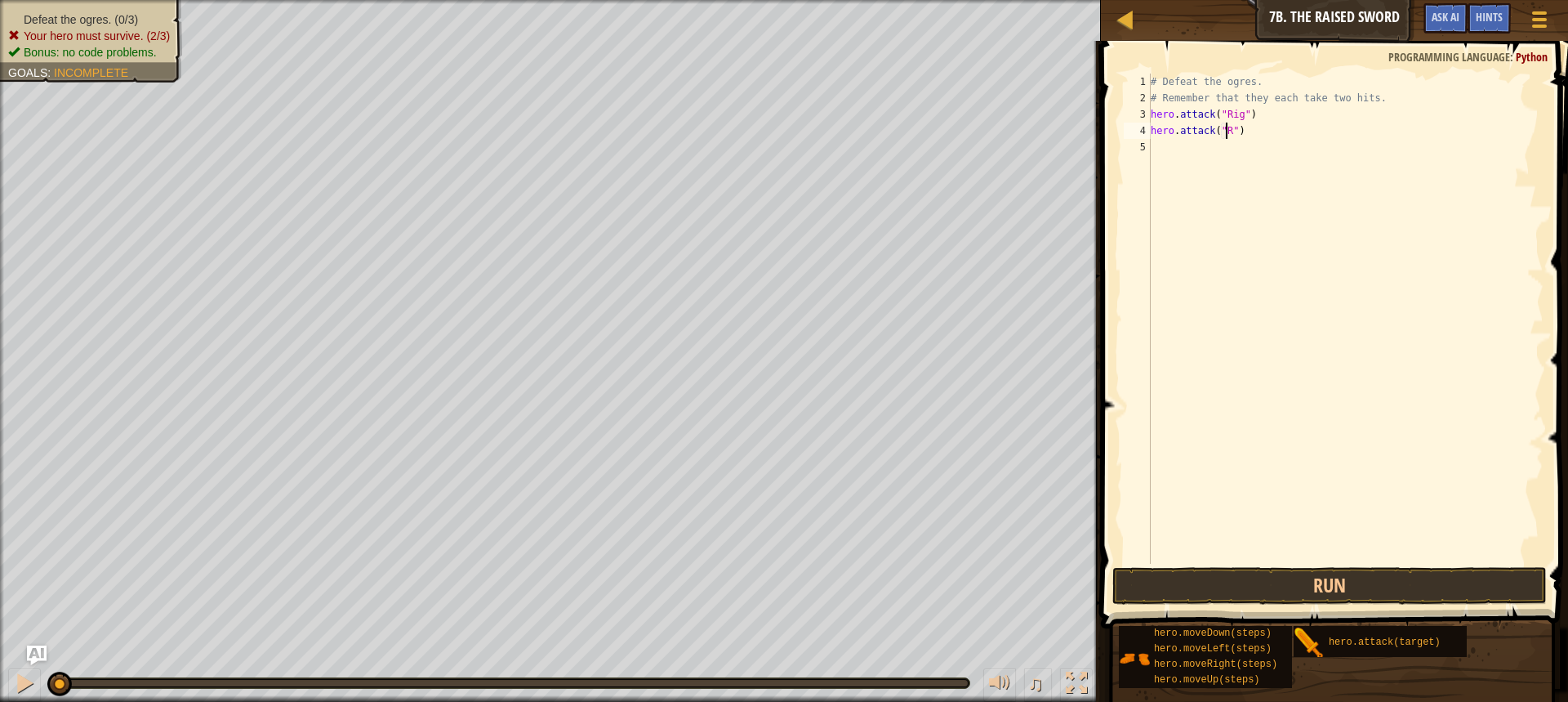
scroll to position [7, 6]
type textarea "hero.attack("Rig")"
click at [1241, 160] on div "# Defeat the ogres. # Remember that they each take two hits. hero . attack ( "R…" at bounding box center [1346, 335] width 396 height 523
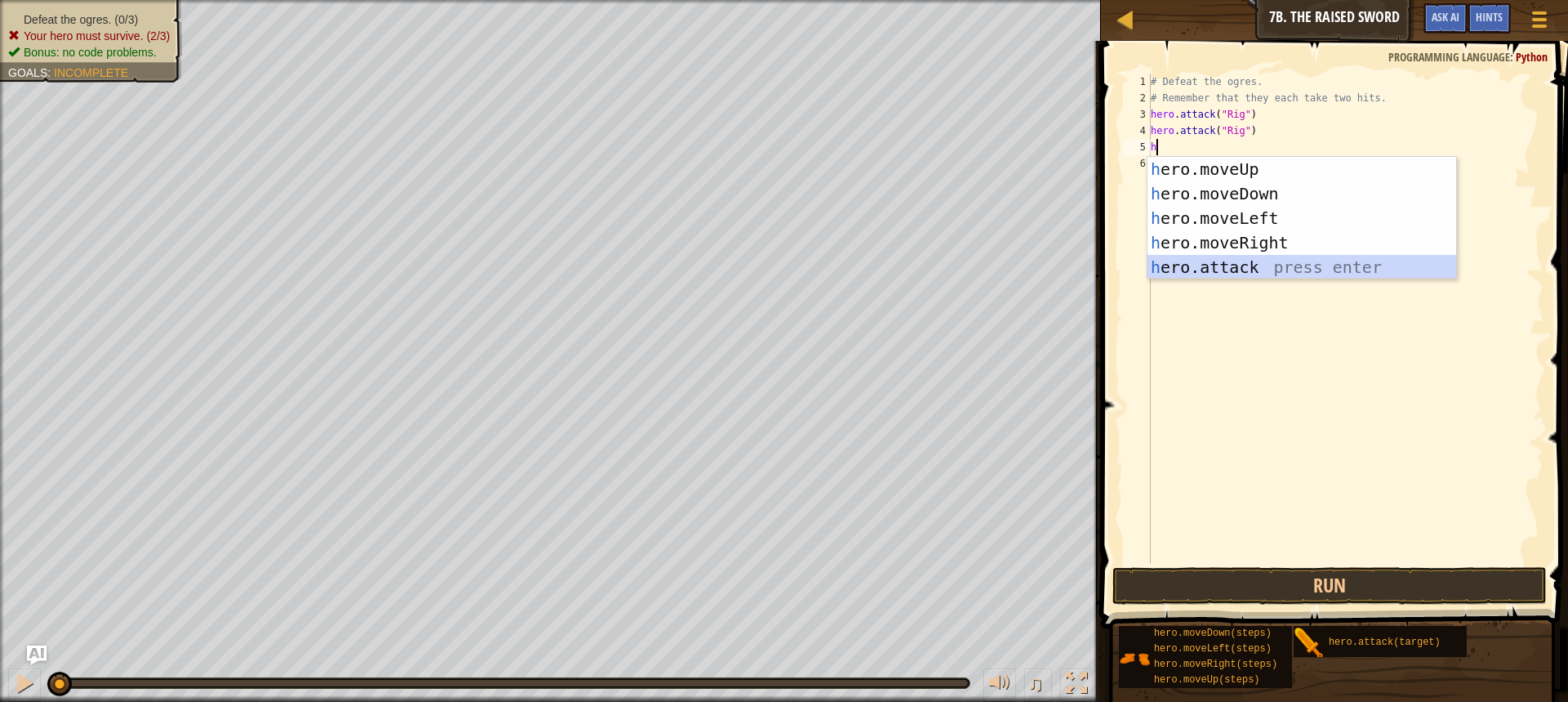
click at [1253, 268] on div "h ero.moveUp press enter h ero.moveDown press enter h ero.moveLeft press enter …" at bounding box center [1301, 242] width 308 height 172
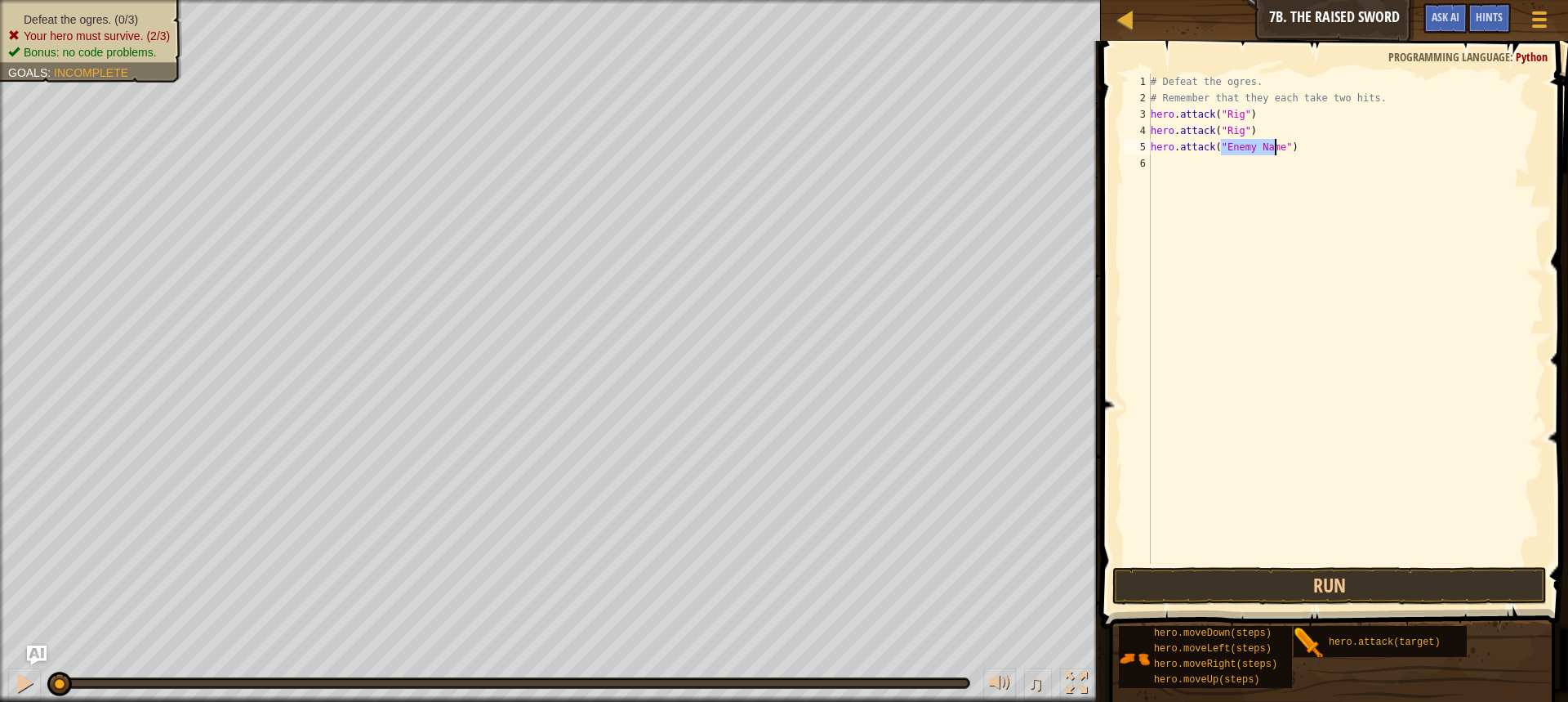
scroll to position [7, 5]
type textarea "hero.attack("Gurt")"
click at [1256, 227] on div "# Defeat the ogres. # Remember that they each take two hits. hero . attack ( "R…" at bounding box center [1346, 335] width 396 height 523
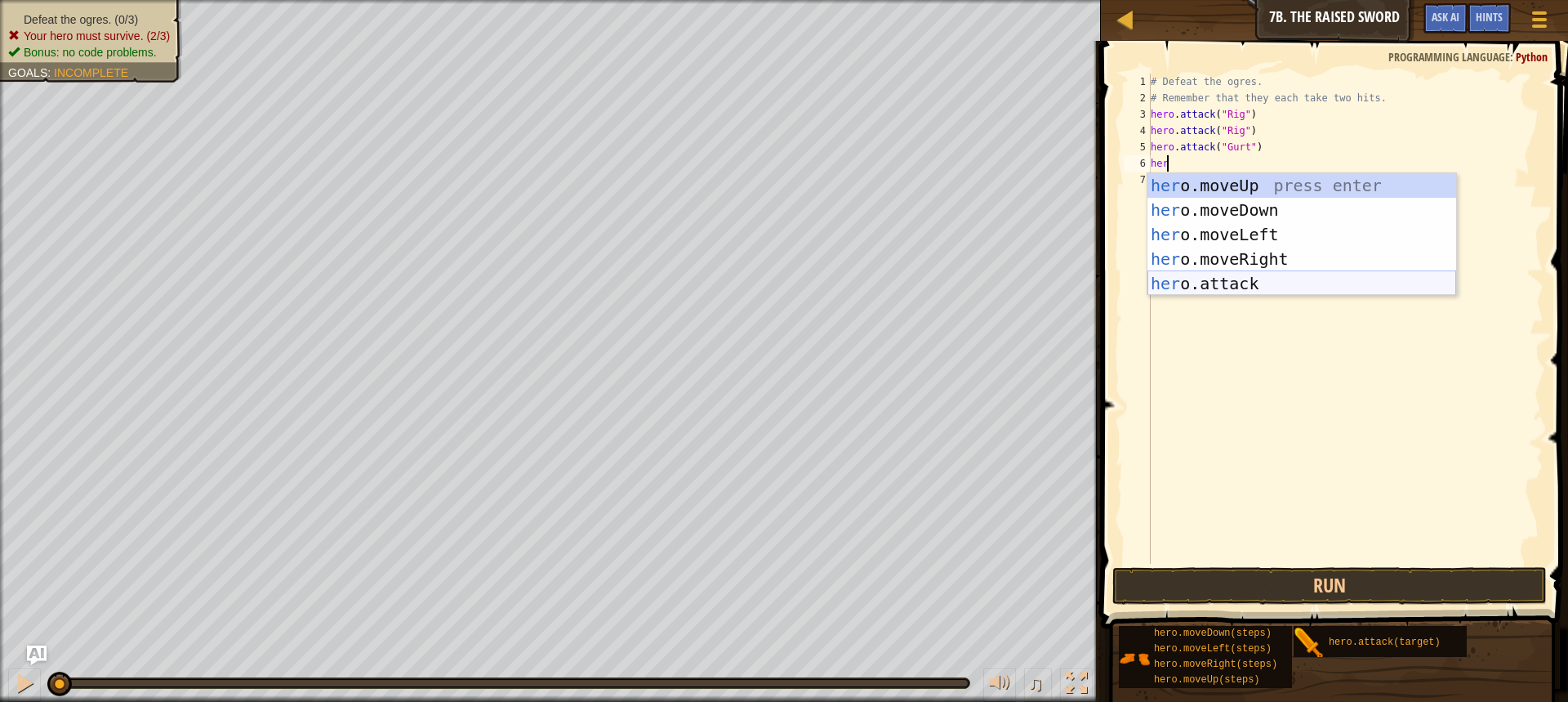
click at [1243, 281] on div "her o.moveUp press enter her o.moveDown press enter her o.moveLeft press enter …" at bounding box center [1301, 259] width 308 height 172
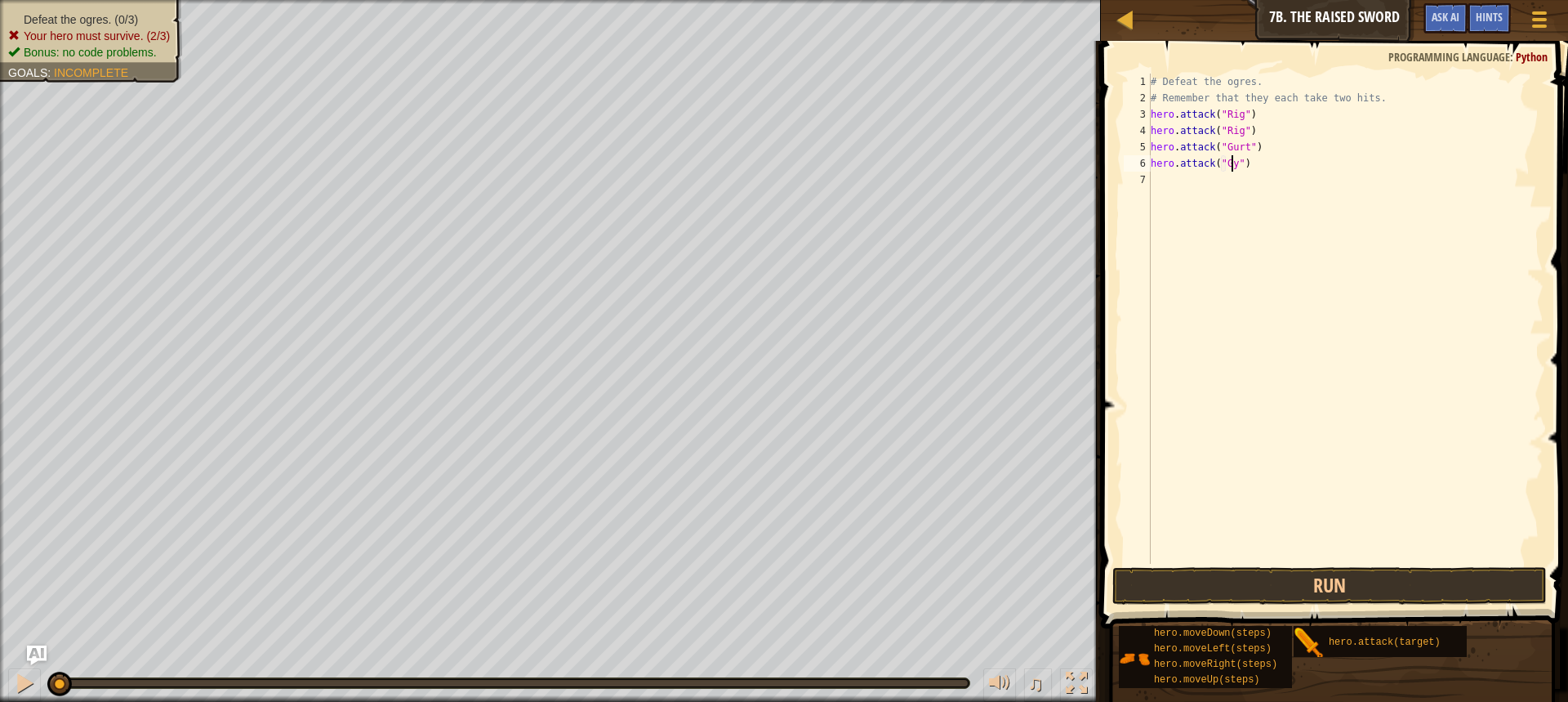
scroll to position [7, 7]
type textarea "hero.attack("Gurt")"
click at [1245, 177] on div "# Defeat the ogres. # Remember that they each take two hits. hero . attack ( "R…" at bounding box center [1346, 335] width 396 height 523
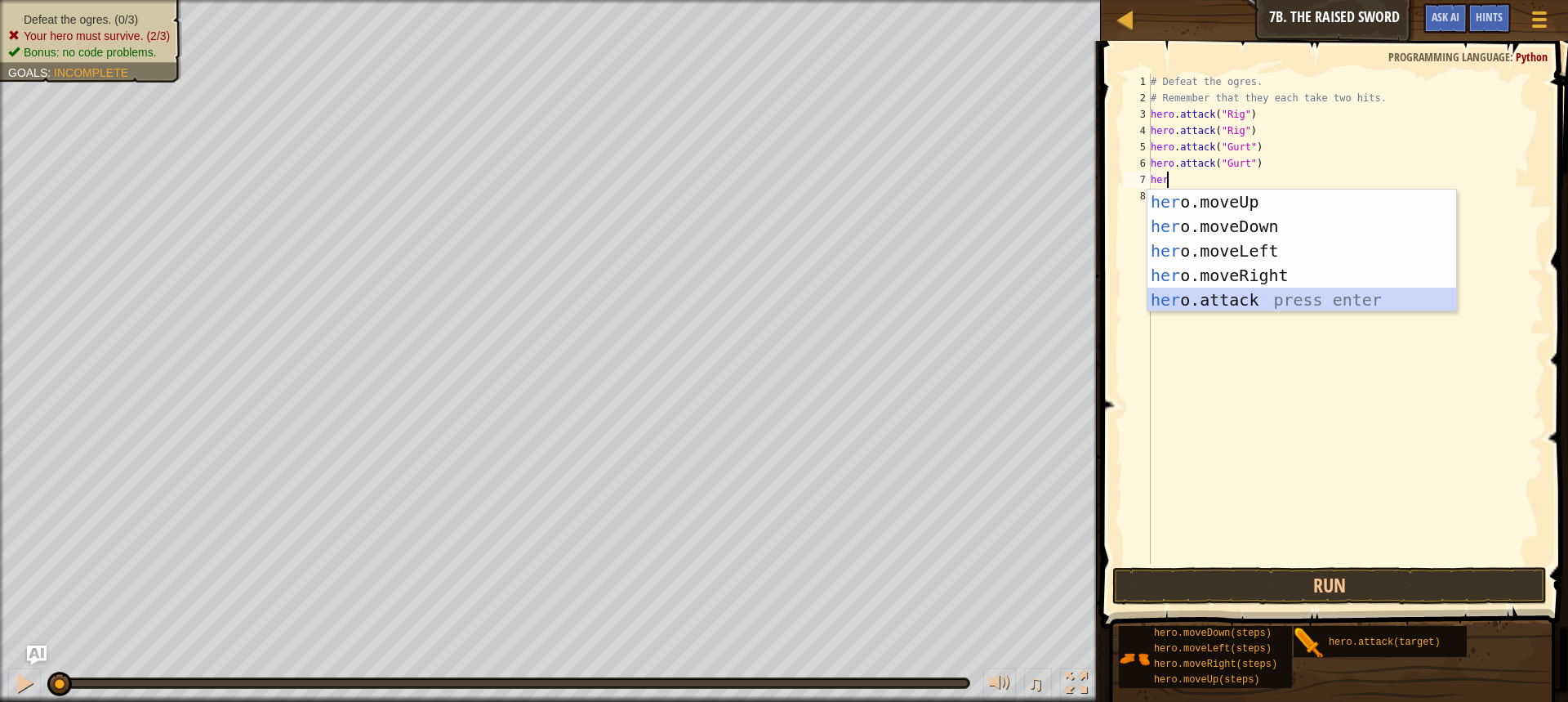
click at [1239, 307] on div "her o.moveUp press enter her o.moveDown press enter her o.moveLeft press enter …" at bounding box center [1301, 275] width 308 height 172
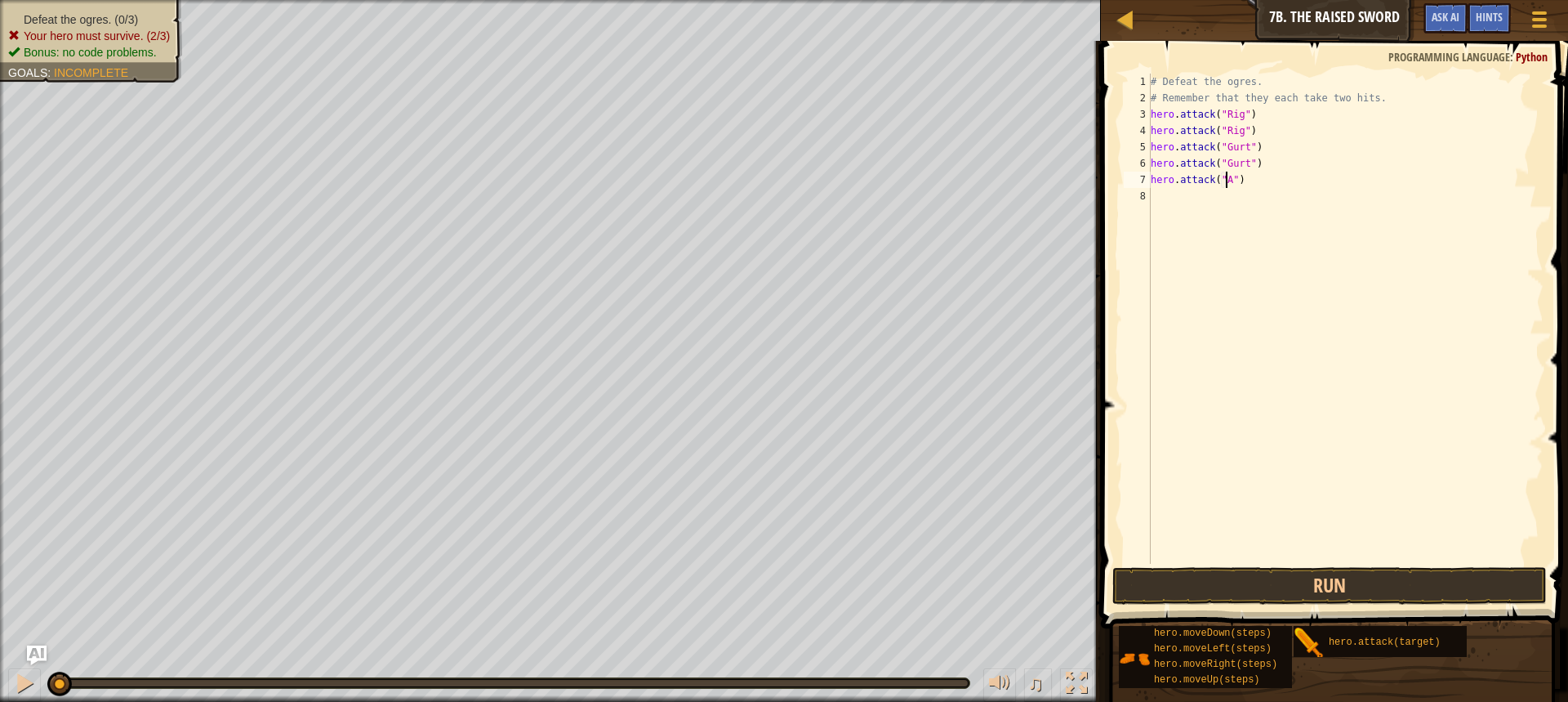
scroll to position [7, 6]
type textarea "hero.attack("Ack")"
click at [1334, 572] on button "Run" at bounding box center [1329, 586] width 434 height 37
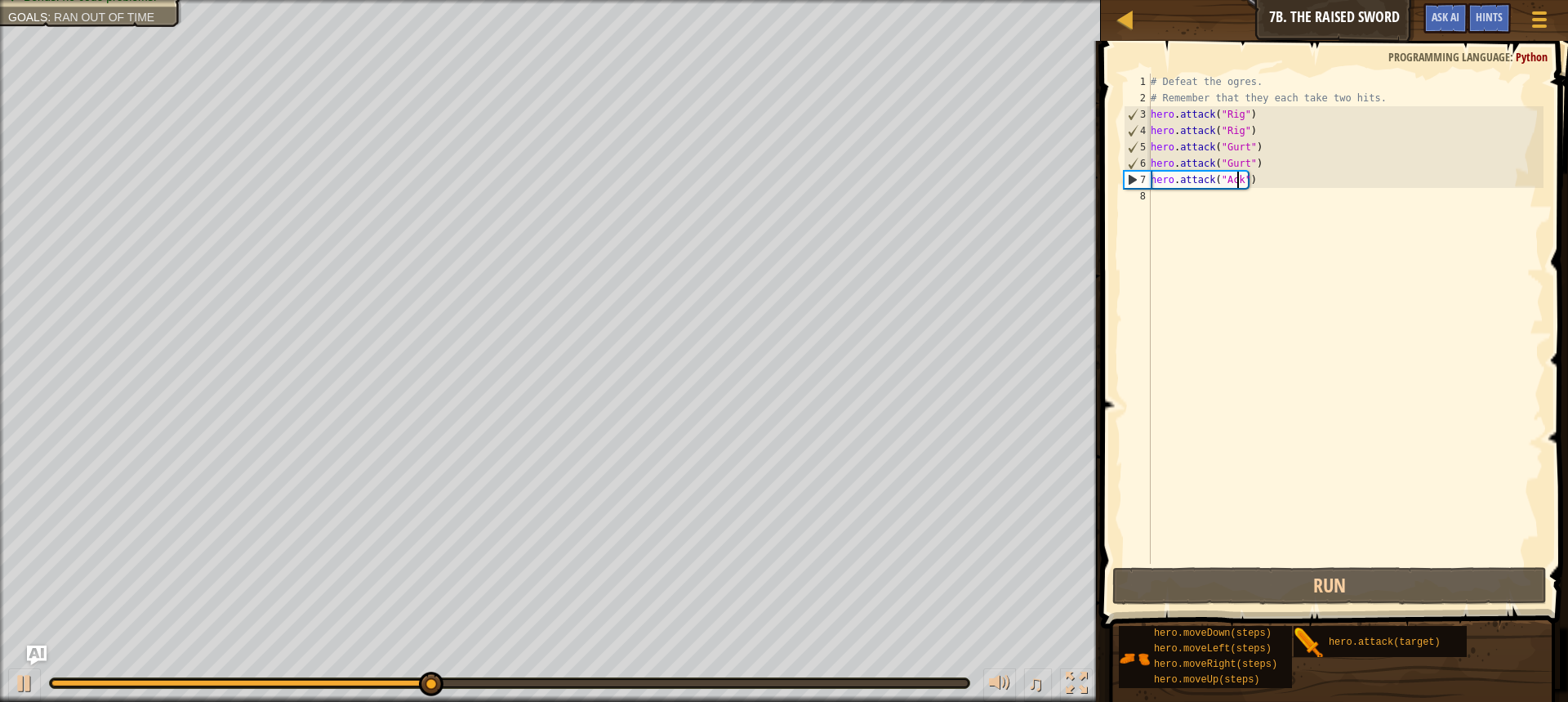
click at [1205, 219] on div "# Defeat the ogres. # Remember that they each take two hits. hero . attack ( "R…" at bounding box center [1346, 335] width 396 height 523
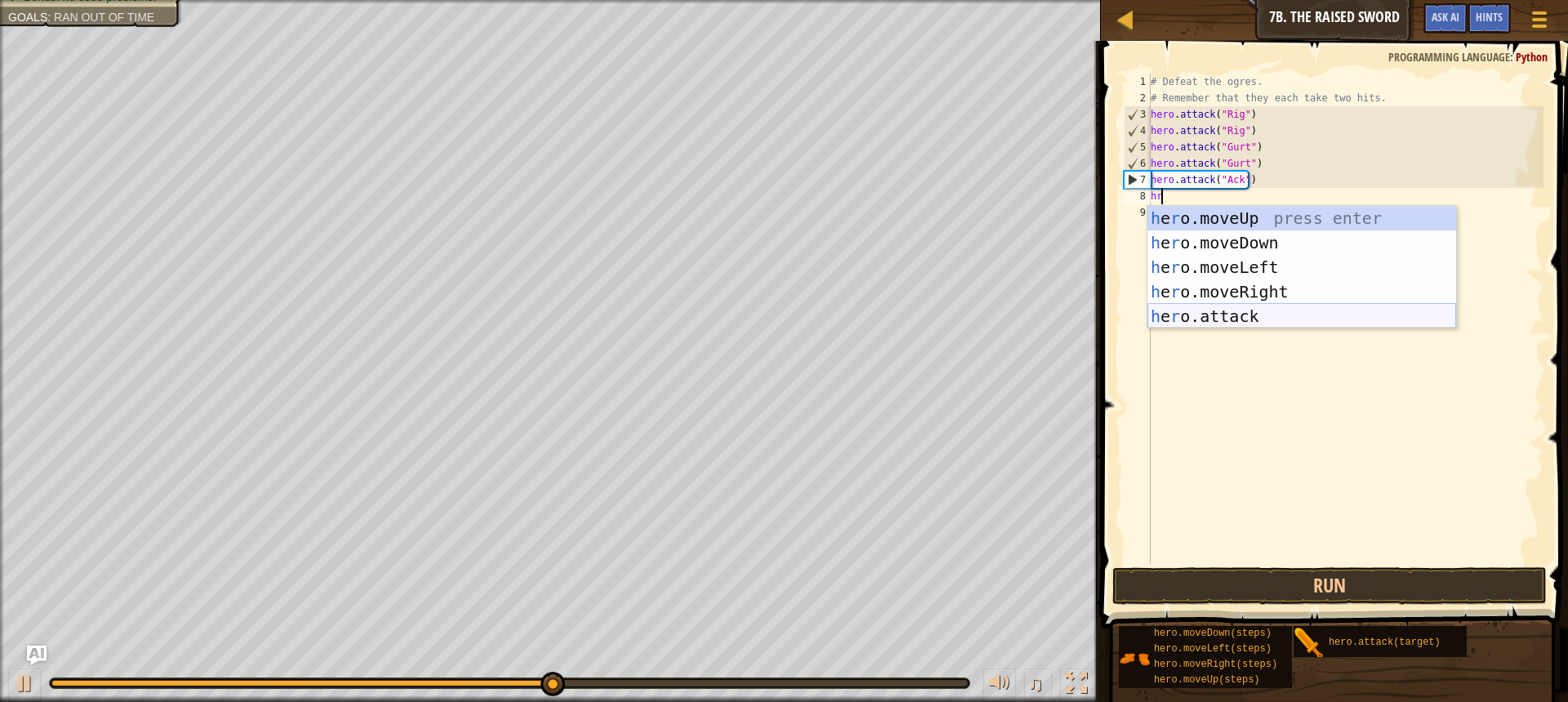
click at [1245, 314] on div "h e r o.moveUp press enter h e r o.moveDown press enter h e r o.moveLeft press …" at bounding box center [1301, 291] width 308 height 172
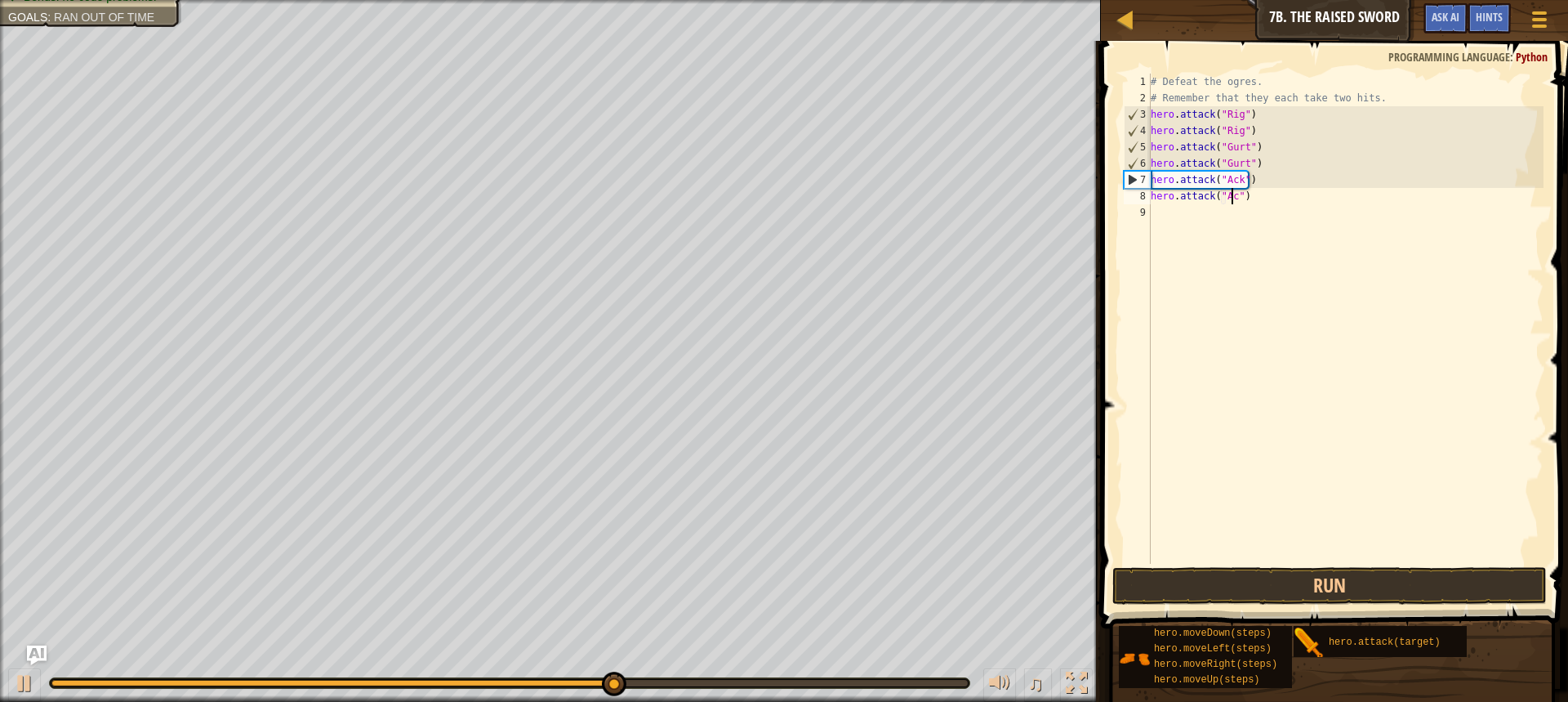
scroll to position [7, 6]
click at [1360, 592] on button "Run" at bounding box center [1329, 586] width 434 height 37
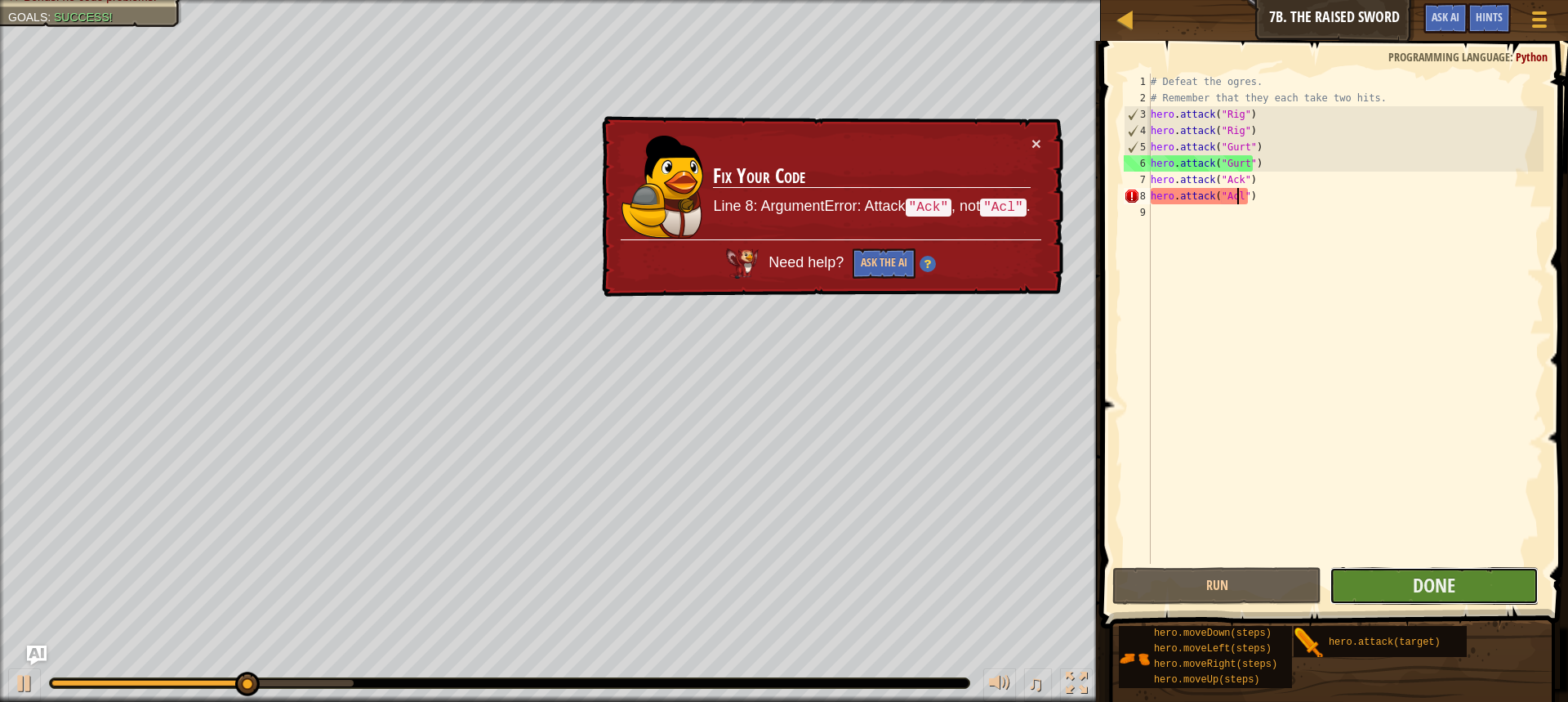
click at [1389, 580] on button "Done" at bounding box center [1434, 586] width 209 height 37
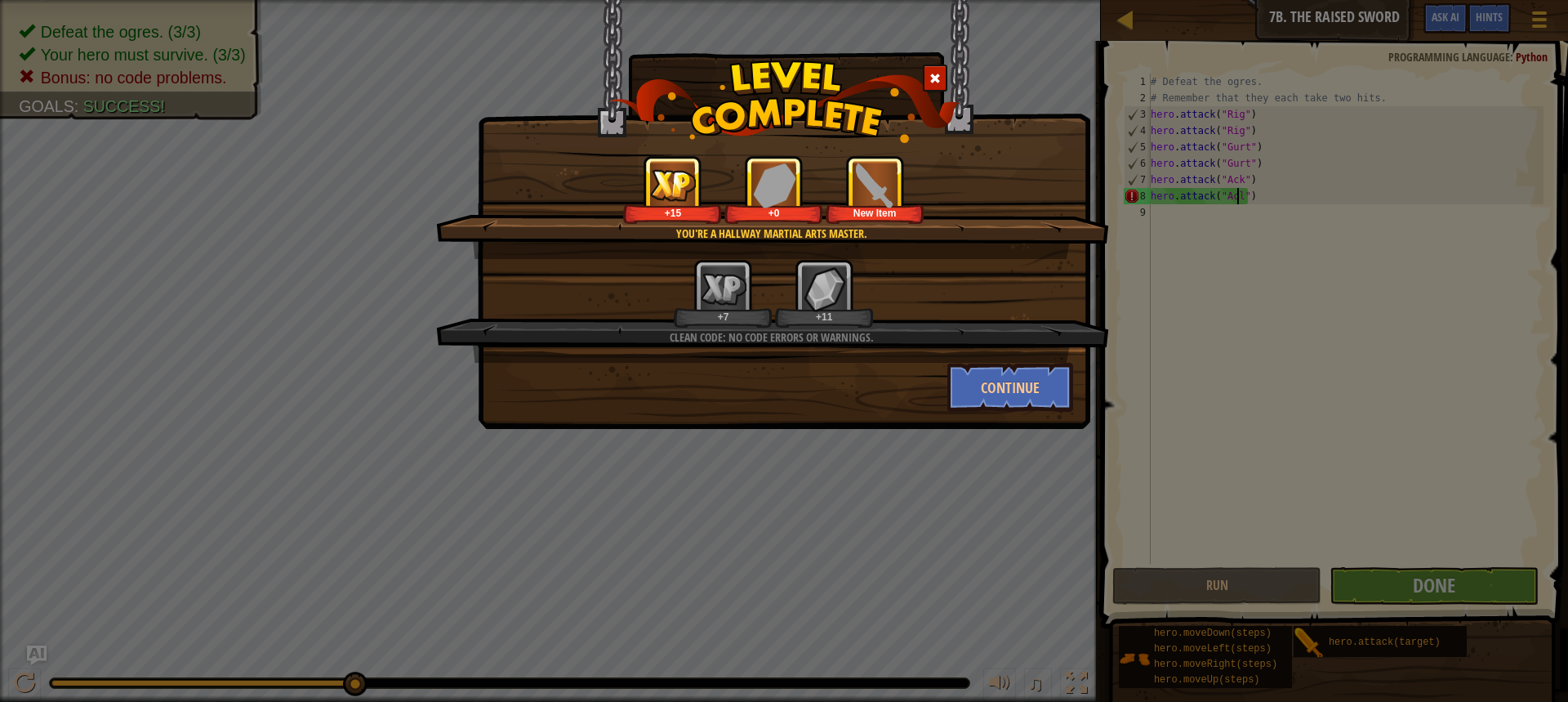
click at [931, 66] on div at bounding box center [935, 78] width 25 height 27
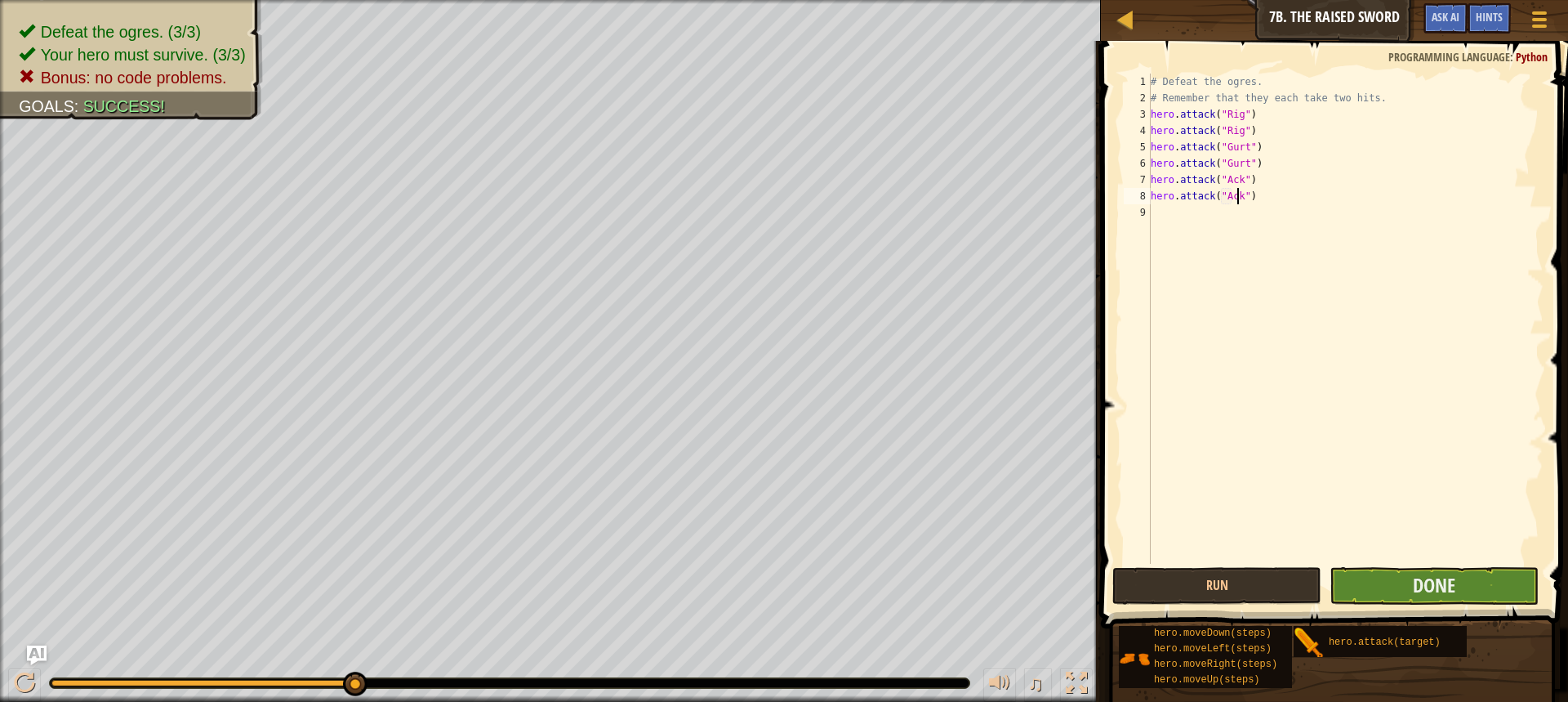
type textarea "hero.attack("Ack")"
click at [1401, 591] on button "Done" at bounding box center [1434, 586] width 209 height 37
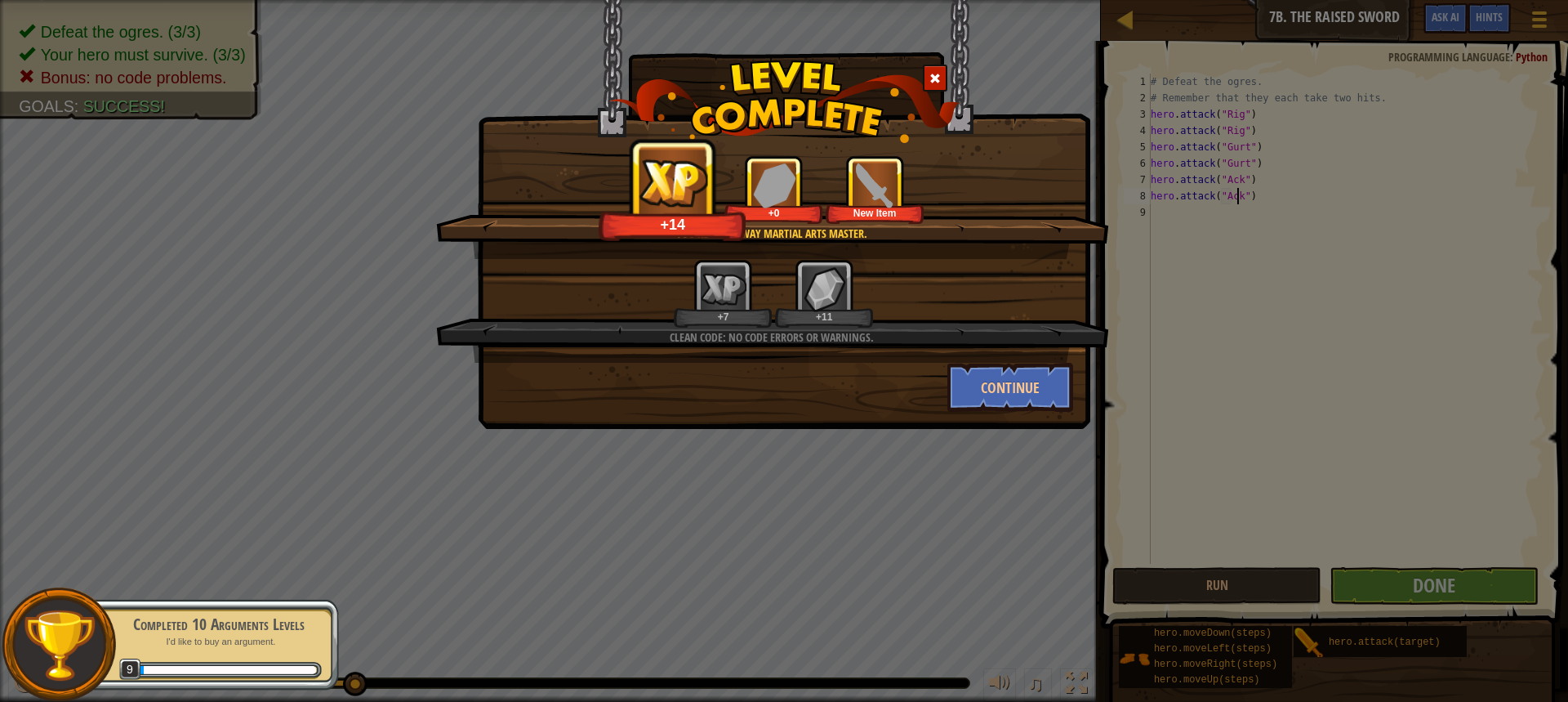
click at [925, 71] on div at bounding box center [935, 78] width 25 height 27
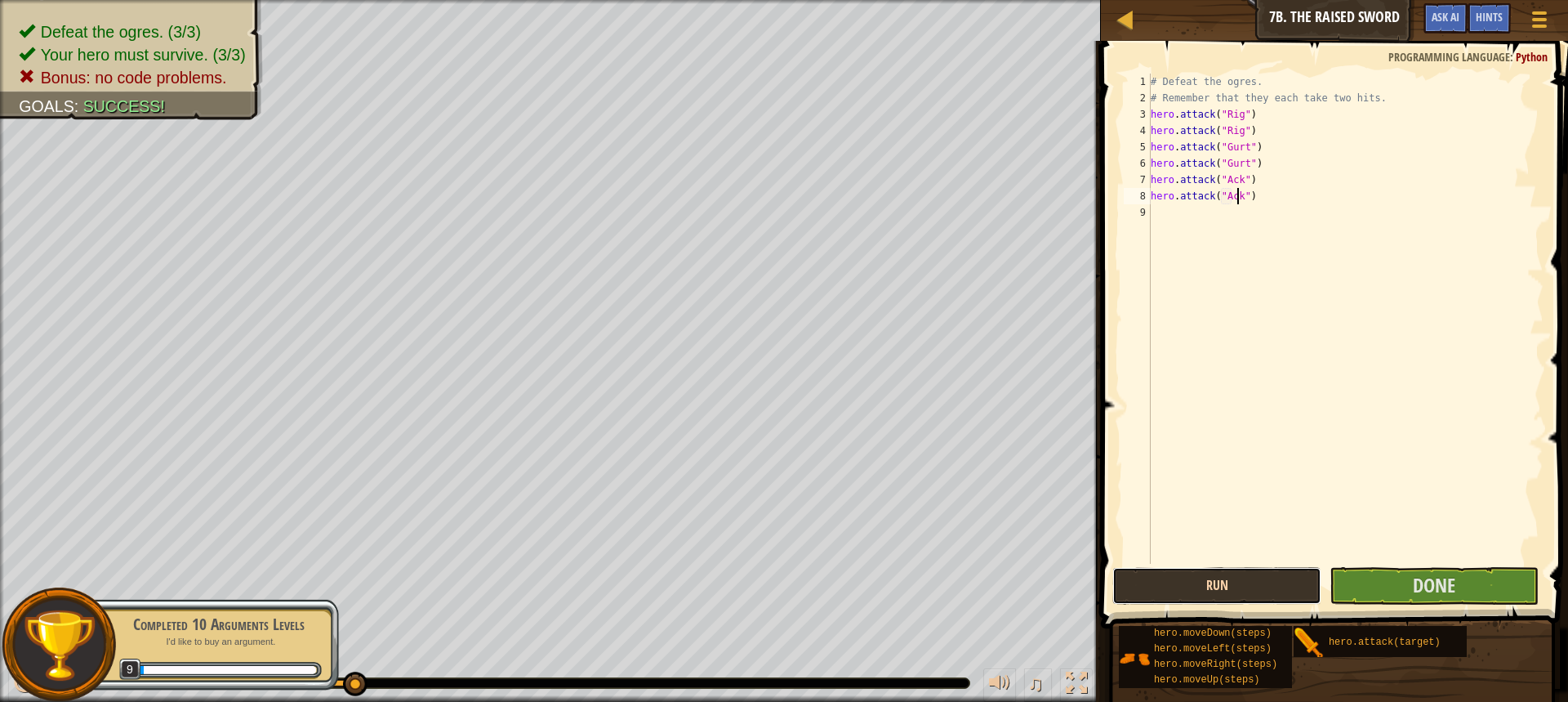
click at [1183, 580] on button "Run" at bounding box center [1216, 586] width 209 height 37
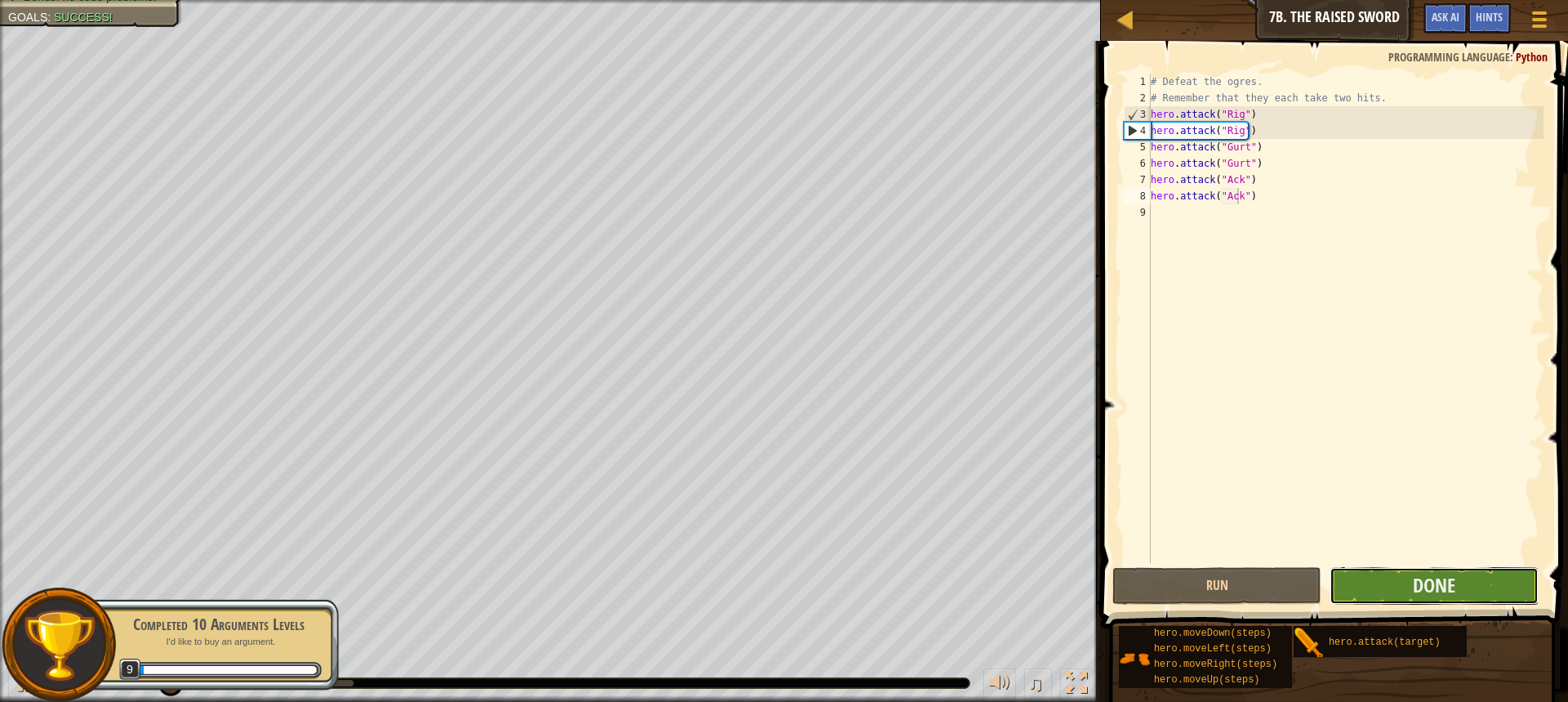
click at [1398, 574] on button "Done" at bounding box center [1434, 586] width 209 height 37
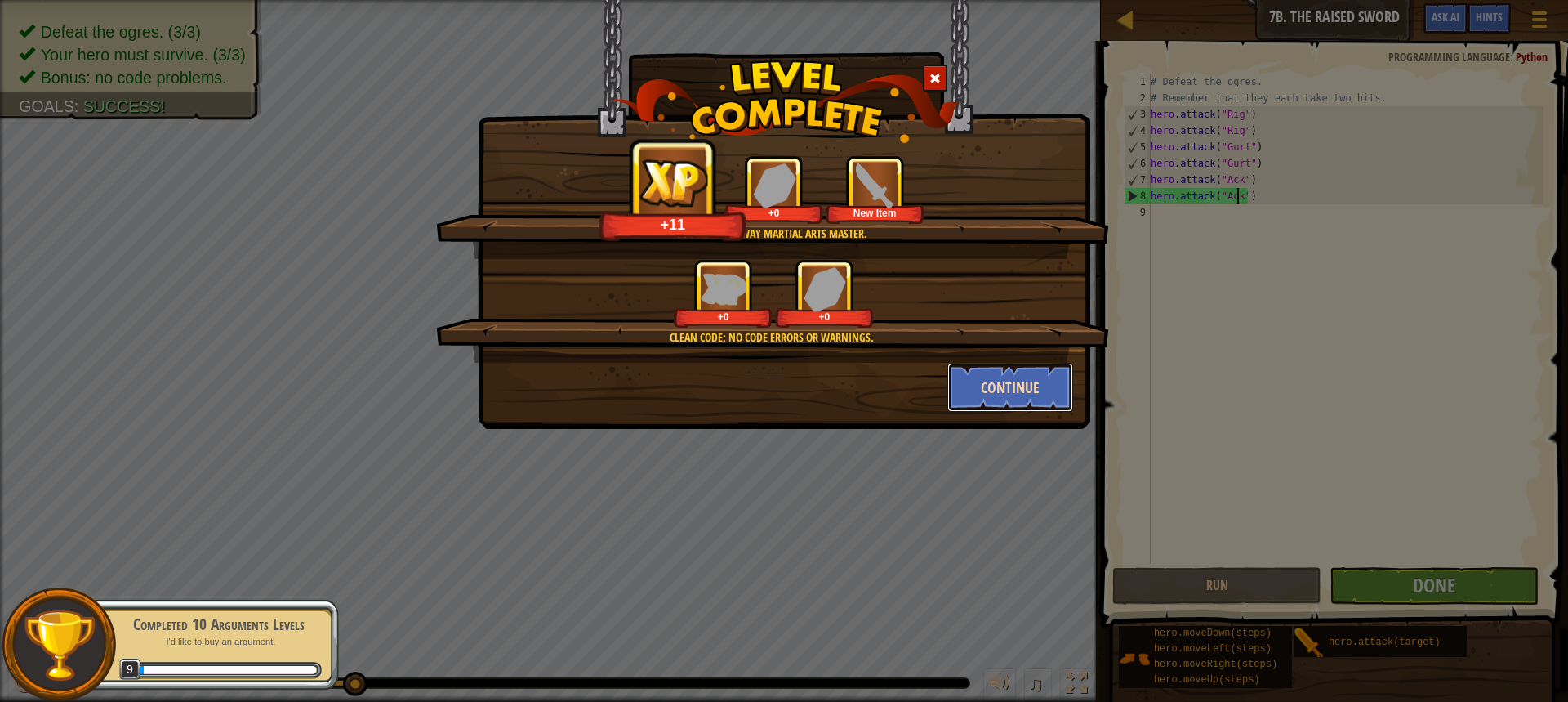
click at [1003, 396] on button "Continue" at bounding box center [1010, 387] width 126 height 49
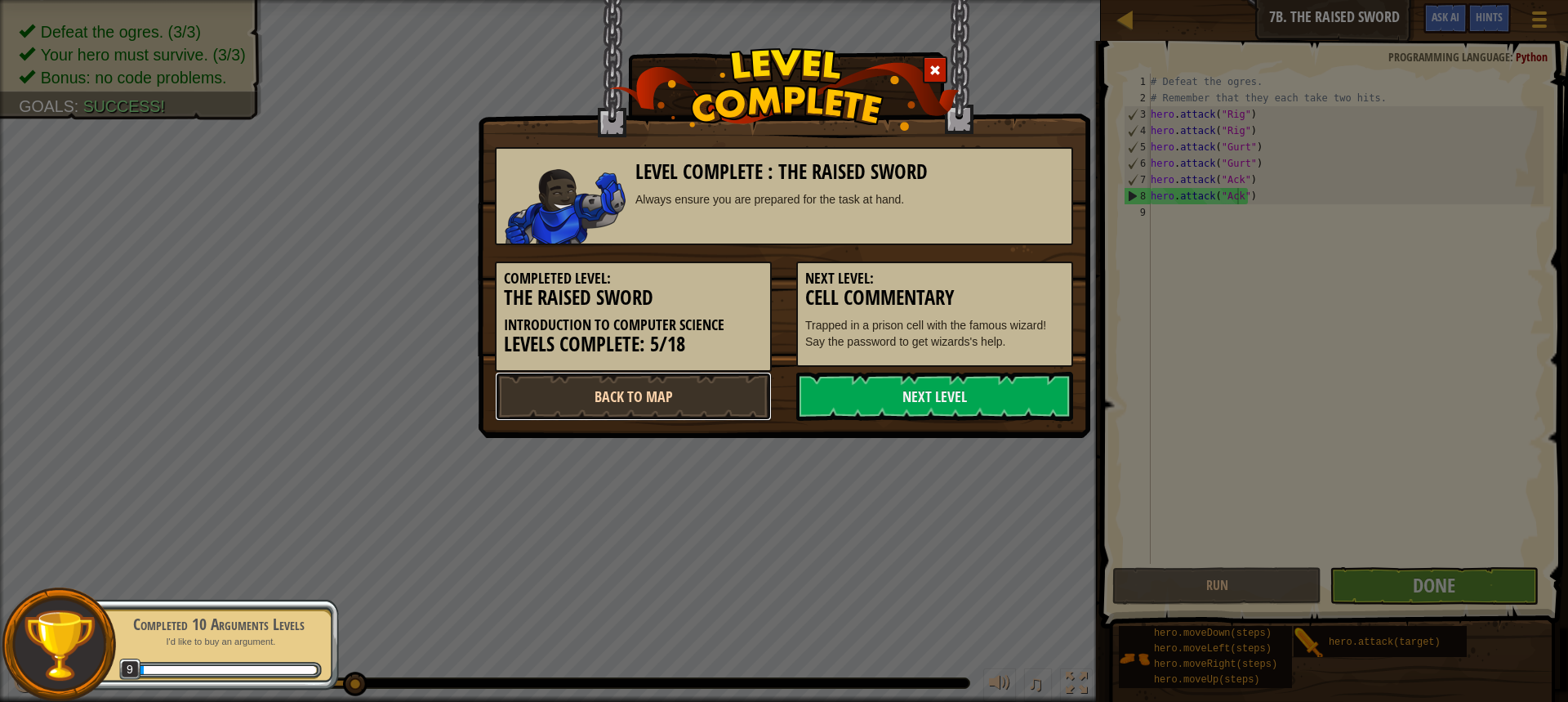
click at [700, 401] on link "Back to Map" at bounding box center [633, 395] width 277 height 49
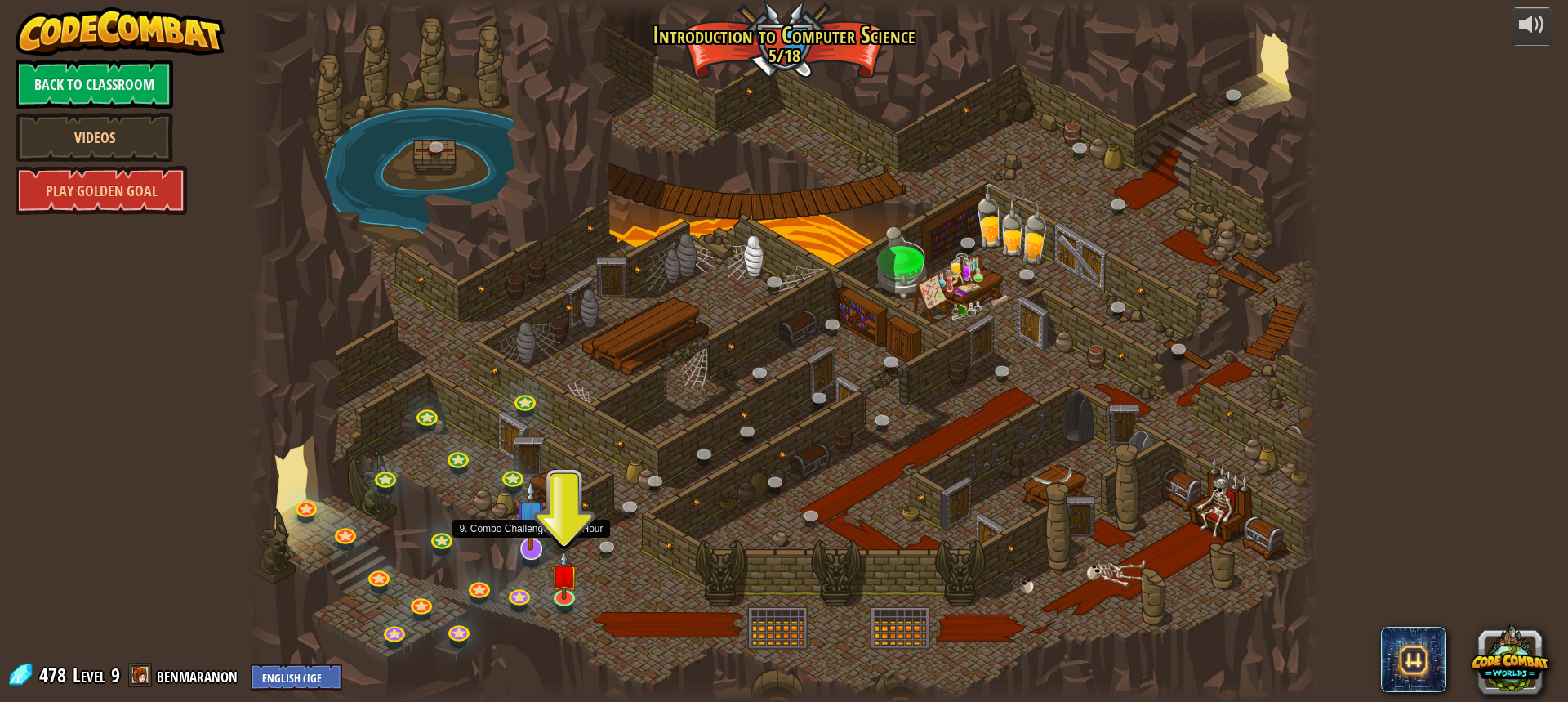
click at [527, 536] on img at bounding box center [530, 515] width 31 height 71
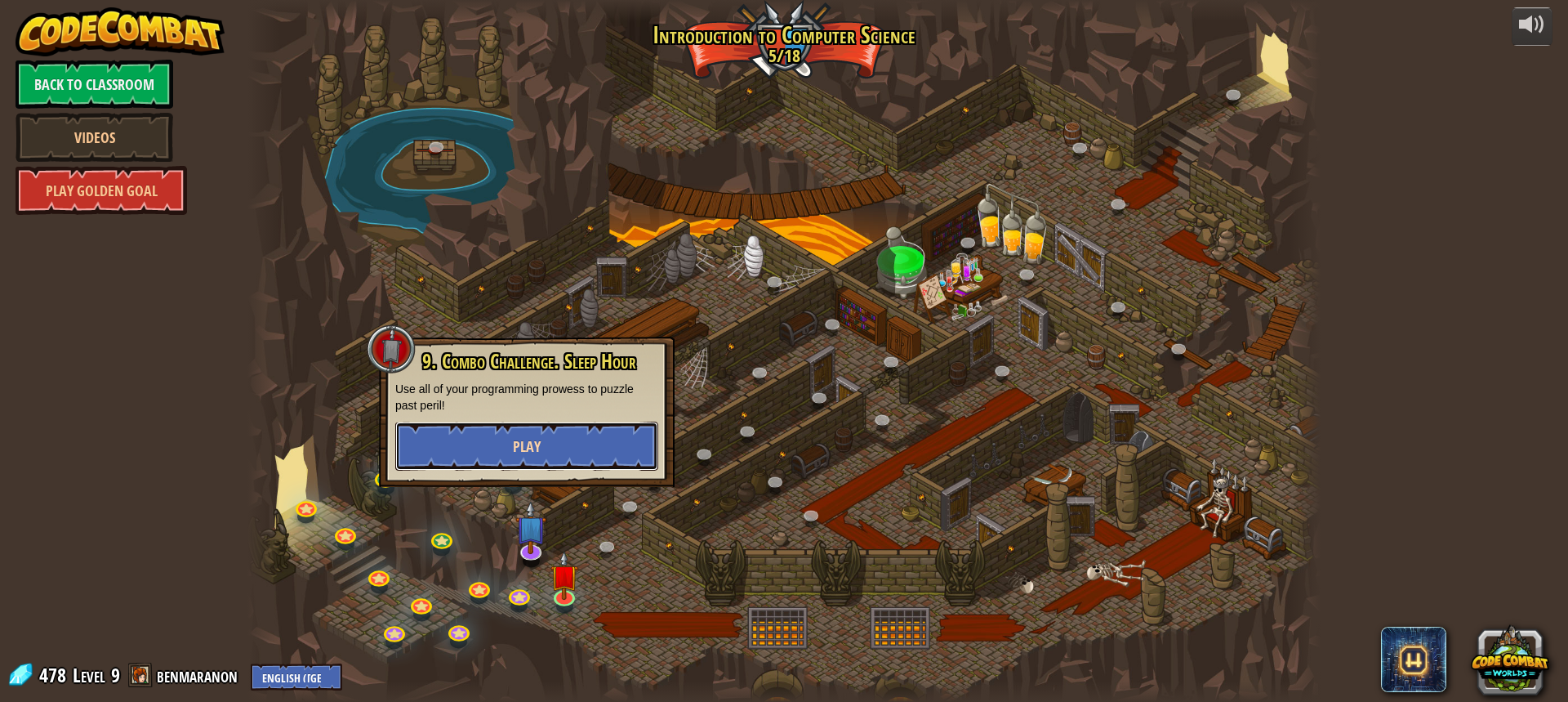
click at [537, 459] on button "Play" at bounding box center [527, 445] width 263 height 49
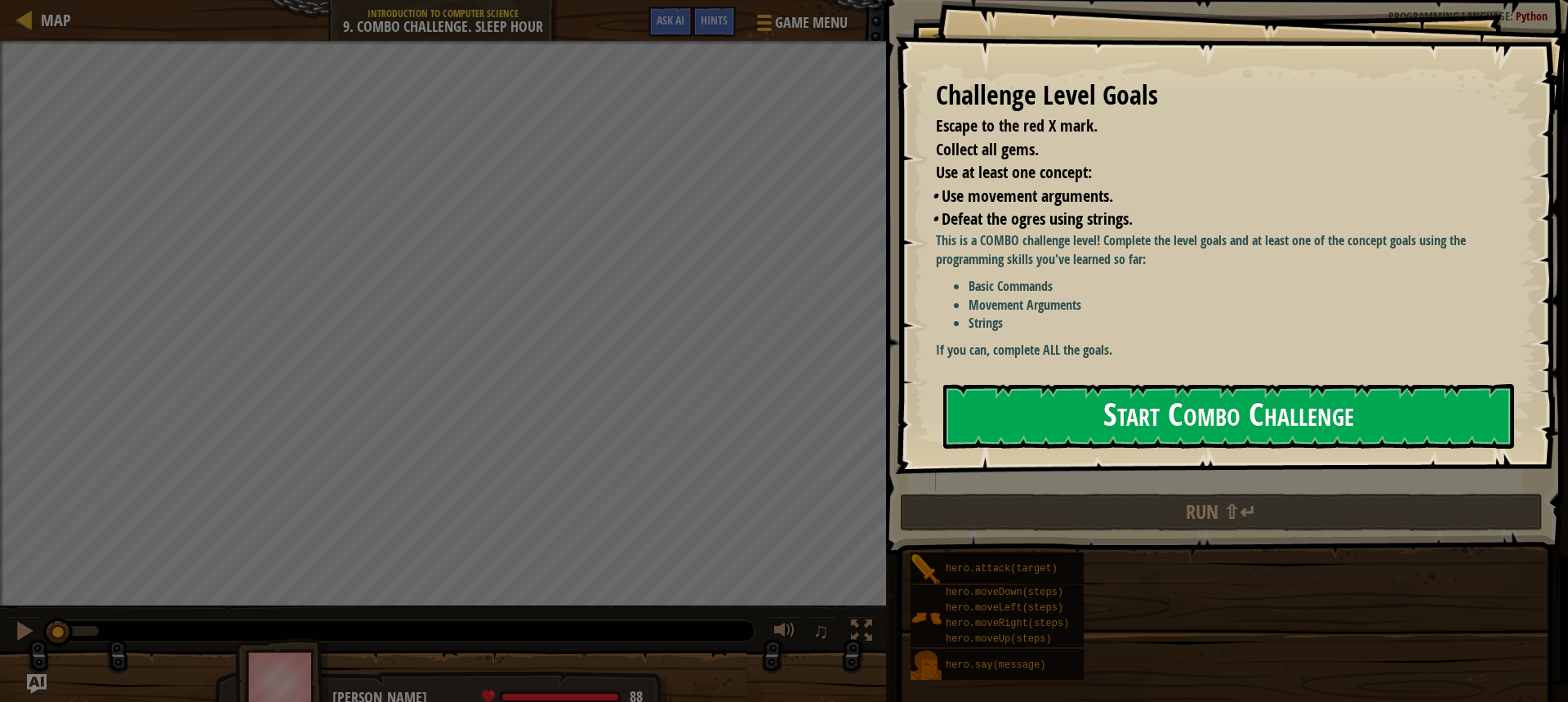
click at [1056, 409] on button "Start Combo Challenge" at bounding box center [1229, 416] width 571 height 65
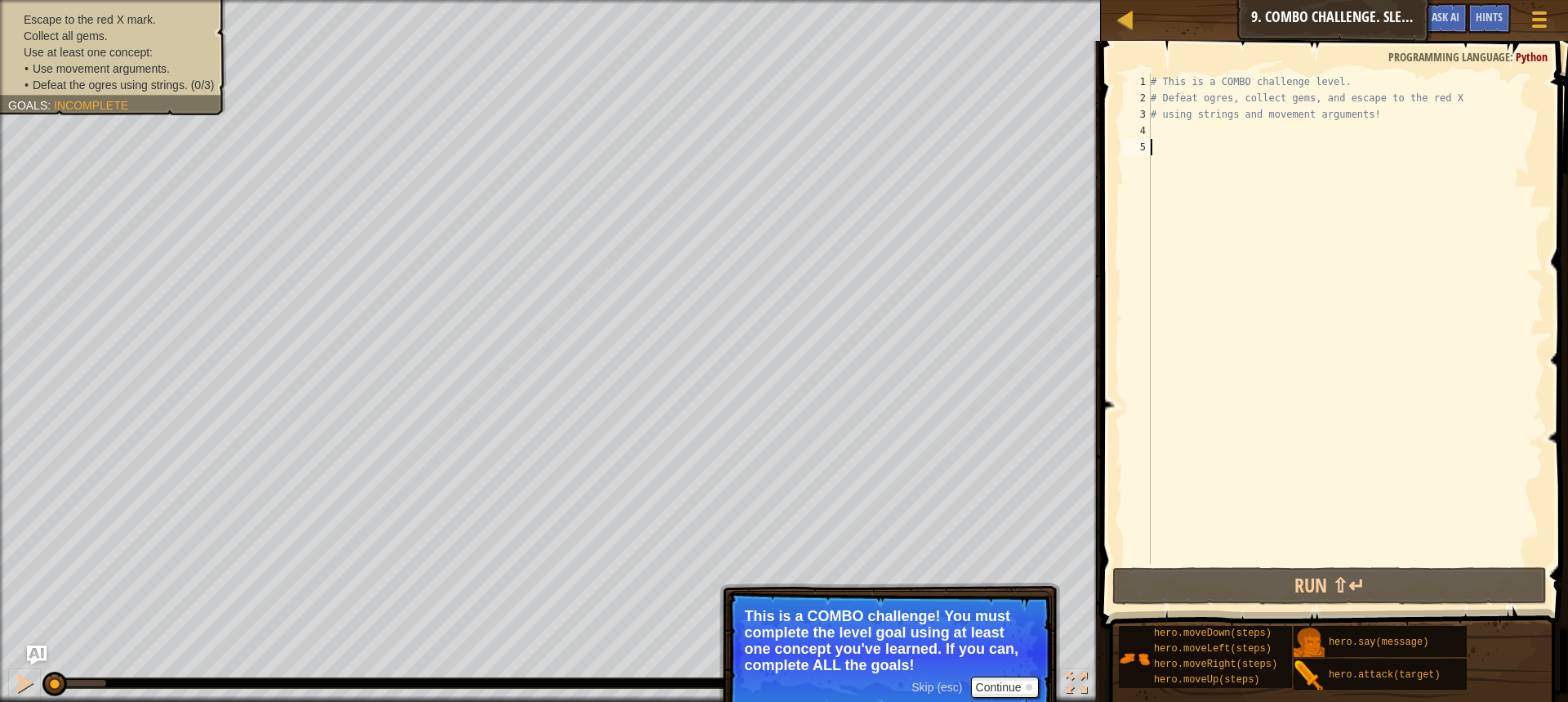
click at [1166, 135] on div "# This is a COMBO challenge level. # Defeat [PERSON_NAME], collect gems, and es…" at bounding box center [1346, 335] width 396 height 523
type textarea "h"
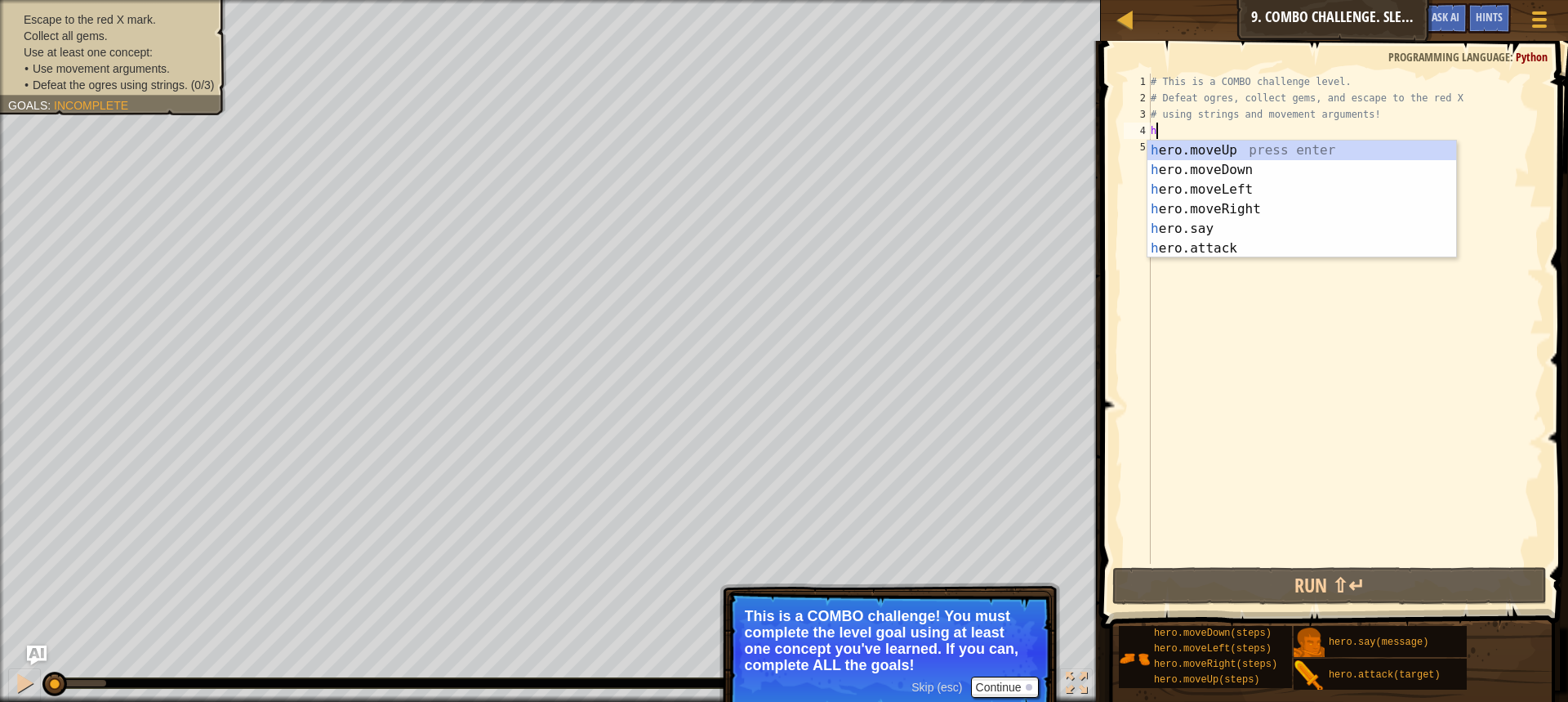
scroll to position [7, 0]
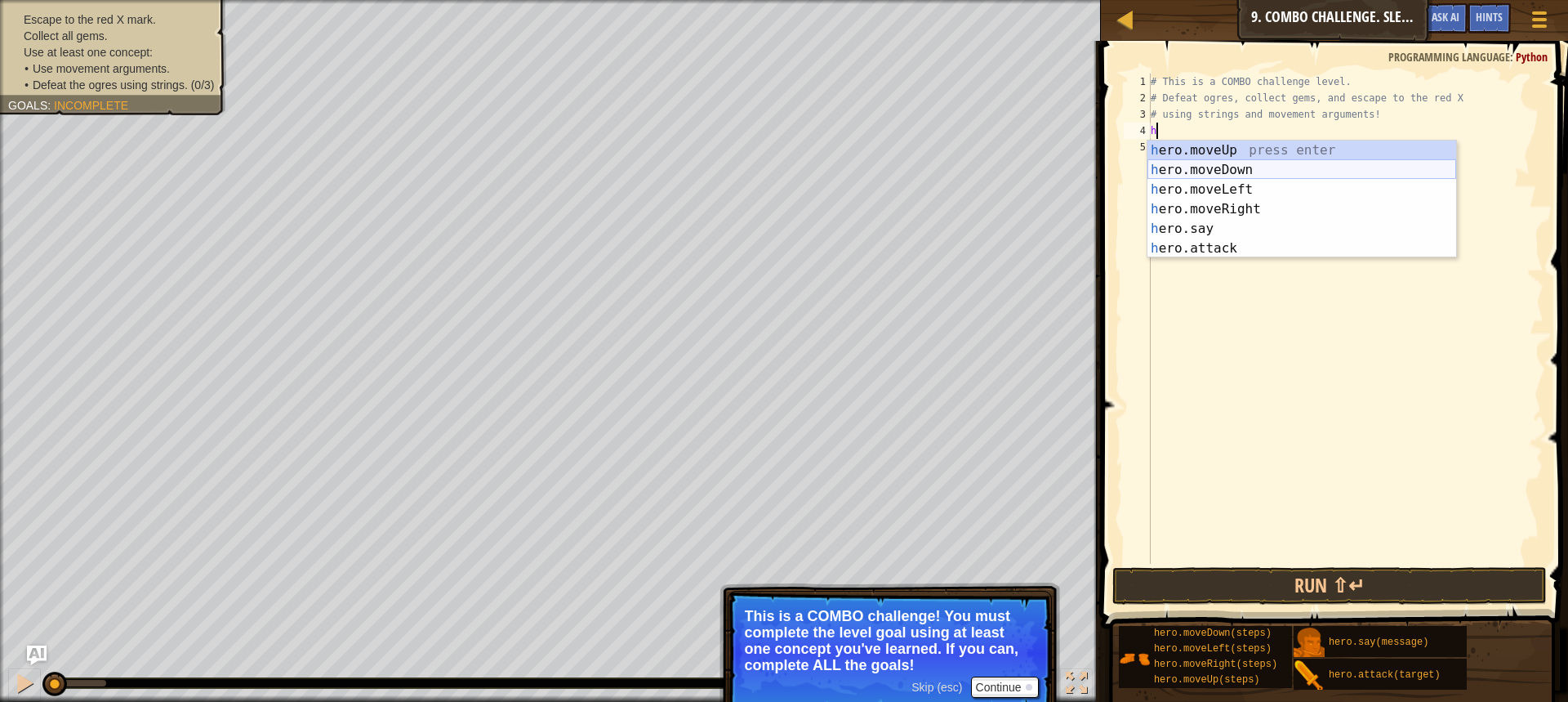
click at [1211, 173] on div "h ero.moveUp press enter h ero.moveDown press enter h ero.moveLeft press enter …" at bounding box center [1301, 219] width 308 height 156
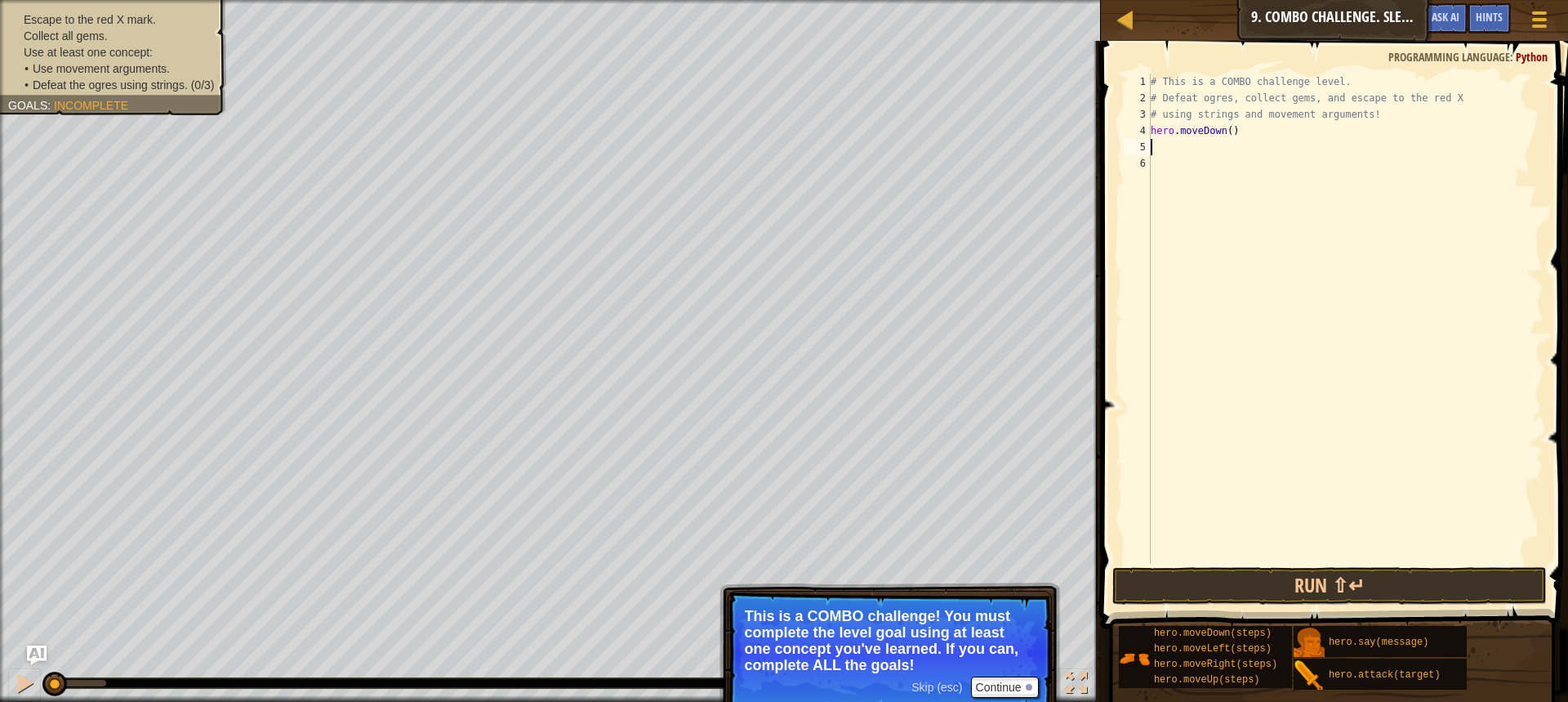
type textarea "h"
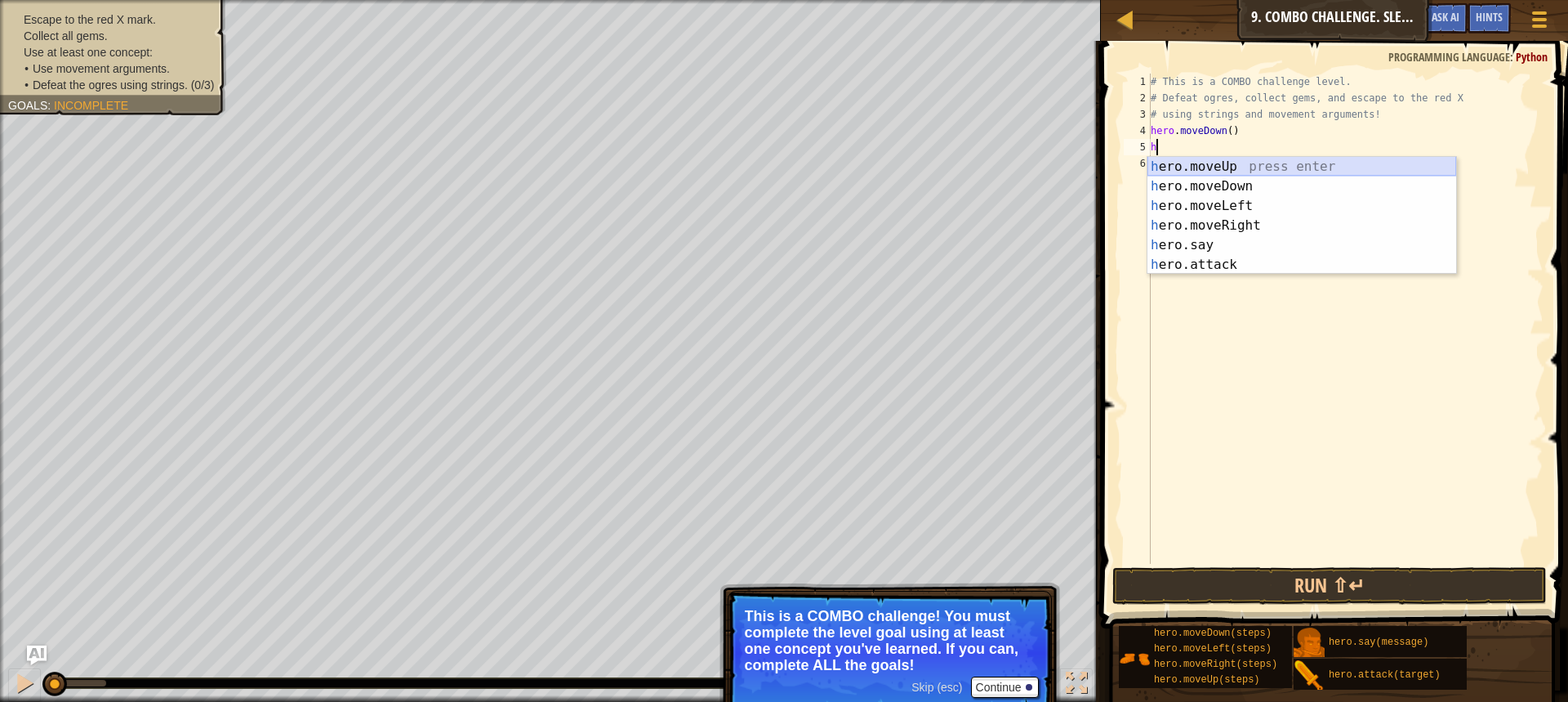
click at [1229, 168] on div "h ero.moveUp press enter h ero.moveDown press enter h ero.moveLeft press enter …" at bounding box center [1301, 235] width 308 height 156
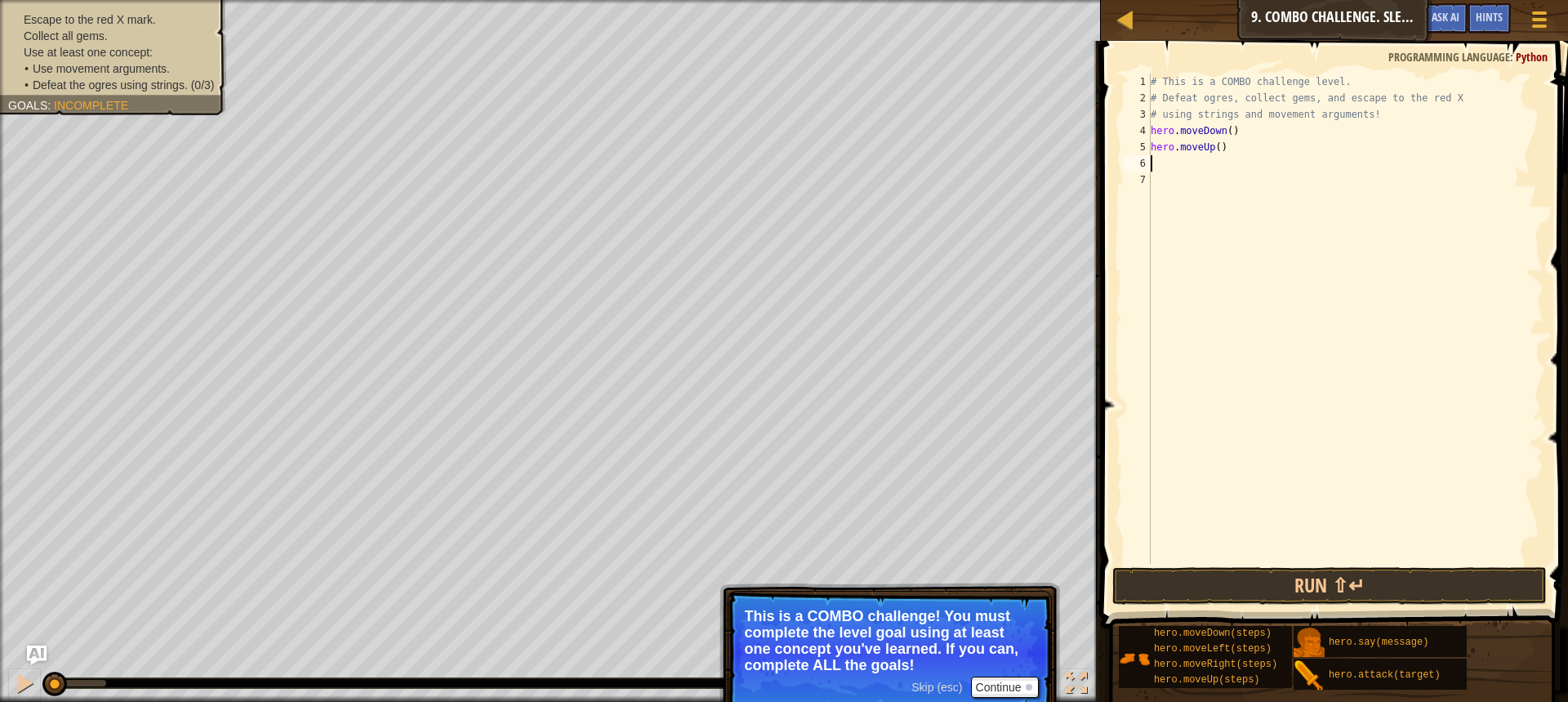
click at [1226, 124] on div "# This is a COMBO challenge level. # Defeat [PERSON_NAME], collect gems, and es…" at bounding box center [1346, 335] width 396 height 523
click at [1215, 145] on div "# This is a COMBO challenge level. # Defeat [PERSON_NAME], collect gems, and es…" at bounding box center [1346, 335] width 396 height 523
type textarea "hero.moveUp(2)"
click at [1195, 171] on div "# This is a COMBO challenge level. # Defeat [PERSON_NAME], collect gems, and es…" at bounding box center [1346, 335] width 396 height 523
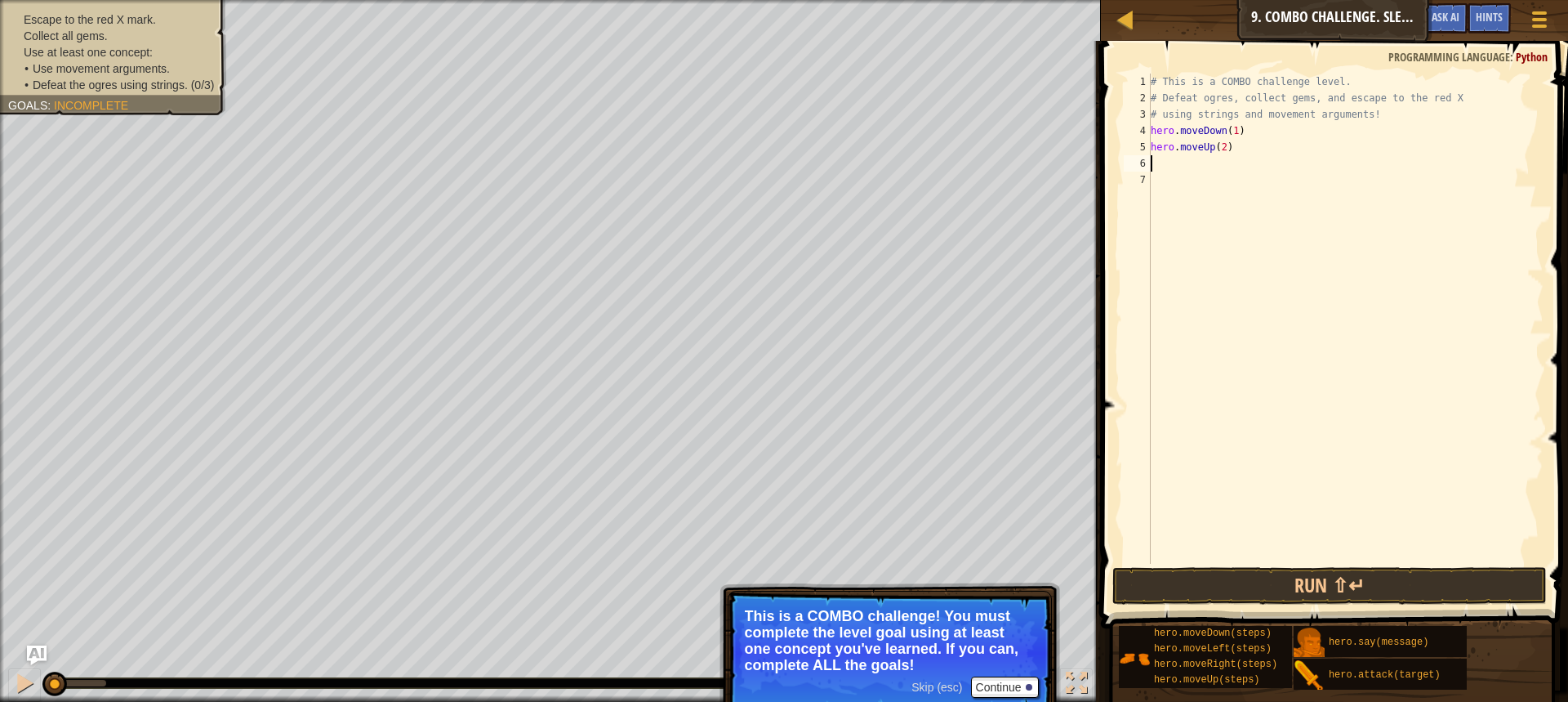
scroll to position [7, 0]
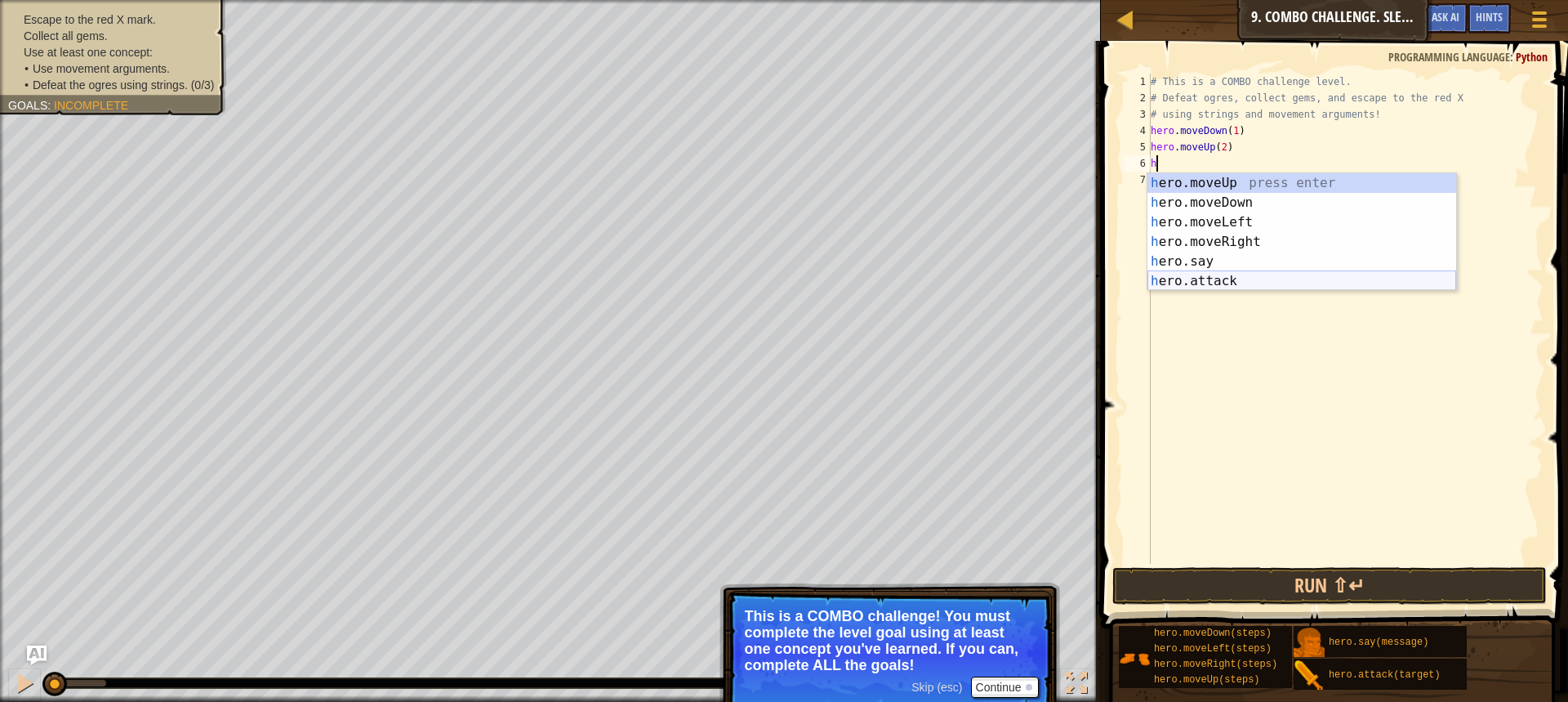
click at [1230, 283] on div "h ero.moveUp press enter h ero.moveDown press enter h ero.moveLeft press enter …" at bounding box center [1301, 251] width 308 height 156
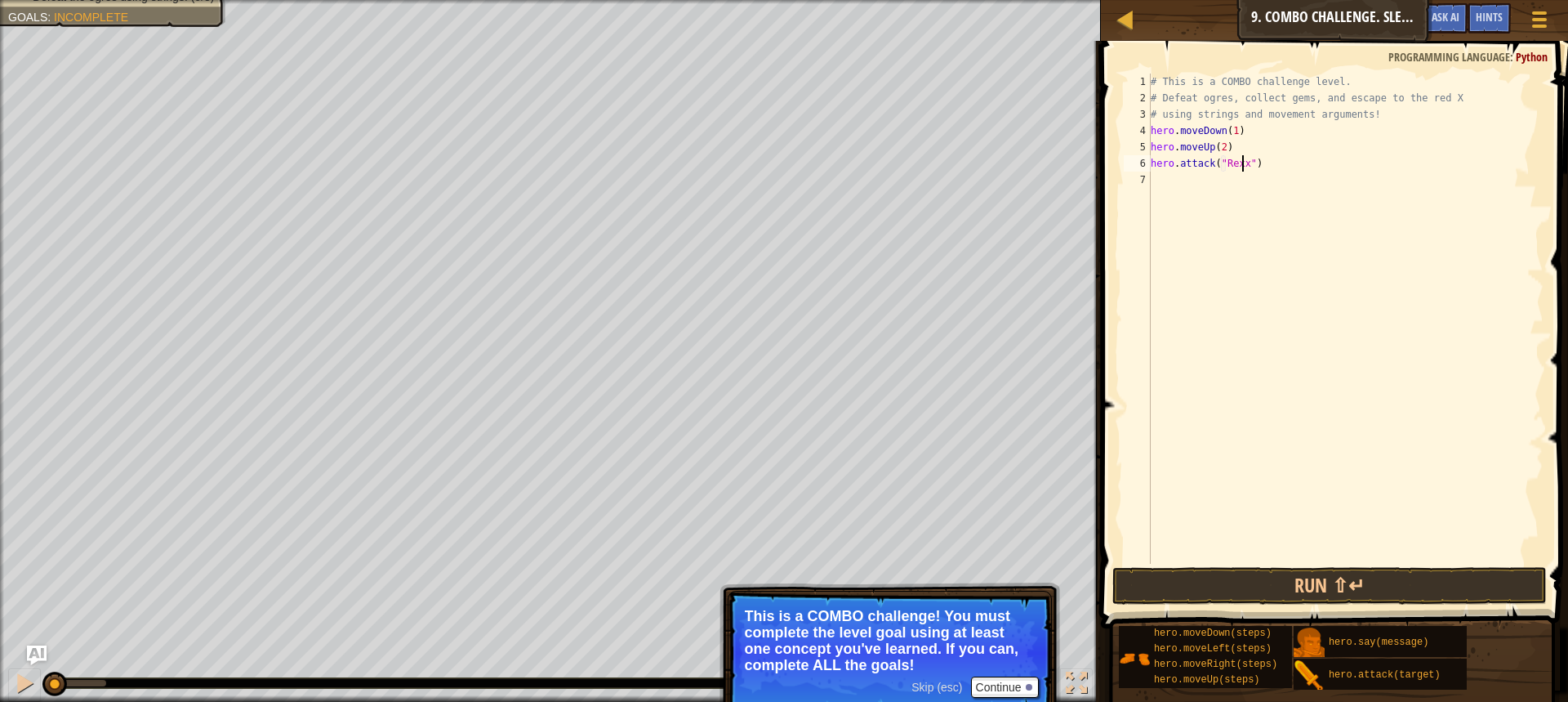
type textarea "hero.attack("Rexxar")"
click at [1243, 197] on div "# This is a COMBO challenge level. # Defeat [PERSON_NAME], collect gems, and es…" at bounding box center [1346, 335] width 396 height 523
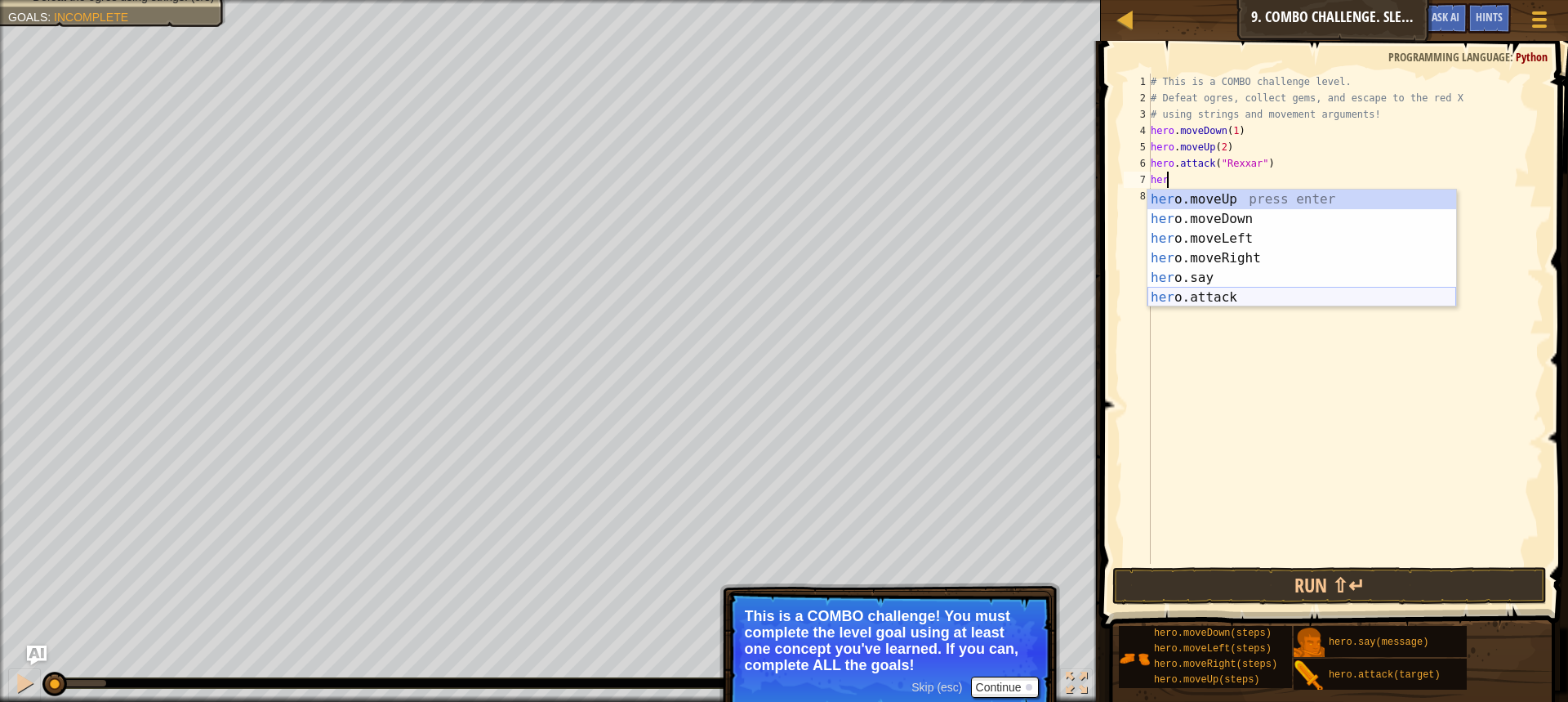
click at [1237, 295] on div "her o.moveUp press enter her o.moveDown press enter her o.moveLeft press enter …" at bounding box center [1301, 267] width 308 height 156
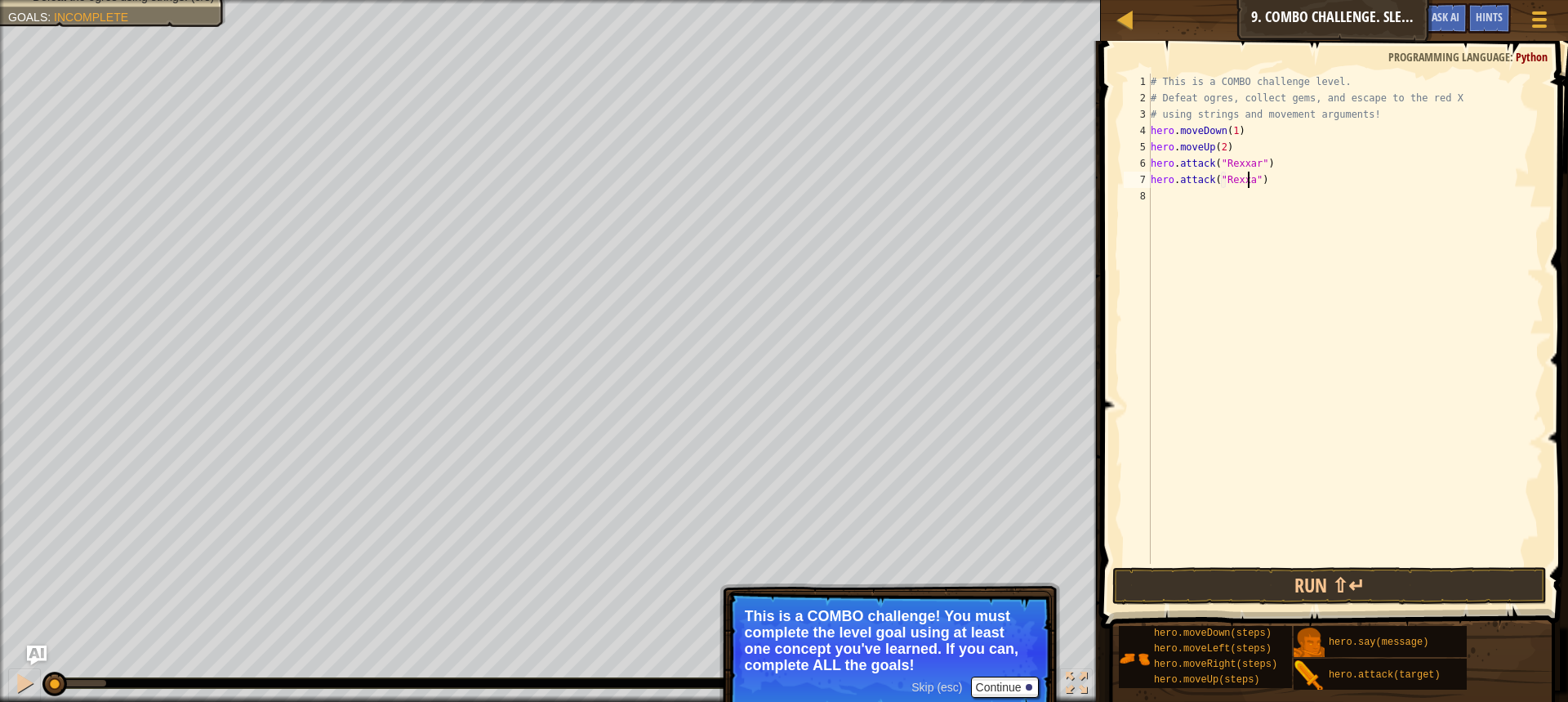
type textarea "hero.attack("Rexxar")"
click at [1236, 217] on div "# This is a COMBO challenge level. # Defeat [PERSON_NAME], collect gems, and es…" at bounding box center [1346, 335] width 396 height 523
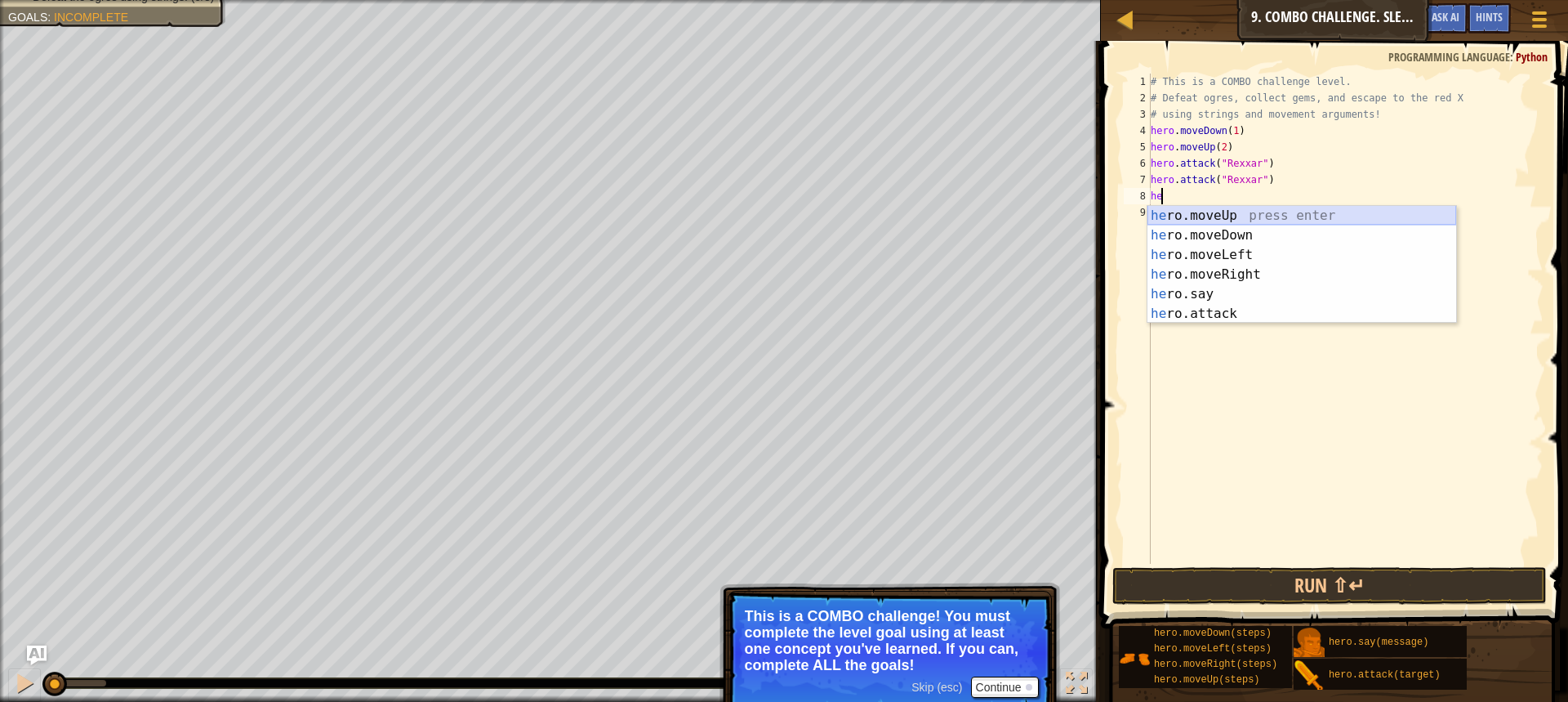
type textarea "her"
click at [1239, 266] on div "her o.moveUp press enter her o.moveDown press enter her o.moveLeft press enter …" at bounding box center [1301, 284] width 308 height 156
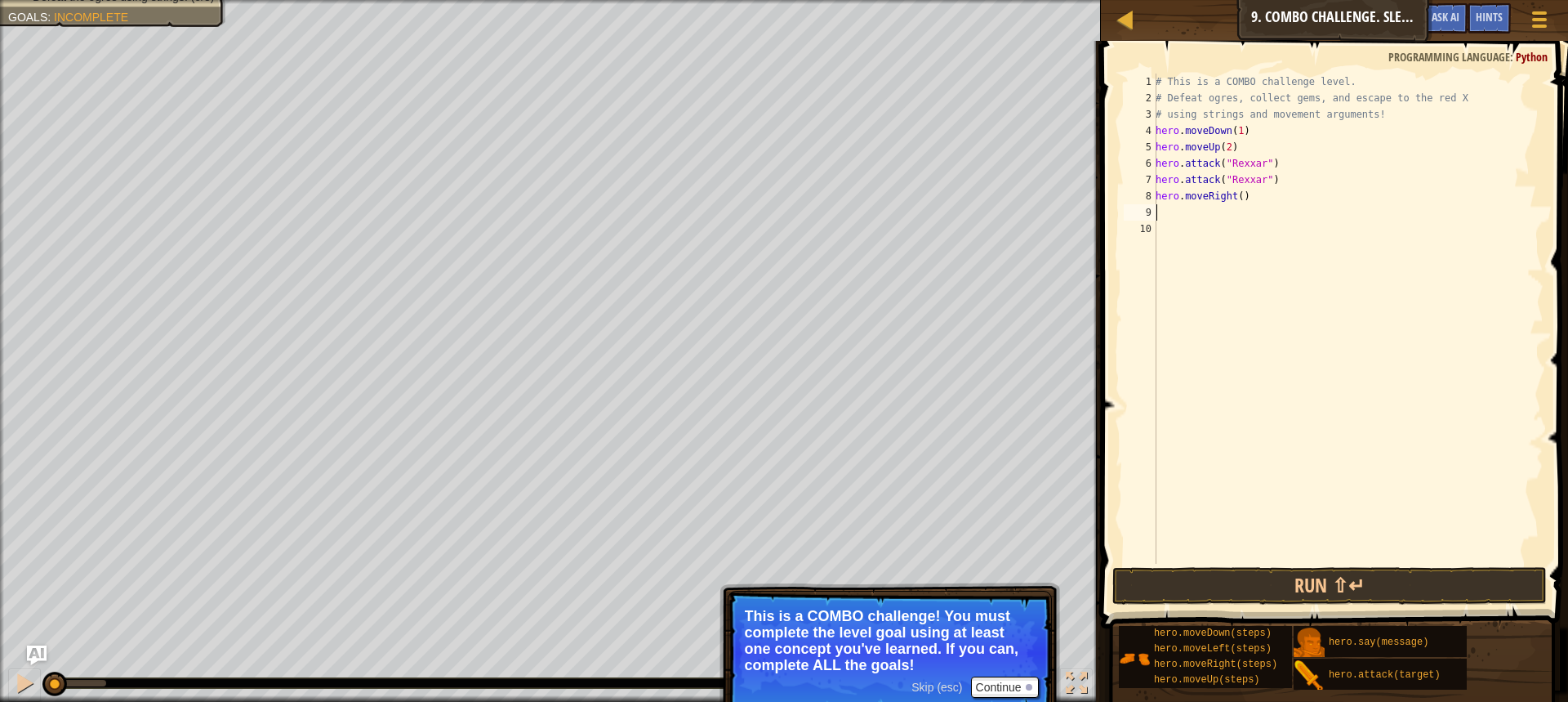
click at [1236, 197] on div "# This is a COMBO challenge level. # Defeat [PERSON_NAME], collect gems, and es…" at bounding box center [1348, 335] width 391 height 523
type textarea "hero.moveRight(1)"
click at [1225, 213] on div "# This is a COMBO challenge level. # Defeat [PERSON_NAME], collect gems, and es…" at bounding box center [1348, 335] width 391 height 523
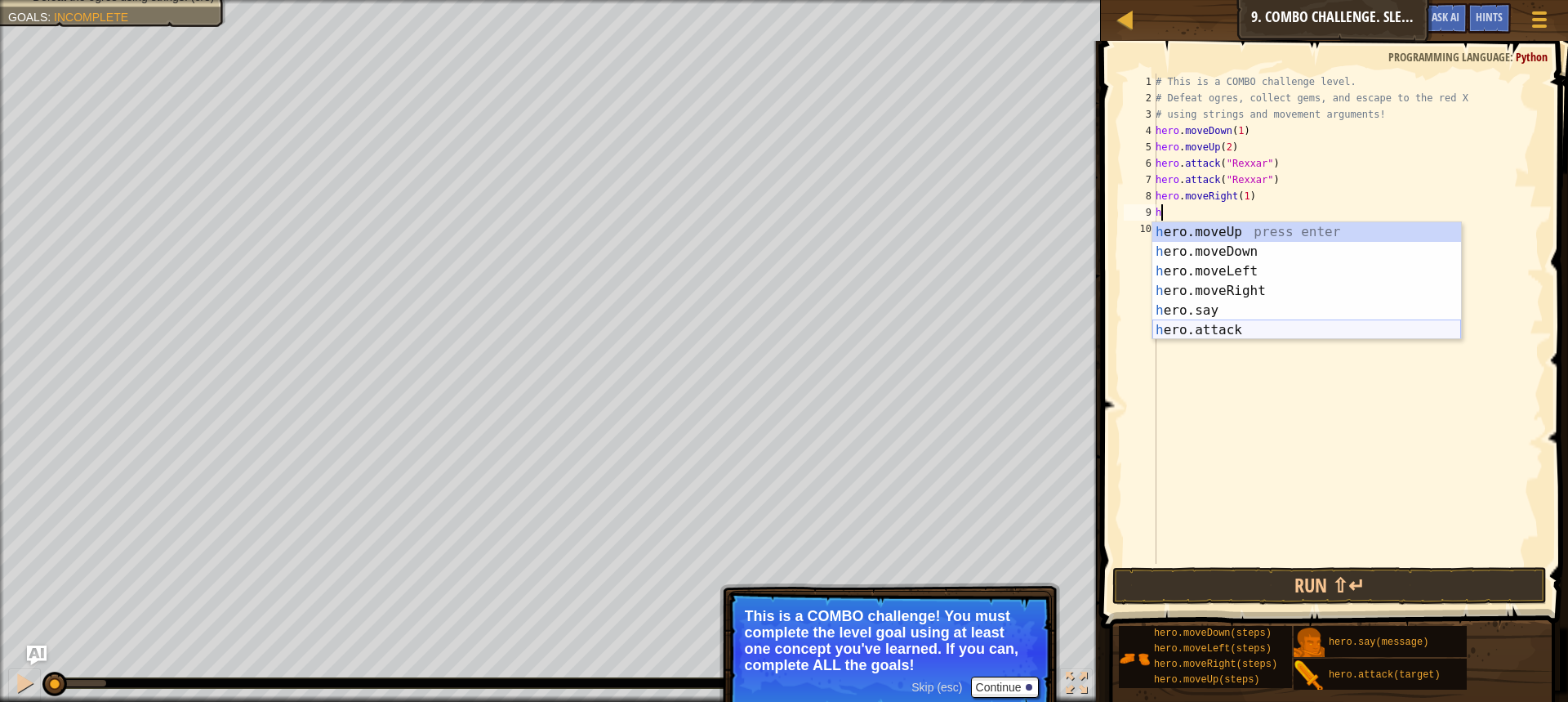
click at [1232, 332] on div "h ero.moveUp press enter h ero.moveDown press enter h ero.moveLeft press enter …" at bounding box center [1306, 300] width 308 height 156
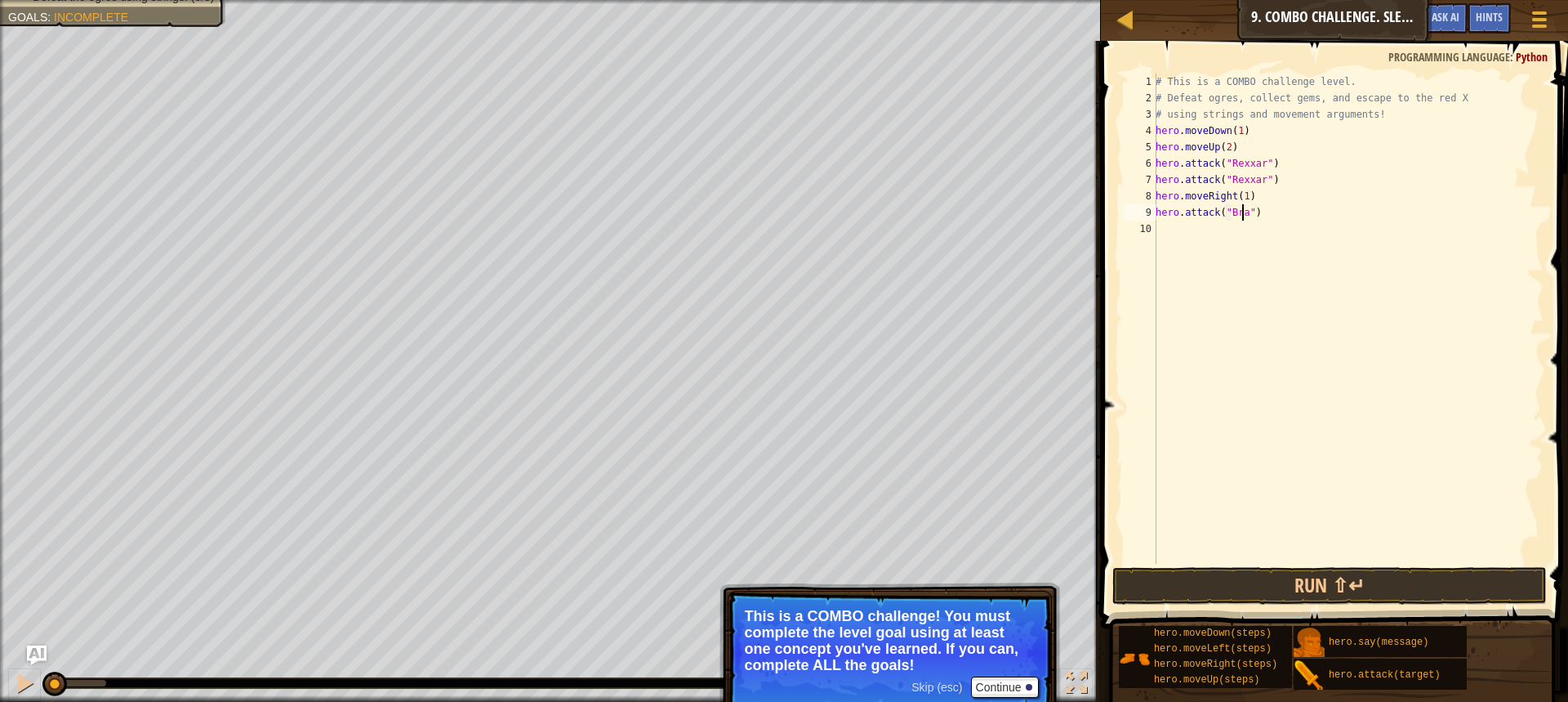
scroll to position [7, 7]
type textarea "hero.attack("Brack")"
click at [1231, 259] on div "# This is a COMBO challenge level. # Defeat [PERSON_NAME], collect gems, and es…" at bounding box center [1348, 335] width 391 height 523
type textarea "g"
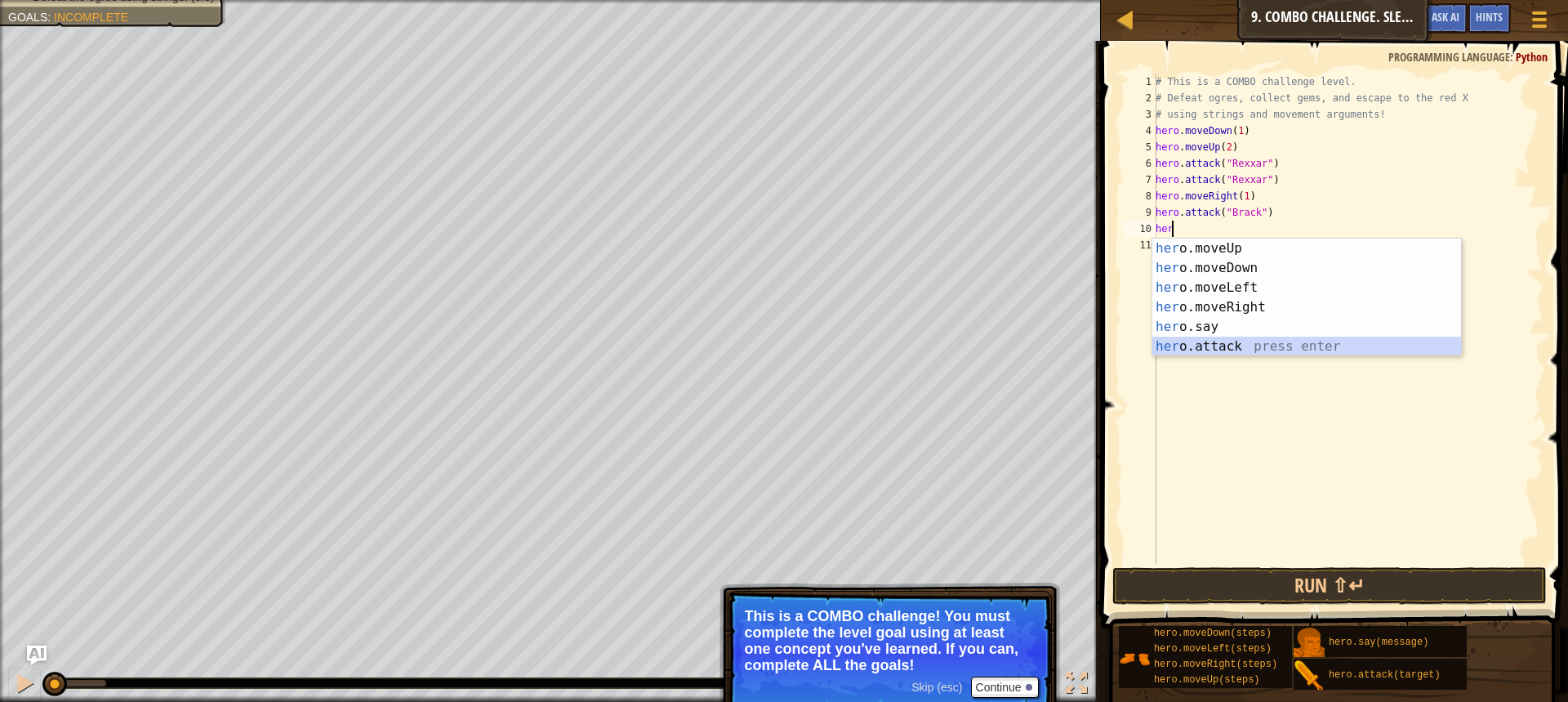
click at [1249, 345] on div "her o.moveUp press enter her o.moveDown press enter her o.moveLeft press enter …" at bounding box center [1306, 316] width 308 height 156
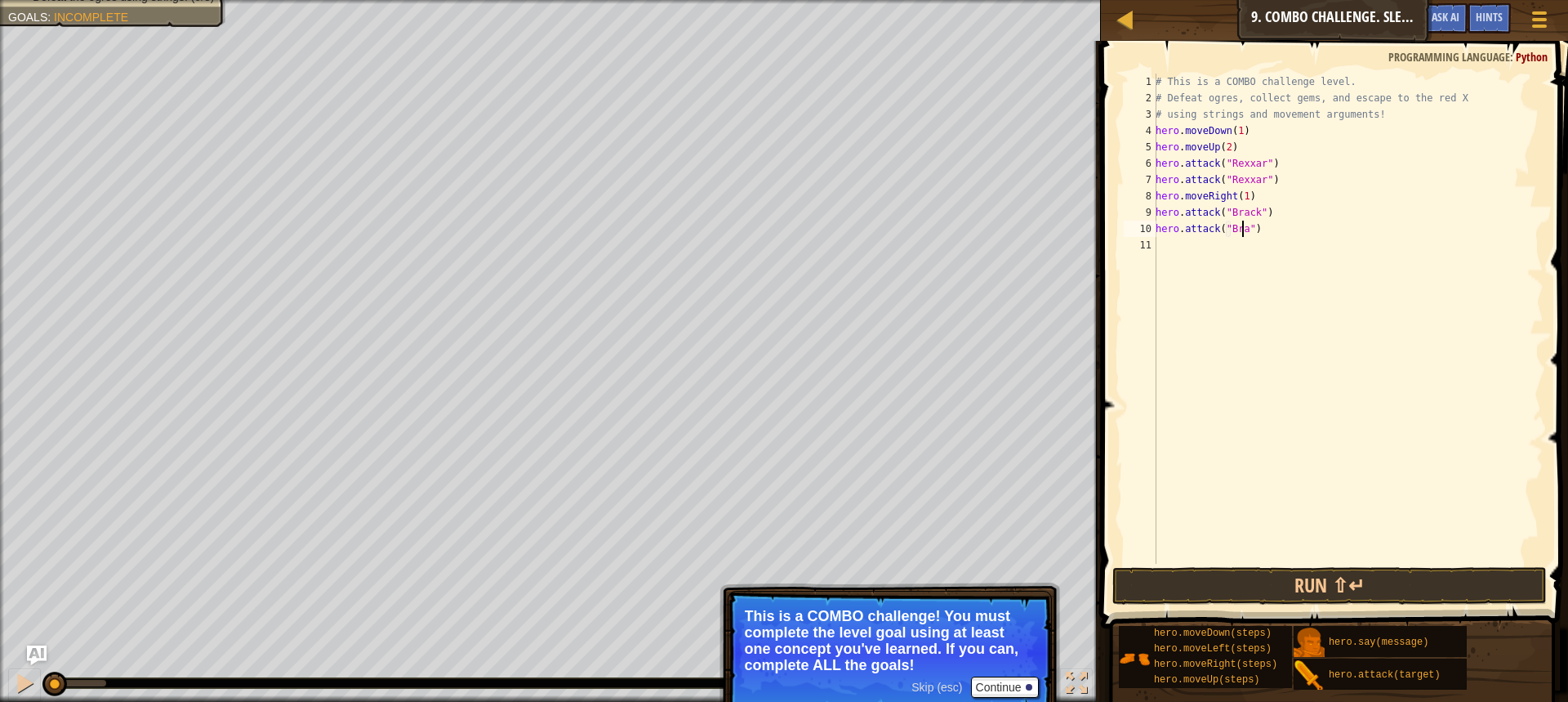
scroll to position [7, 7]
click at [1401, 575] on button "Run ⇧↵" at bounding box center [1329, 586] width 434 height 37
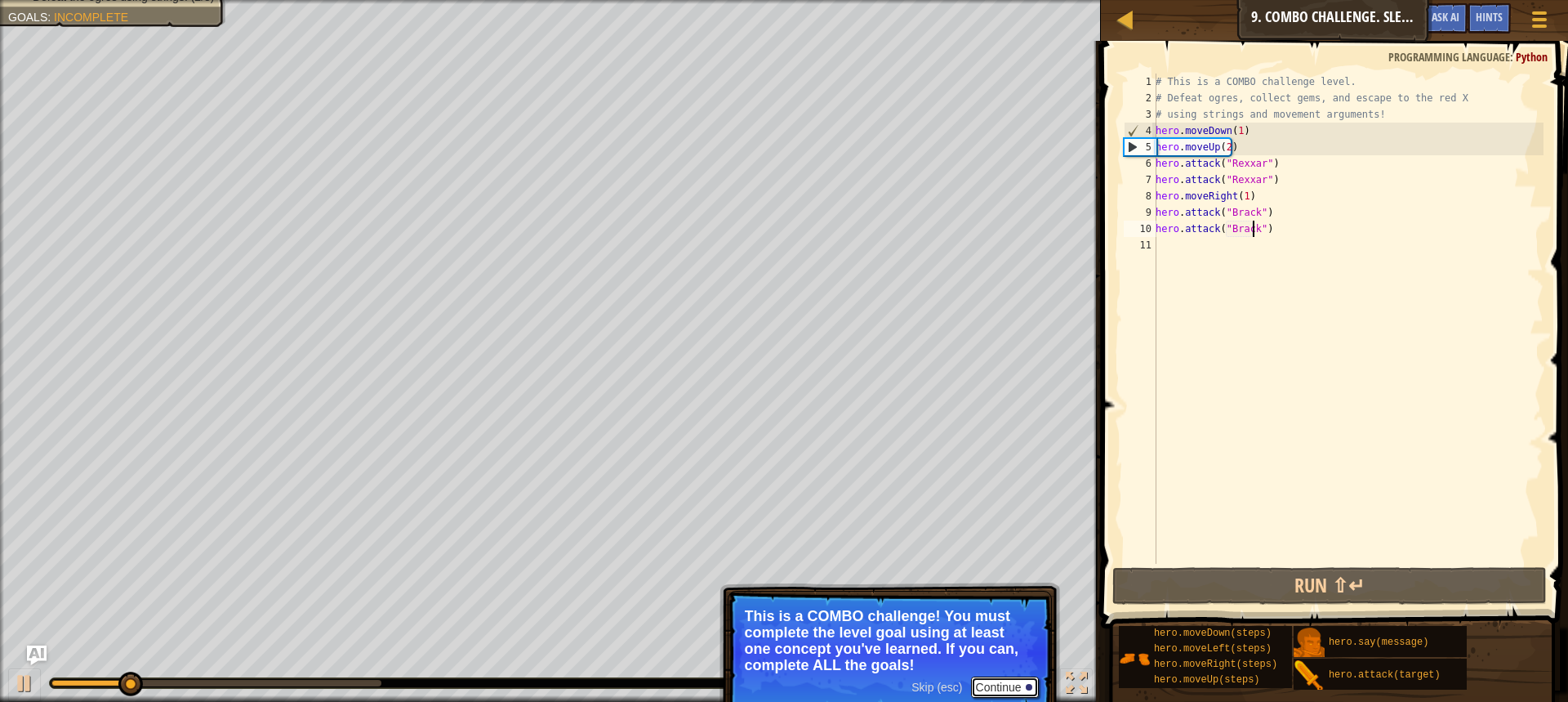
click at [994, 688] on button "Continue" at bounding box center [1005, 687] width 68 height 21
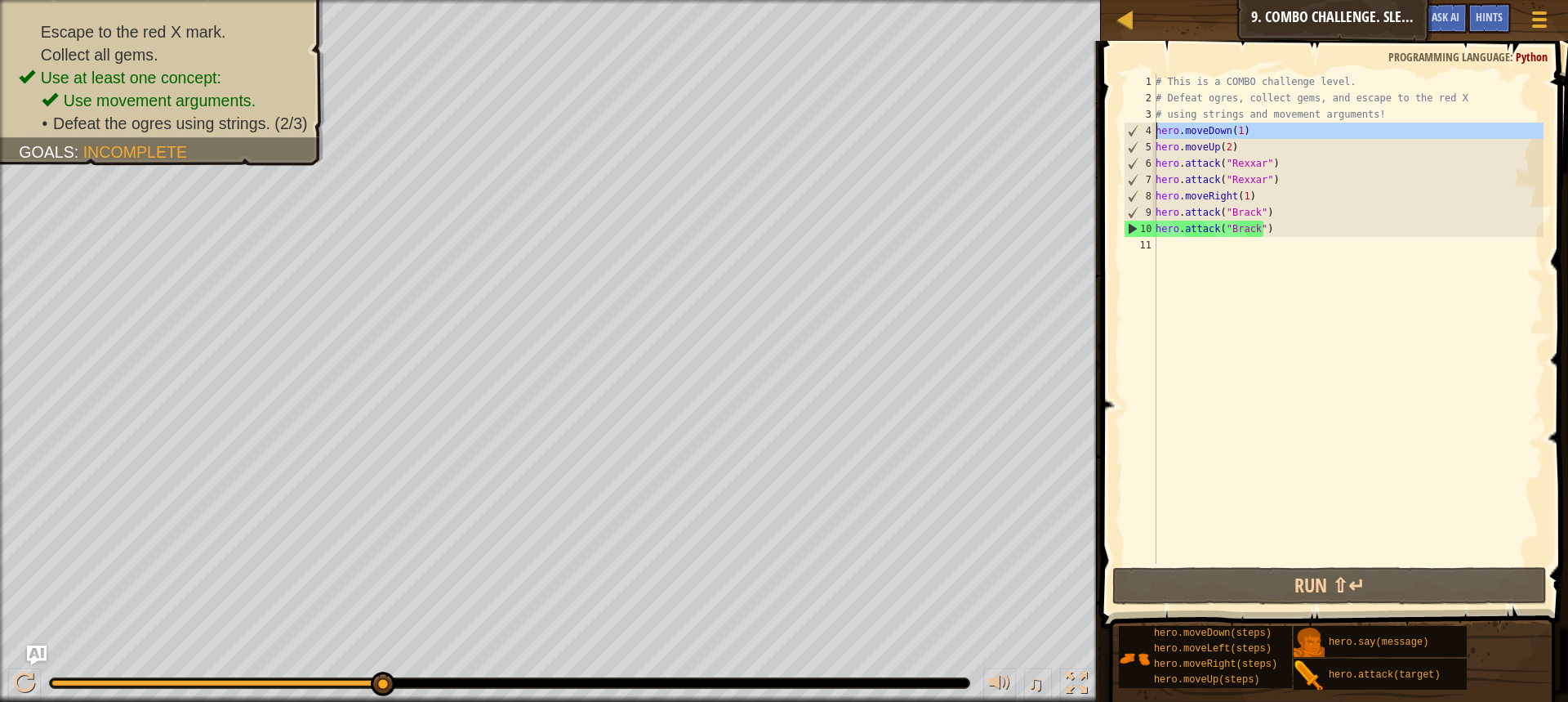
click at [1153, 126] on div "4" at bounding box center [1141, 131] width 32 height 16
click at [1158, 127] on div "# This is a COMBO challenge level. # Defeat [PERSON_NAME], collect gems, and es…" at bounding box center [1348, 335] width 391 height 523
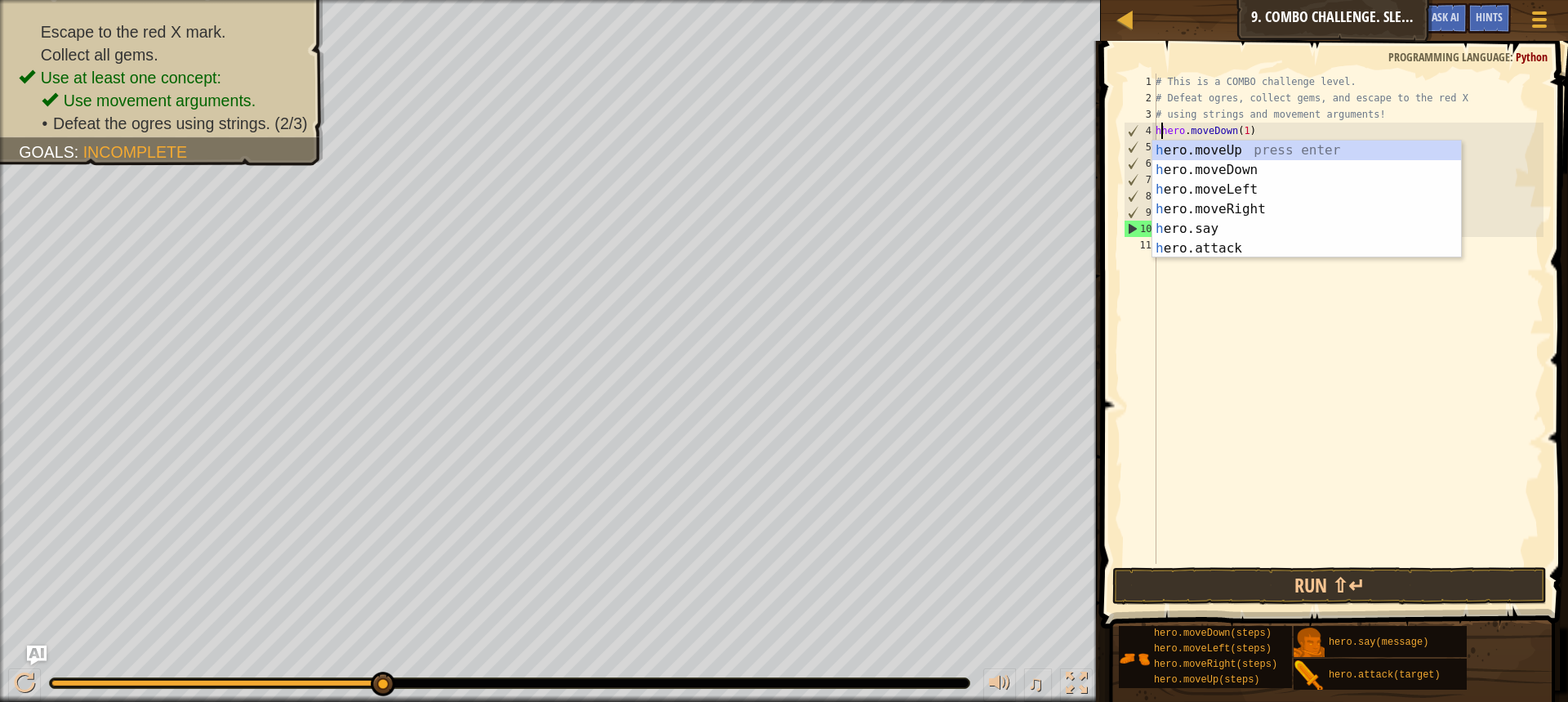
scroll to position [7, 1]
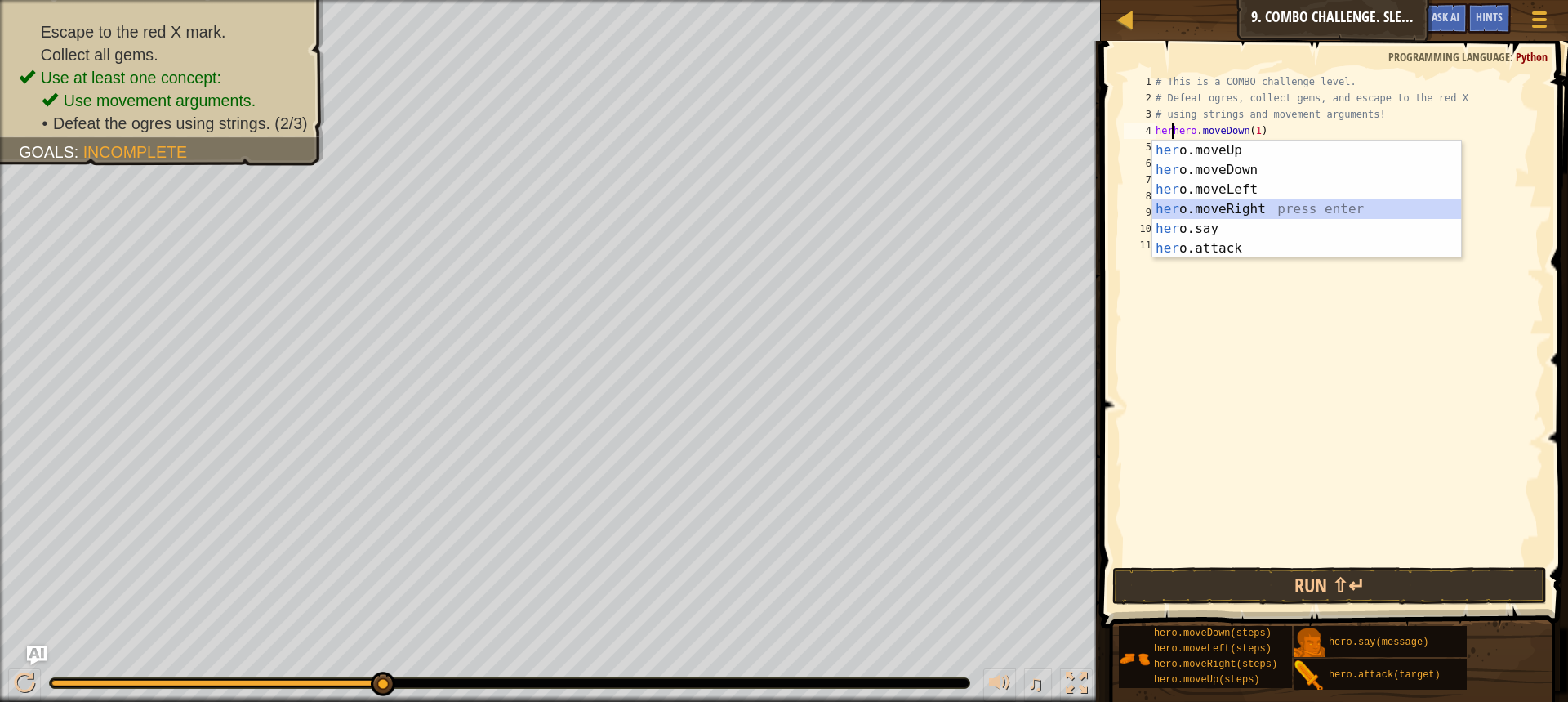
click at [1259, 206] on div "her o.moveUp press enter her o.moveDown press enter her o.moveLeft press enter …" at bounding box center [1306, 219] width 308 height 156
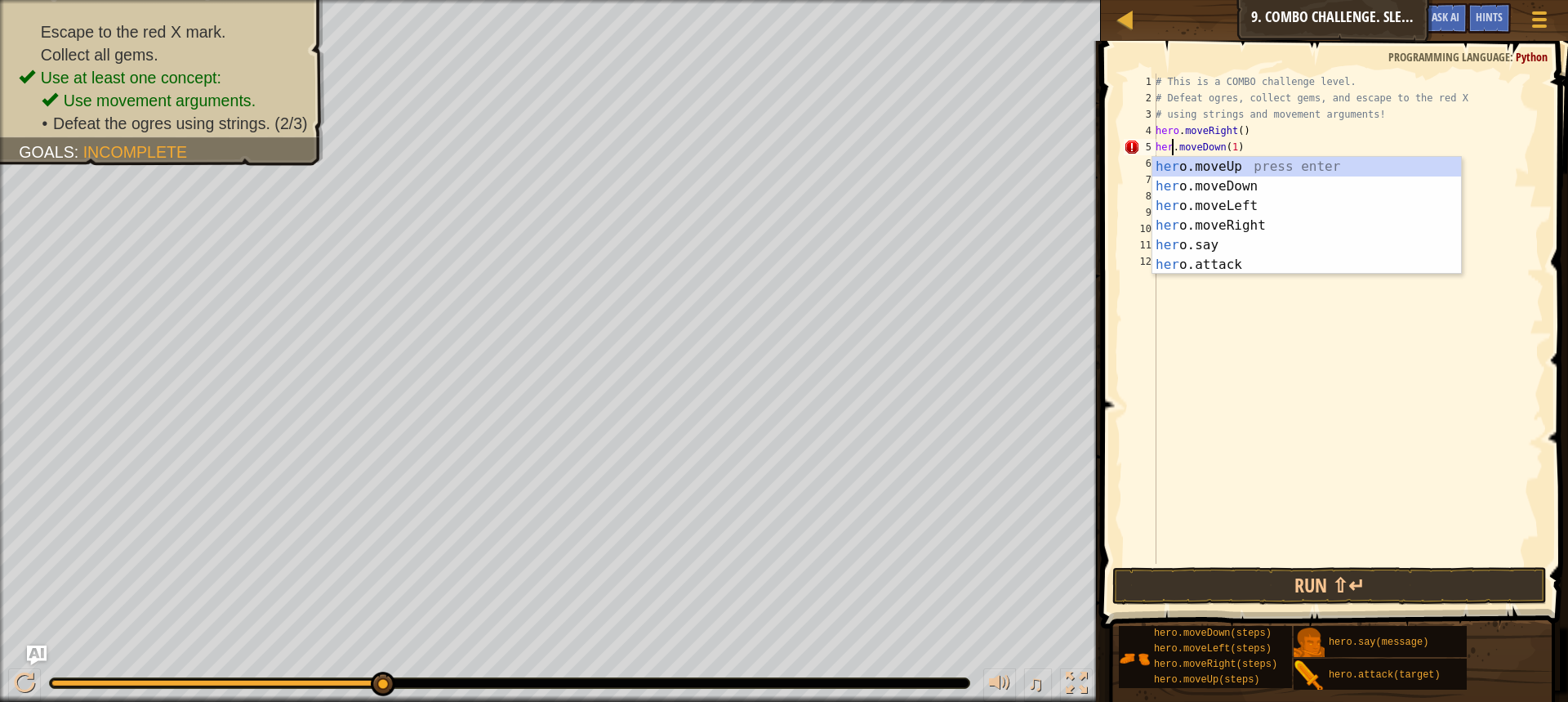
scroll to position [7, 2]
click at [1230, 132] on div "# This is a COMBO challenge level. # Defeat [PERSON_NAME], collect gems, and es…" at bounding box center [1348, 335] width 391 height 523
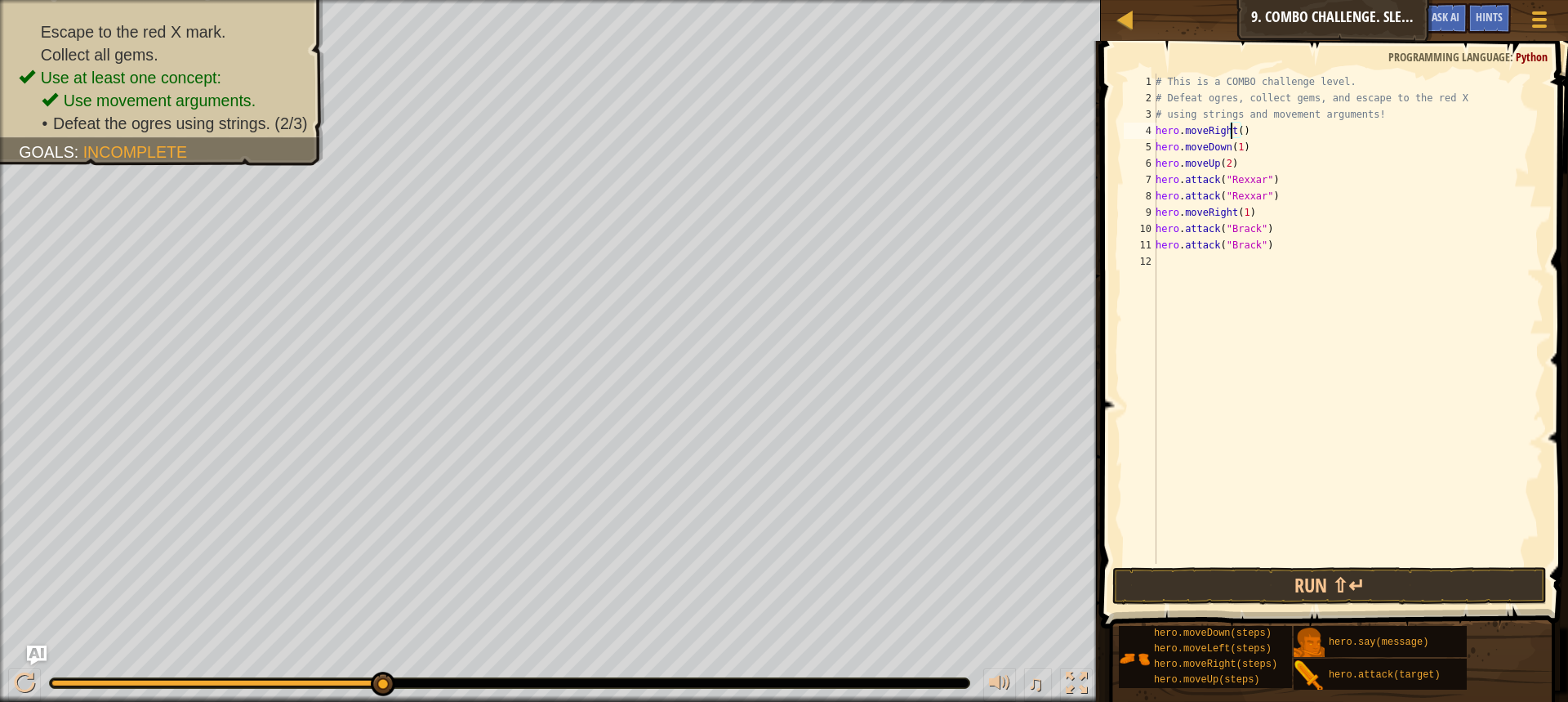
click at [1236, 132] on div "# This is a COMBO challenge level. # Defeat [PERSON_NAME], collect gems, and es…" at bounding box center [1348, 335] width 391 height 523
click at [1208, 164] on div "# This is a COMBO challenge level. # Defeat [PERSON_NAME], collect gems, and es…" at bounding box center [1348, 335] width 391 height 523
type textarea "hero.moveUp(2)"
